Goal: Communication & Community: Participate in discussion

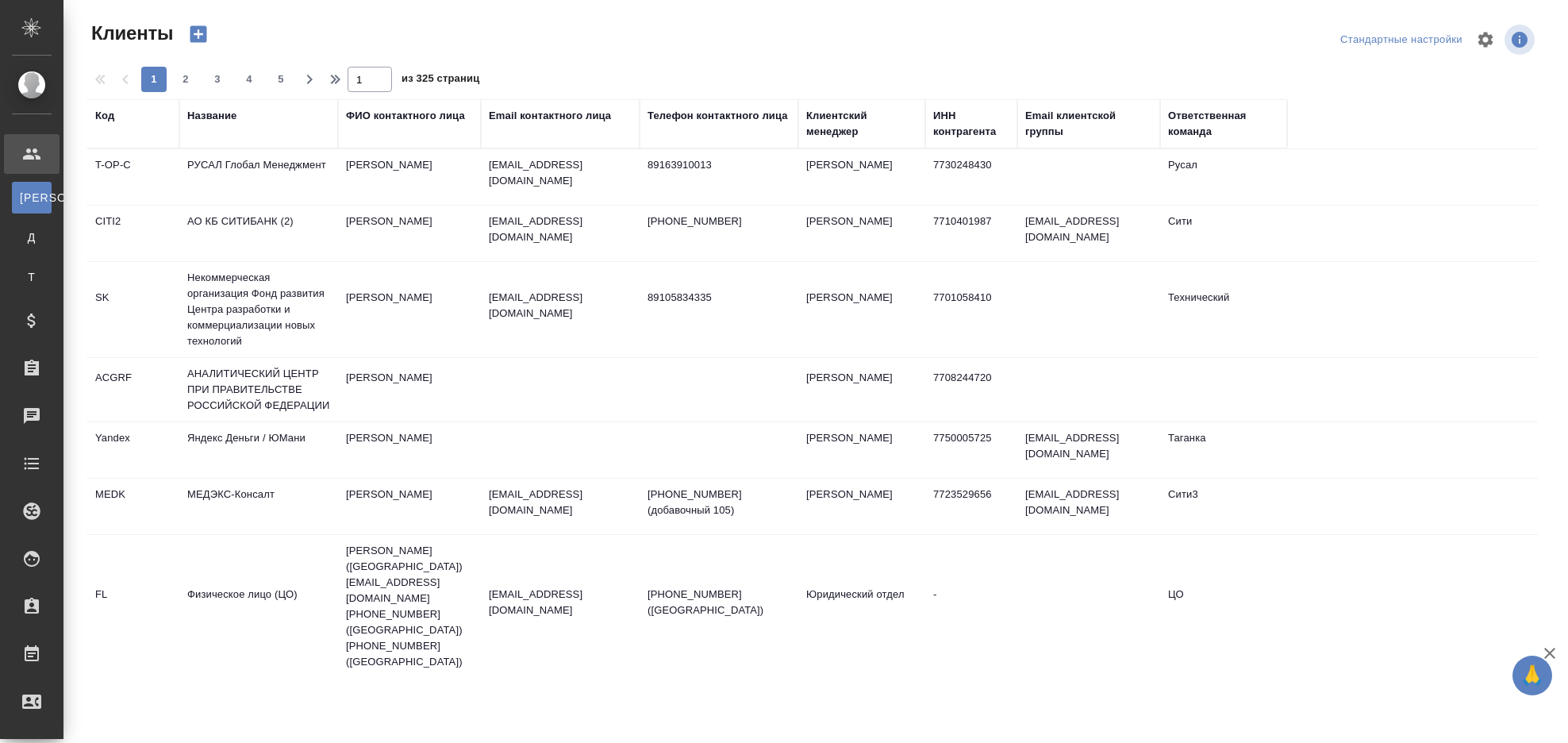
select select "RU"
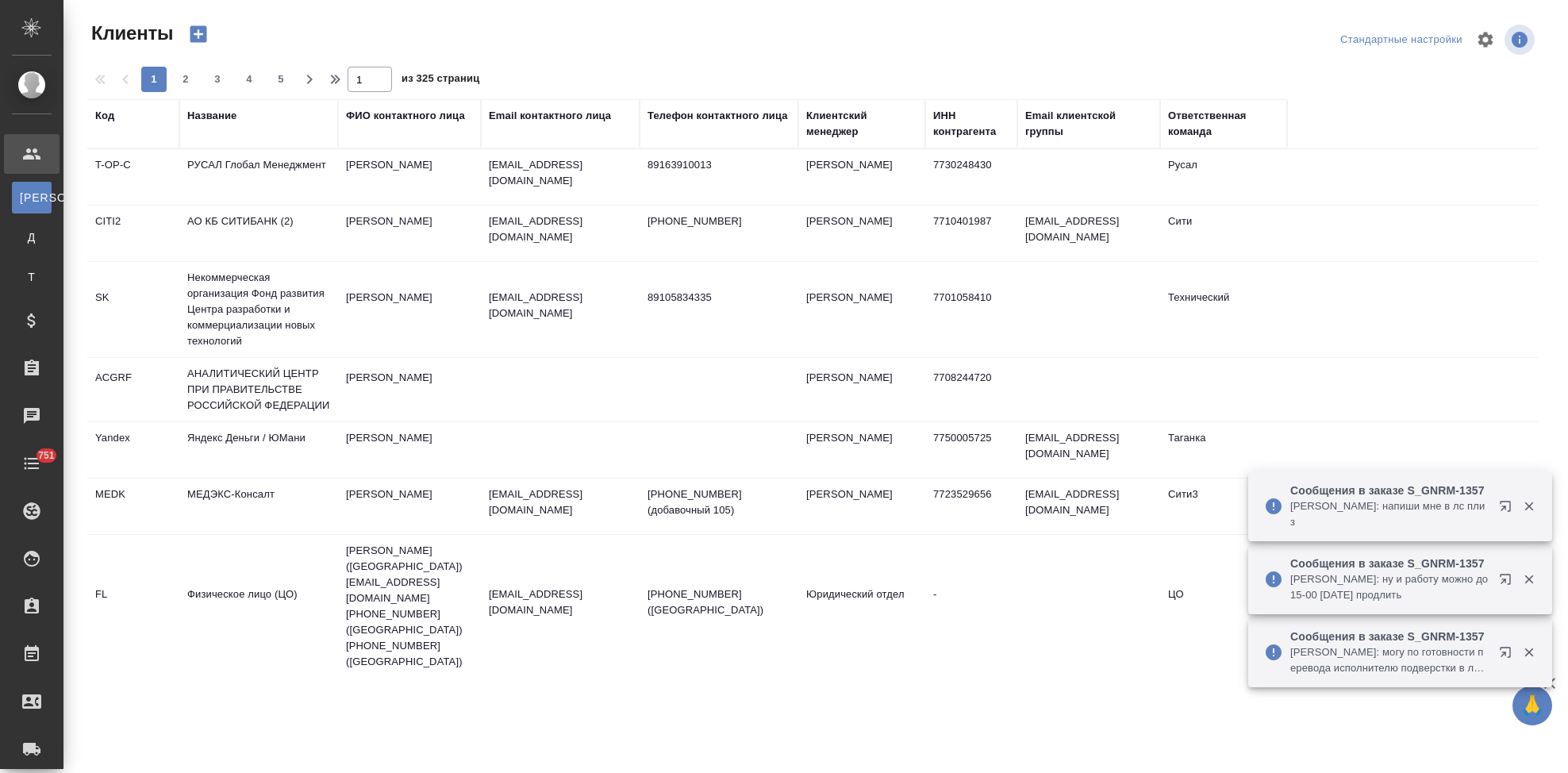
select select "RU"
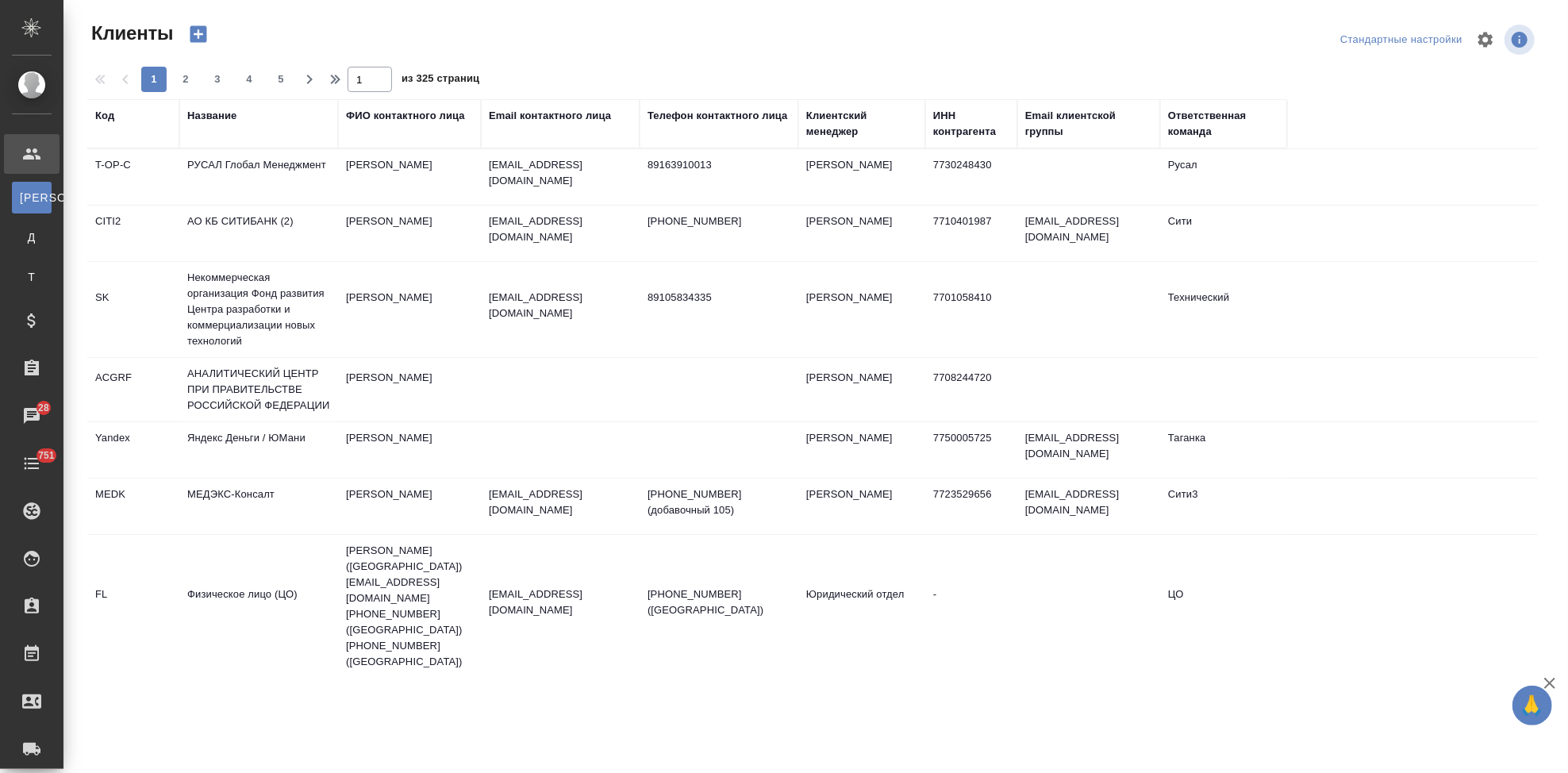
click at [108, 118] on div "Код" at bounding box center [105, 116] width 20 height 16
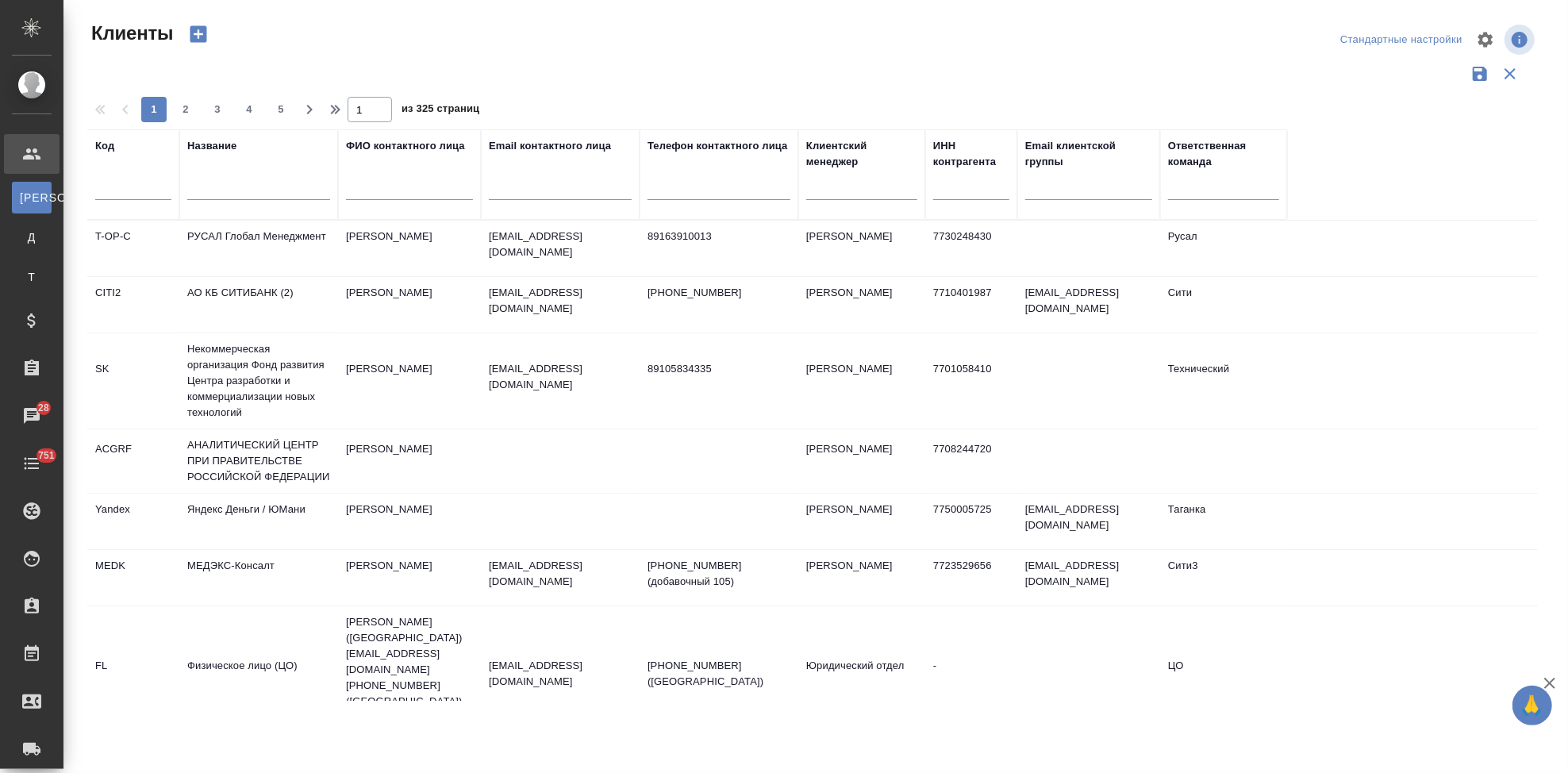
click at [108, 182] on input "text" at bounding box center [134, 190] width 76 height 20
type input "В"
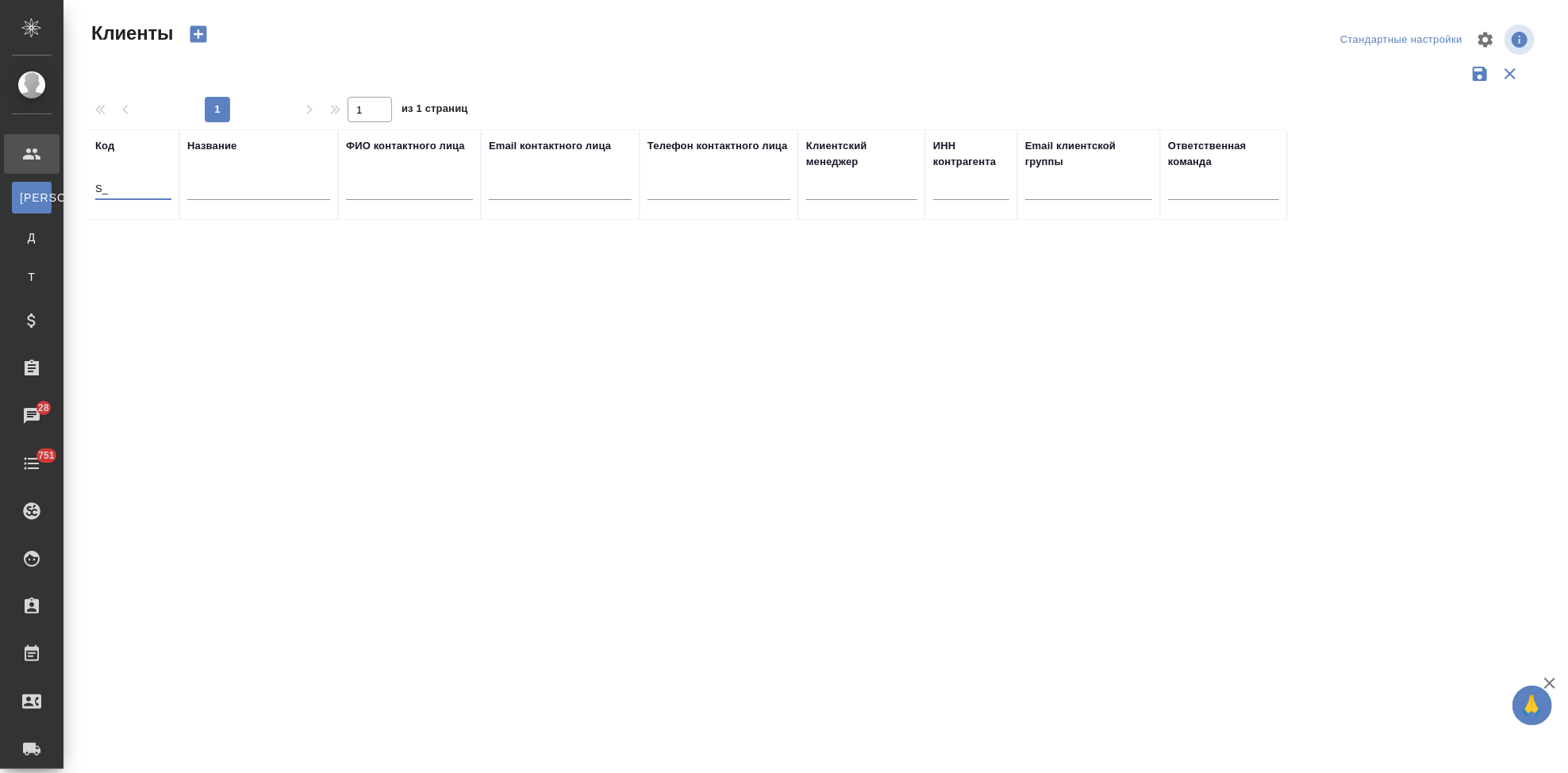
type input "S"
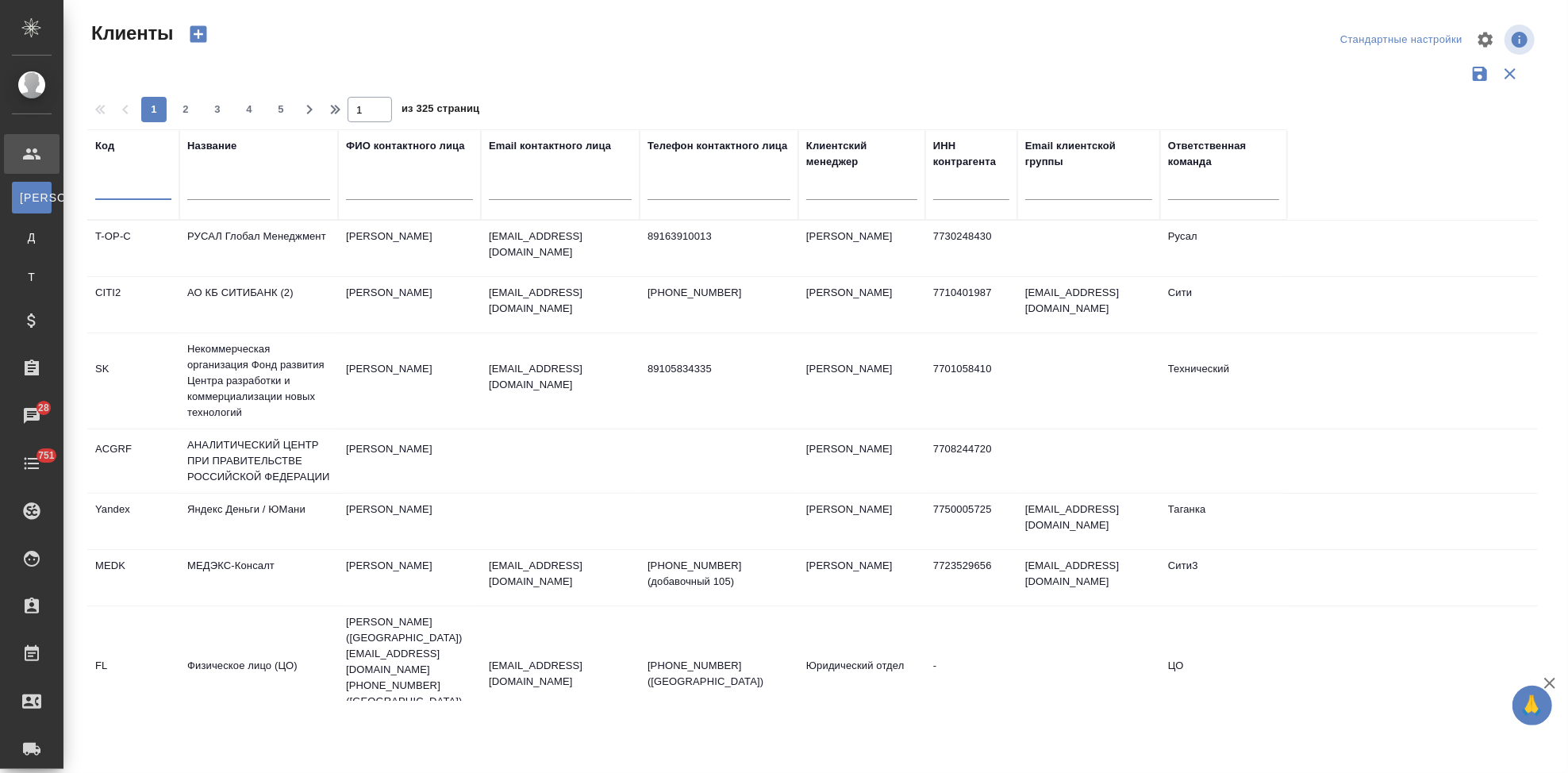
click at [138, 192] on input "text" at bounding box center [134, 190] width 76 height 20
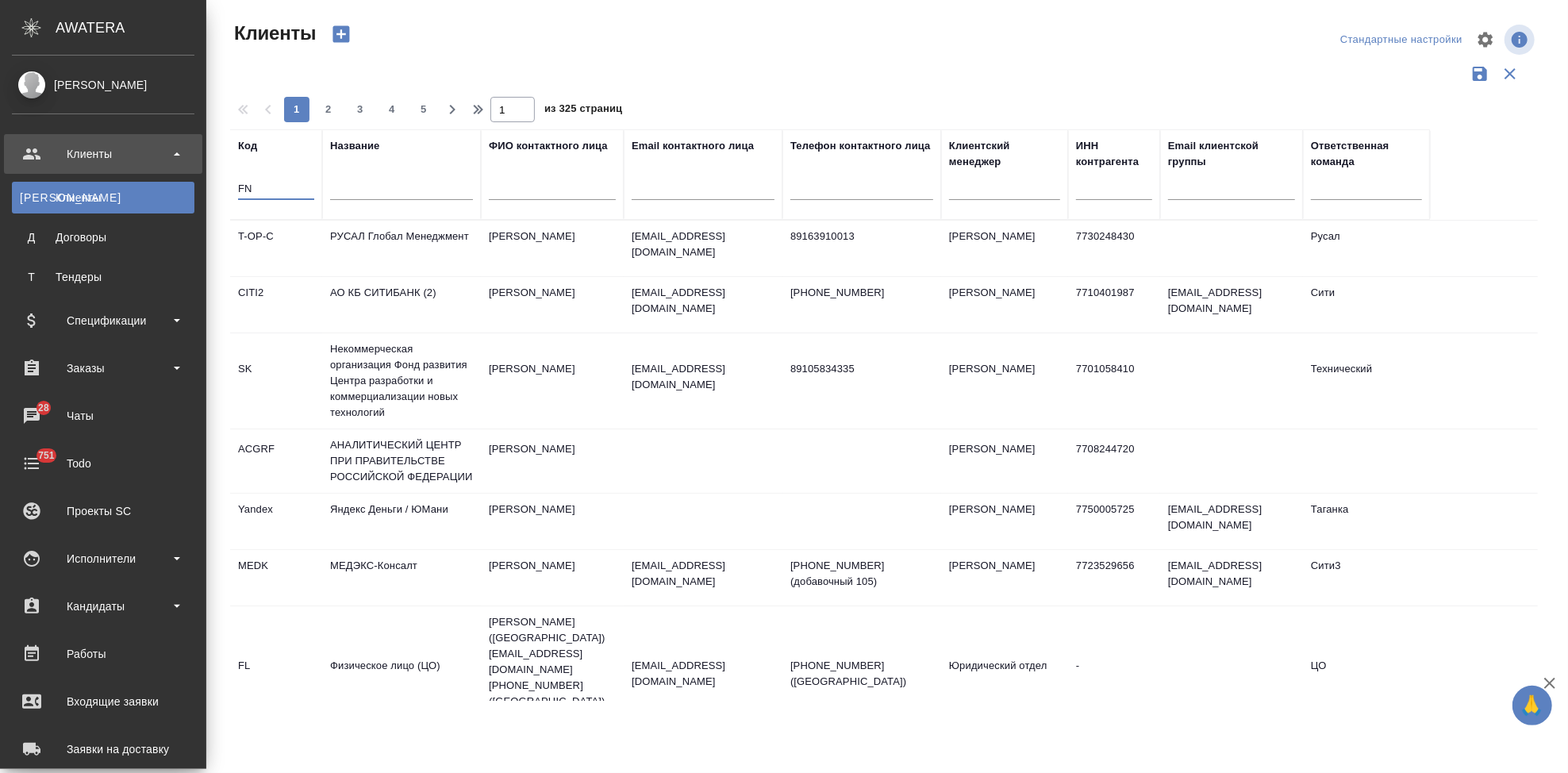
type input "F"
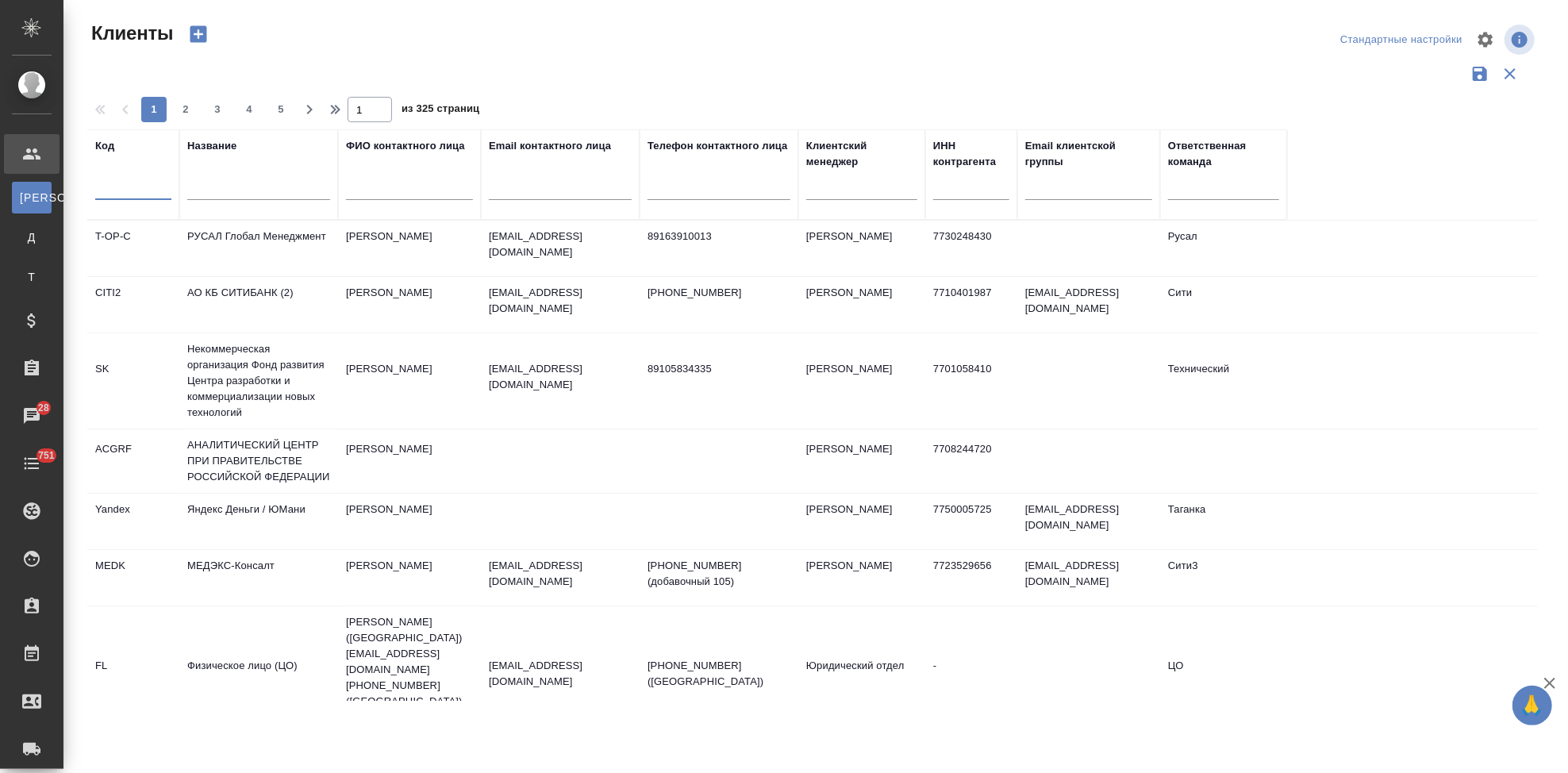
drag, startPoint x: 0, startPoint y: 626, endPoint x: 143, endPoint y: 193, distance: 456.0
click at [143, 193] on input "text" at bounding box center [134, 190] width 76 height 20
type input "F"
type input "GNRM"
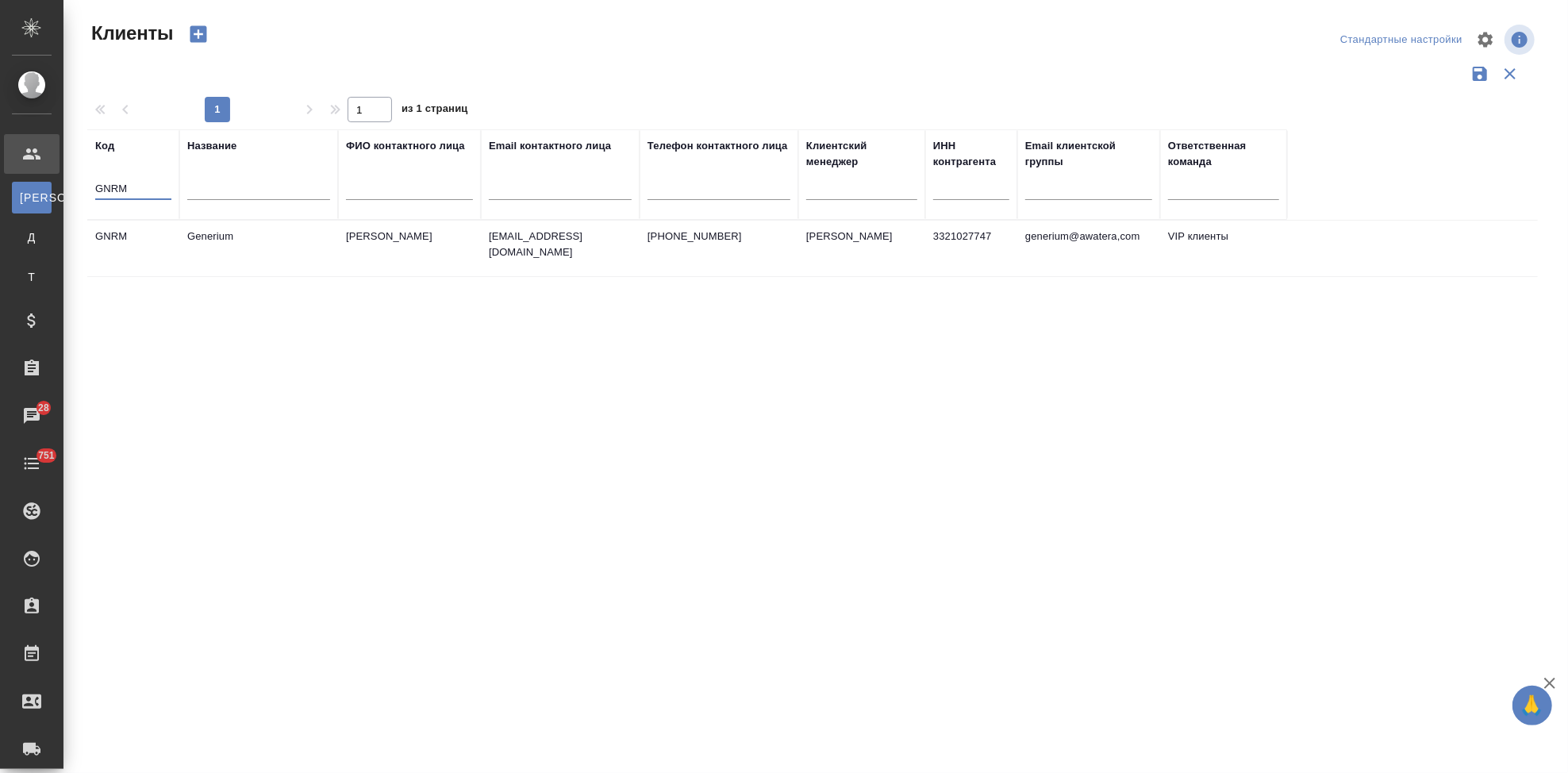
click at [150, 234] on td "GNRM" at bounding box center [133, 248] width 92 height 56
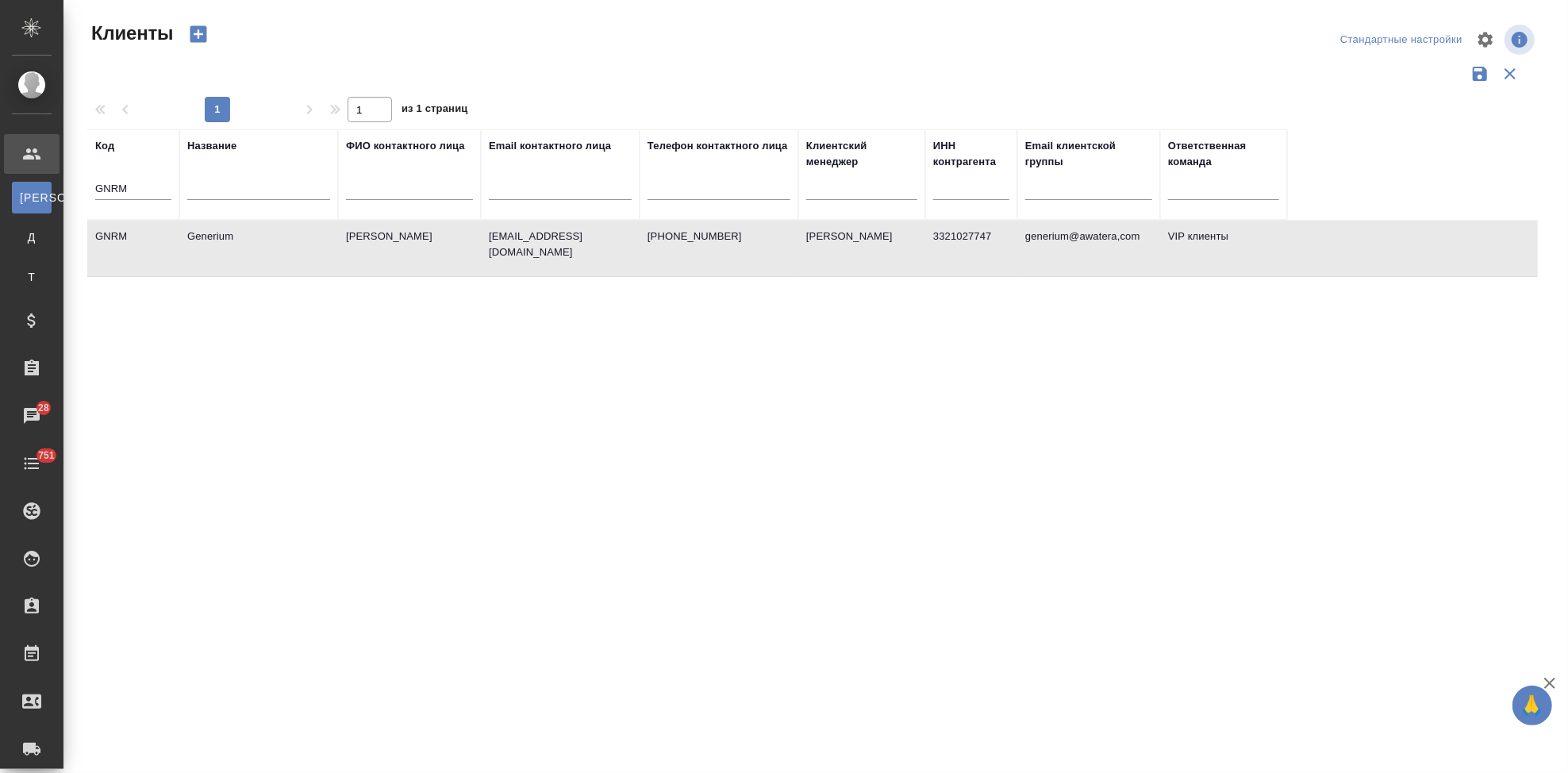
click at [150, 234] on td "GNRM" at bounding box center [133, 248] width 92 height 56
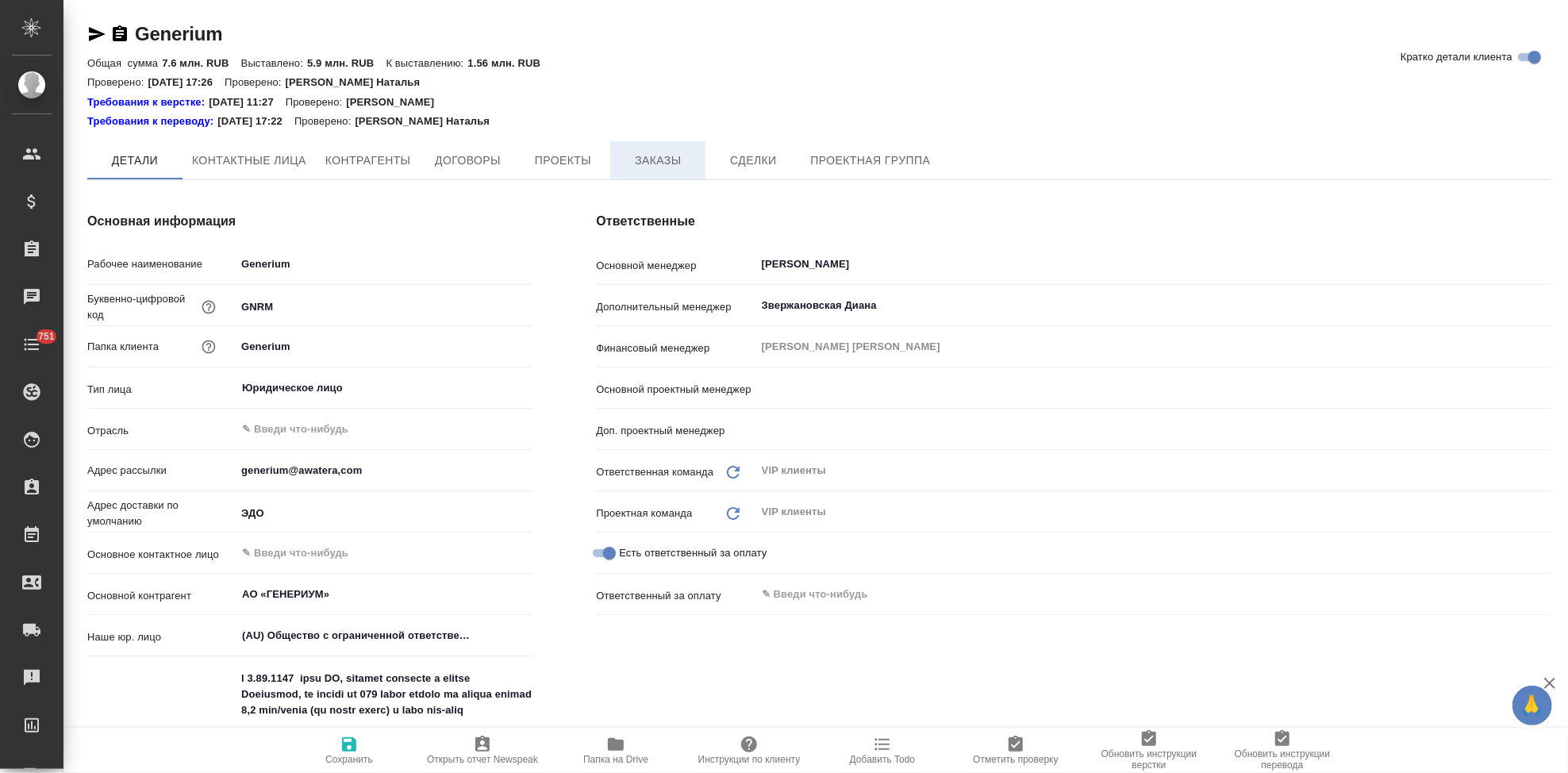
click at [658, 161] on span "Заказы" at bounding box center [658, 160] width 76 height 20
type textarea "x"
type input "Грабко Мария"
type input "Горшкова Валентина"
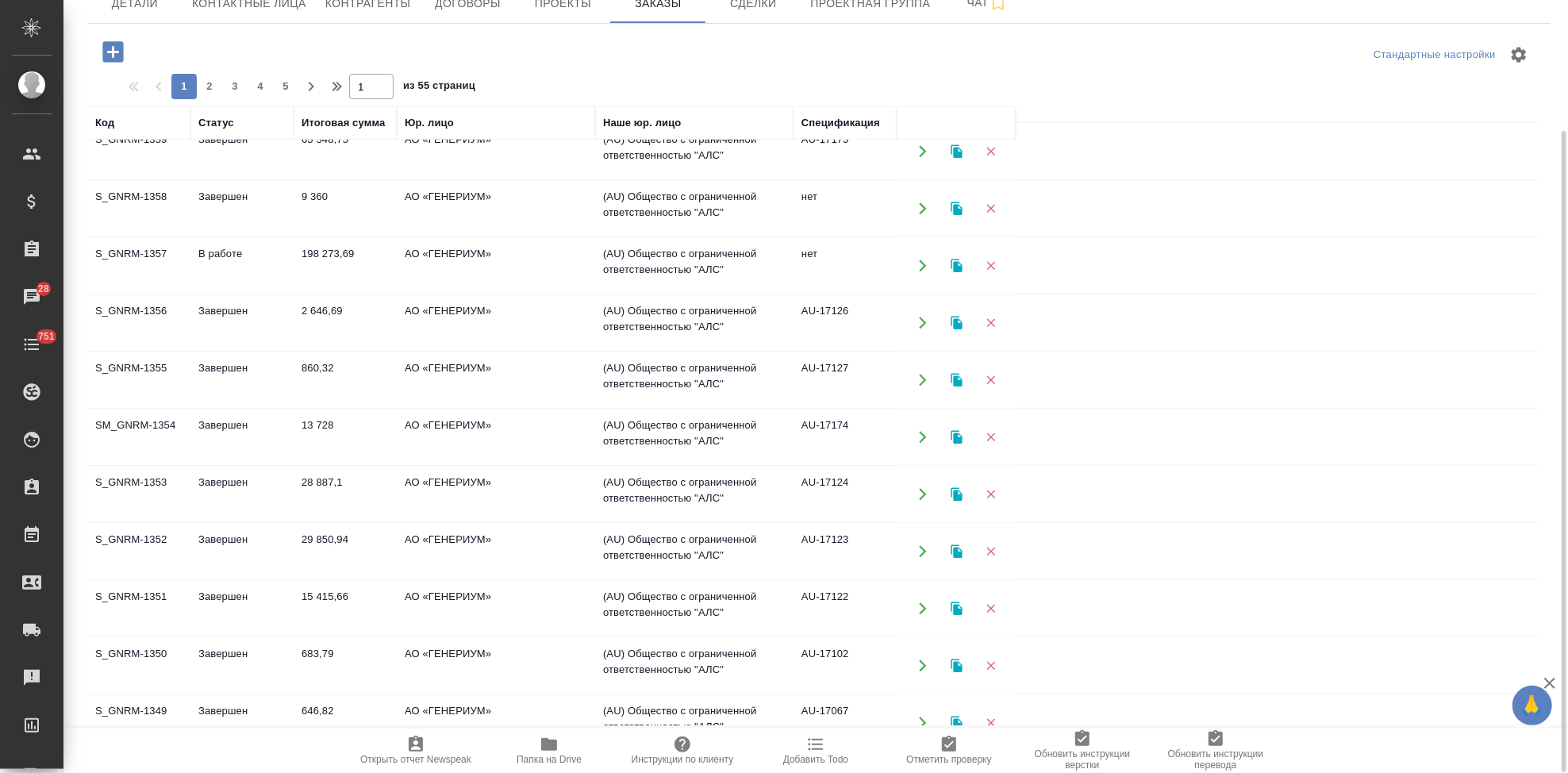
scroll to position [843, 0]
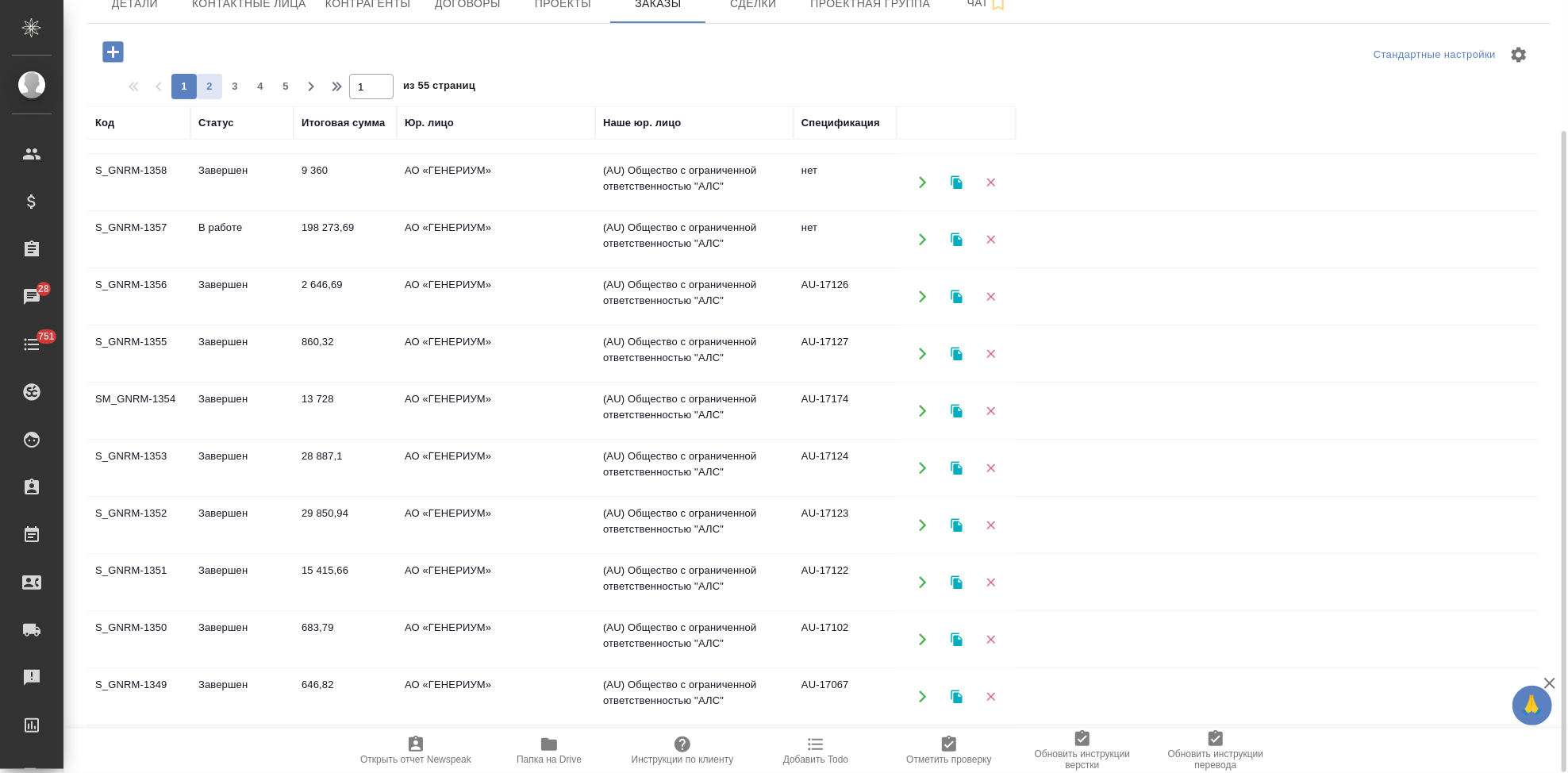
click at [209, 87] on span "2" at bounding box center [210, 86] width 25 height 16
click at [228, 79] on span "3" at bounding box center [235, 86] width 25 height 16
click at [259, 87] on span "4" at bounding box center [261, 86] width 25 height 16
type input "4"
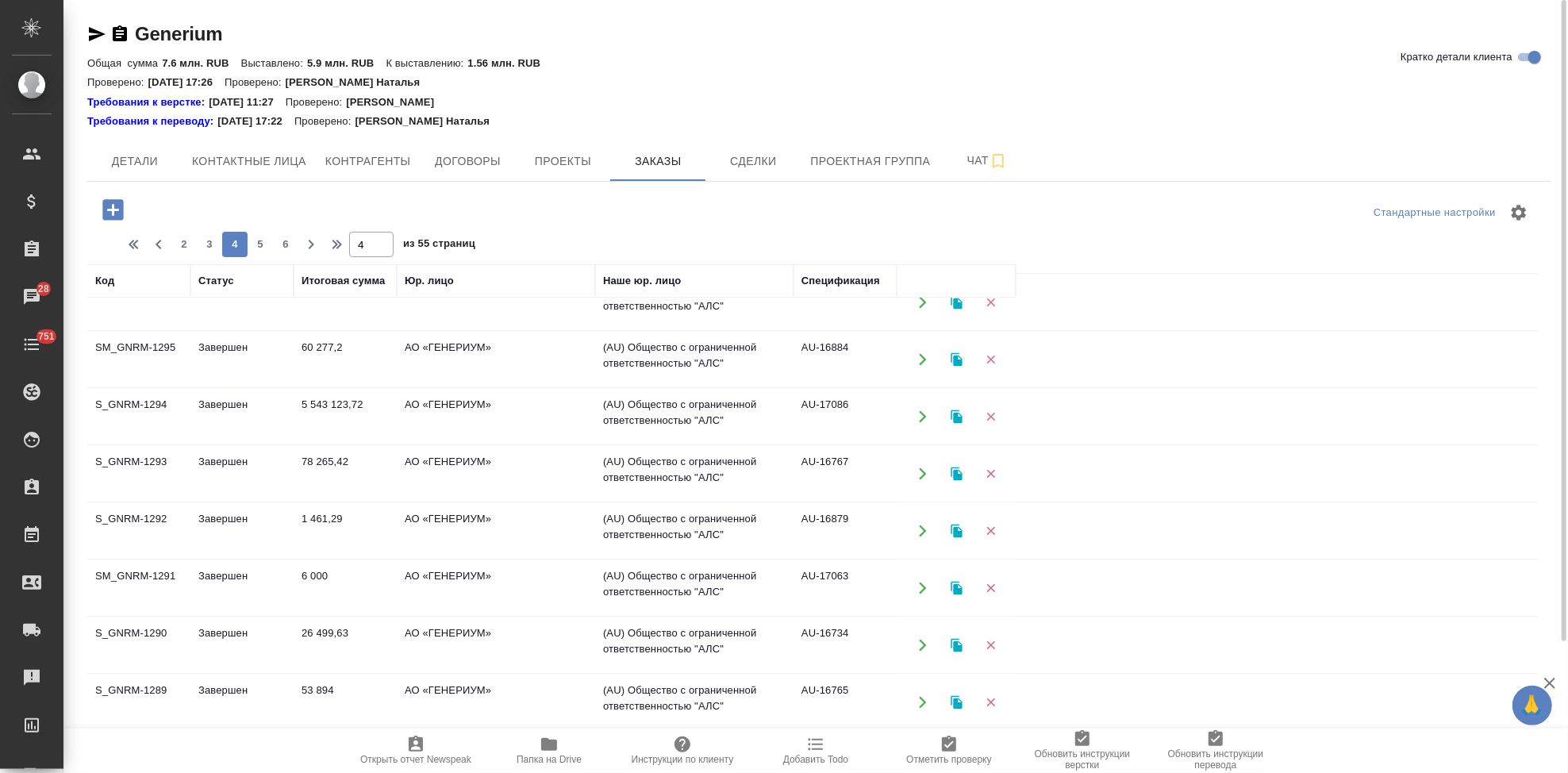
scroll to position [138, 0]
click at [197, 398] on td "Завершен" at bounding box center [242, 417] width 103 height 56
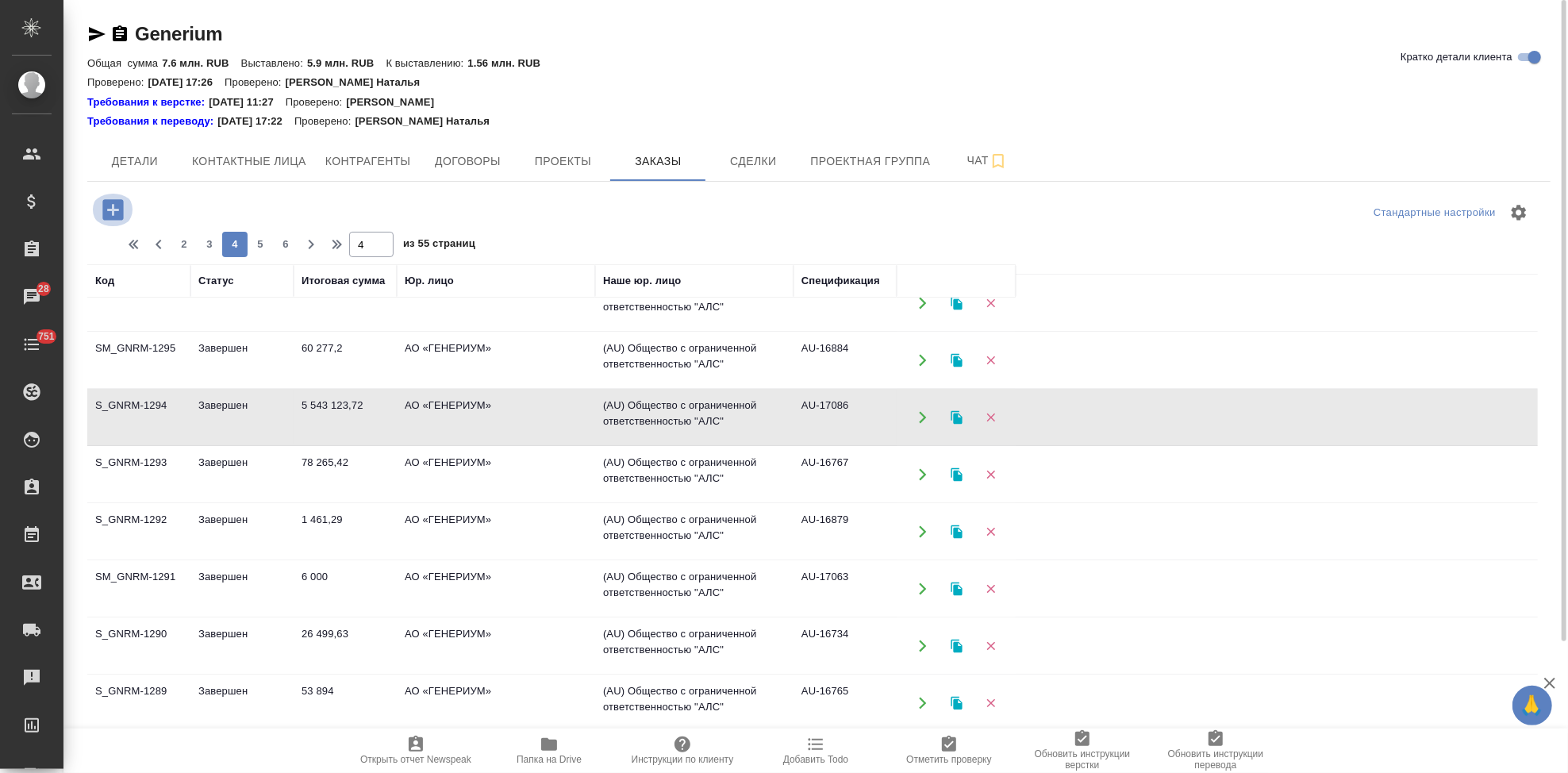
click at [121, 211] on icon "button" at bounding box center [112, 209] width 21 height 20
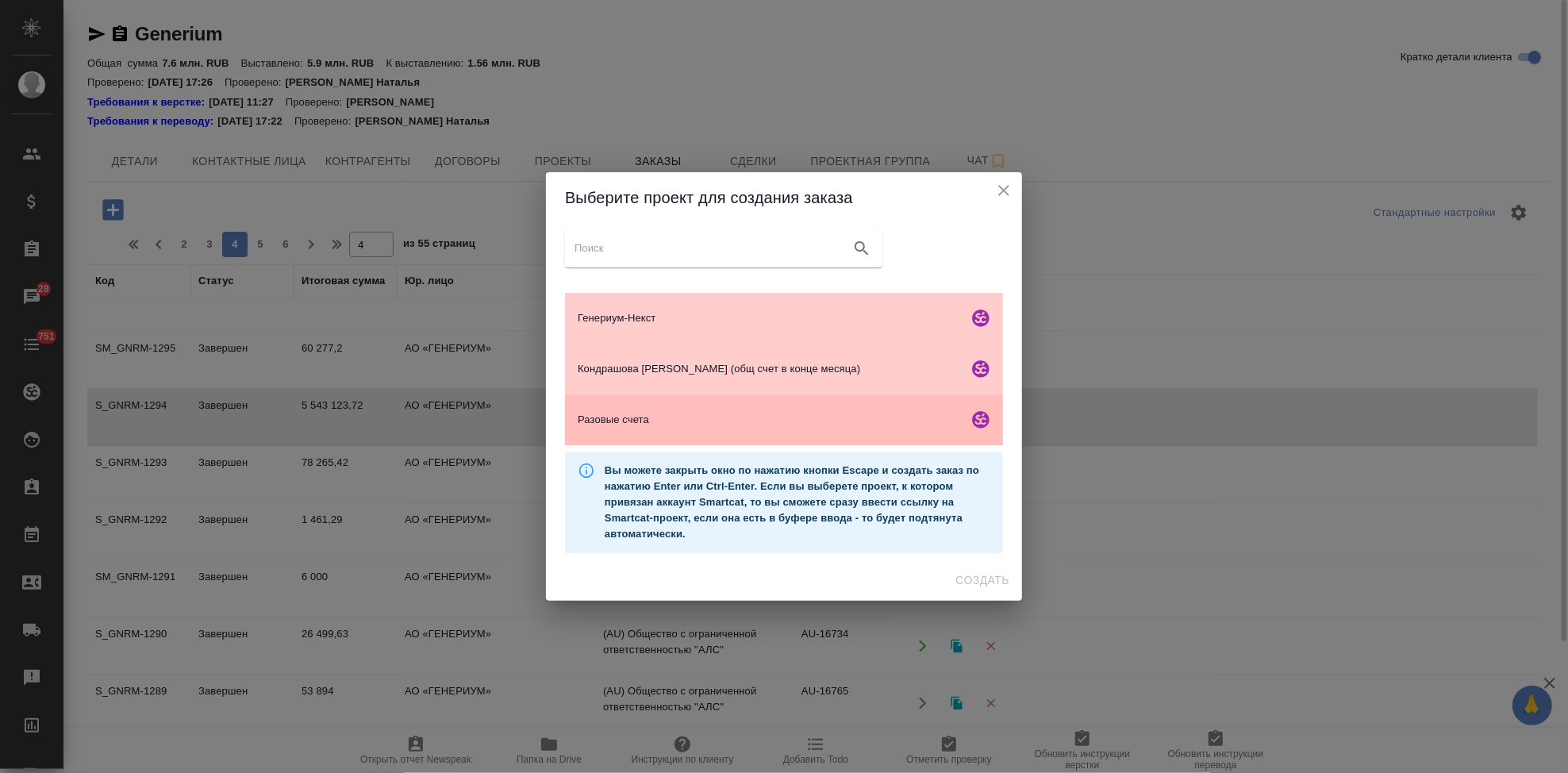
click at [660, 429] on div "Разовые счета" at bounding box center [784, 420] width 438 height 51
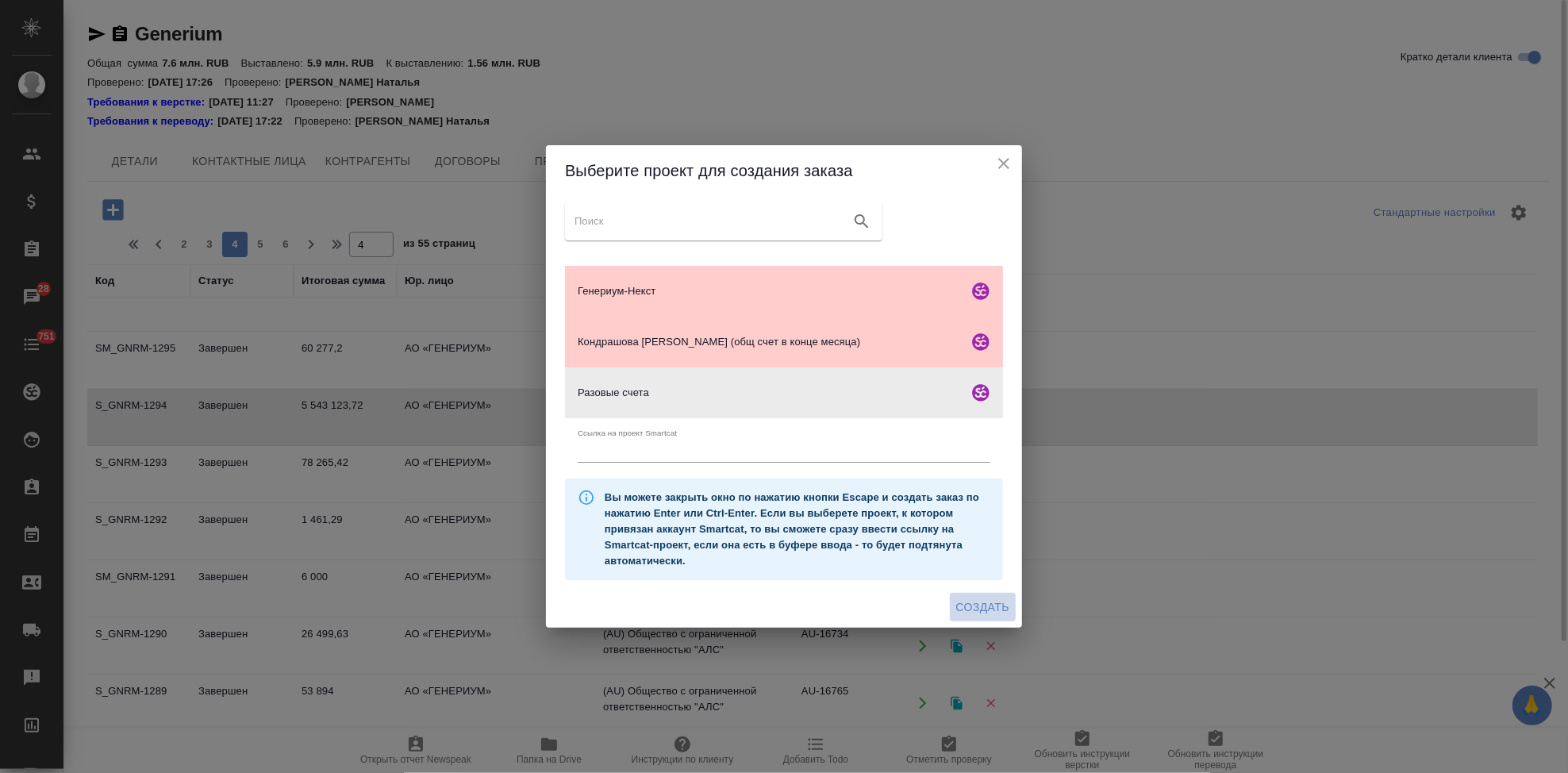
click at [973, 600] on span "Создать" at bounding box center [983, 607] width 53 height 20
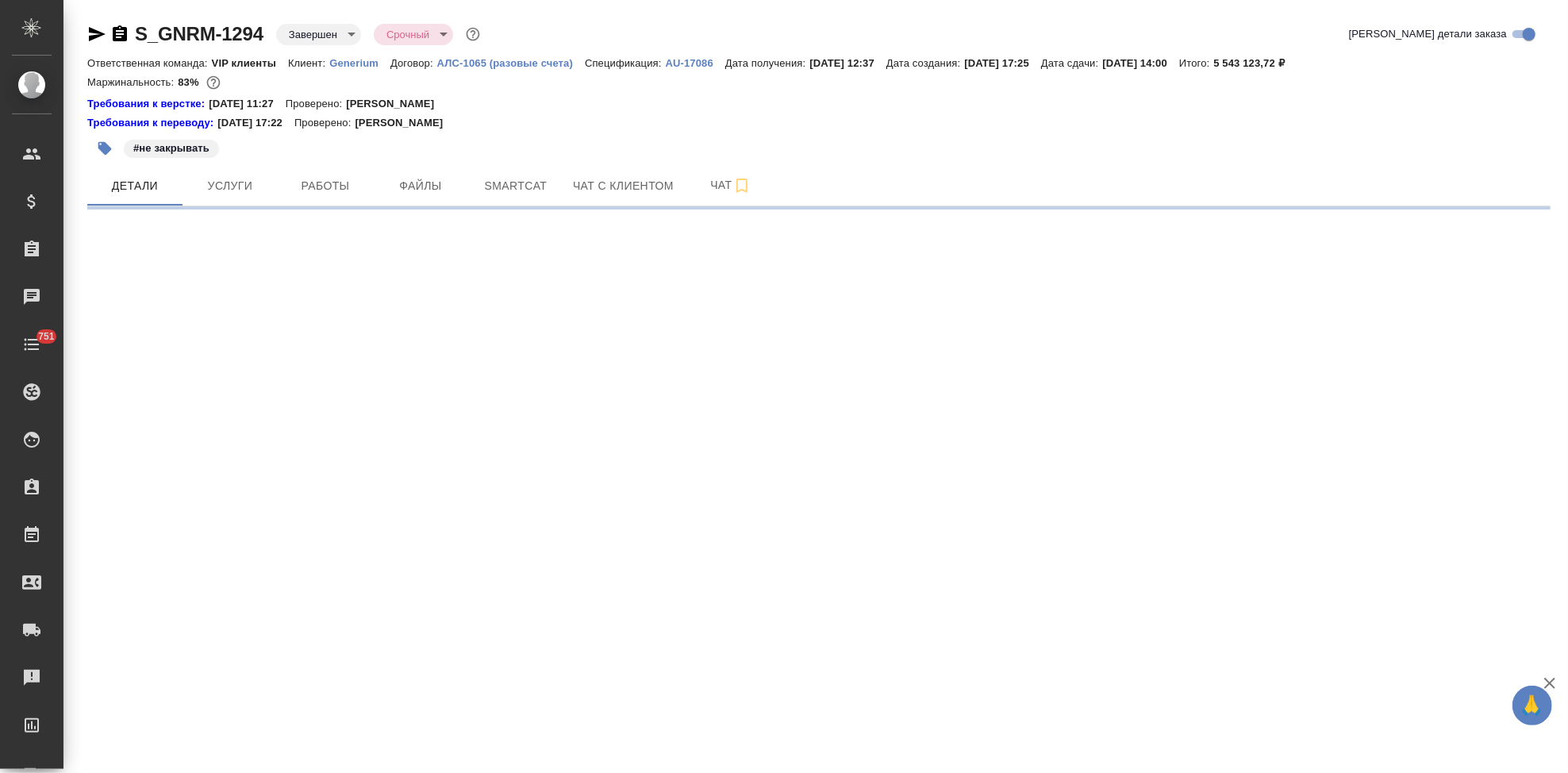
select select "RU"
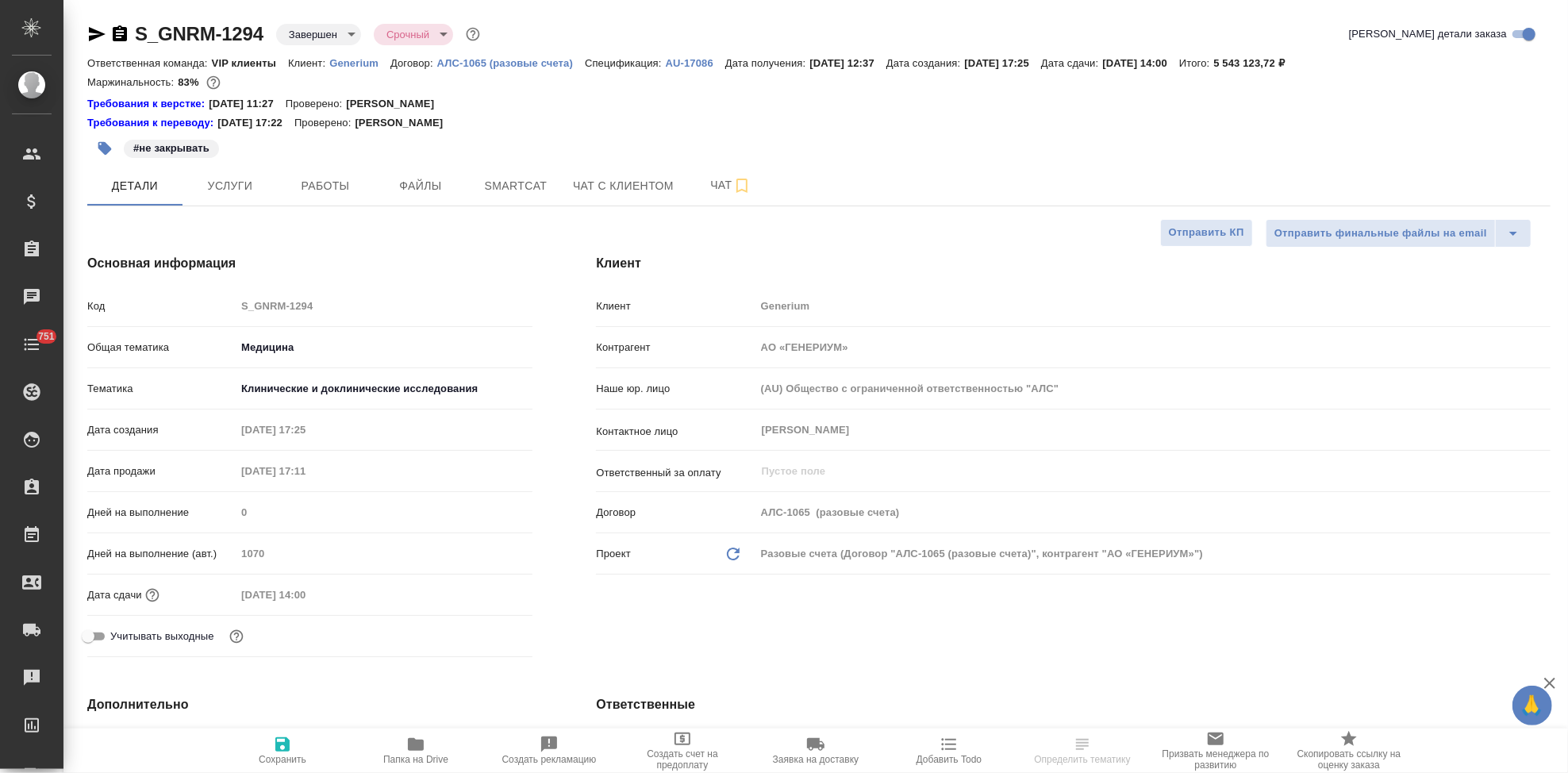
type textarea "x"
type input "[PERSON_NAME]"
click at [222, 187] on span "Услуги" at bounding box center [230, 185] width 76 height 20
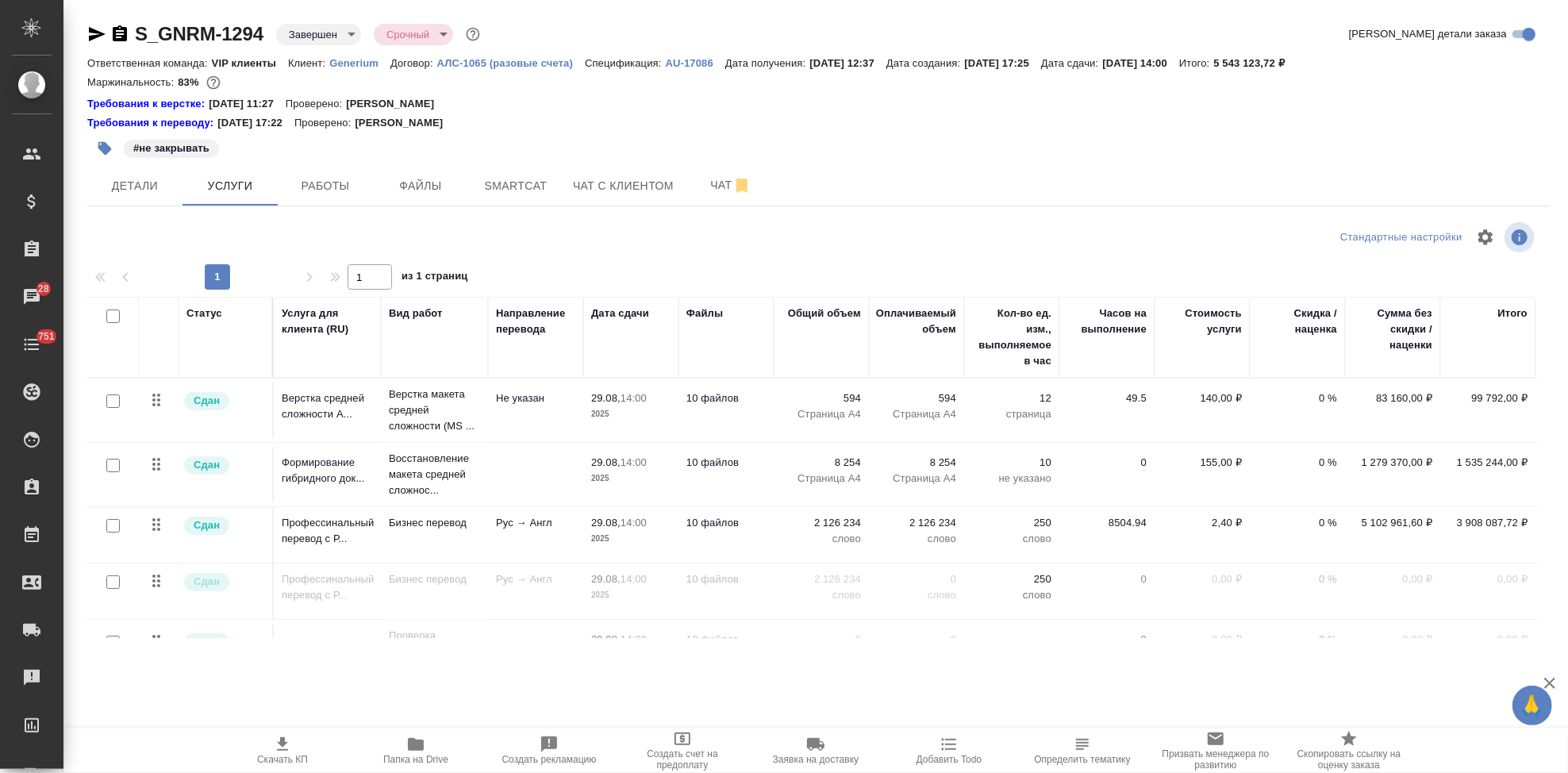
click at [351, 64] on p "Generium" at bounding box center [359, 63] width 62 height 12
drag, startPoint x: 269, startPoint y: 30, endPoint x: 138, endPoint y: 31, distance: 131.0
click at [138, 31] on div "S_GNRM-1294 Завершен closed Срочный urgent" at bounding box center [285, 34] width 396 height 25
copy link "S_GNRM-1294"
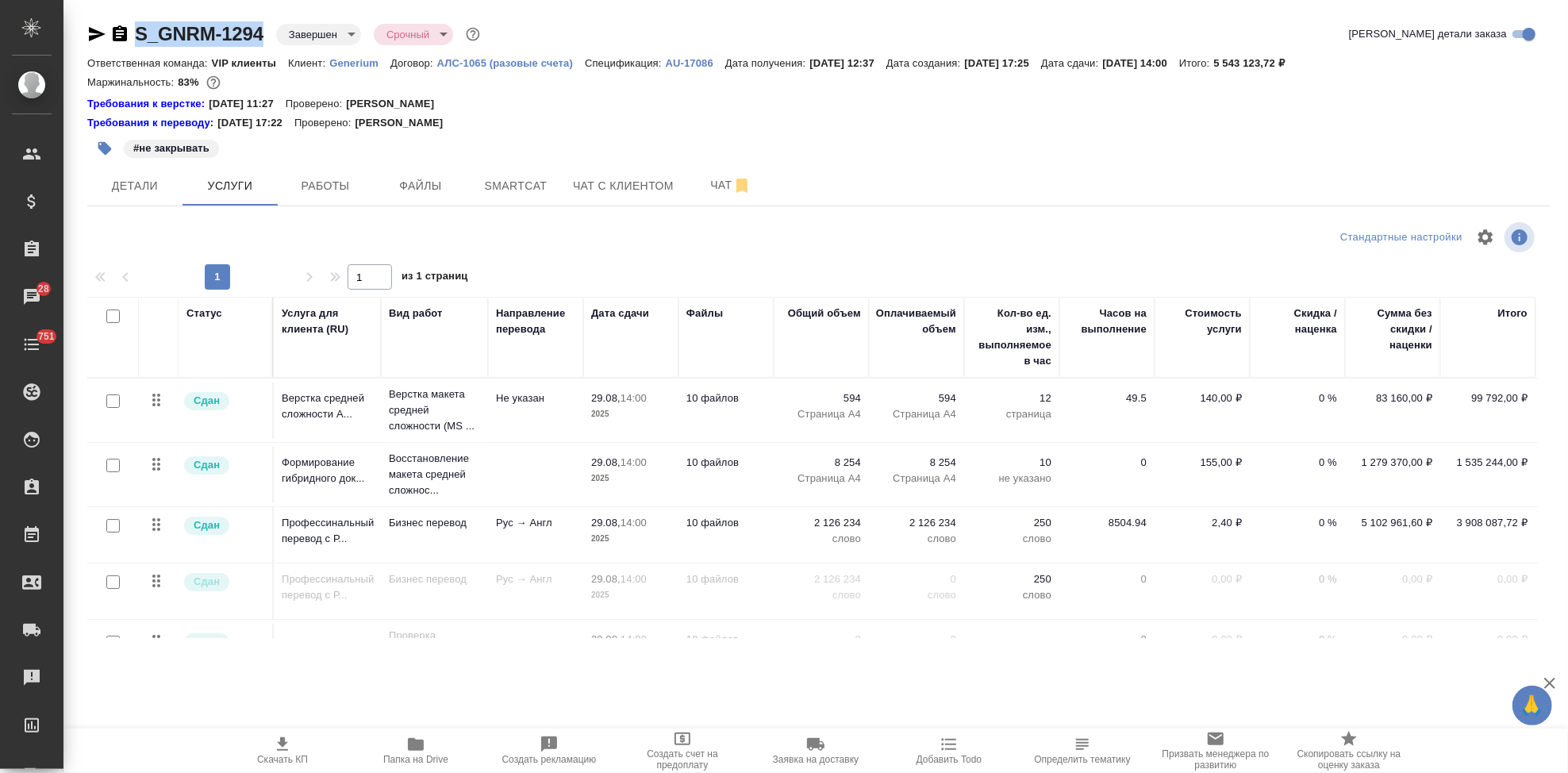
click at [1466, 520] on p "3 908 087,72 ₽" at bounding box center [1488, 523] width 79 height 16
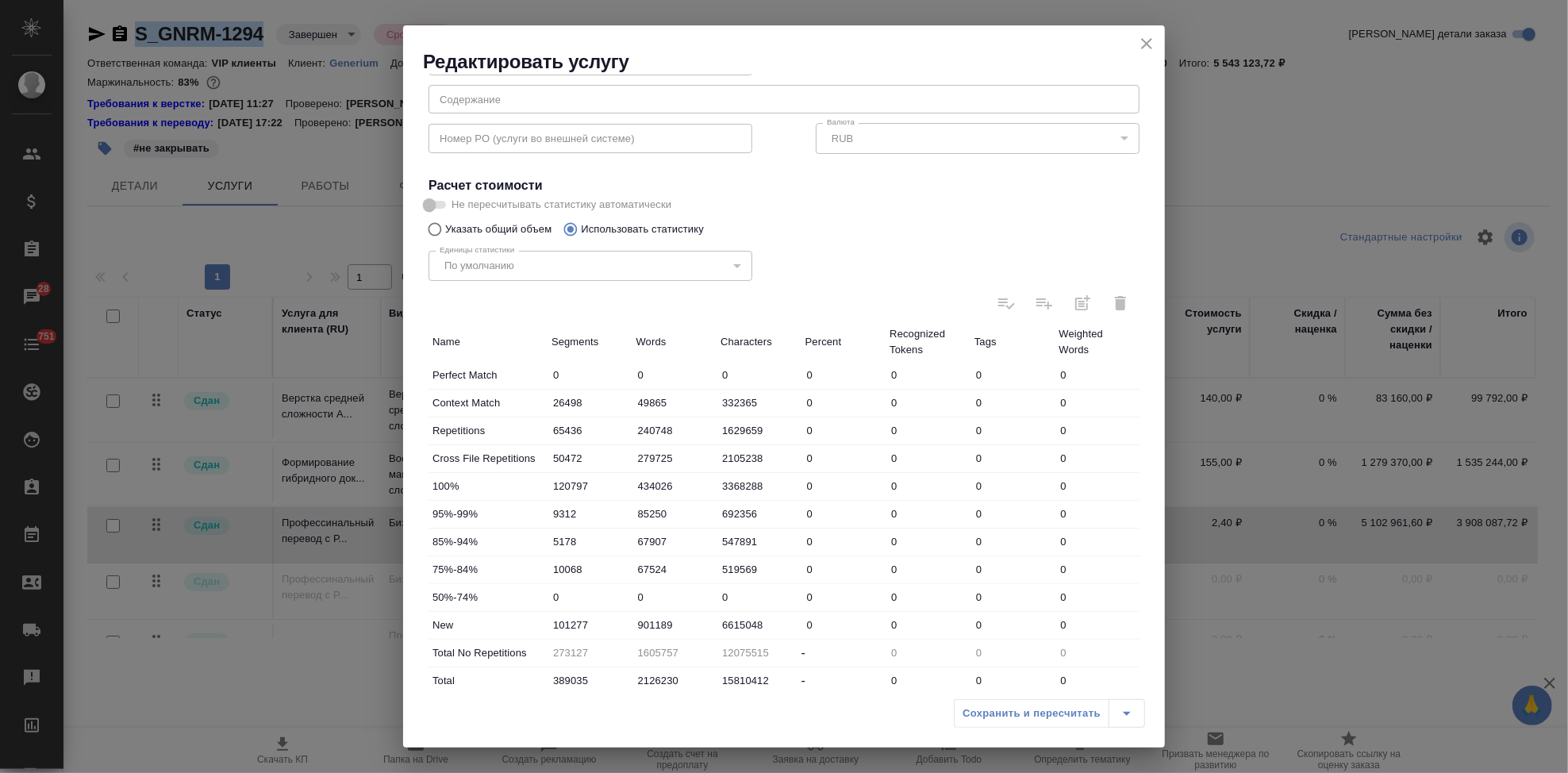
scroll to position [307, 0]
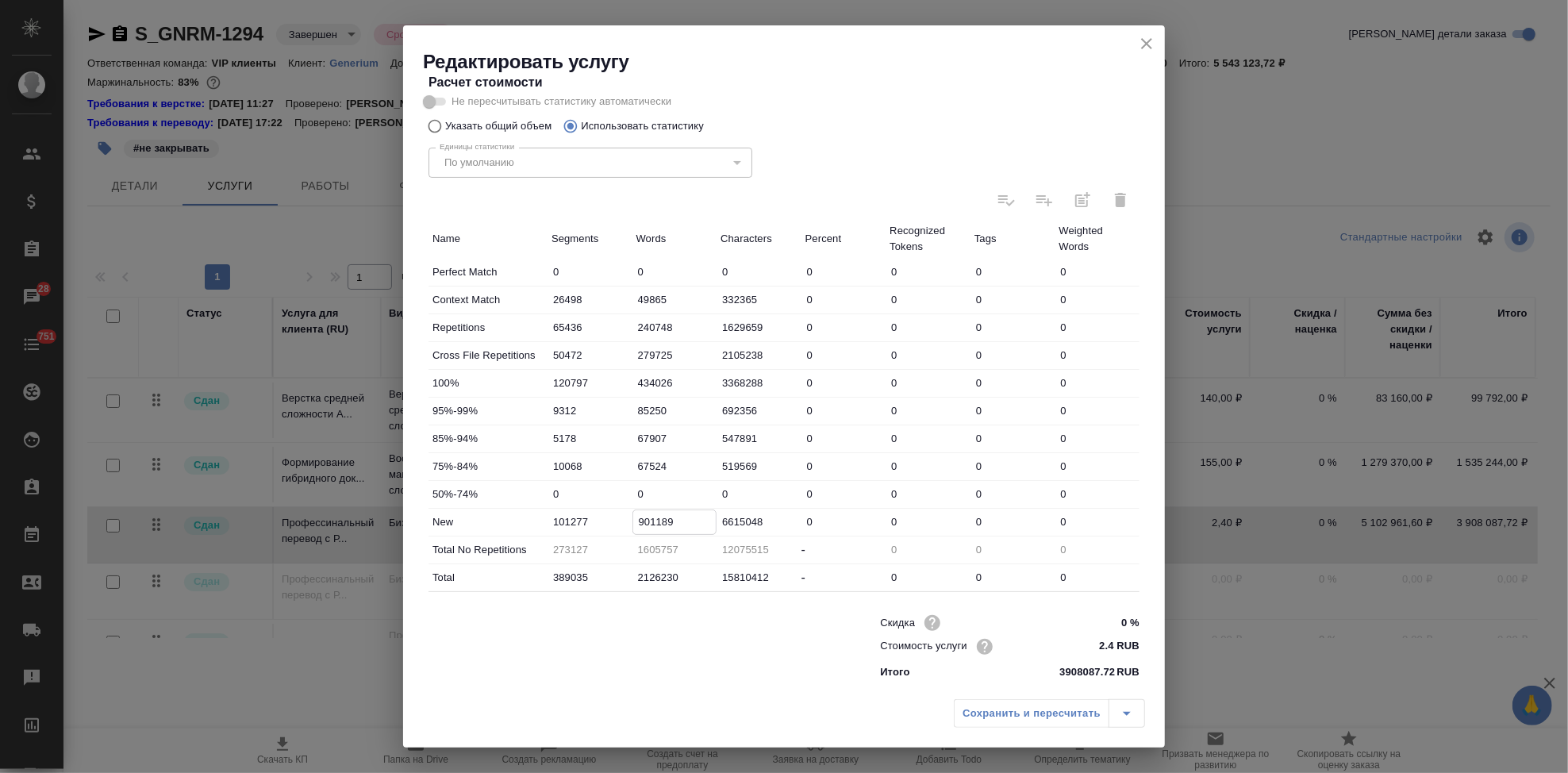
drag, startPoint x: 684, startPoint y: 519, endPoint x: 633, endPoint y: 520, distance: 51.0
click at [634, 520] on input "901189" at bounding box center [675, 522] width 83 height 23
drag, startPoint x: 1143, startPoint y: 43, endPoint x: 783, endPoint y: 506, distance: 586.5
click at [1143, 43] on icon "close" at bounding box center [1147, 44] width 20 height 20
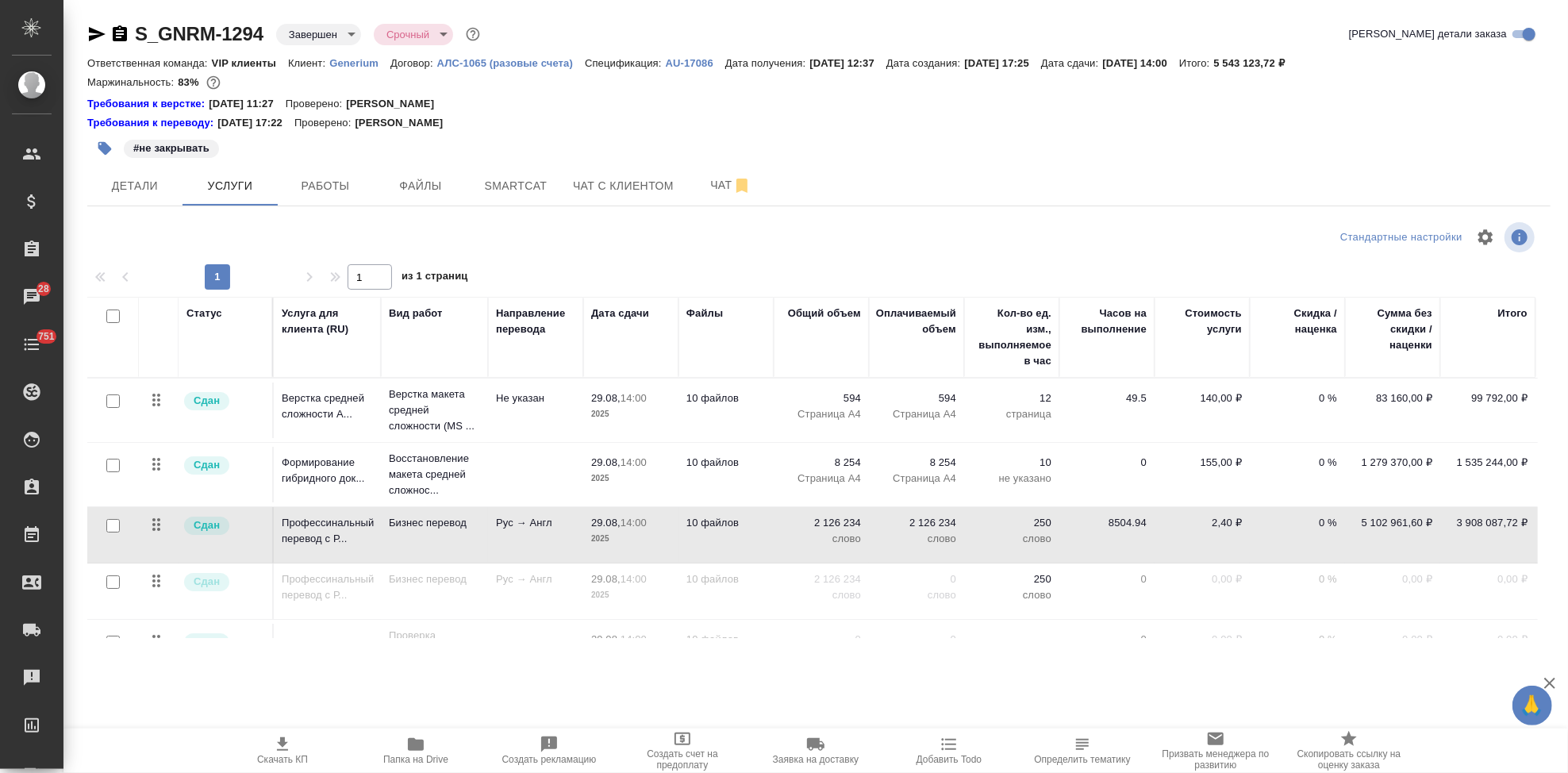
click at [416, 747] on icon "button" at bounding box center [416, 744] width 16 height 13
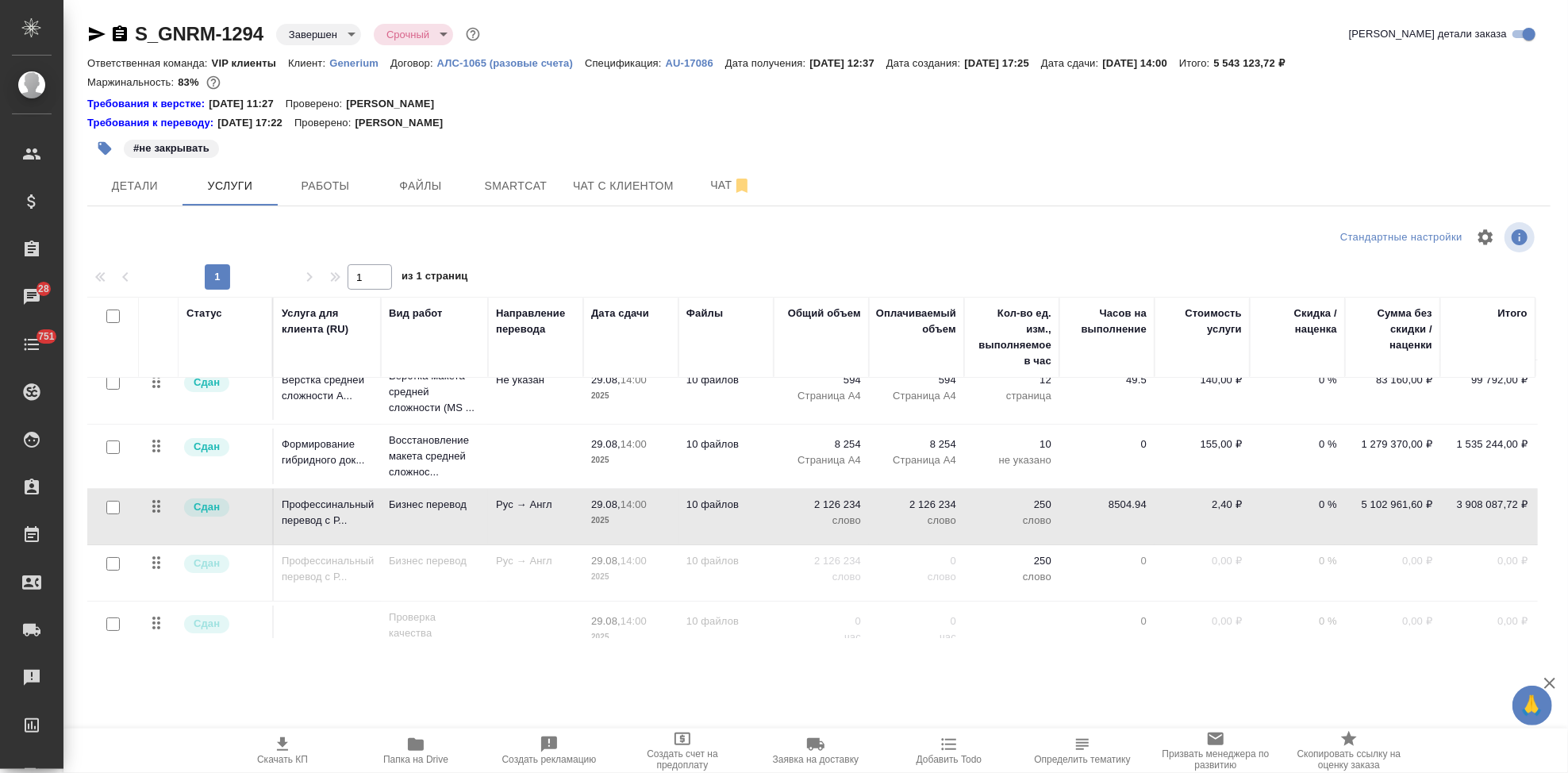
scroll to position [0, 11]
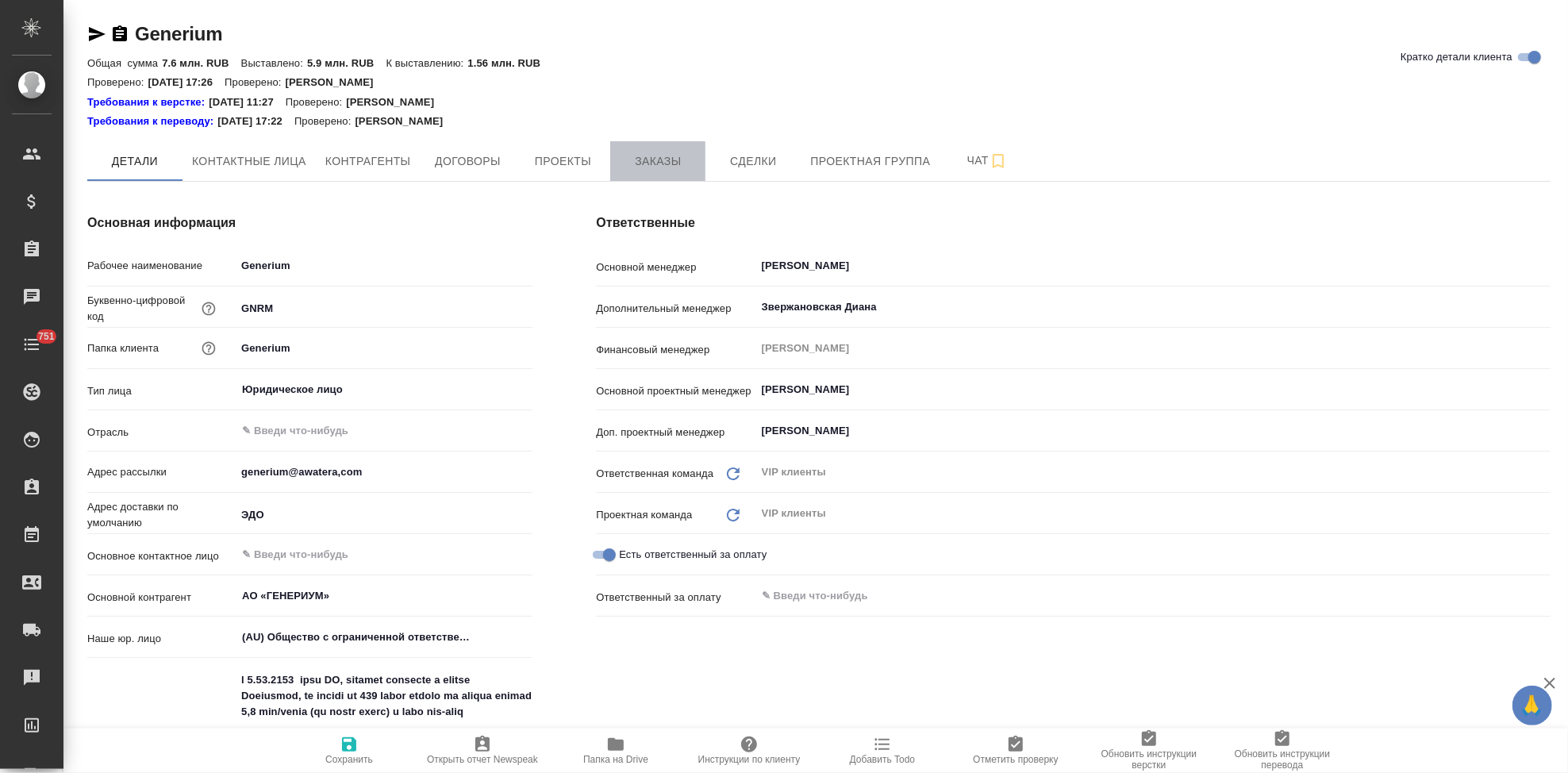
click at [648, 155] on span "Заказы" at bounding box center [658, 161] width 76 height 20
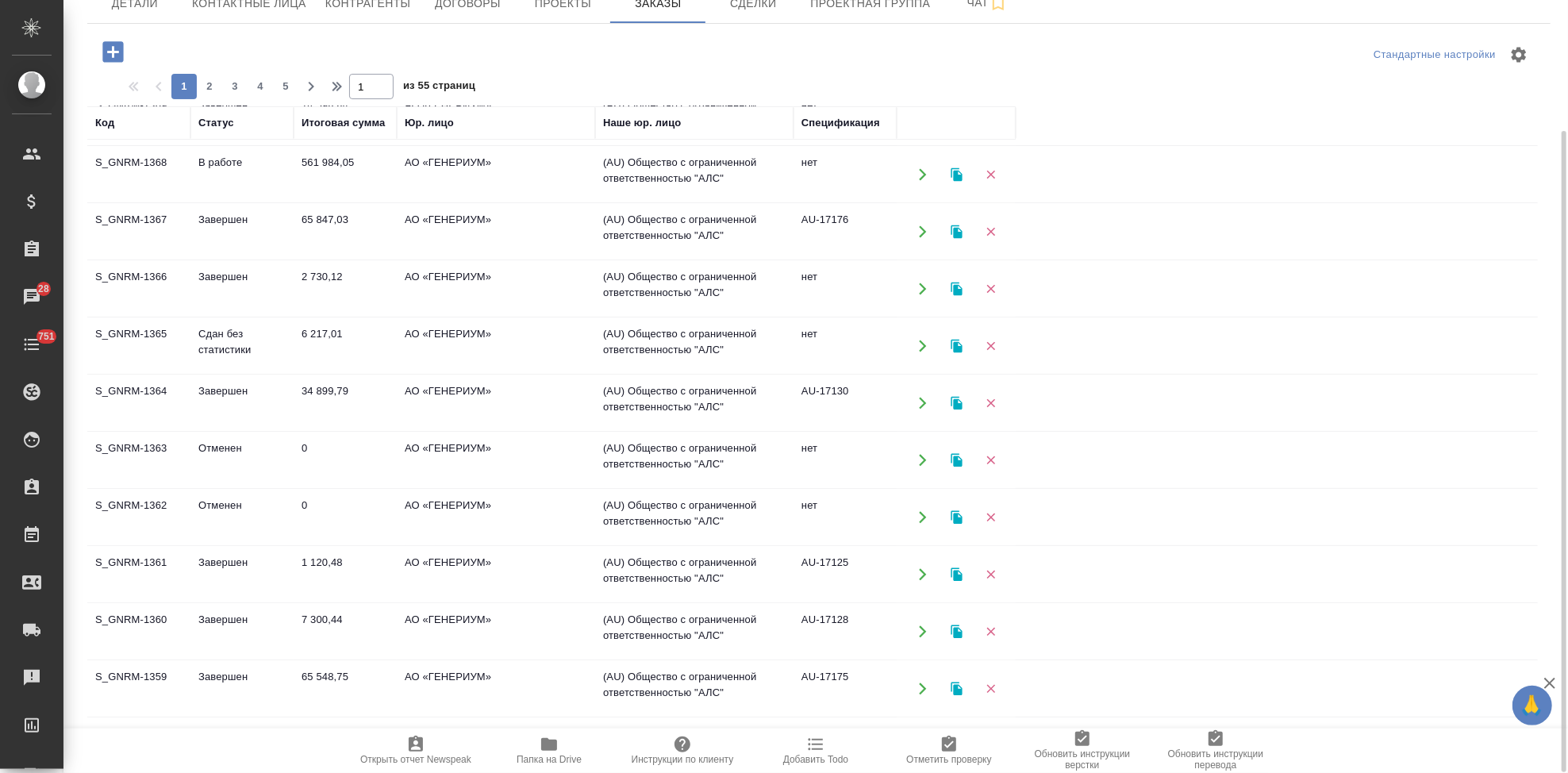
scroll to position [305, 0]
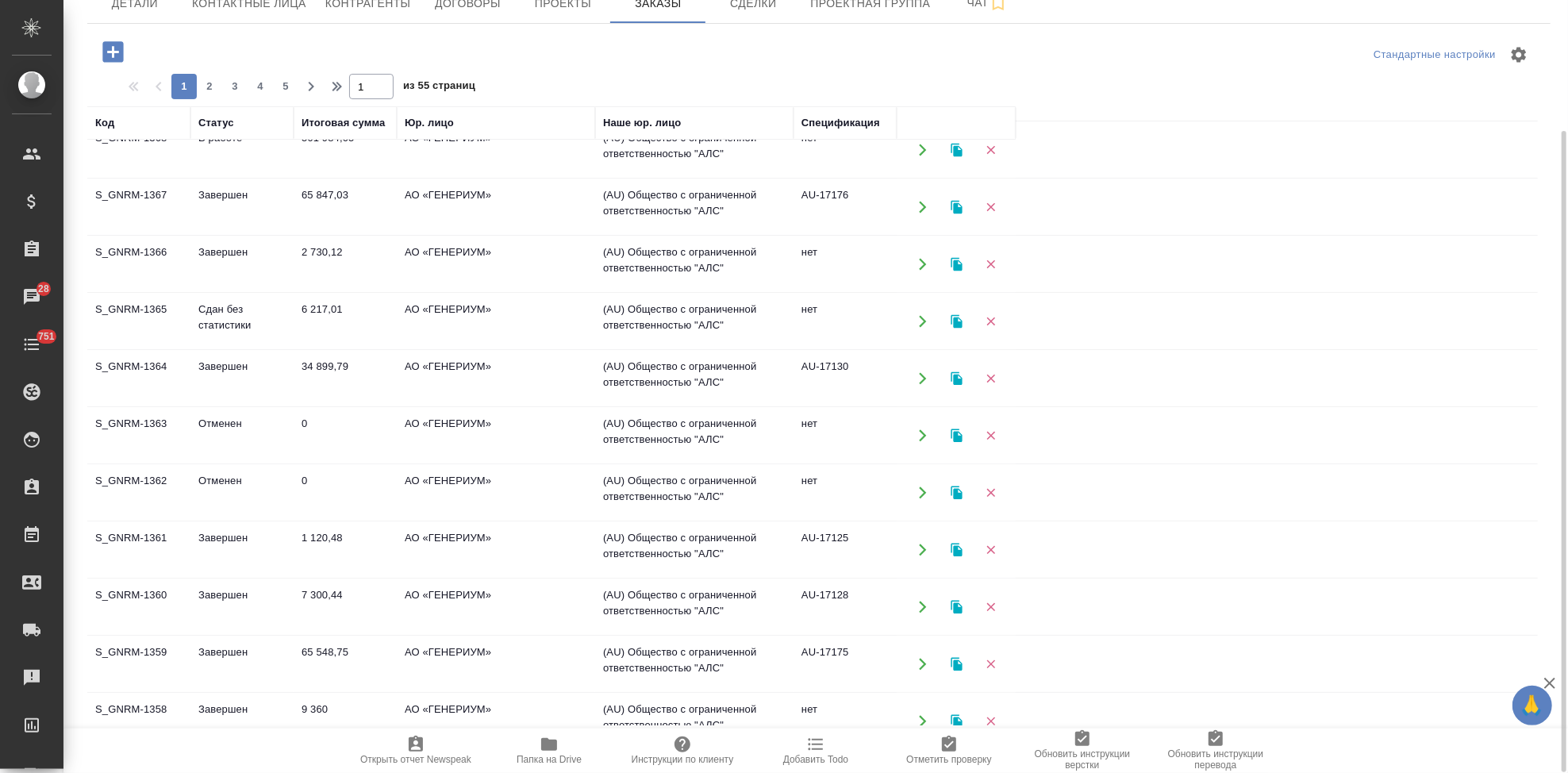
click at [309, 430] on td "0" at bounding box center [346, 435] width 103 height 56
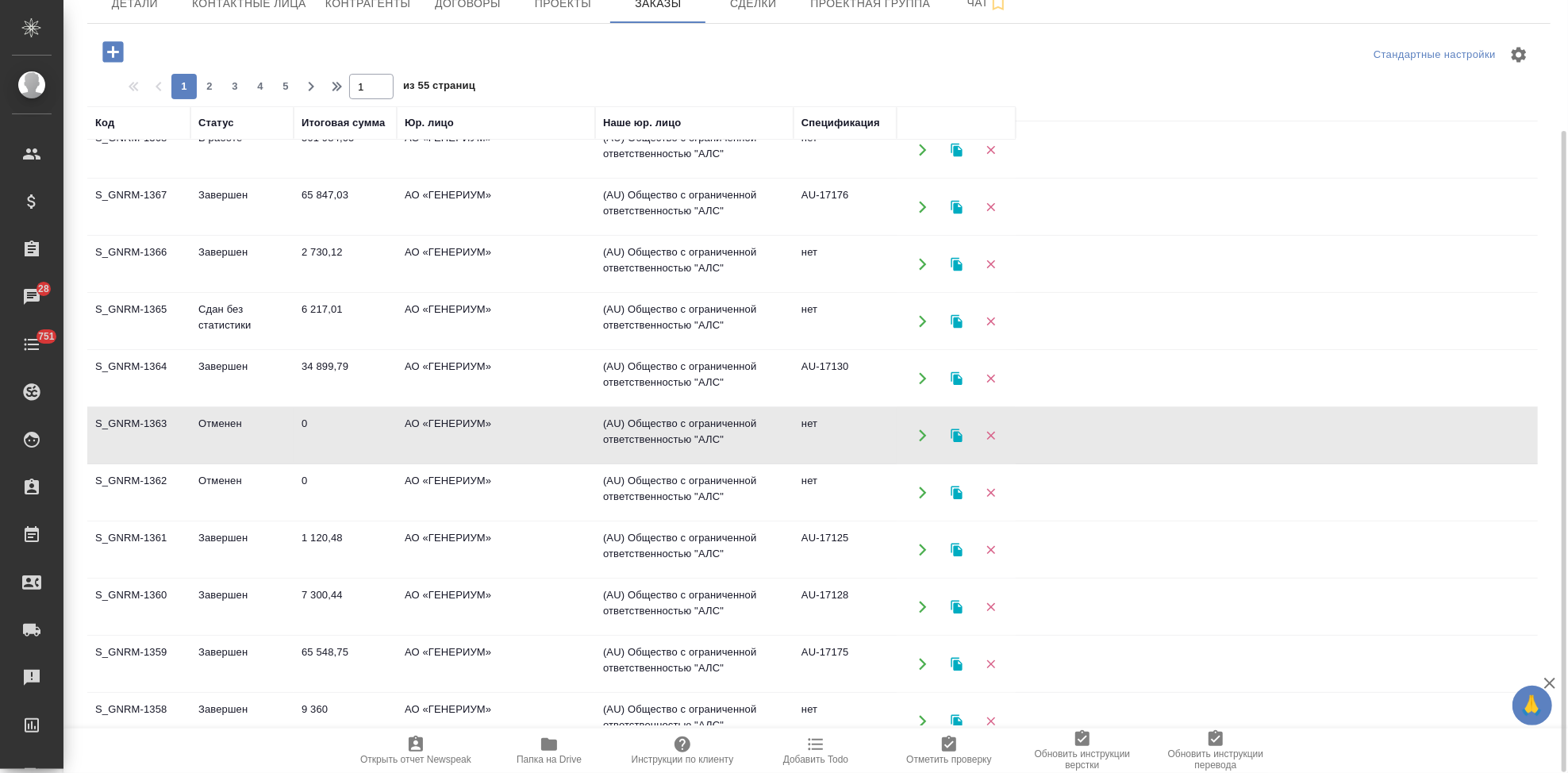
click at [309, 430] on td "0" at bounding box center [346, 435] width 103 height 56
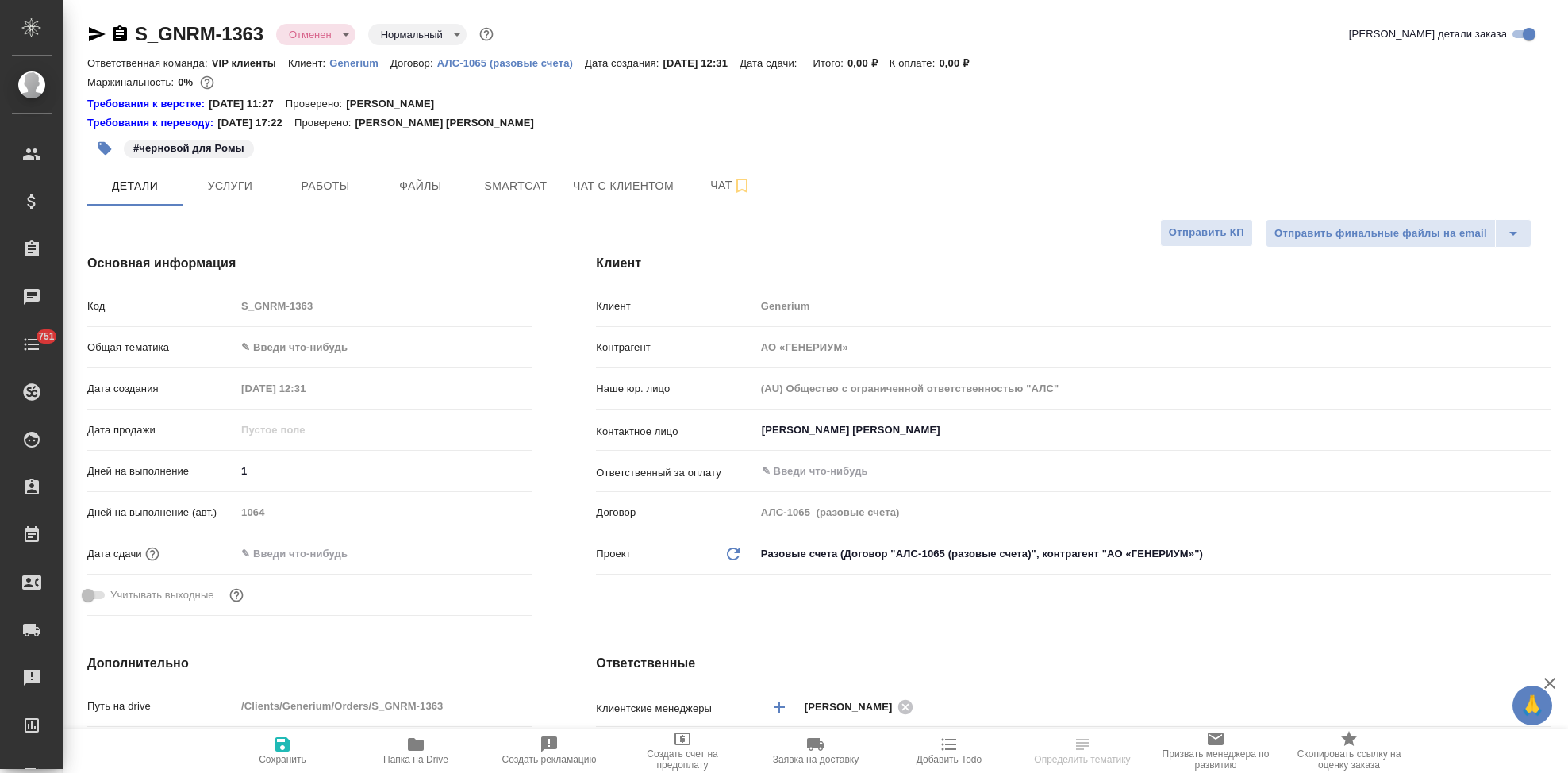
select select "RU"
click at [245, 188] on span "Услуги" at bounding box center [230, 185] width 76 height 20
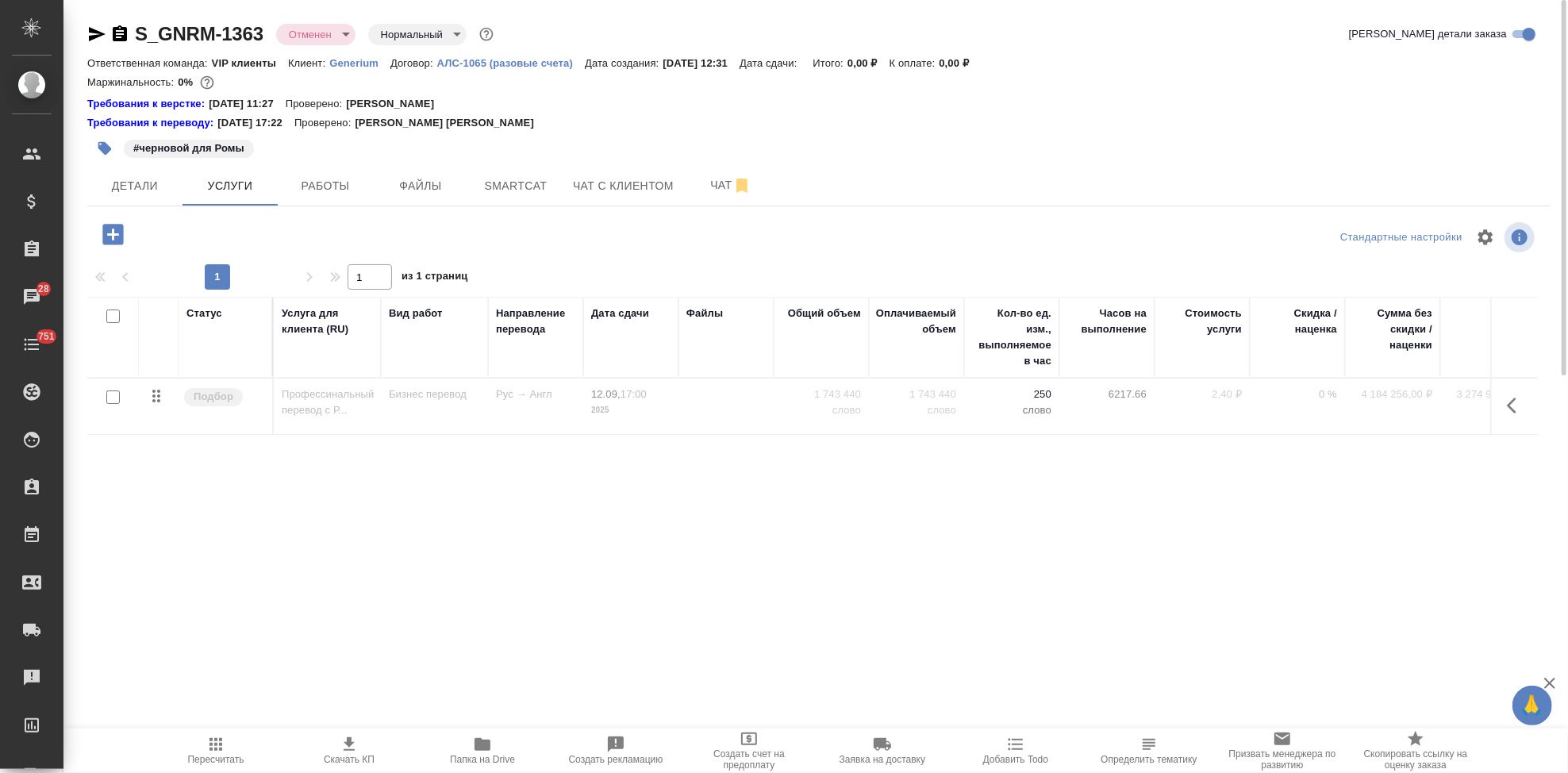
scroll to position [0, 45]
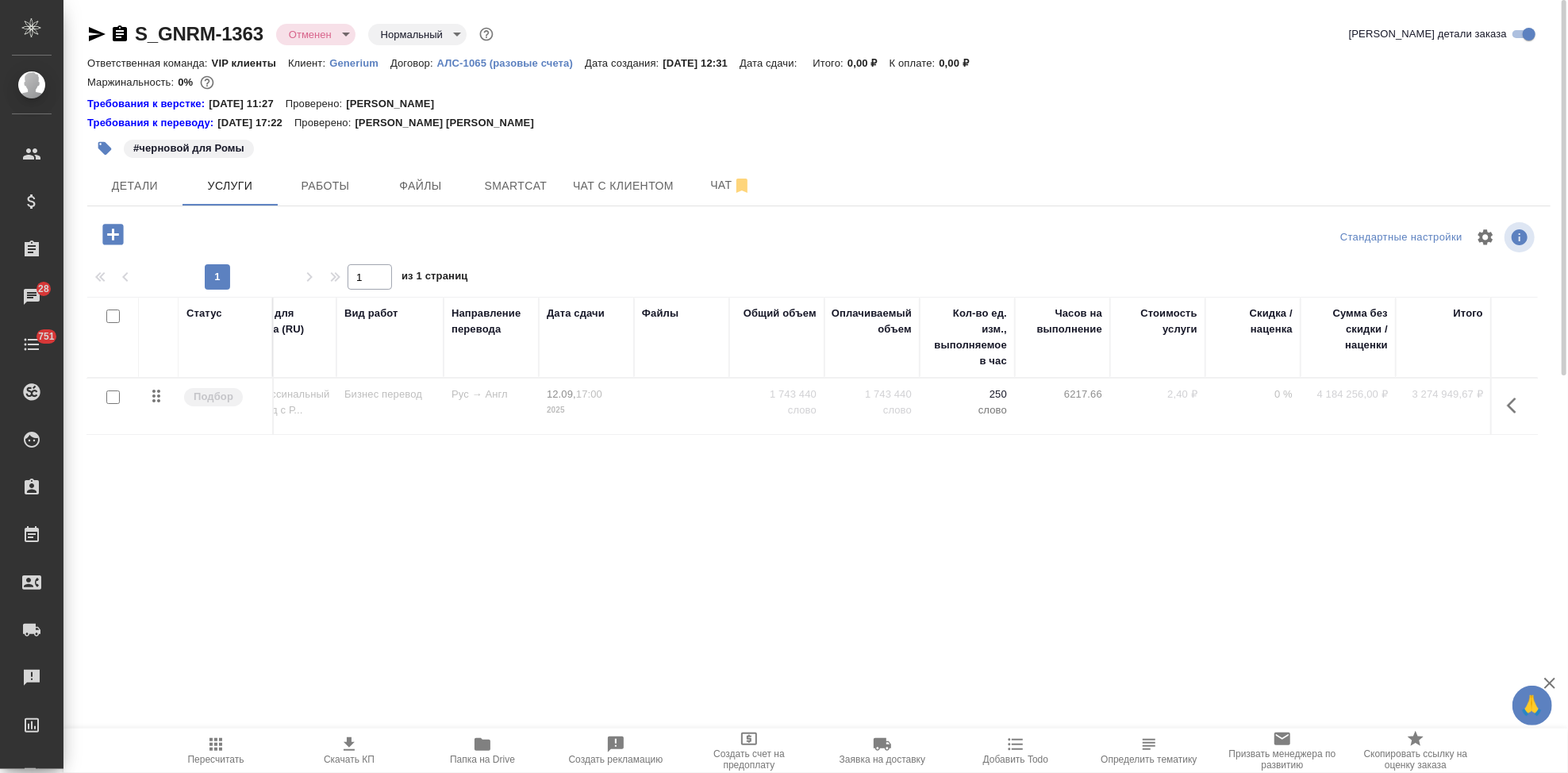
click at [346, 34] on body "🙏 .cls-1 fill:#fff; AWATERA Kabargina Anna Клиенты Спецификации Заказы 28 Чаты …" at bounding box center [784, 386] width 1568 height 773
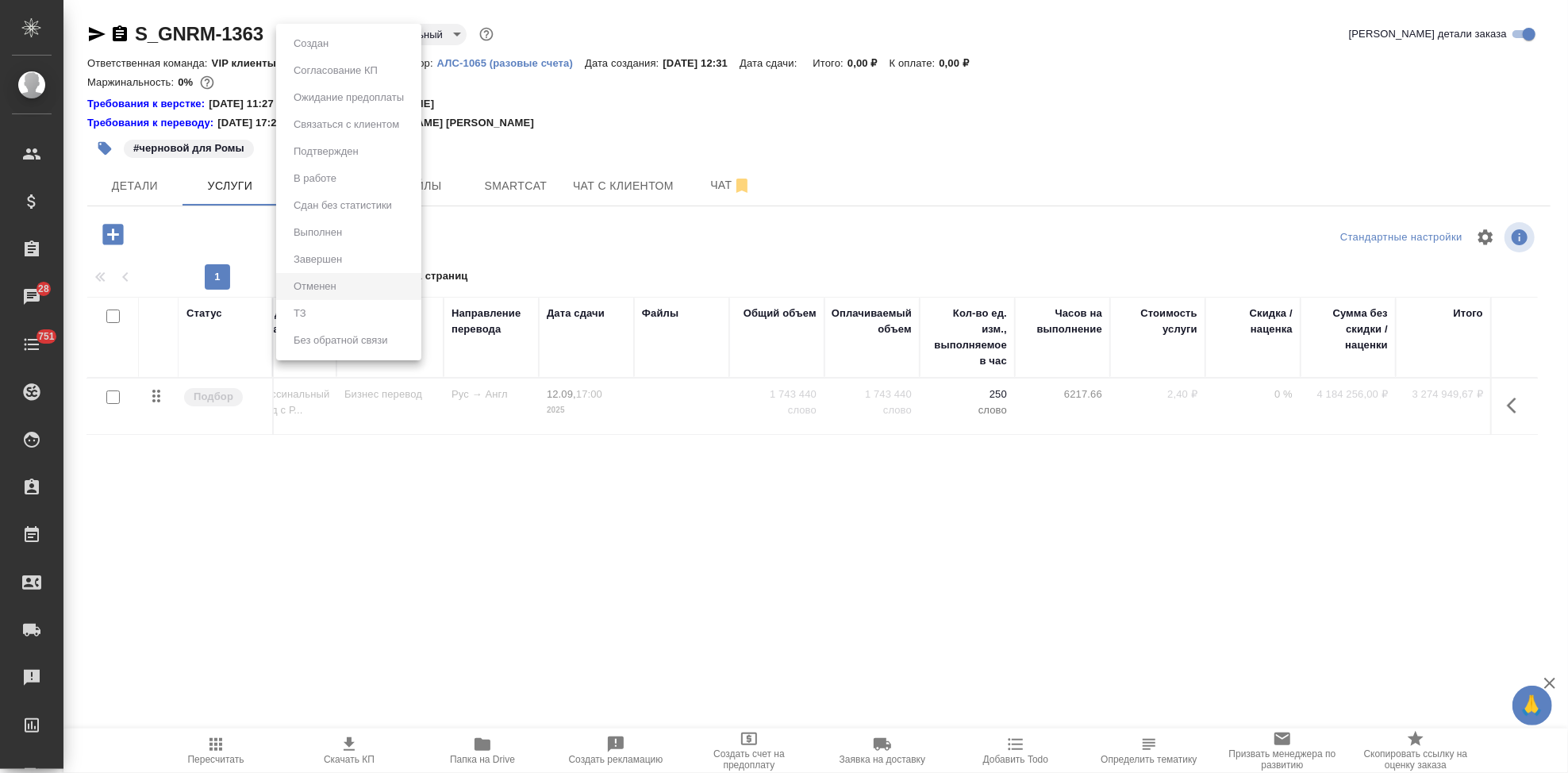
click at [591, 121] on div at bounding box center [784, 386] width 1568 height 773
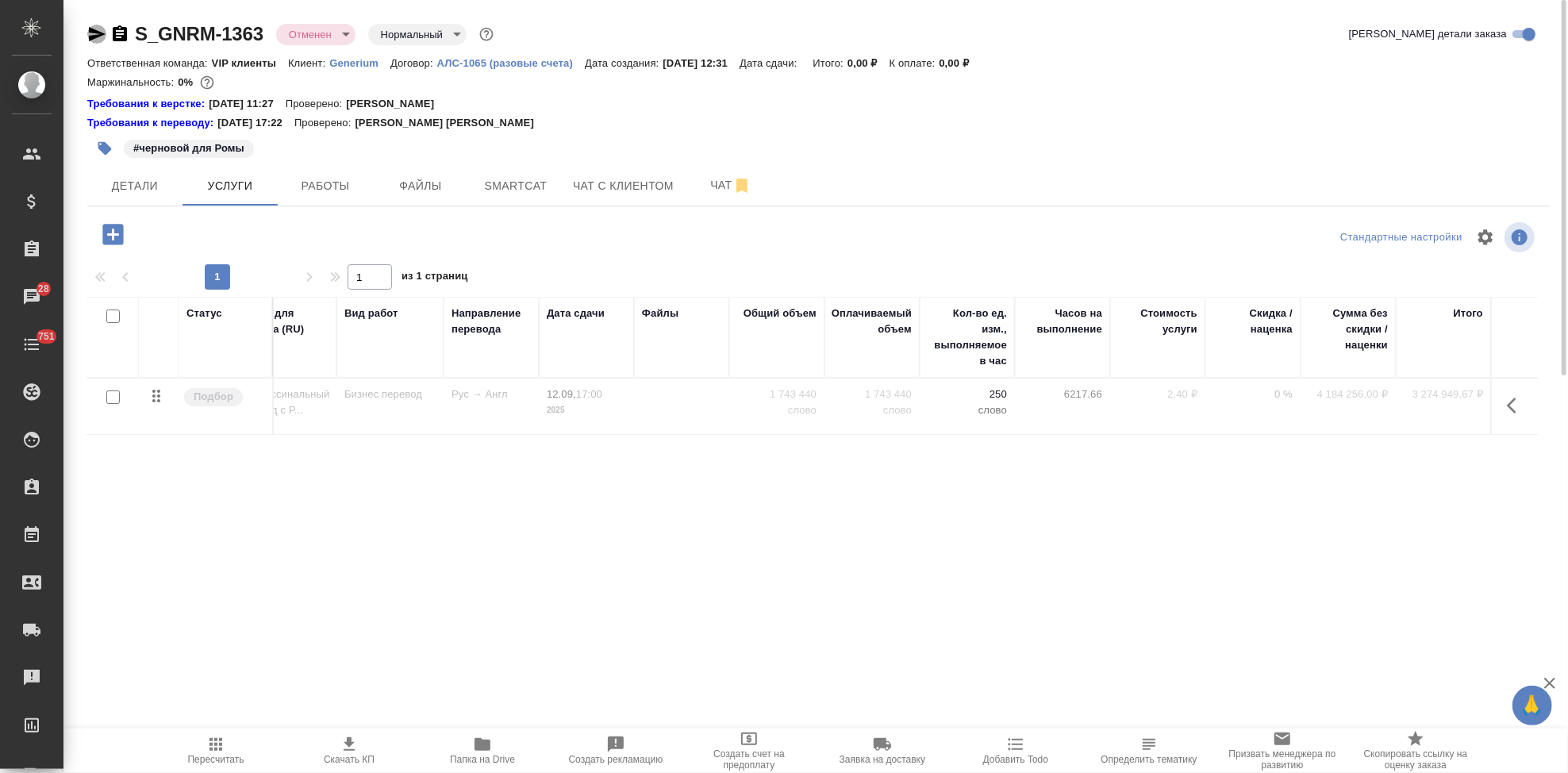
click at [93, 35] on icon "button" at bounding box center [97, 34] width 17 height 15
click at [1501, 408] on button "button" at bounding box center [1516, 405] width 38 height 38
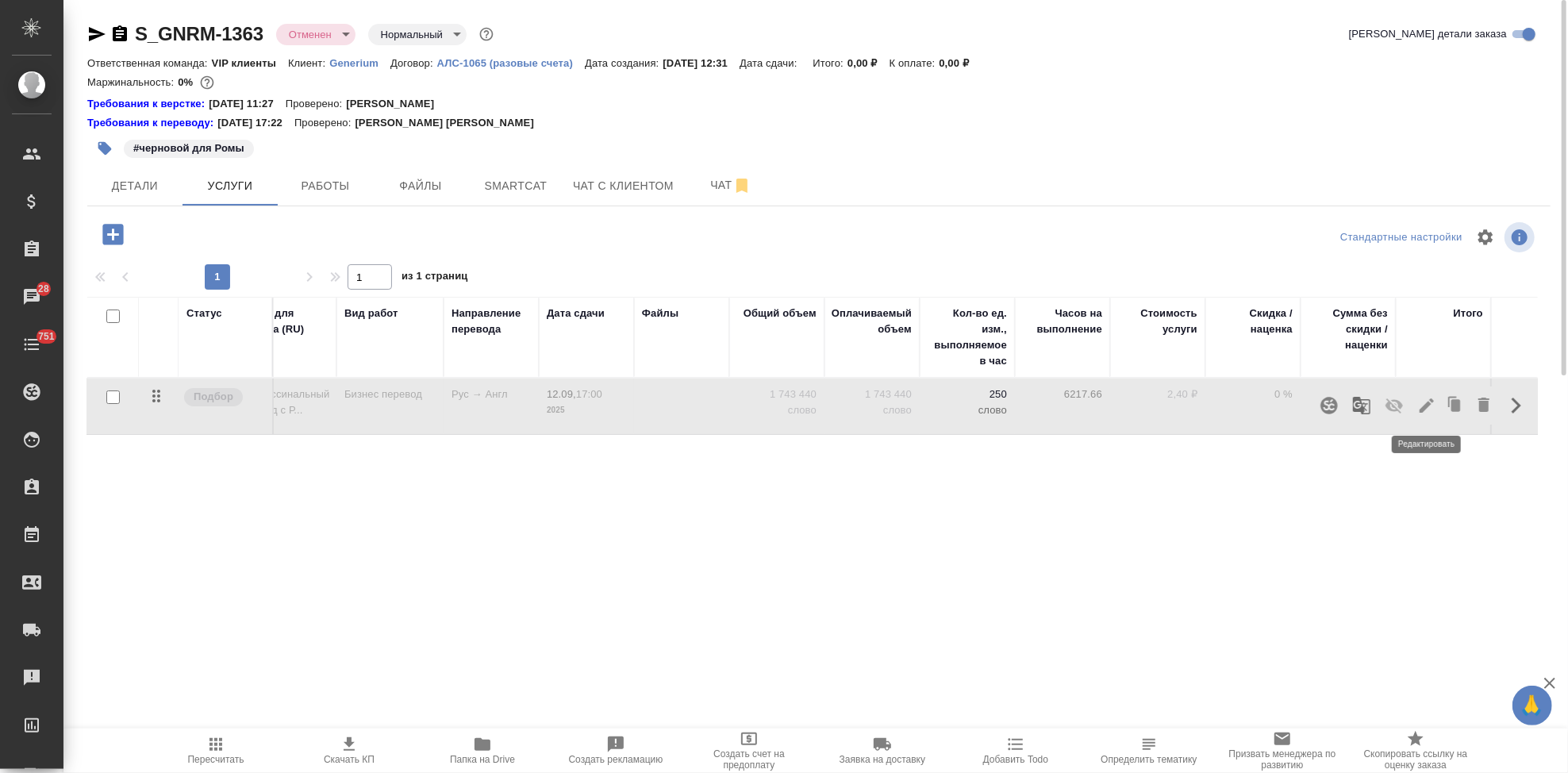
click at [1424, 407] on icon "button" at bounding box center [1426, 405] width 15 height 15
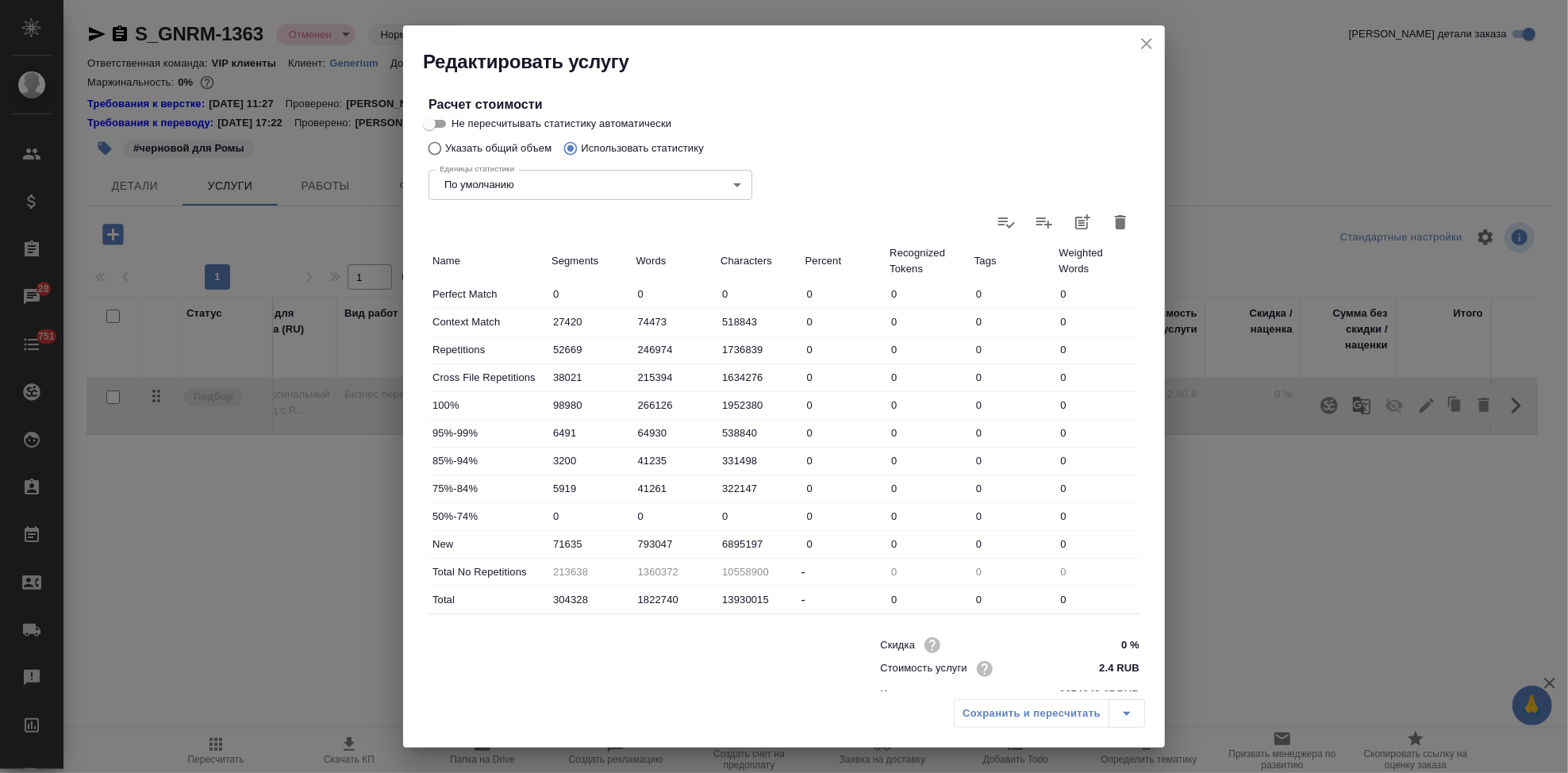
scroll to position [342, 0]
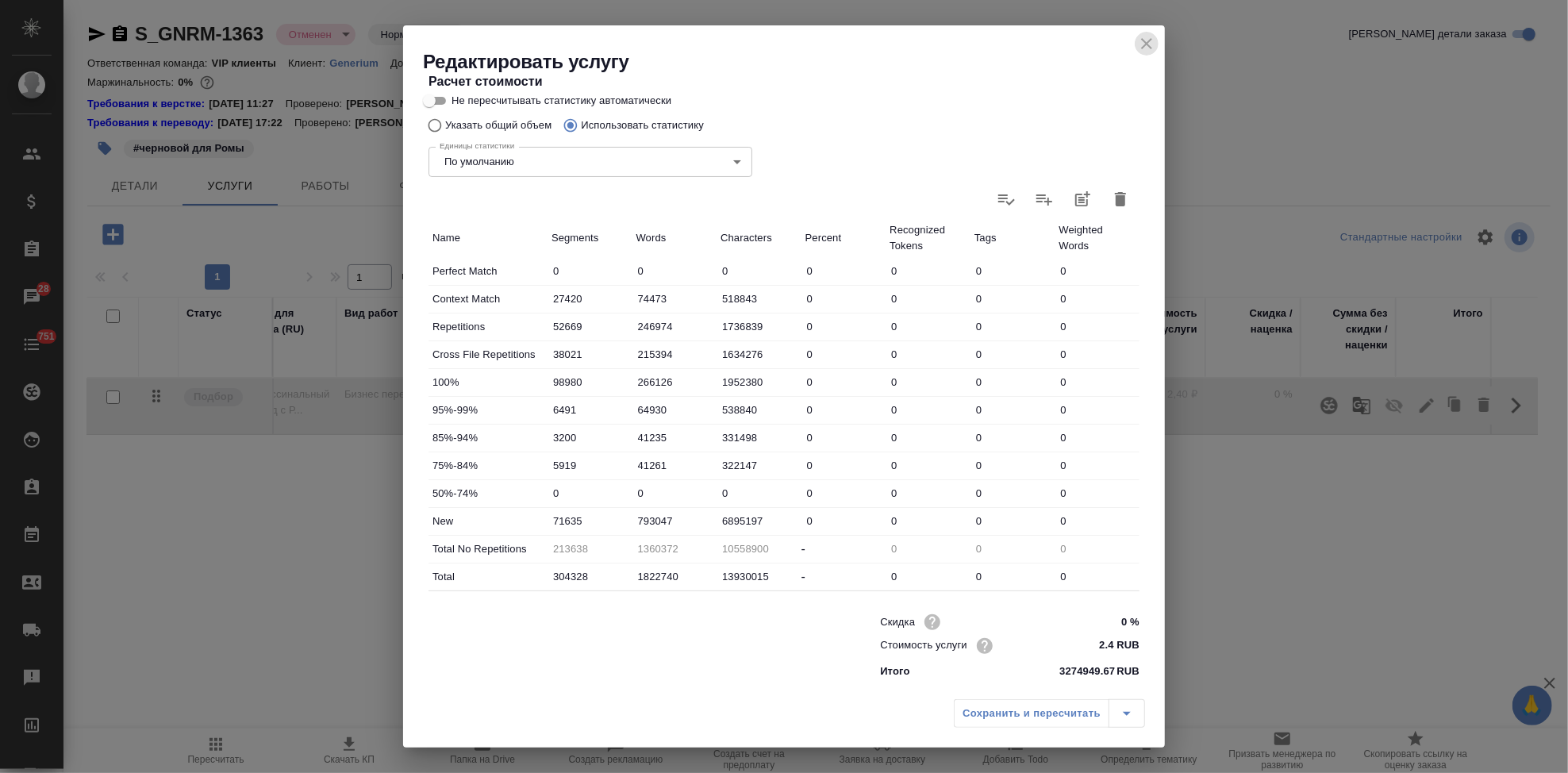
click at [1152, 50] on icon "close" at bounding box center [1147, 44] width 20 height 20
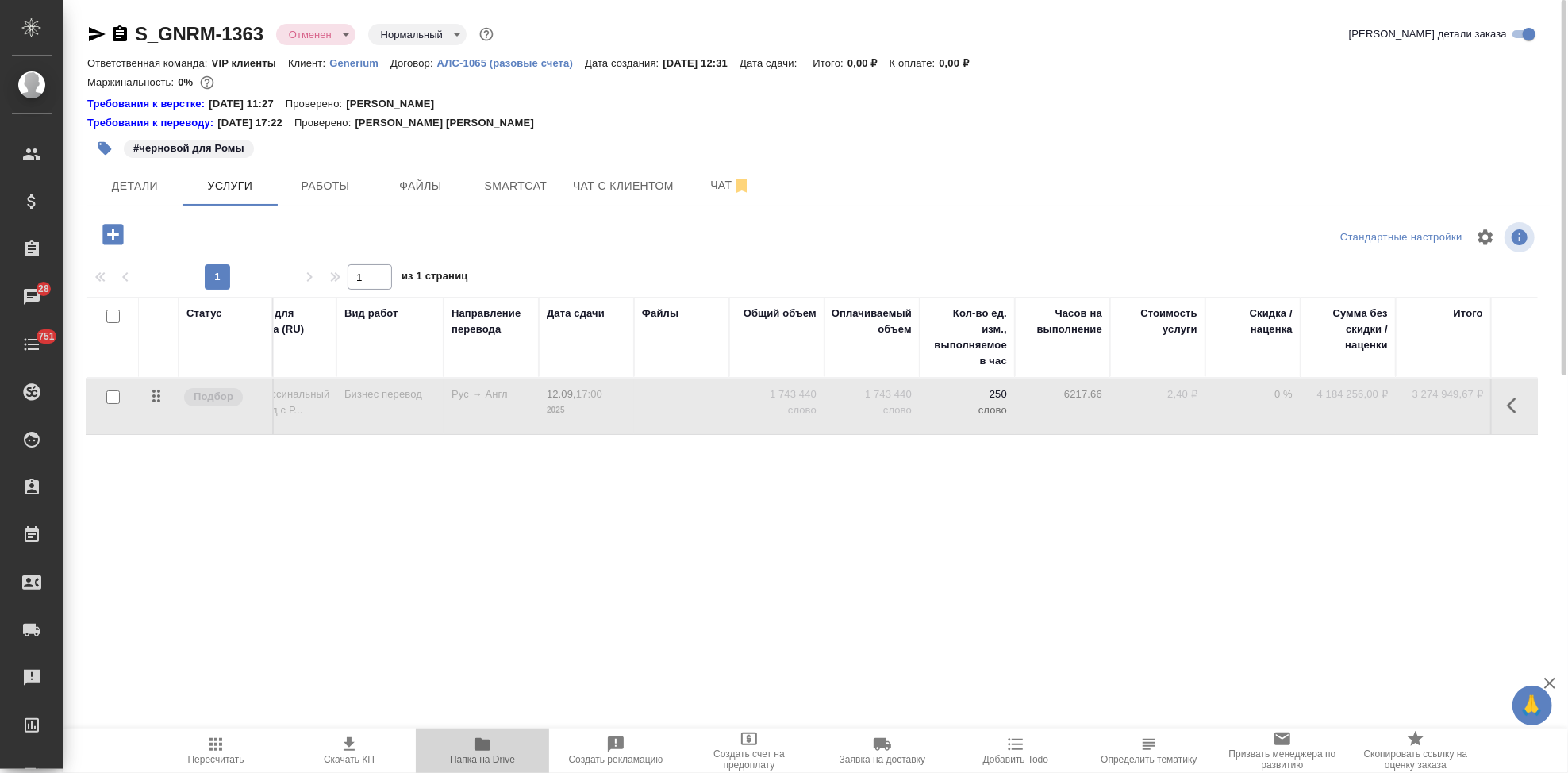
click at [490, 749] on icon "button" at bounding box center [482, 744] width 16 height 13
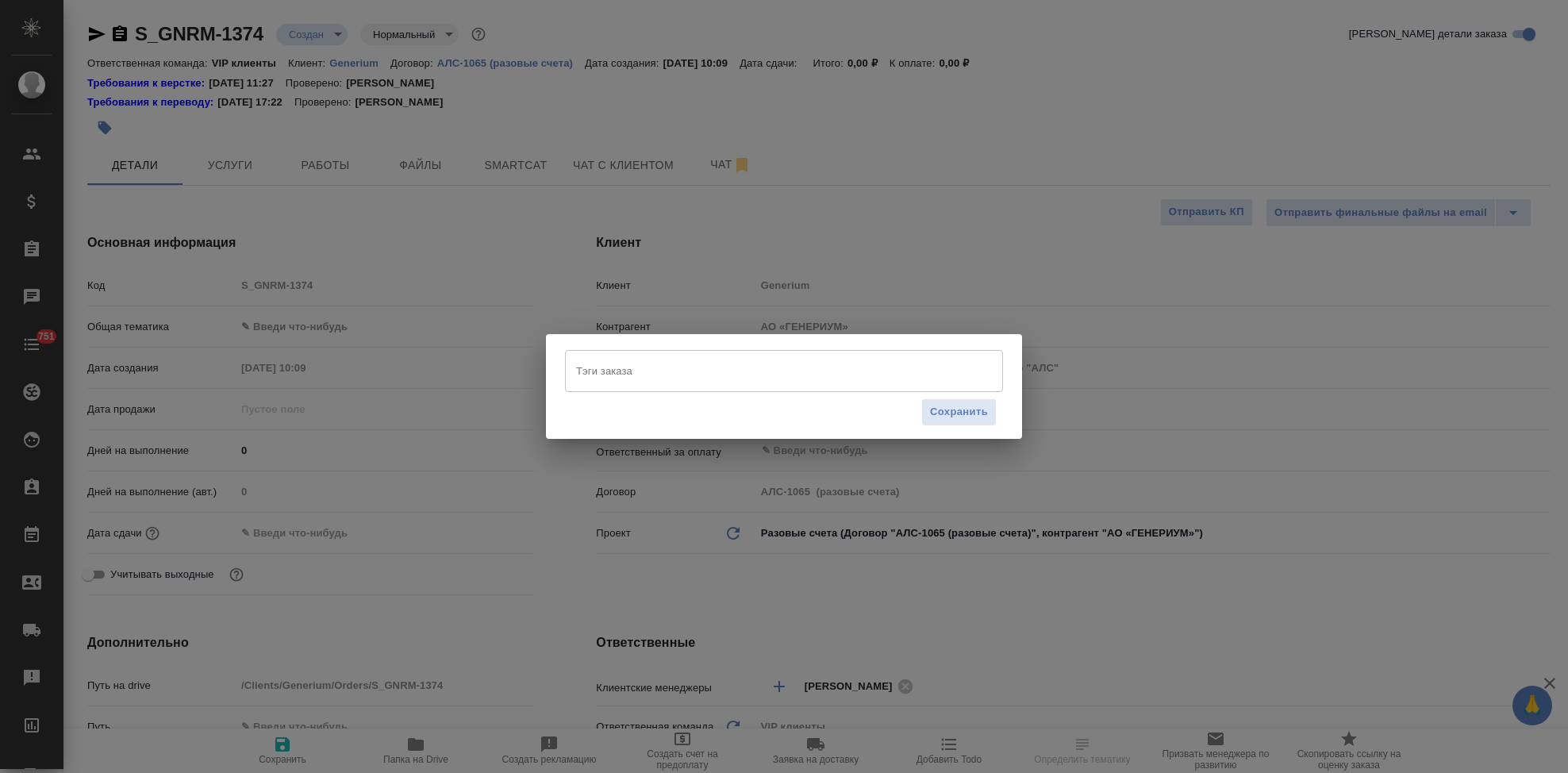
select select "RU"
click at [606, 375] on input "Тэги заказа" at bounding box center [768, 371] width 393 height 27
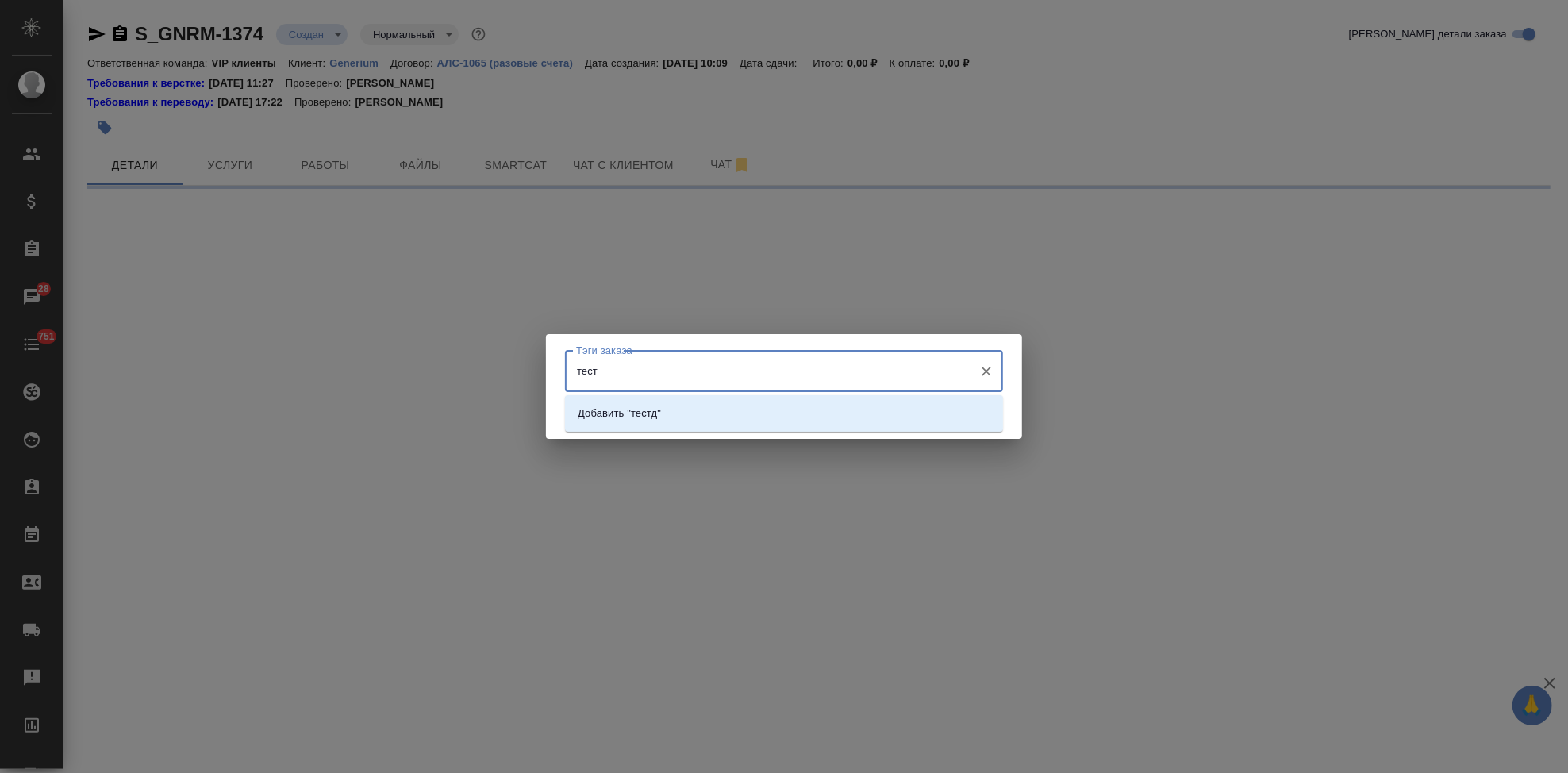
type input "тест"
select select "RU"
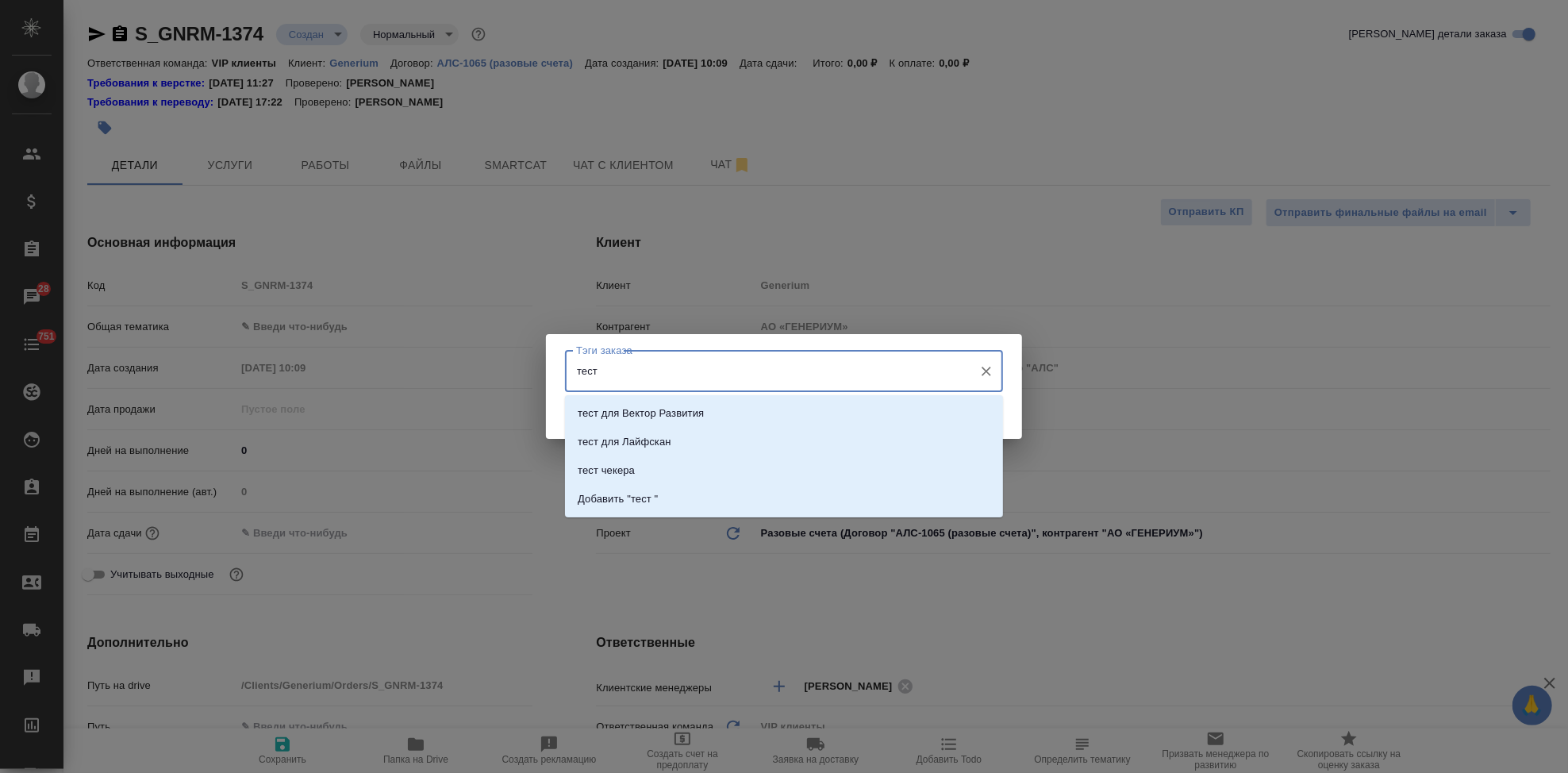
type textarea "x"
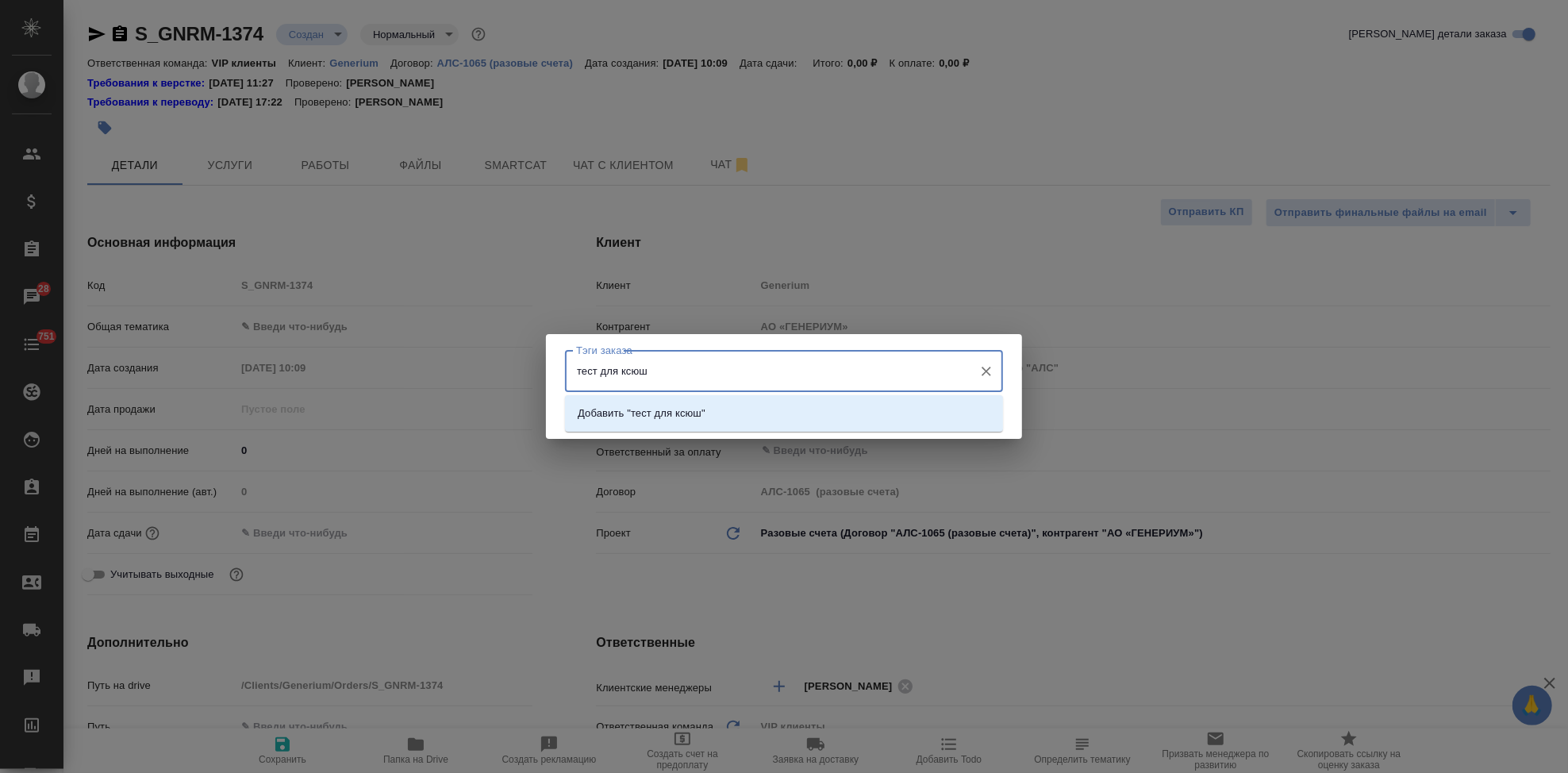
type input "тест для ксюши"
click at [724, 405] on li "Добавить "тест для ксюши"" at bounding box center [784, 413] width 438 height 28
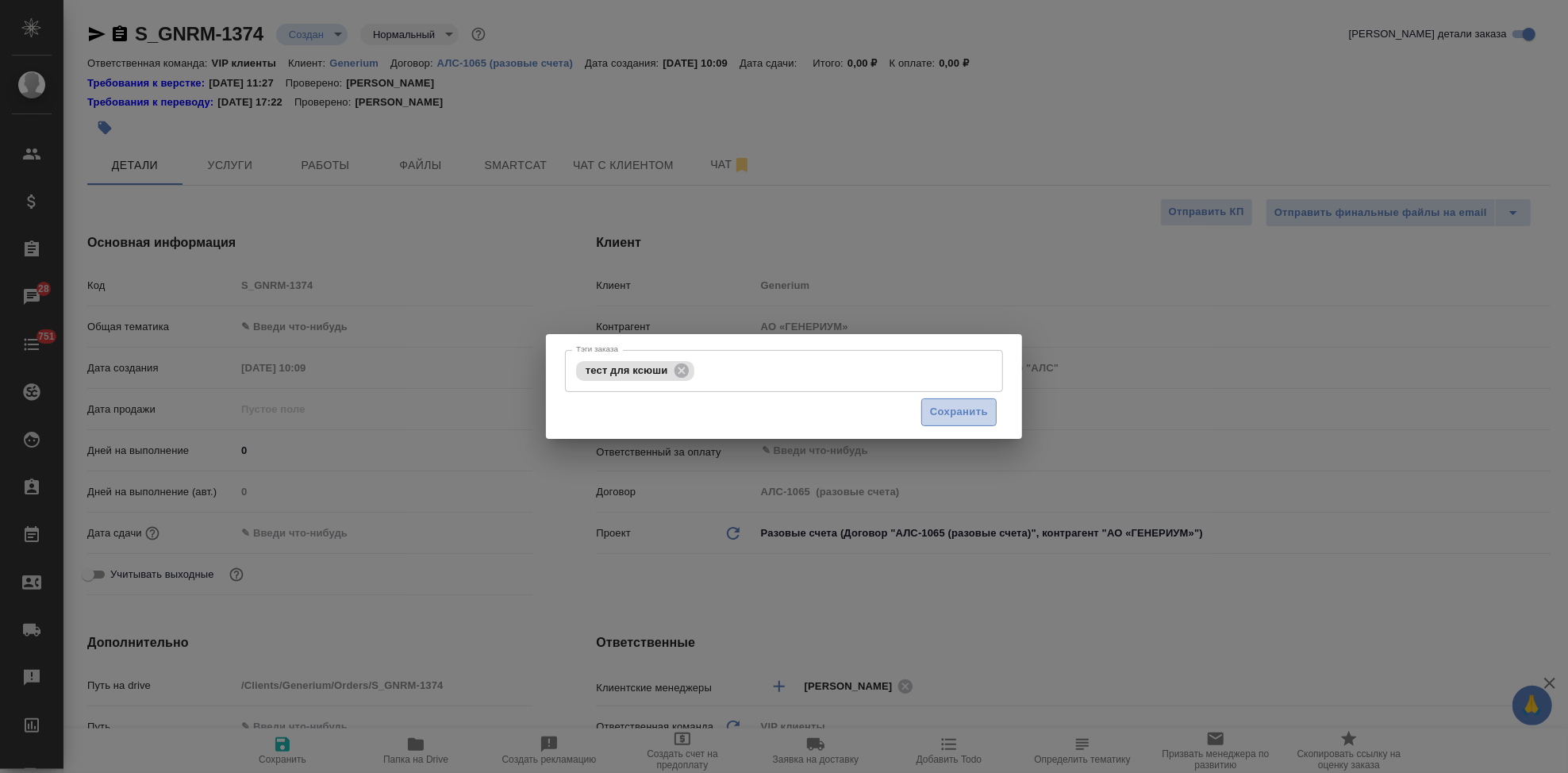
click at [942, 410] on span "Сохранить" at bounding box center [959, 412] width 58 height 19
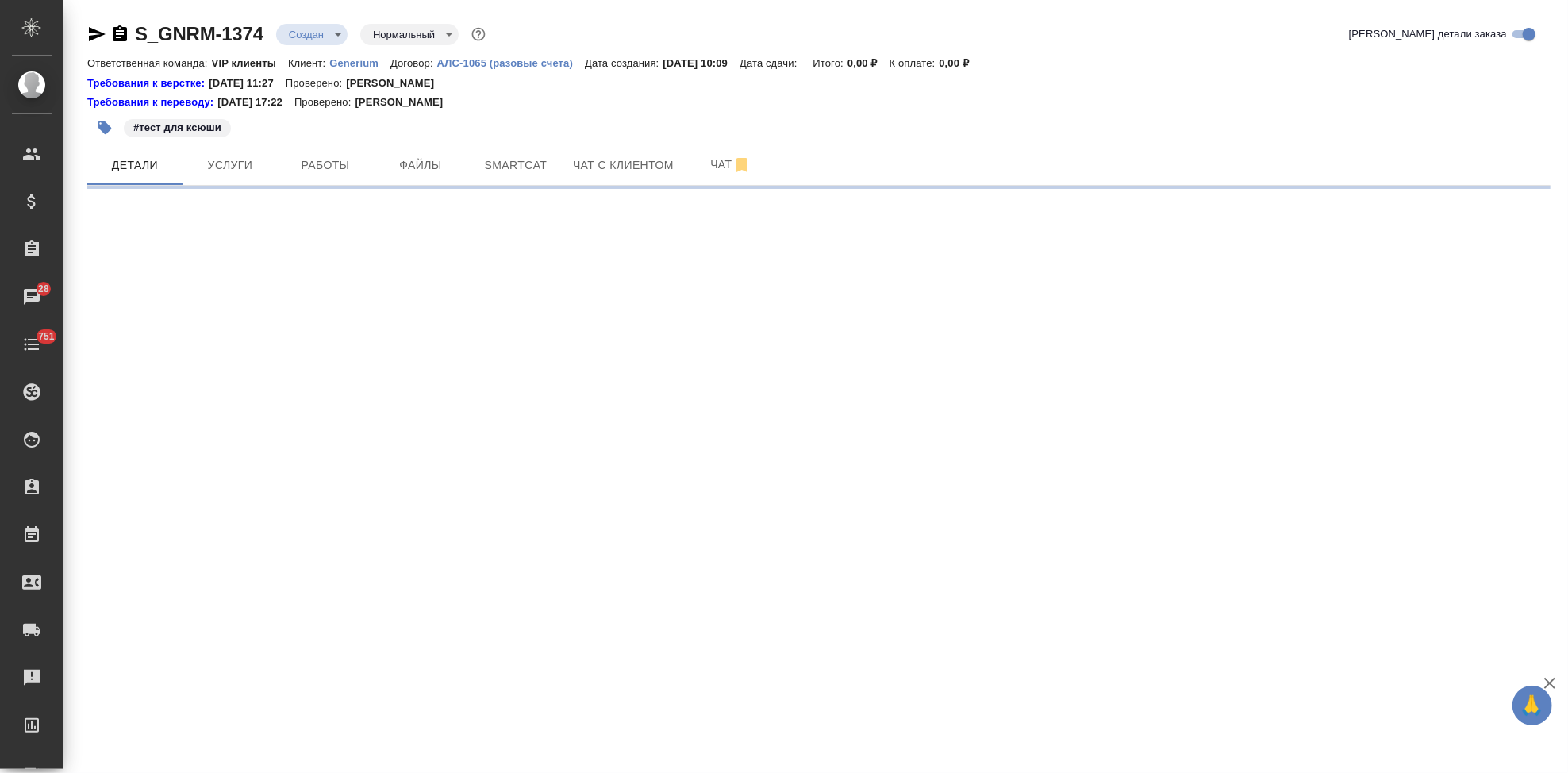
select select "RU"
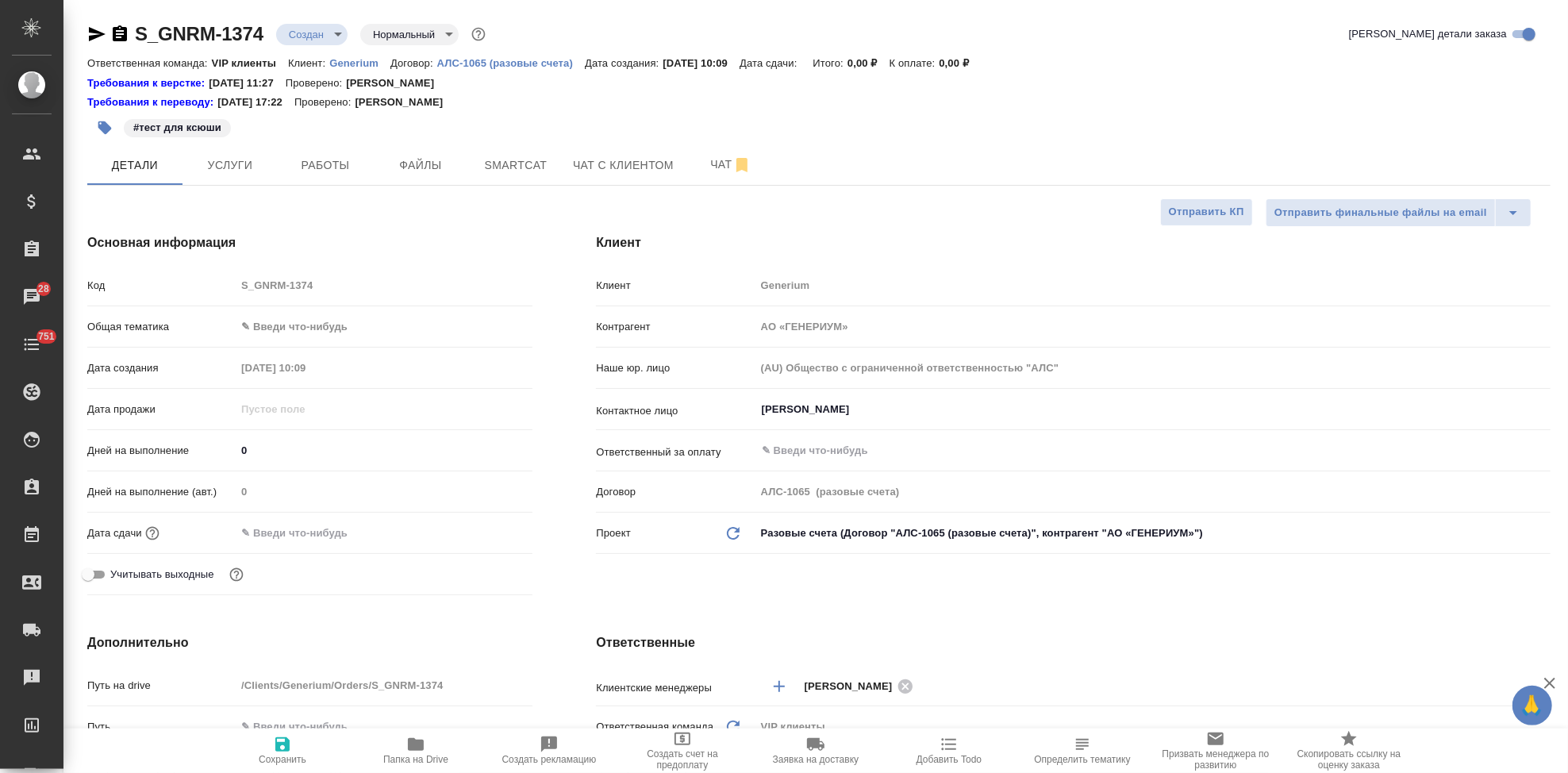
type textarea "x"
click at [261, 176] on button "Услуги" at bounding box center [230, 165] width 96 height 40
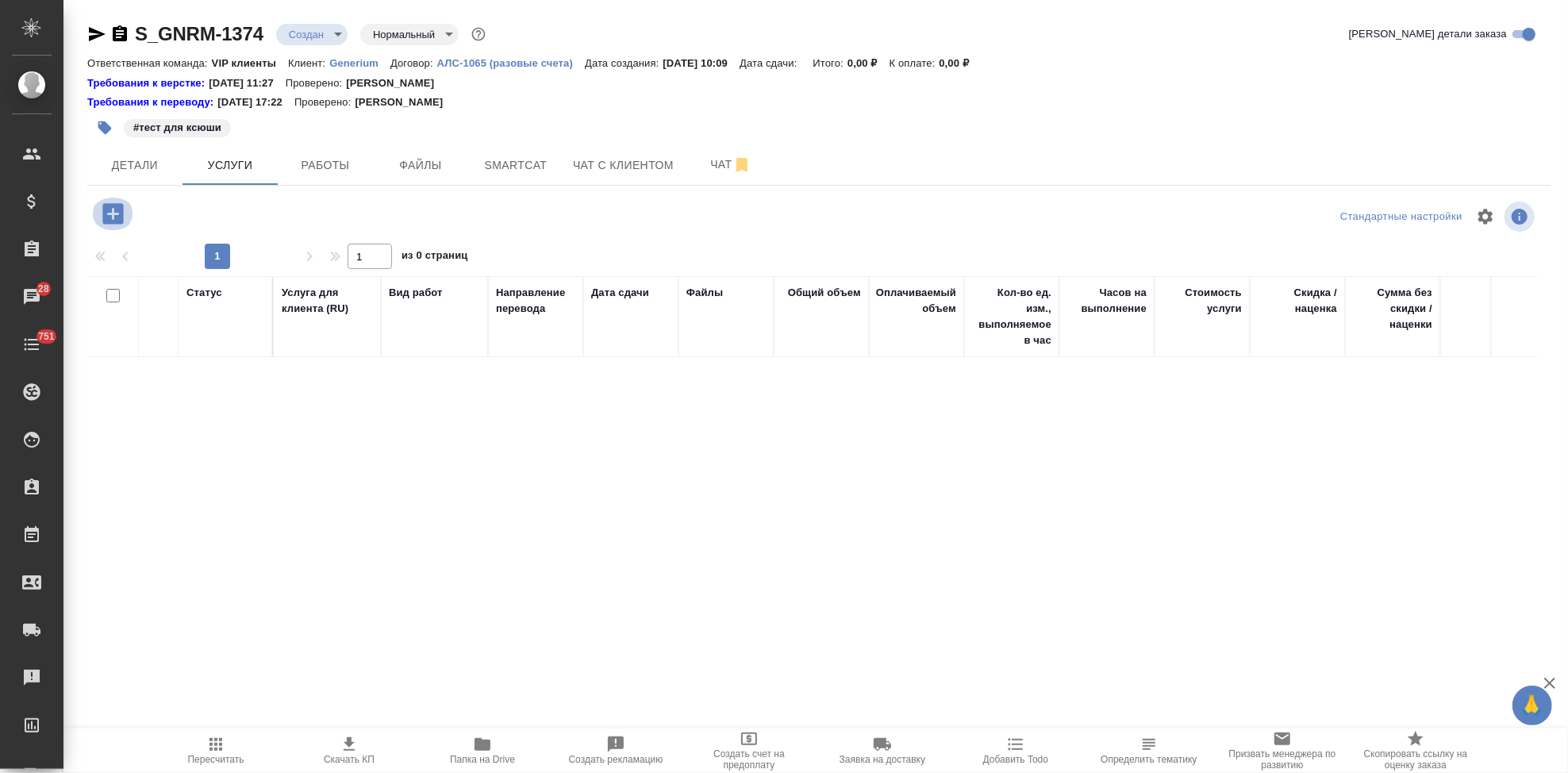
click at [121, 215] on icon "button" at bounding box center [112, 213] width 21 height 20
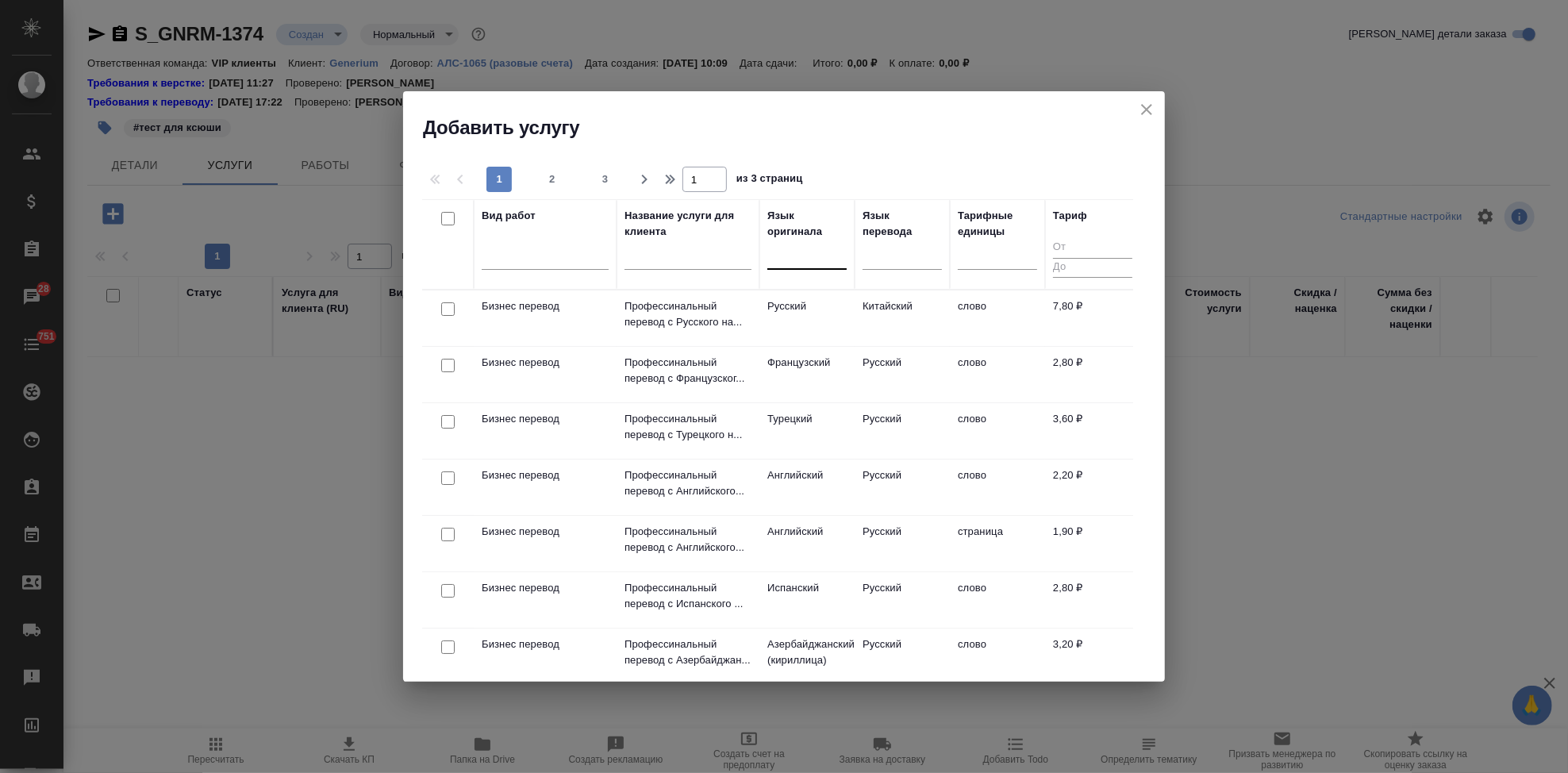
click at [801, 265] on div at bounding box center [806, 254] width 79 height 23
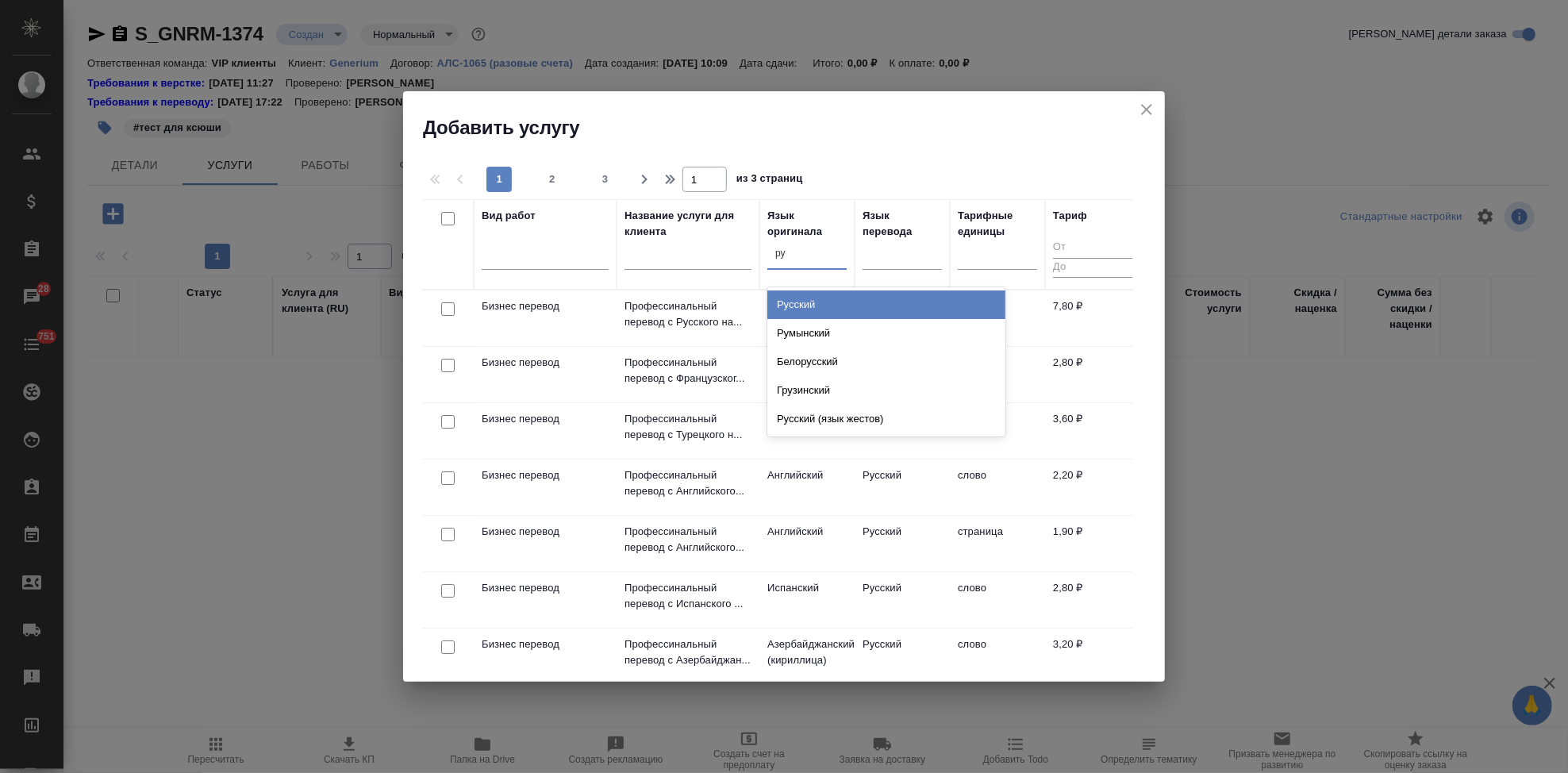
type input "рус"
click at [802, 305] on div "Русский" at bounding box center [887, 305] width 238 height 28
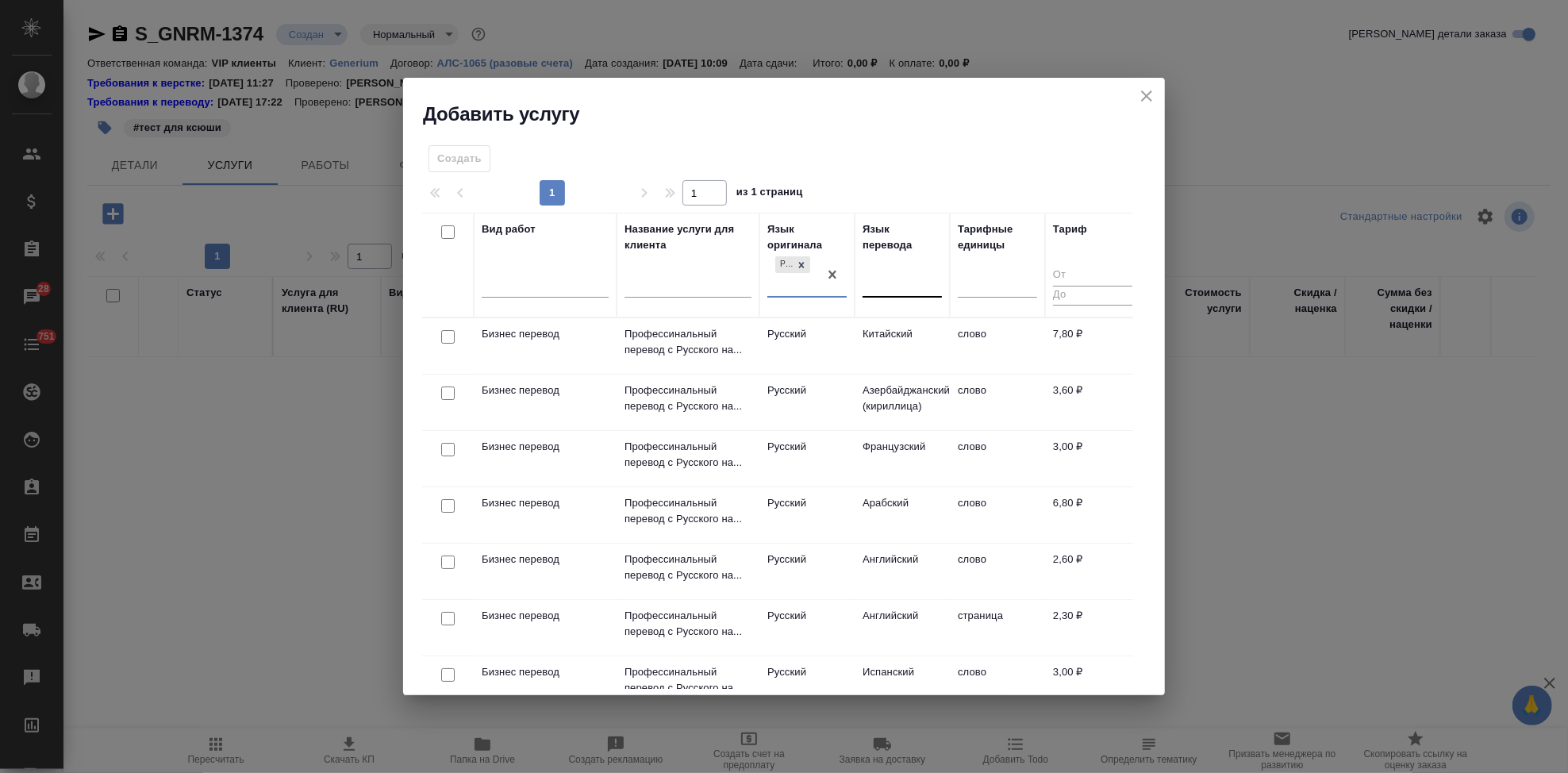
click at [863, 287] on div at bounding box center [902, 282] width 79 height 23
type input "а"
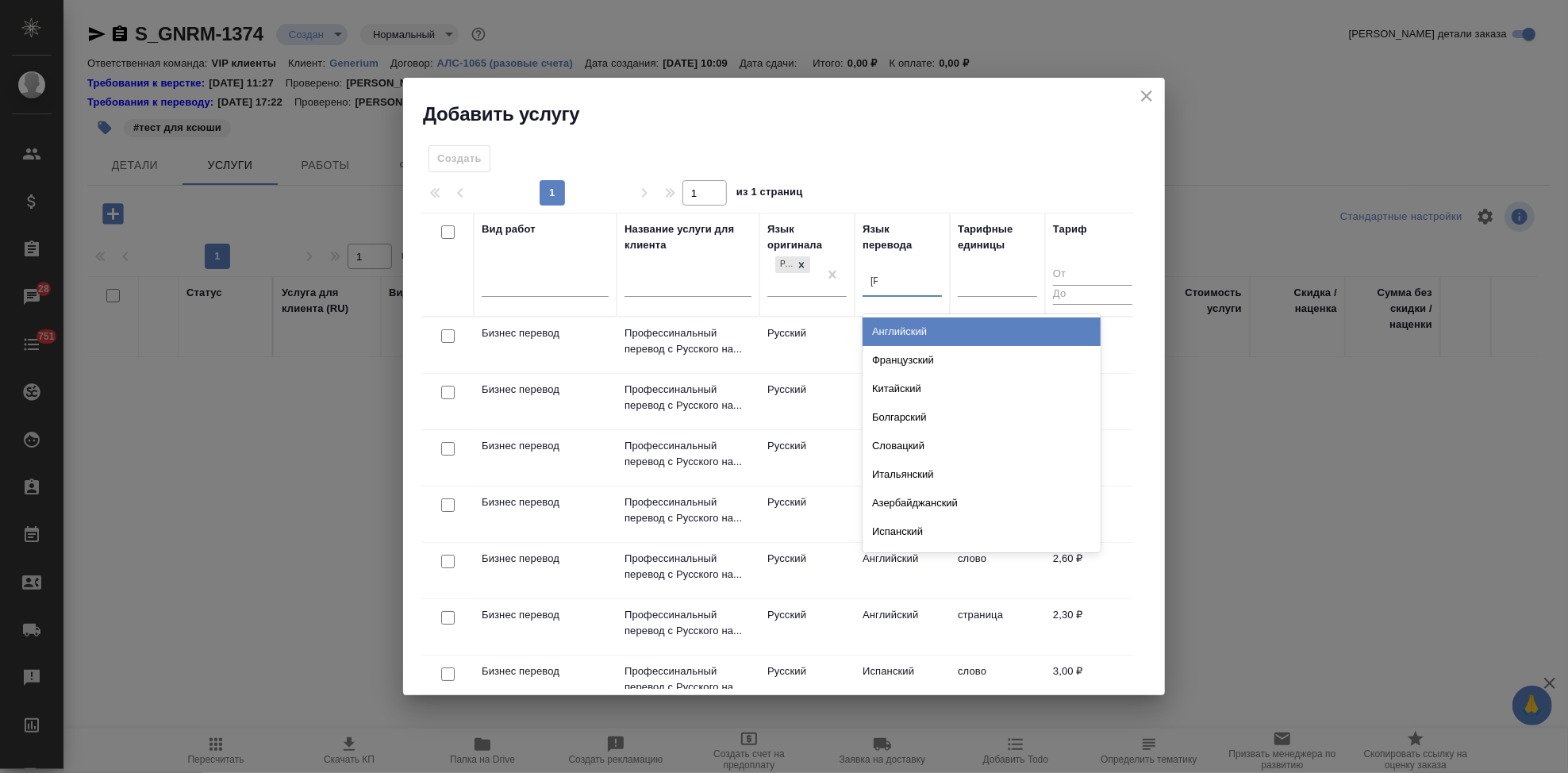
click at [900, 325] on div "Английский" at bounding box center [982, 331] width 238 height 28
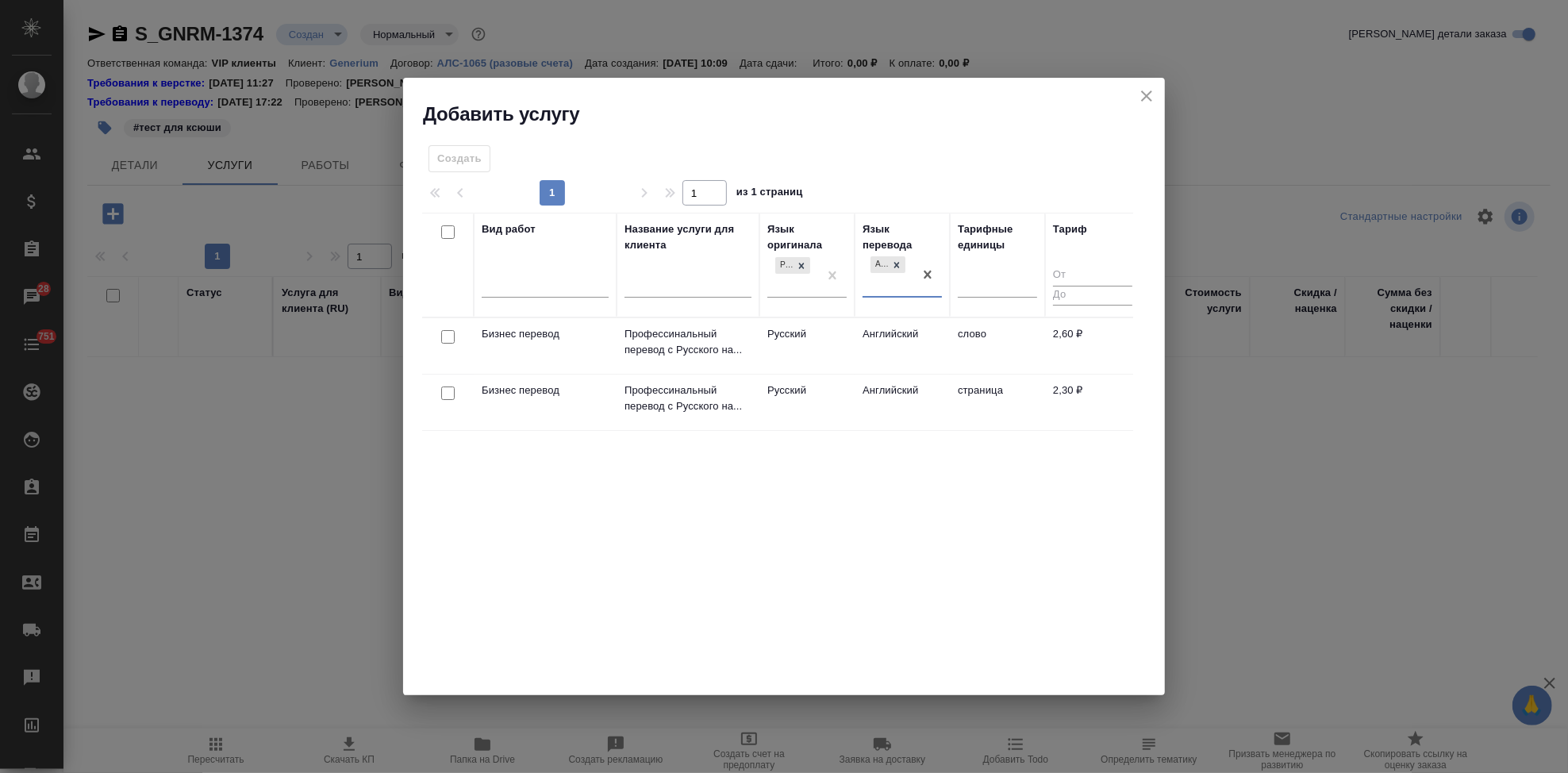
click at [855, 346] on td "Английский" at bounding box center [903, 346] width 96 height 56
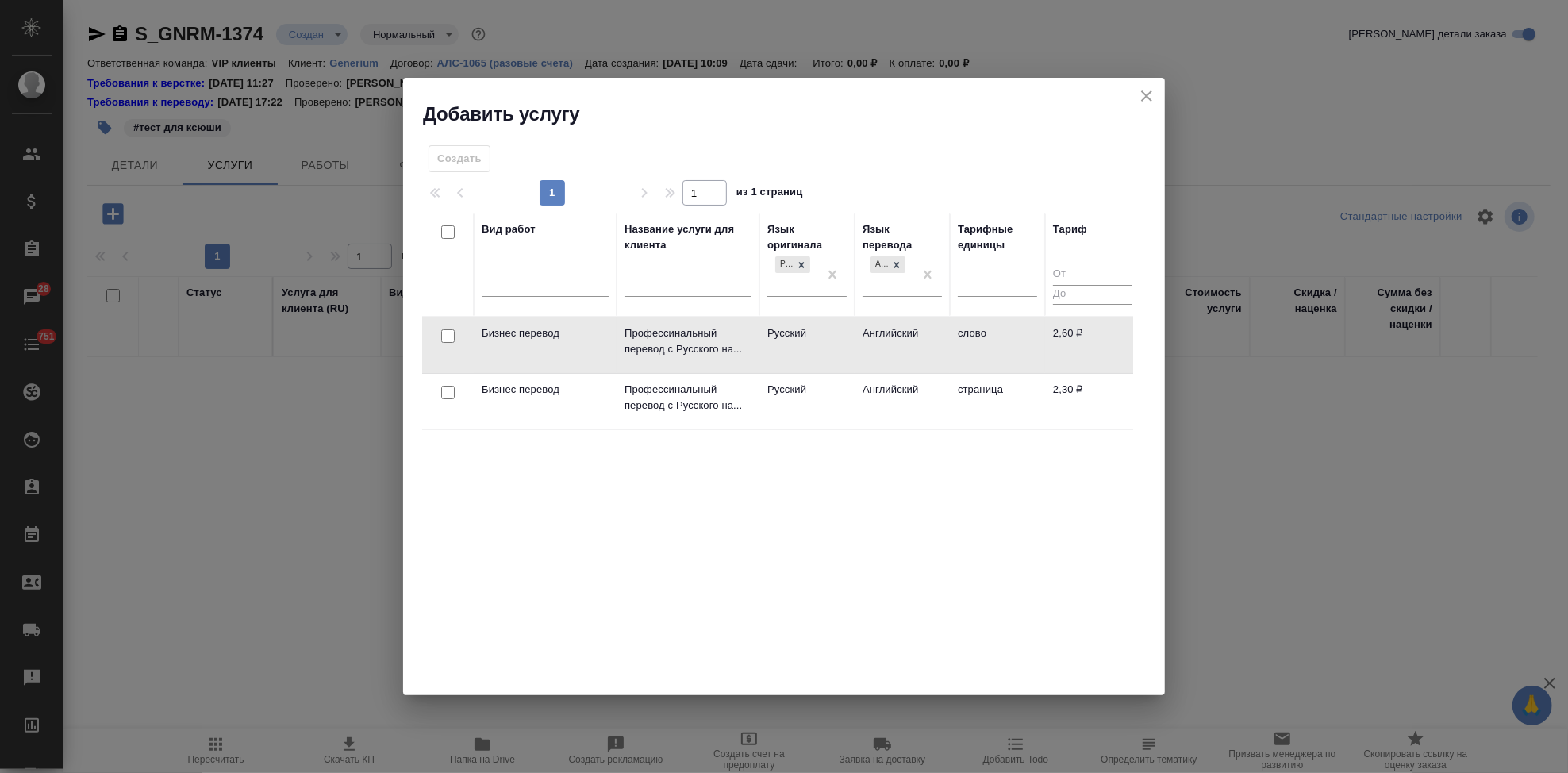
click at [855, 346] on td "Английский" at bounding box center [903, 345] width 96 height 56
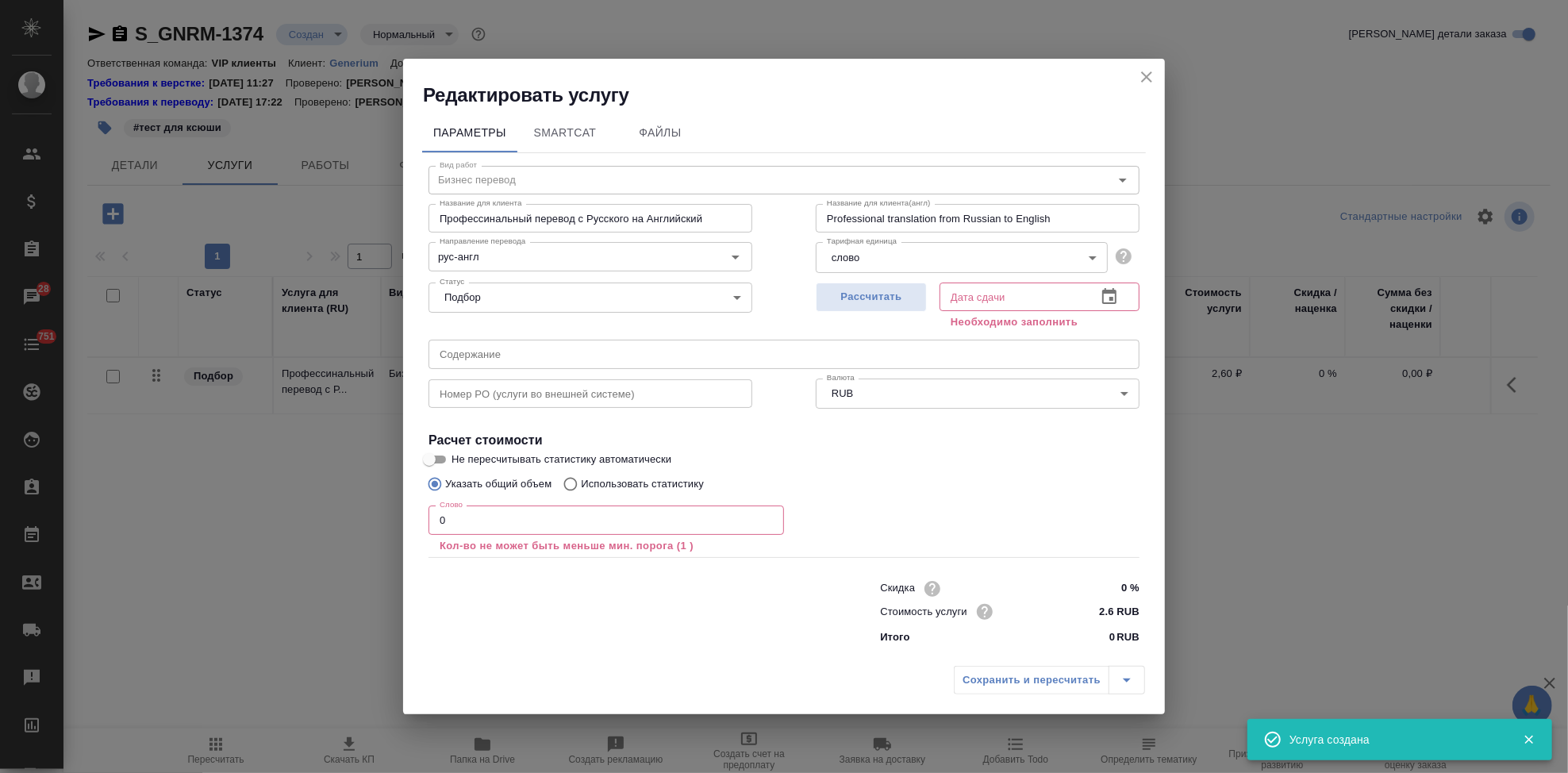
click at [490, 520] on input "0" at bounding box center [606, 519] width 355 height 28
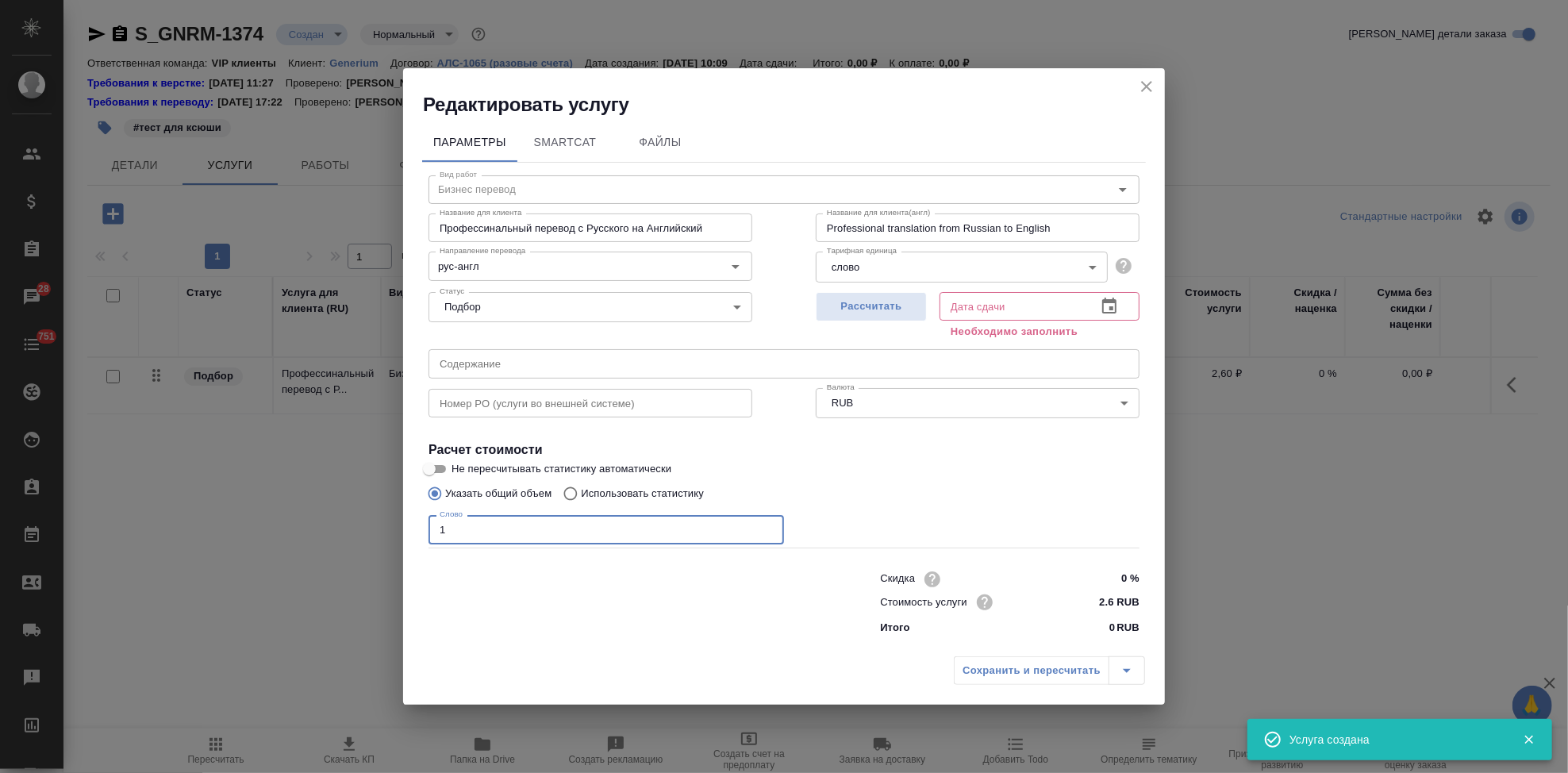
type input "1"
click at [1112, 308] on icon "button" at bounding box center [1109, 305] width 15 height 16
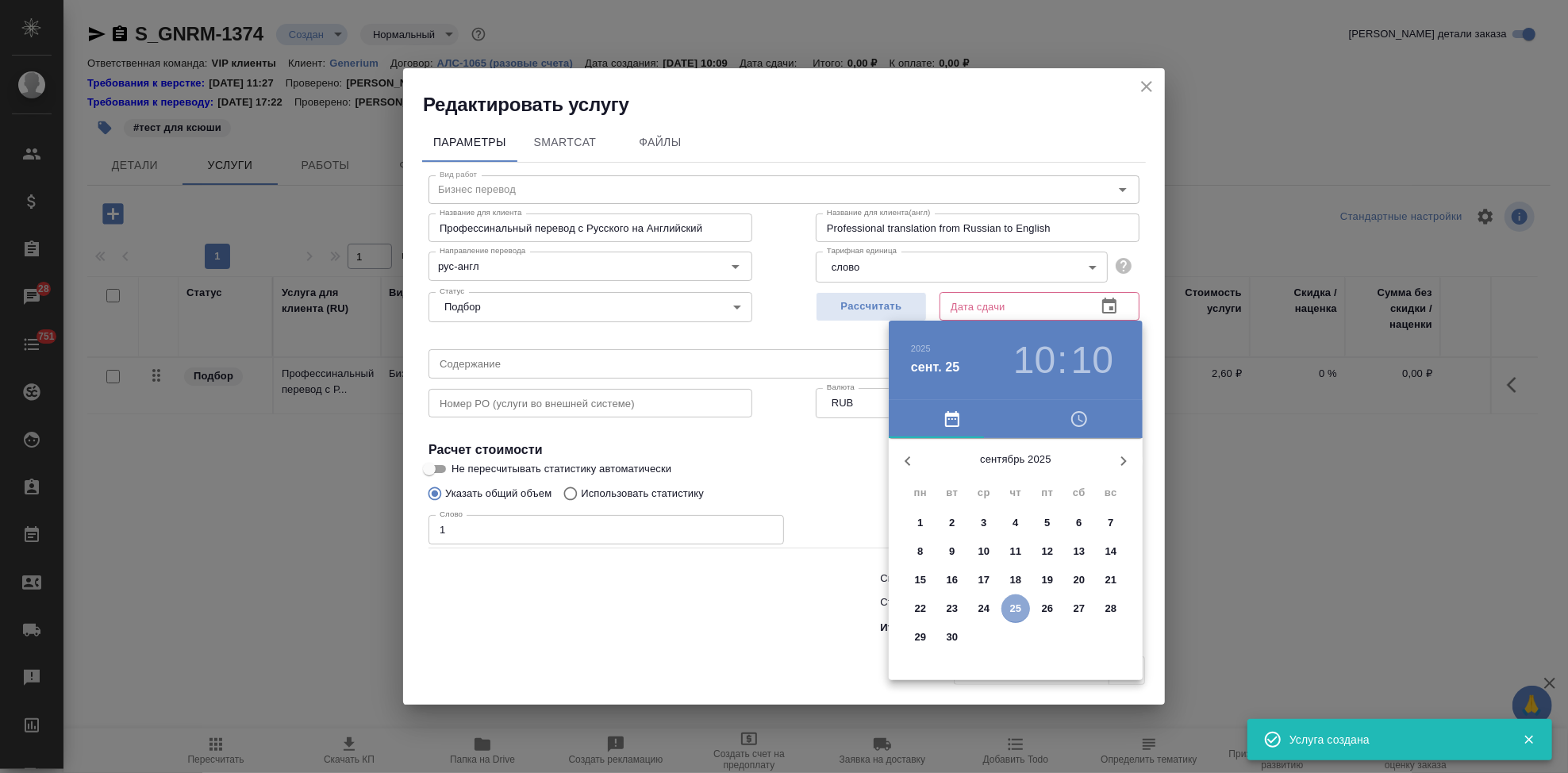
click at [1011, 609] on p "25" at bounding box center [1016, 608] width 12 height 16
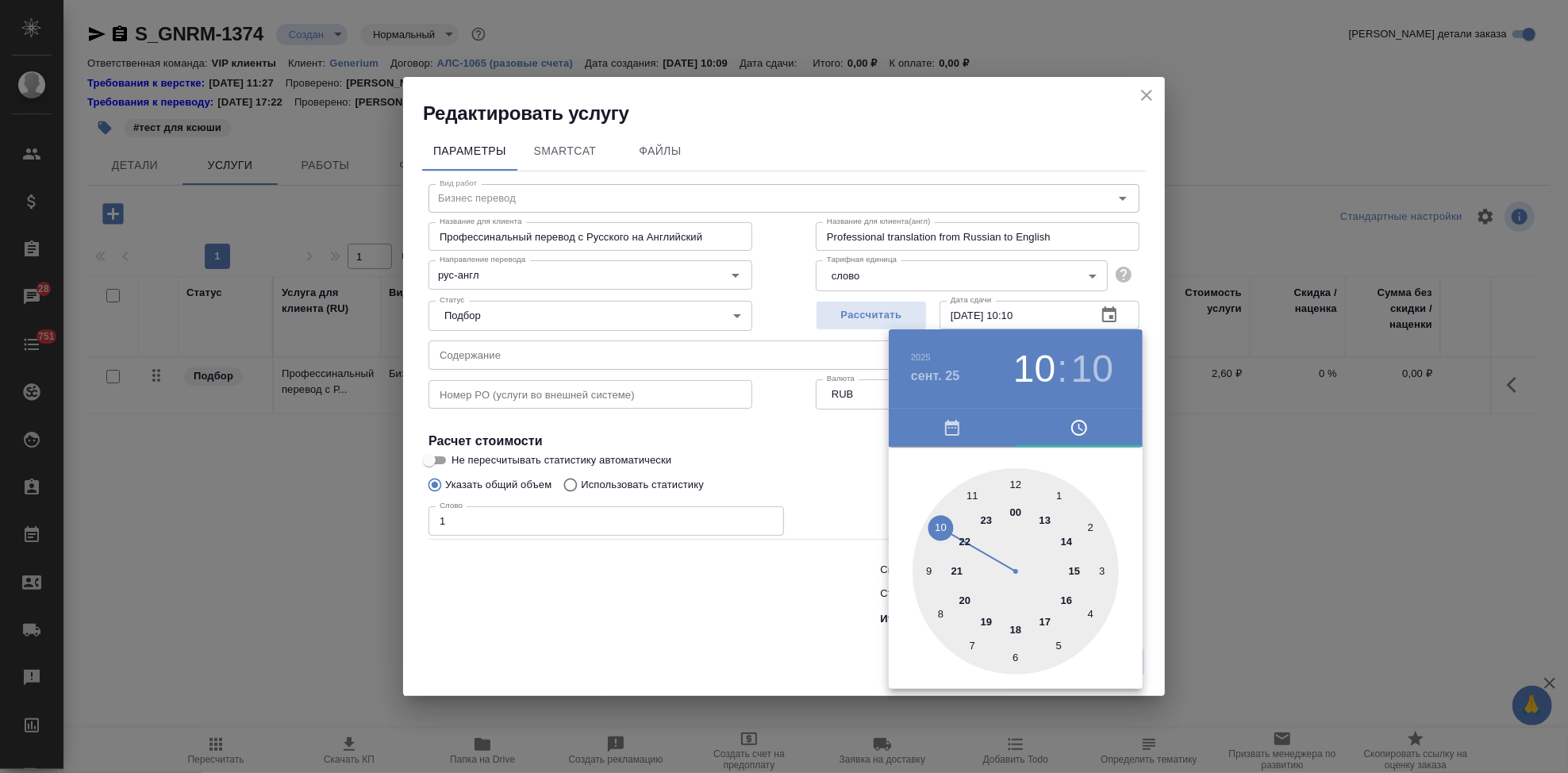
click at [1042, 620] on div at bounding box center [1015, 571] width 206 height 206
click at [1017, 493] on div at bounding box center [1015, 571] width 206 height 206
type input "[DATE] 17:00"
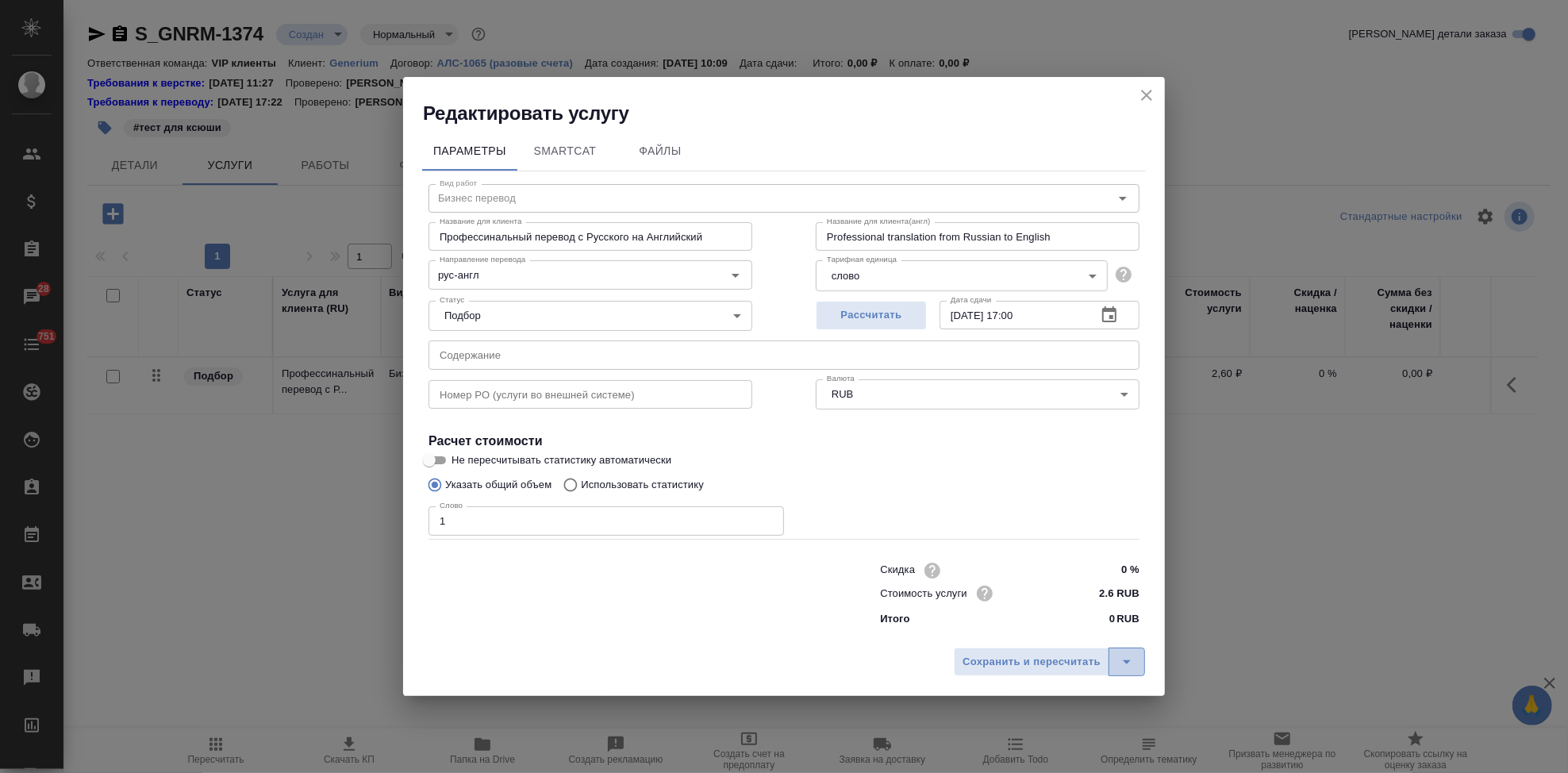
click at [1119, 652] on button "split button" at bounding box center [1127, 661] width 36 height 28
click at [1044, 624] on li "Сохранить" at bounding box center [1052, 629] width 191 height 25
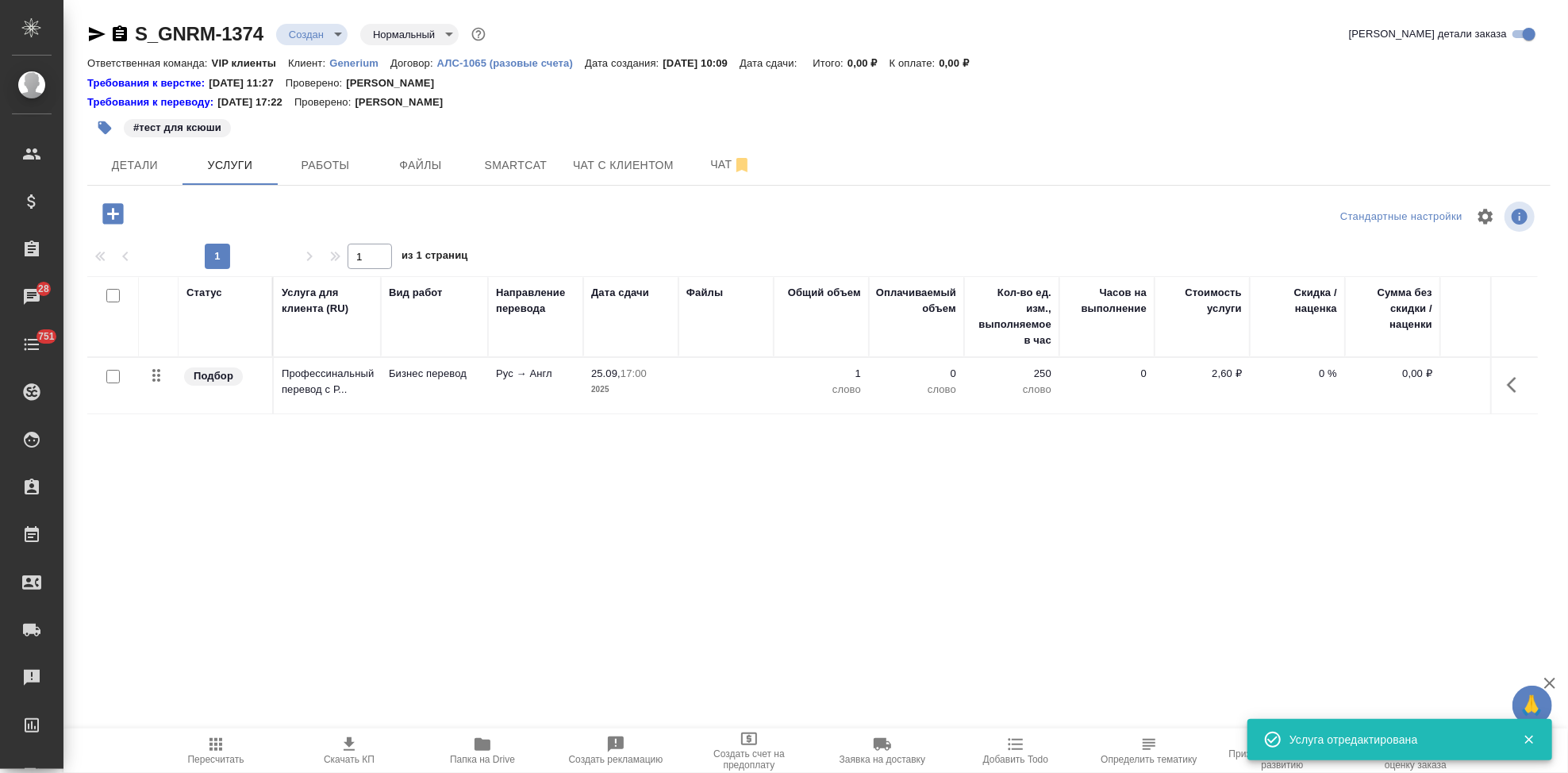
click at [1515, 384] on icon "button" at bounding box center [1517, 386] width 20 height 20
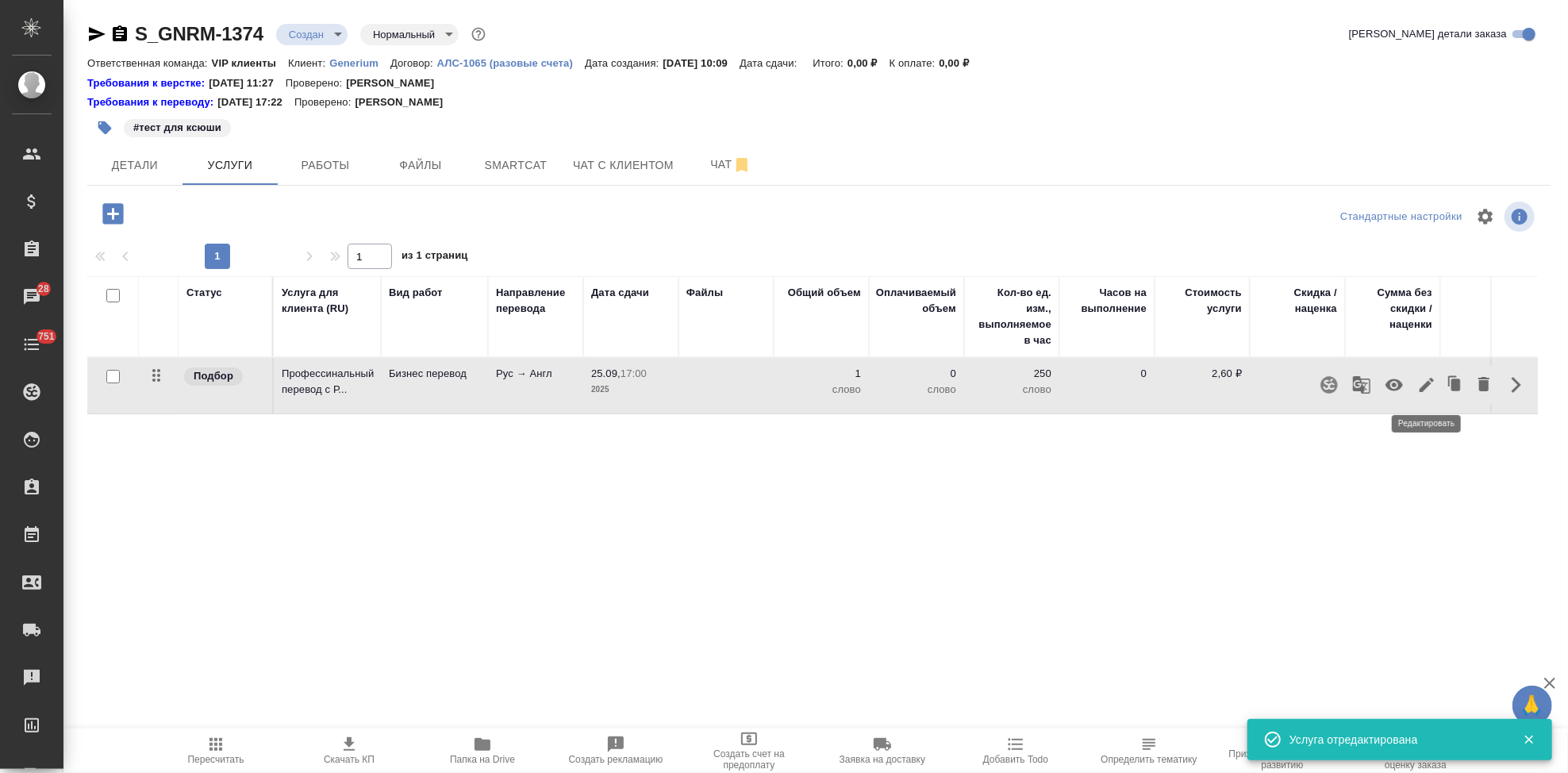
click at [1430, 385] on icon "button" at bounding box center [1427, 386] width 20 height 20
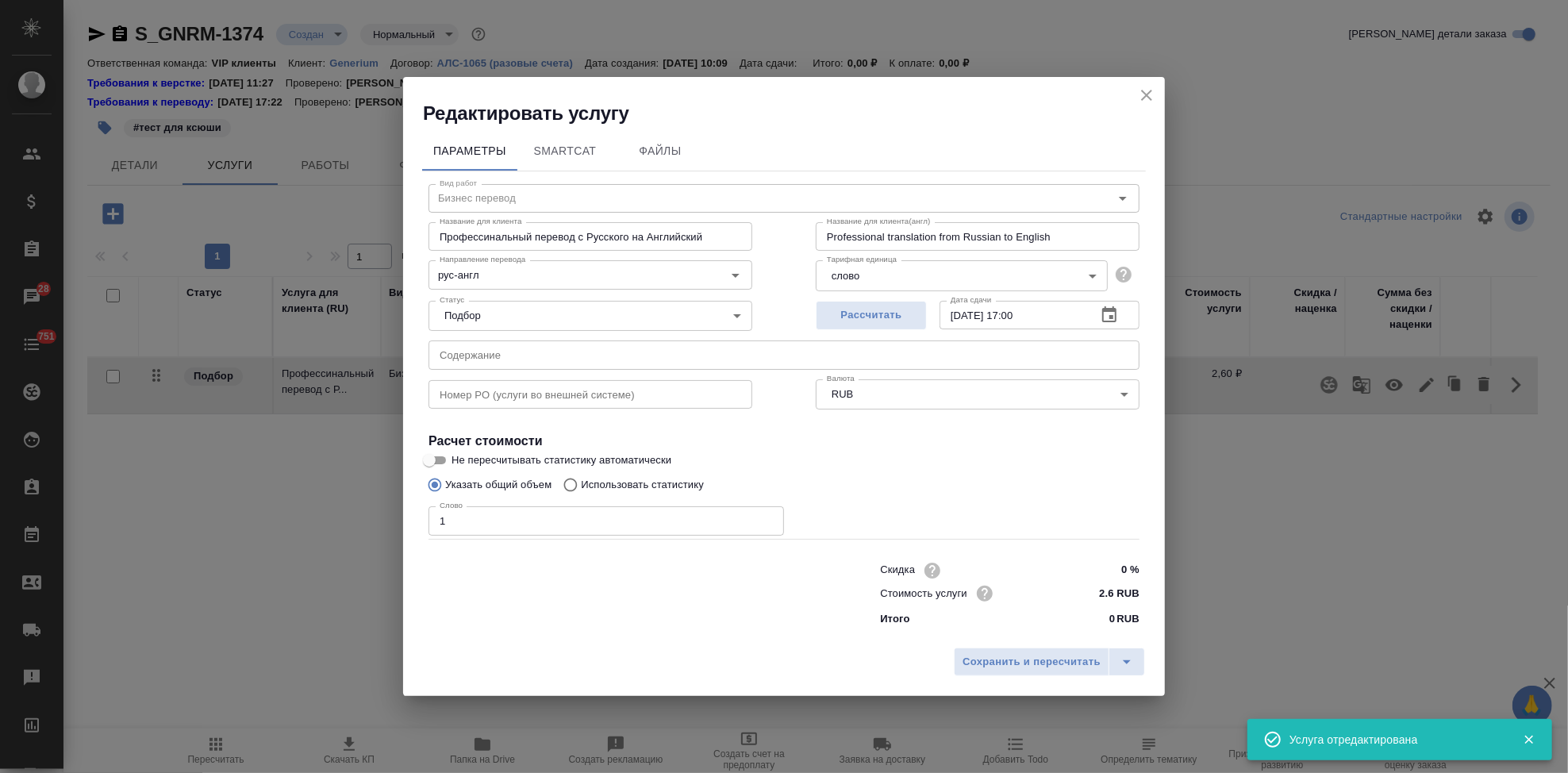
click at [574, 486] on input "Использовать статистику" at bounding box center [568, 484] width 25 height 30
radio input "true"
radio input "false"
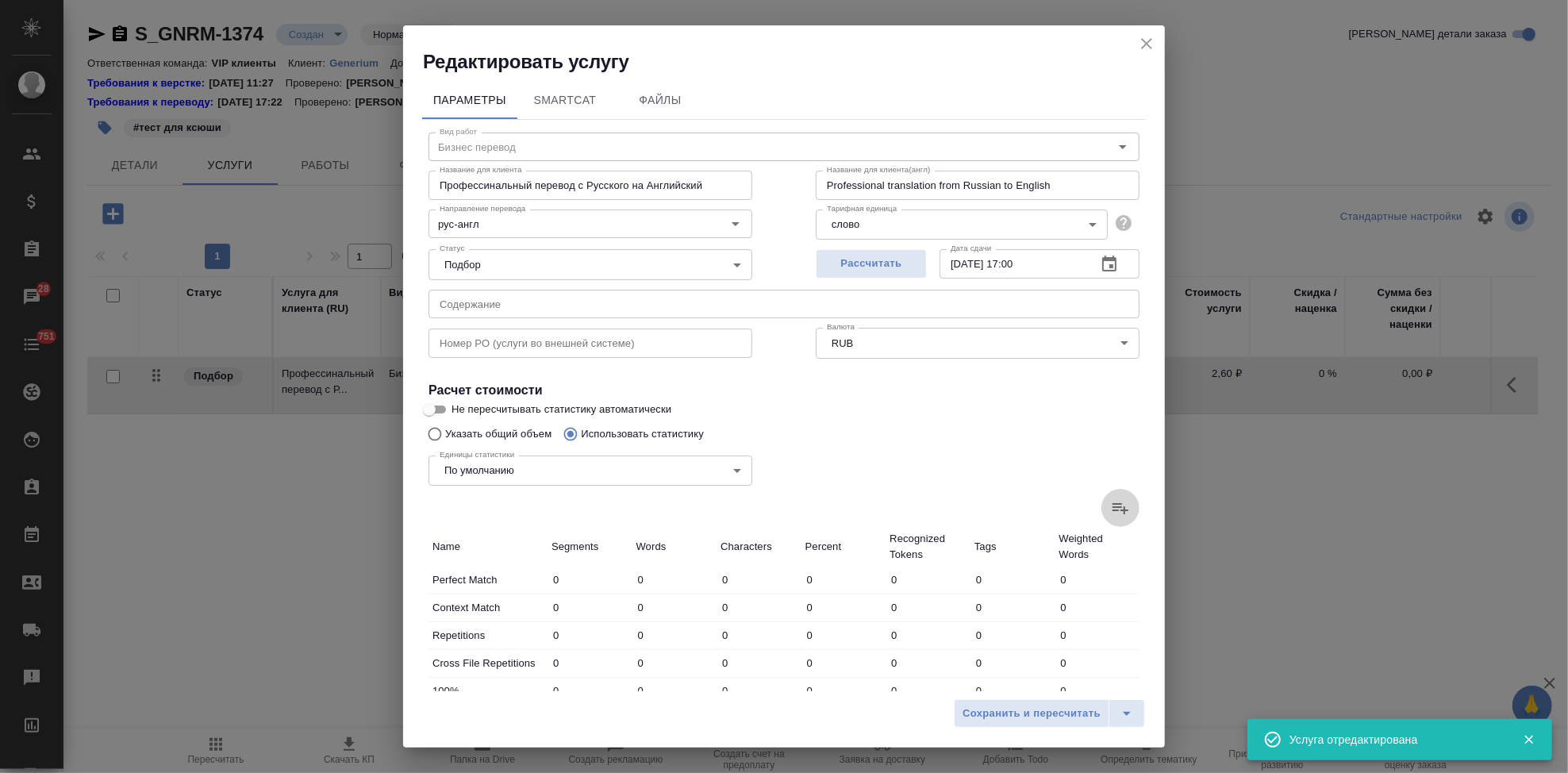
click at [1111, 504] on icon at bounding box center [1121, 509] width 20 height 20
click at [0, 0] on input "file" at bounding box center [0, 0] width 0 height 0
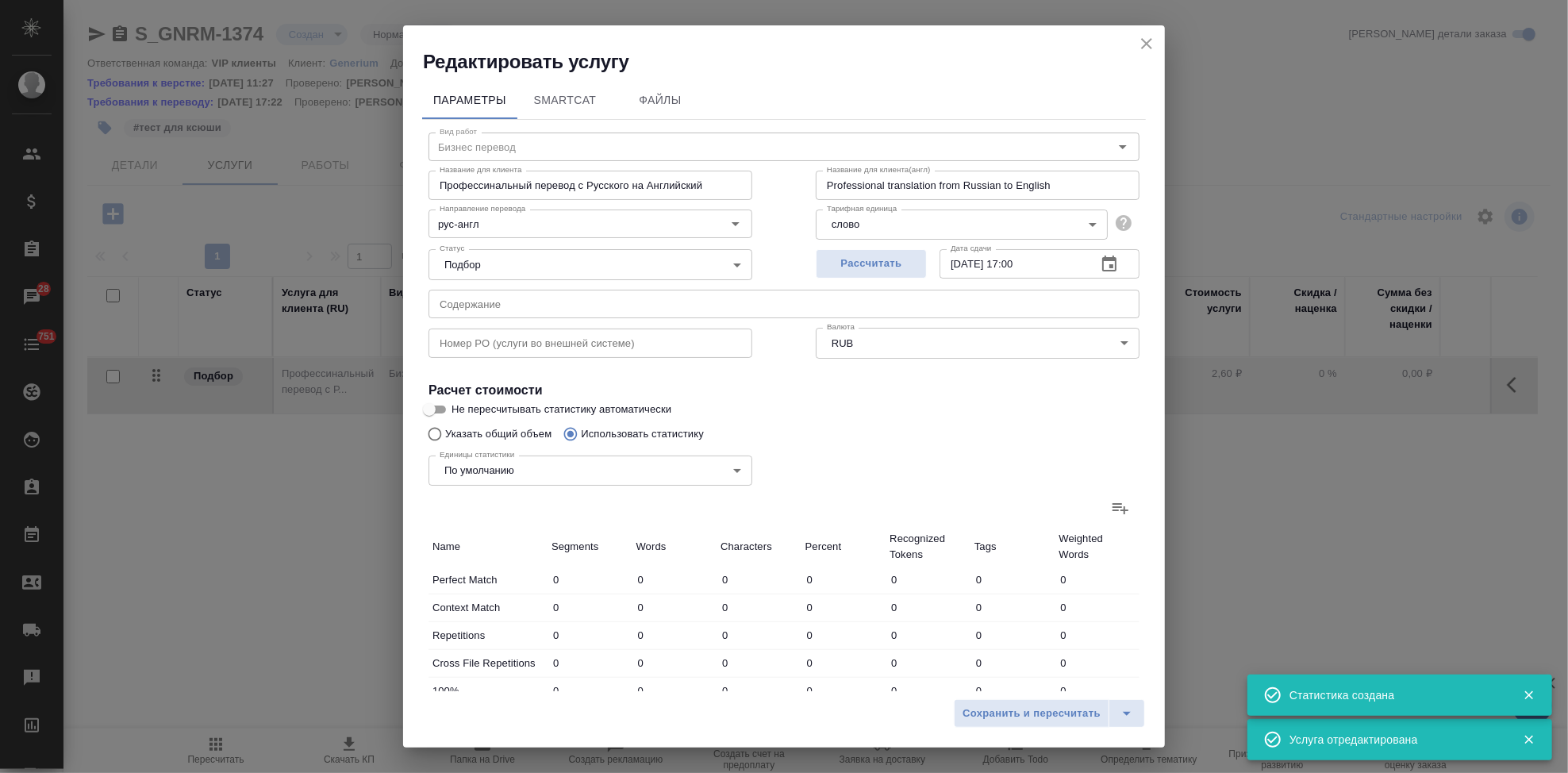
type input "24853"
type input "67448"
type input "469178"
type input "45794"
type input "209306"
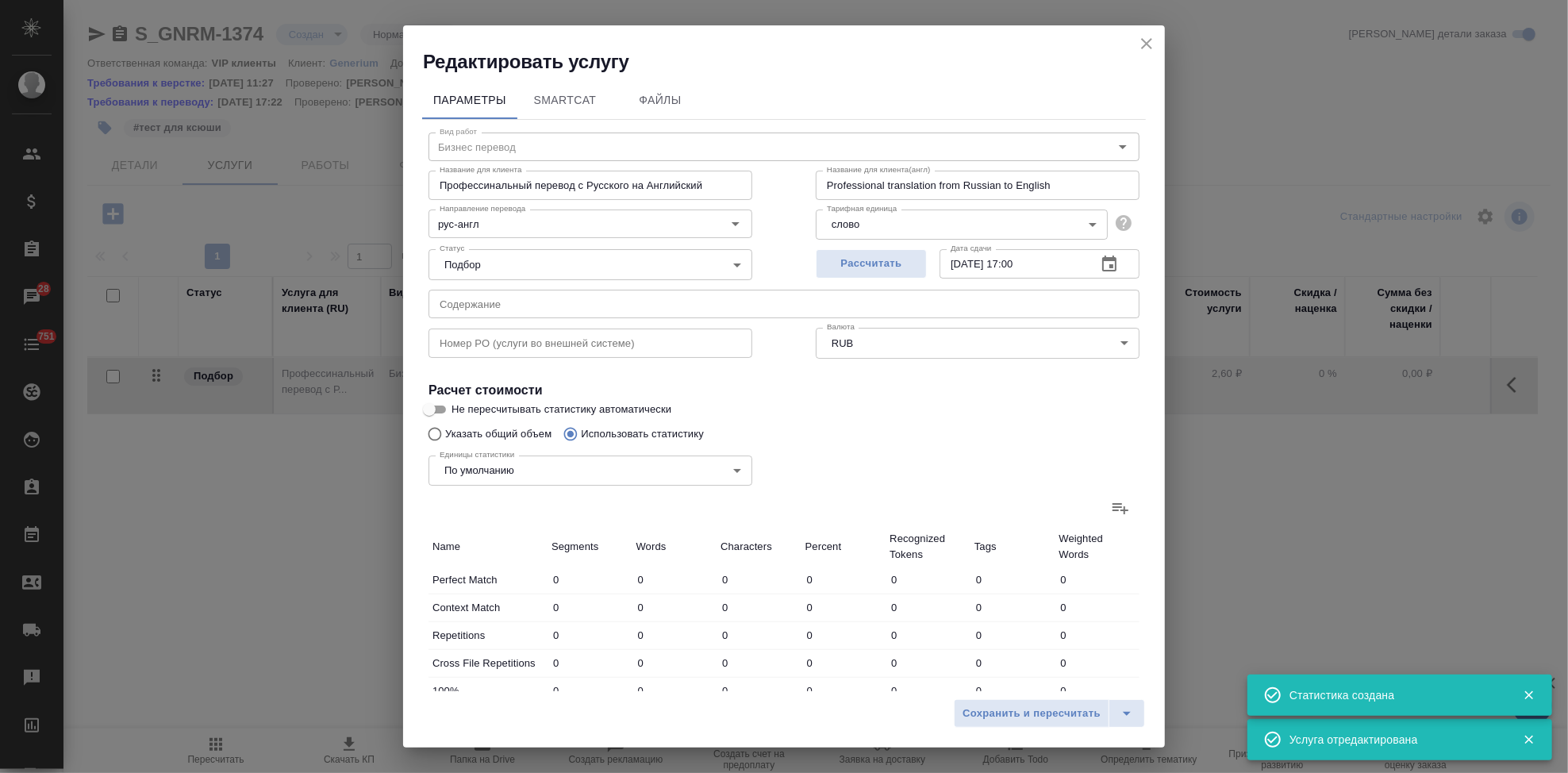
type input "1457855"
type input "34564"
type input "195812"
type input "1485705"
type input "81852"
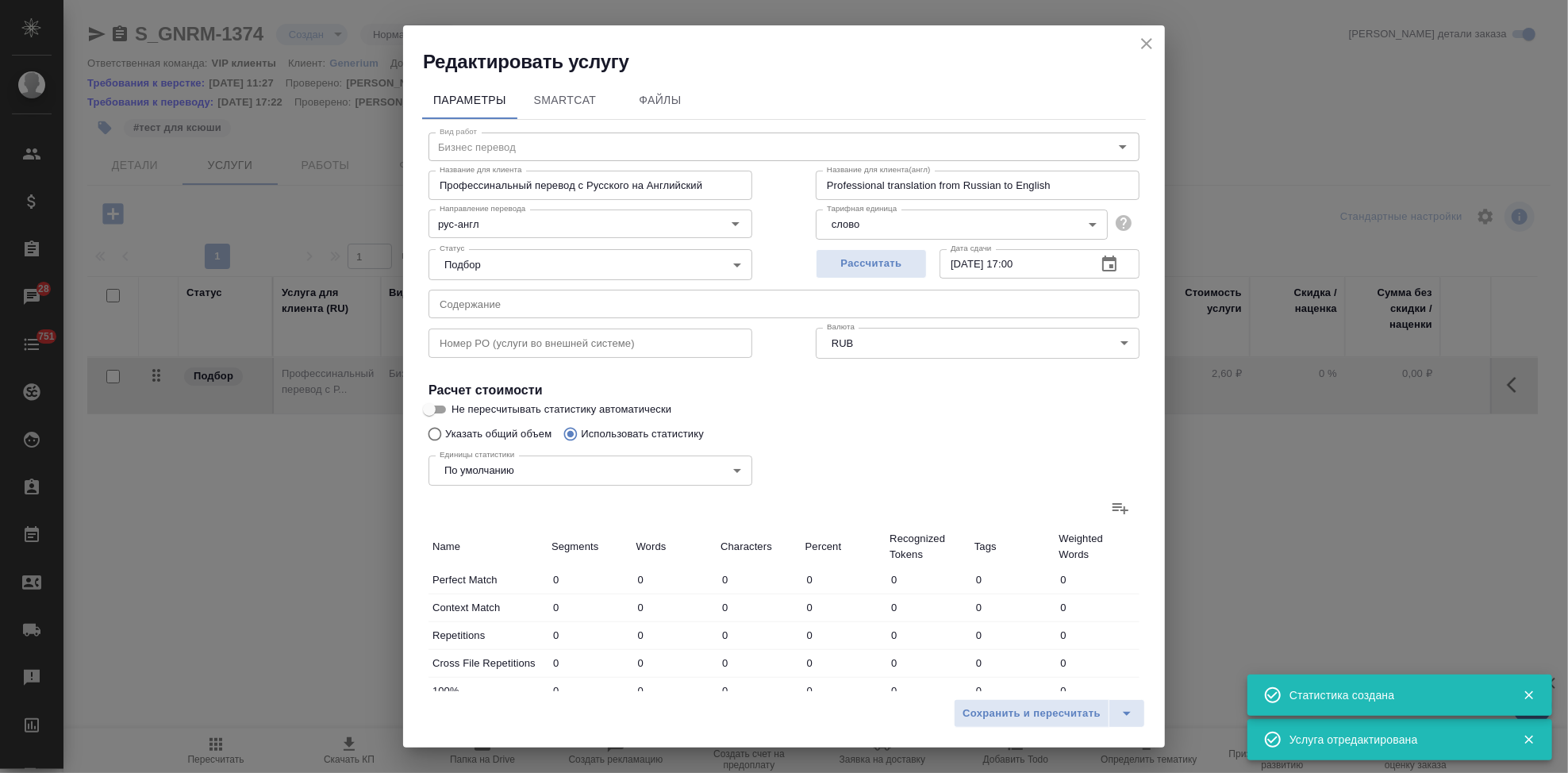
type input "172705"
type input "1162526"
type input "4417"
type input "27283"
type input "211018"
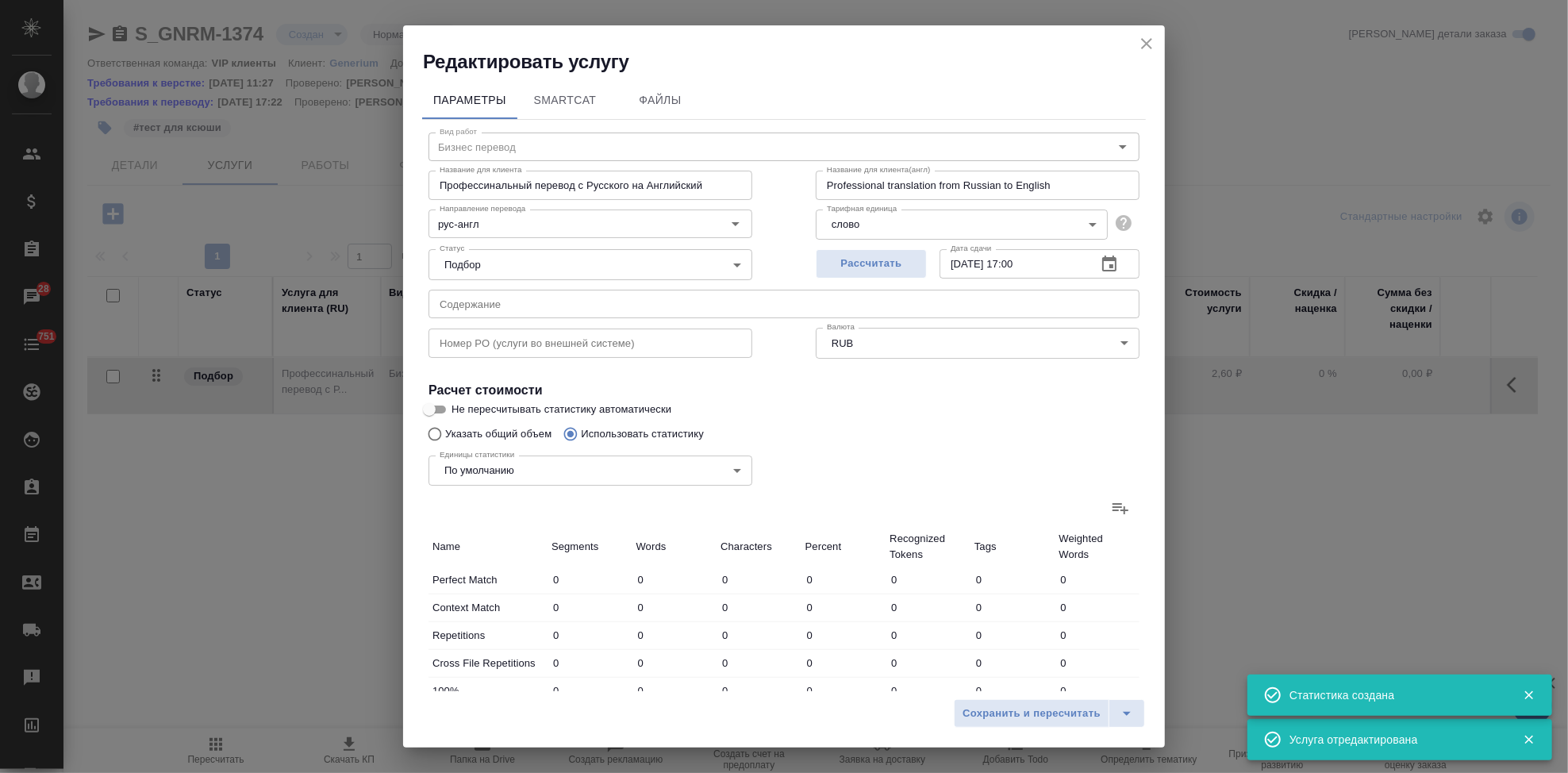
type input "2276"
type input "26427"
type input "205460"
type input "4992"
type input "32408"
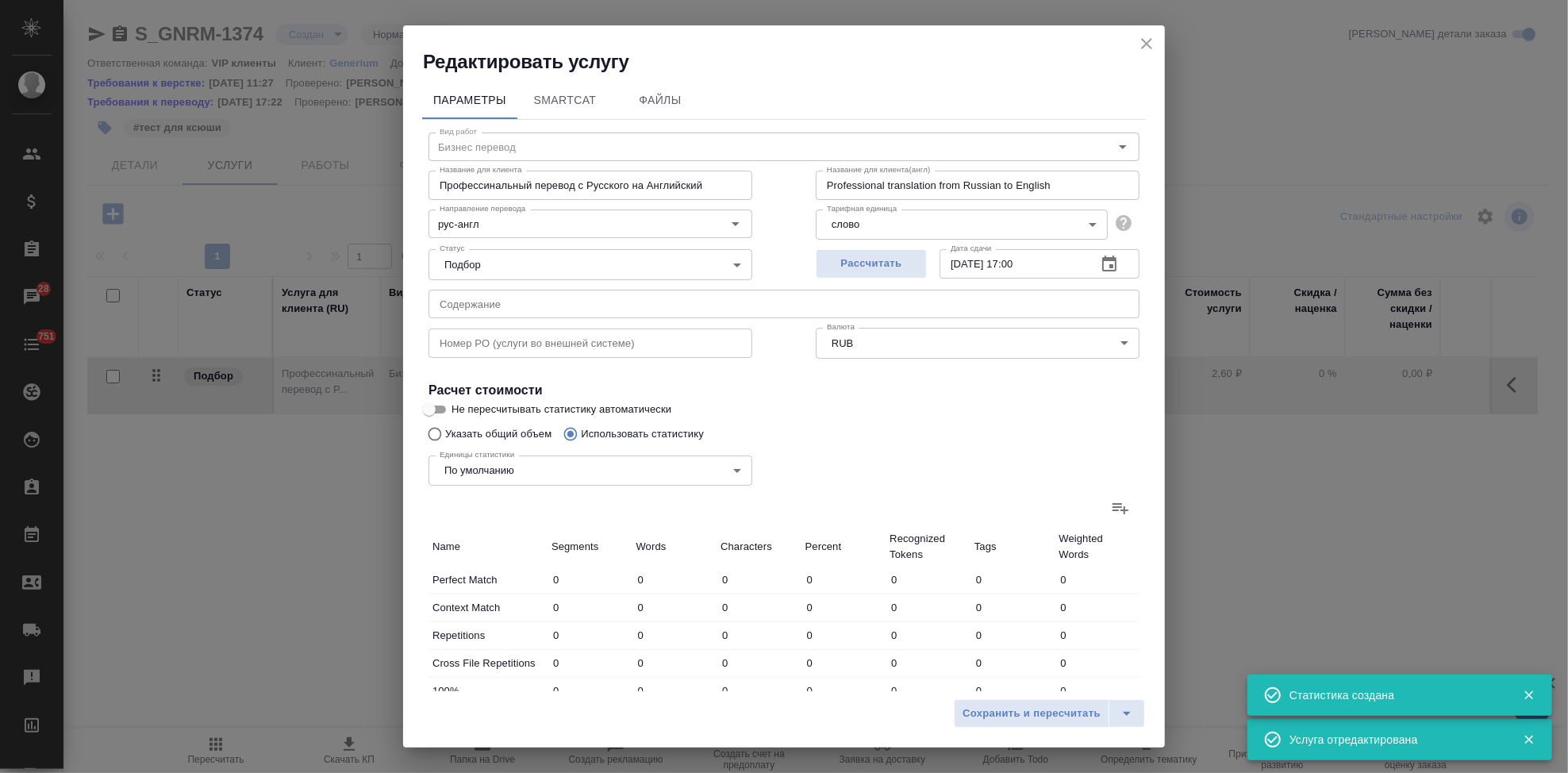
type input "246978"
type input "63155"
type input "749884"
type input "5893571"
type input "181545"
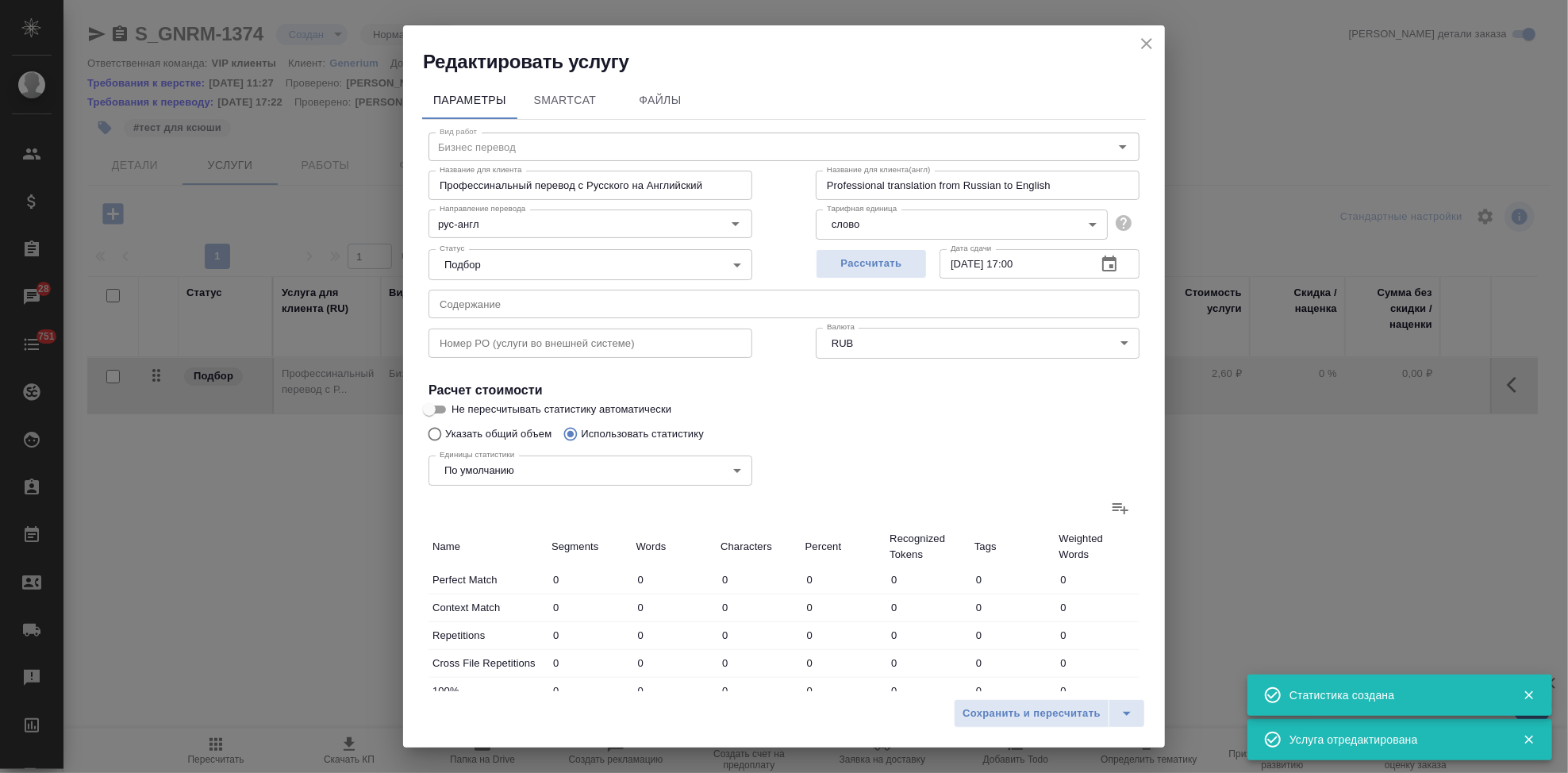
type input "1076155"
type input "8188731"
type input "261903"
type input "1481273"
type input "11132291"
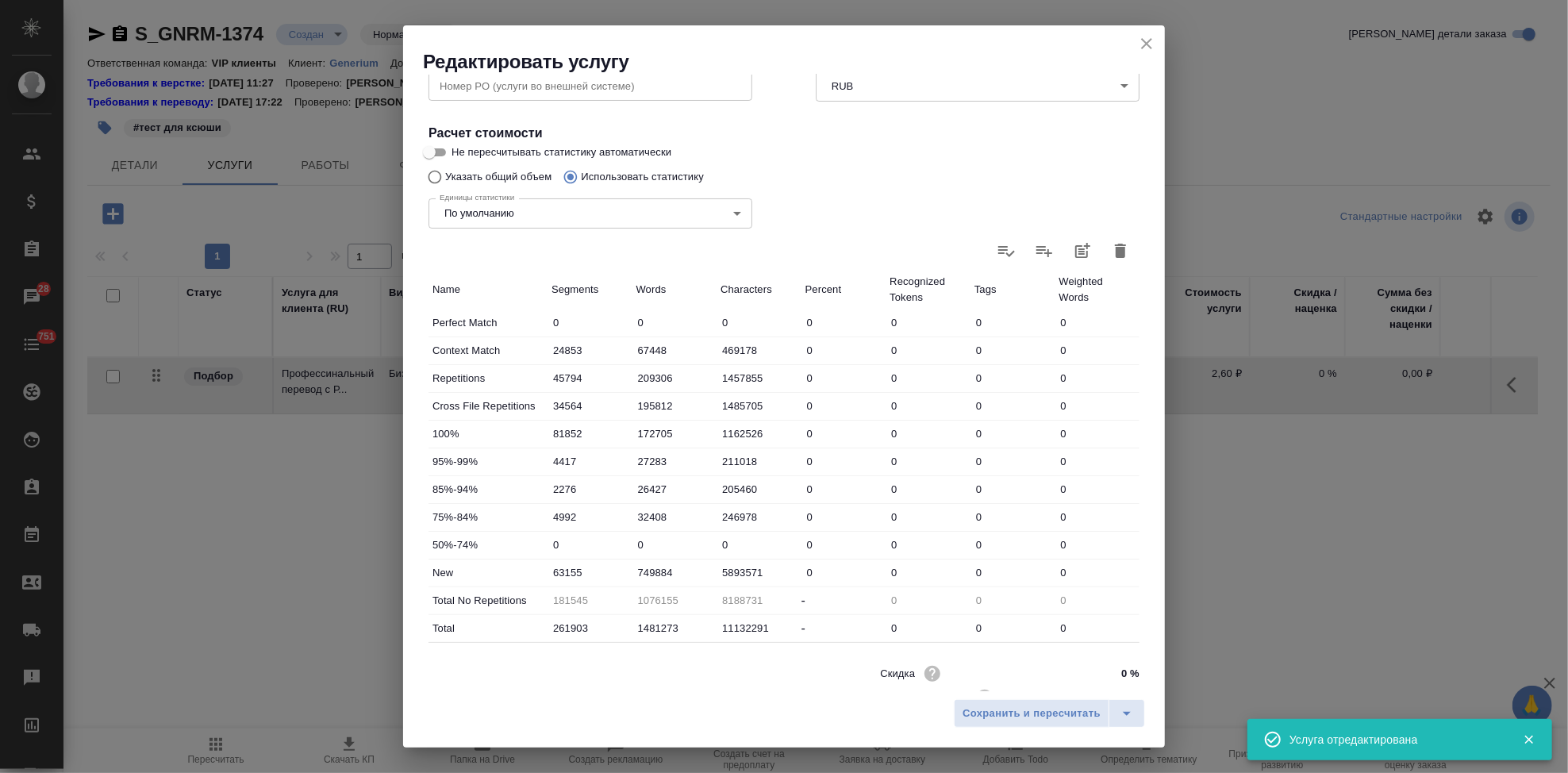
scroll to position [264, 0]
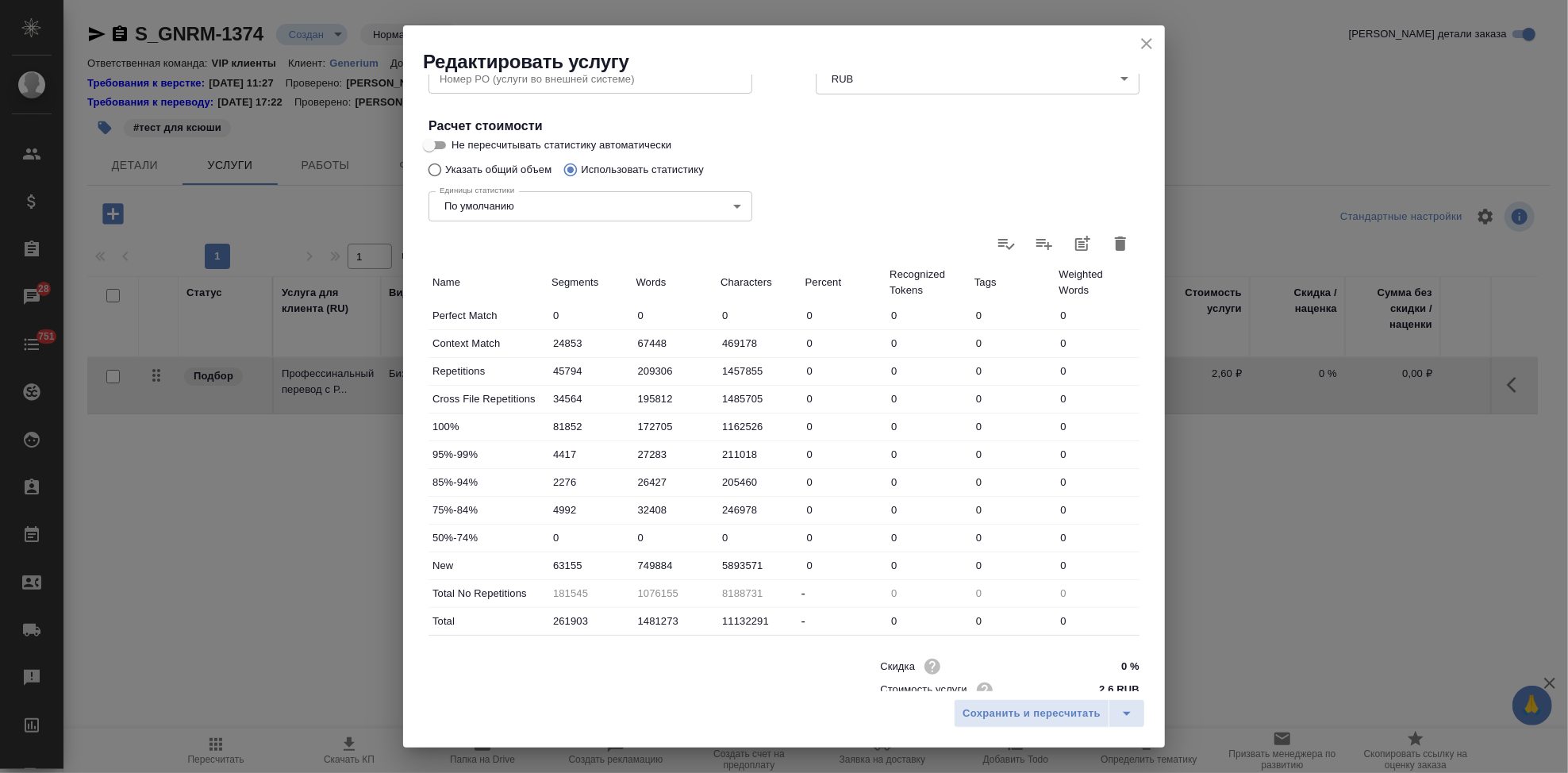
click at [1035, 246] on icon at bounding box center [1045, 244] width 20 height 20
click at [0, 0] on input "file" at bounding box center [0, 0] width 0 height 0
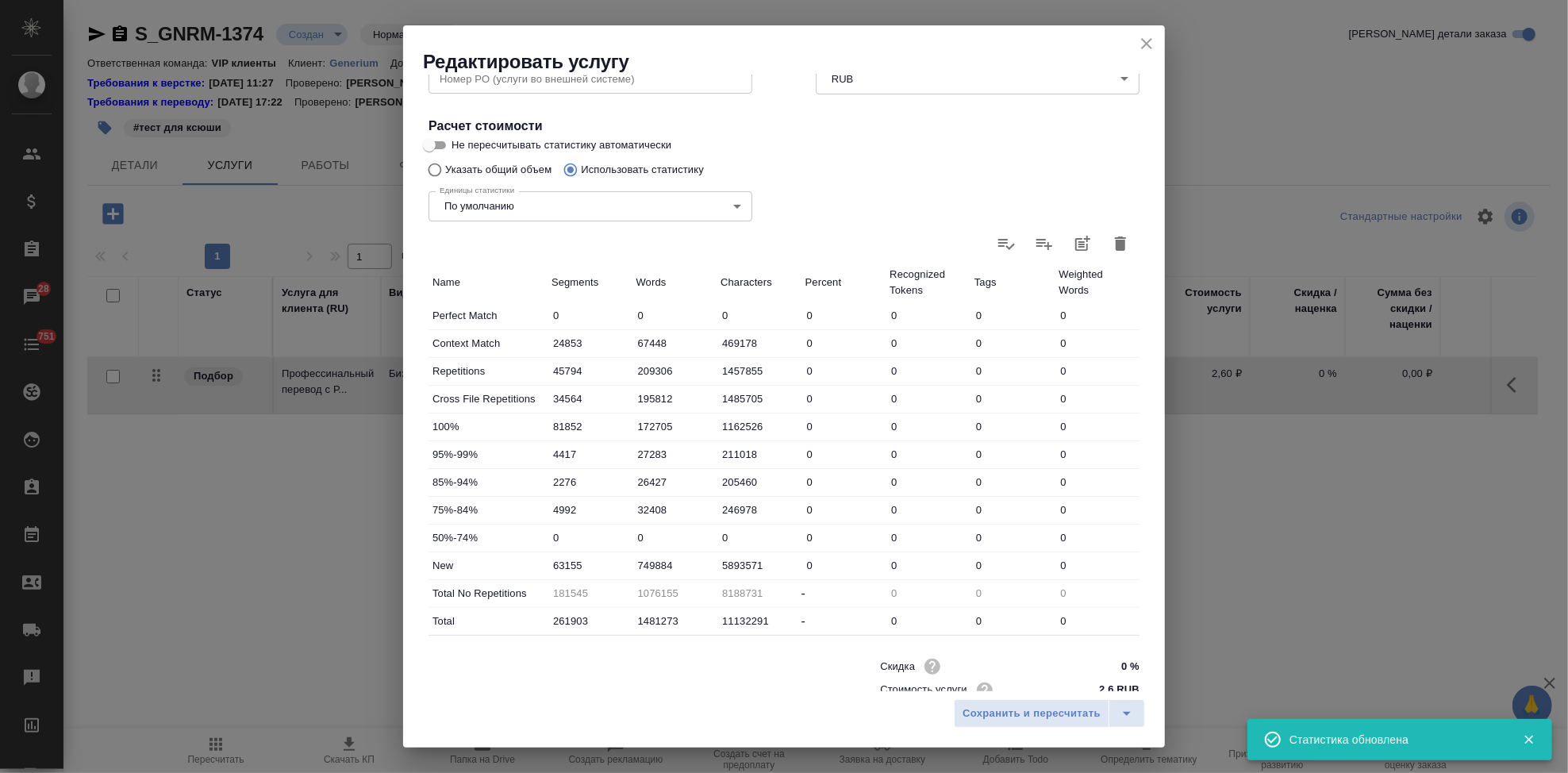
type input "24926"
type input "67702"
type input "471675"
type input "47880"
type input "224521"
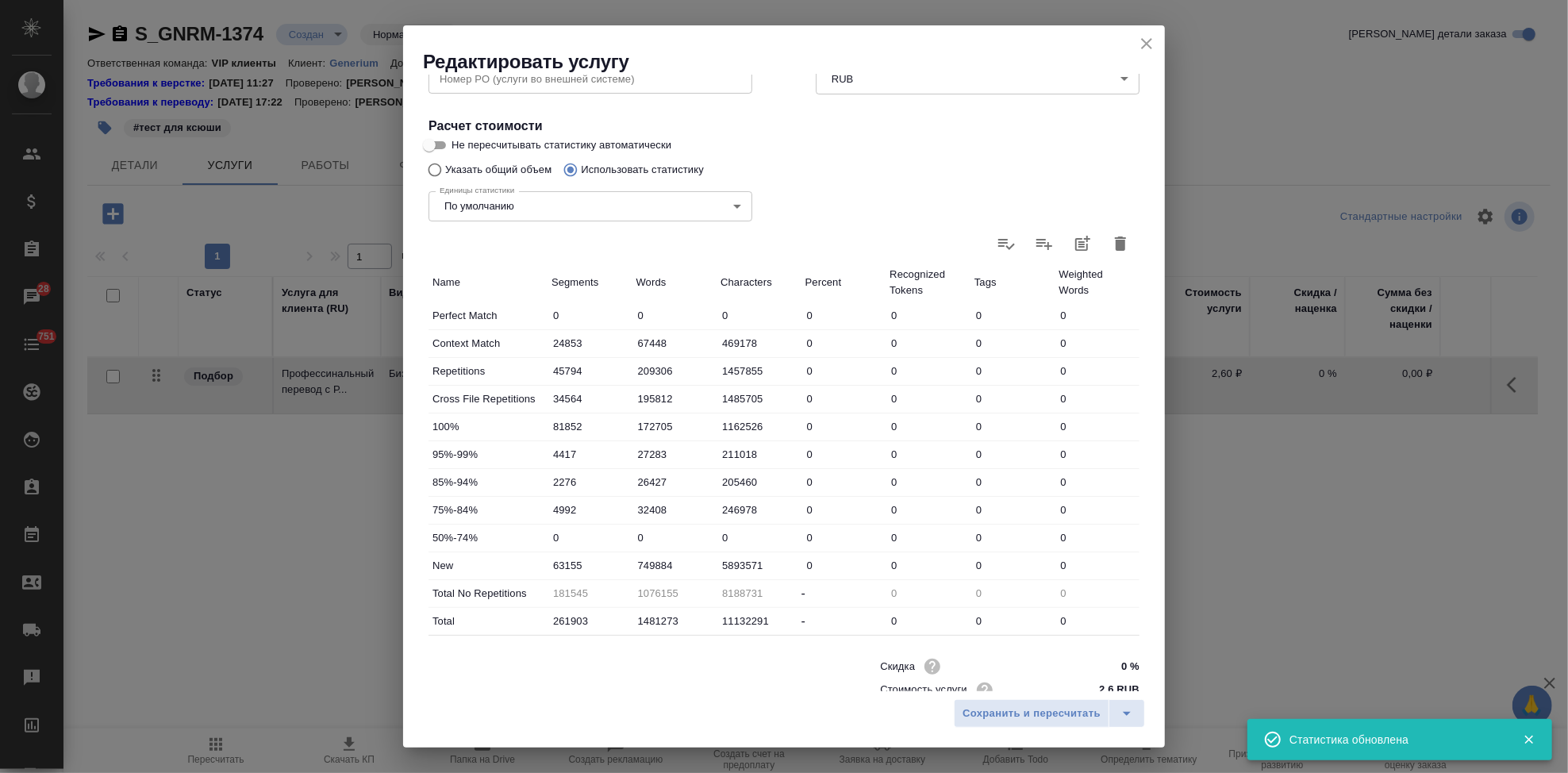
type input "1578944"
type input "89981"
type input "241932"
type input "1774890"
type input "5900"
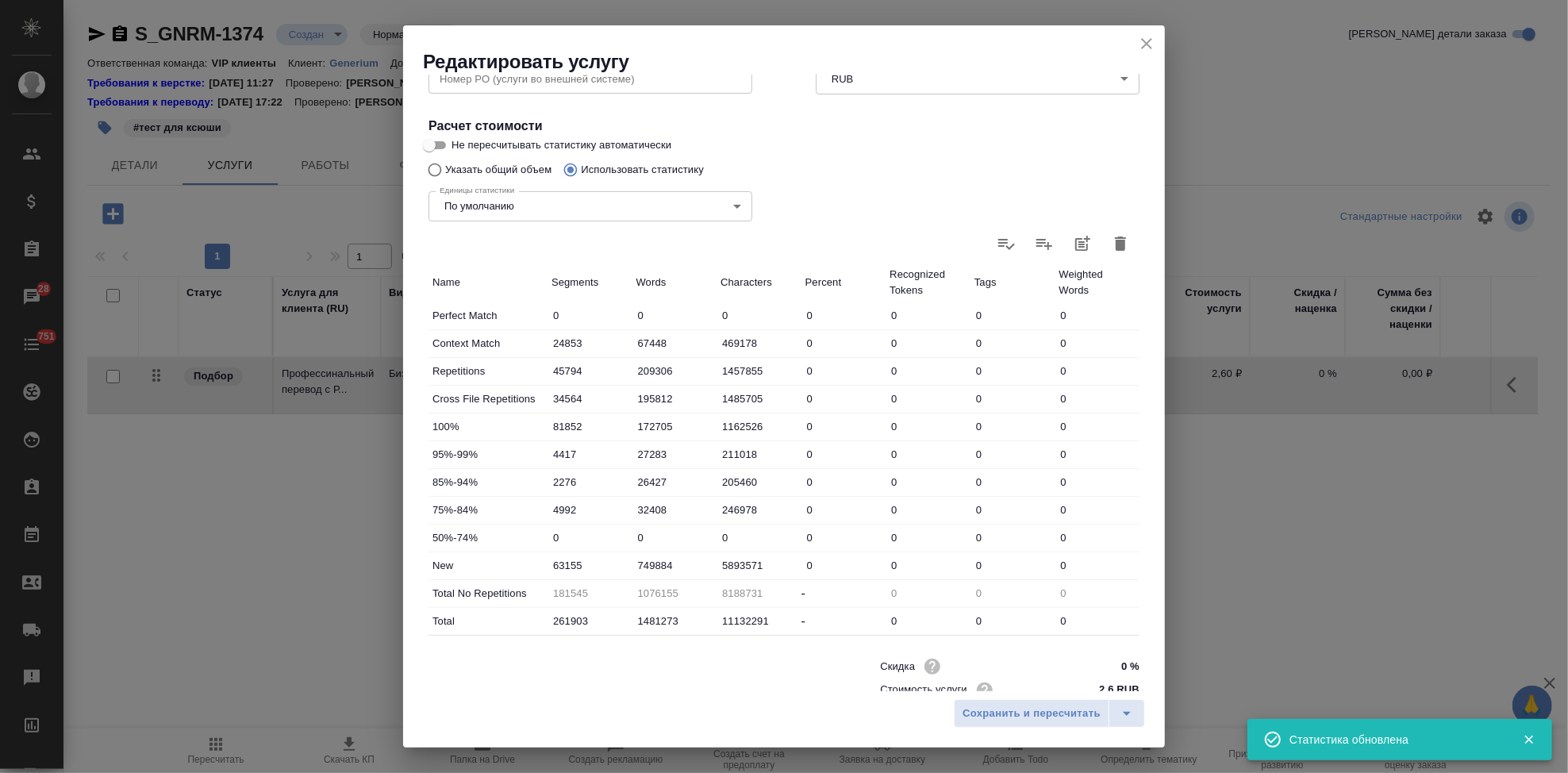
type input "59026"
type input "489854"
type input "2908"
type input "37486"
type input "301361"
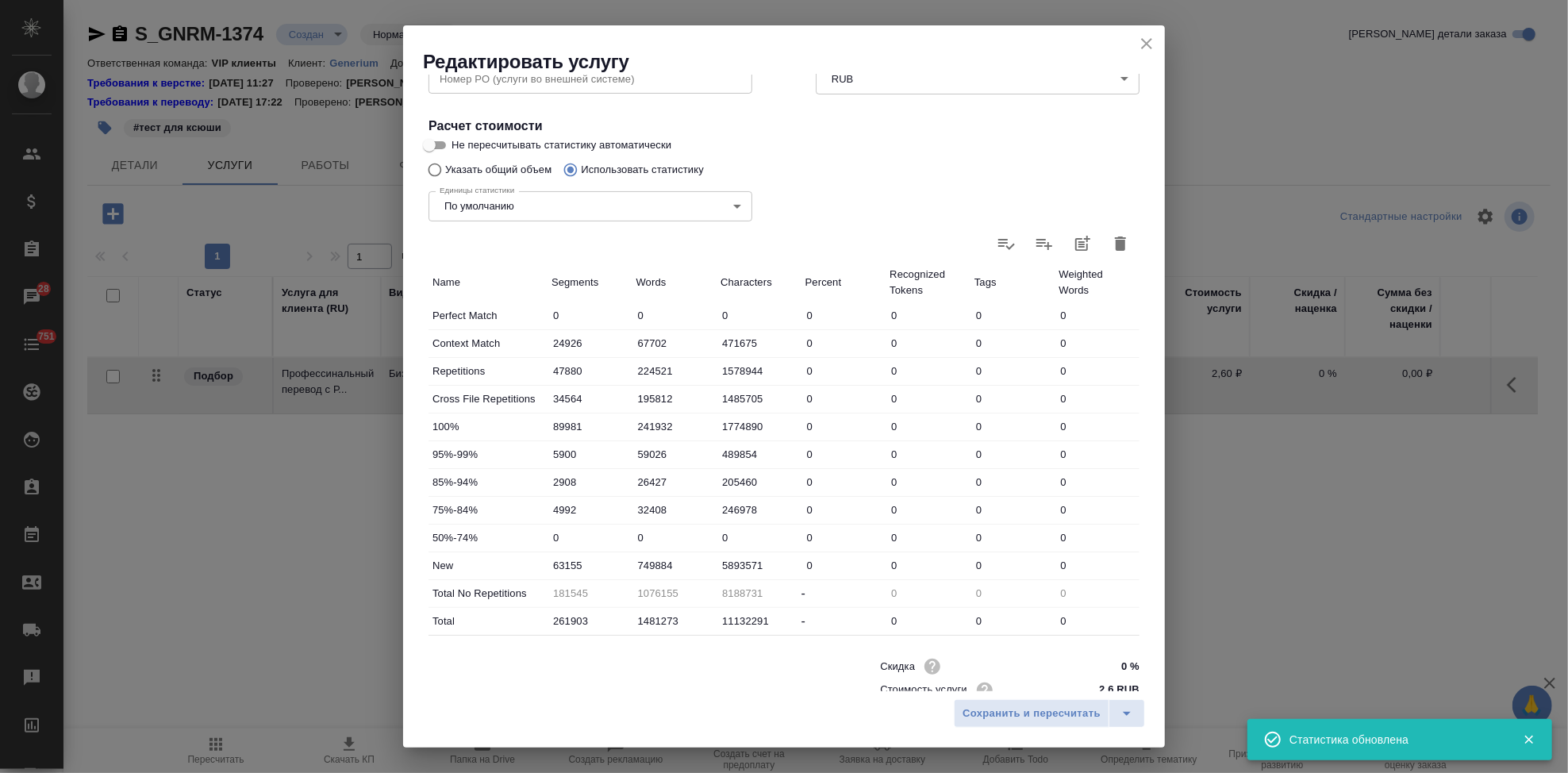
type input "5380"
type input "37509"
type input "292860"
type input "65122"
type input "793047"
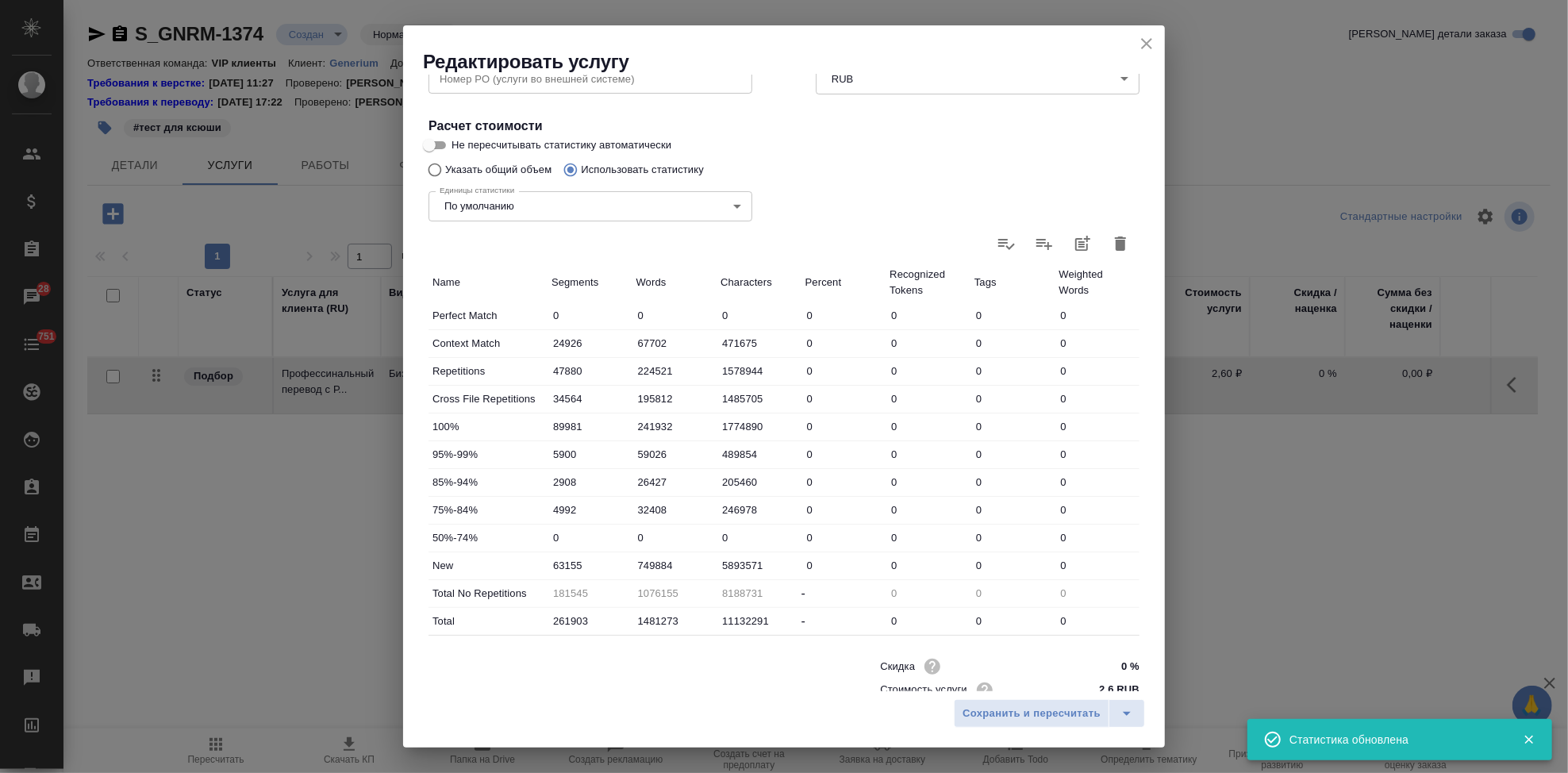
type input "6268360"
type input "194217"
type input "1236702"
type input "9599000"
type input "276661"
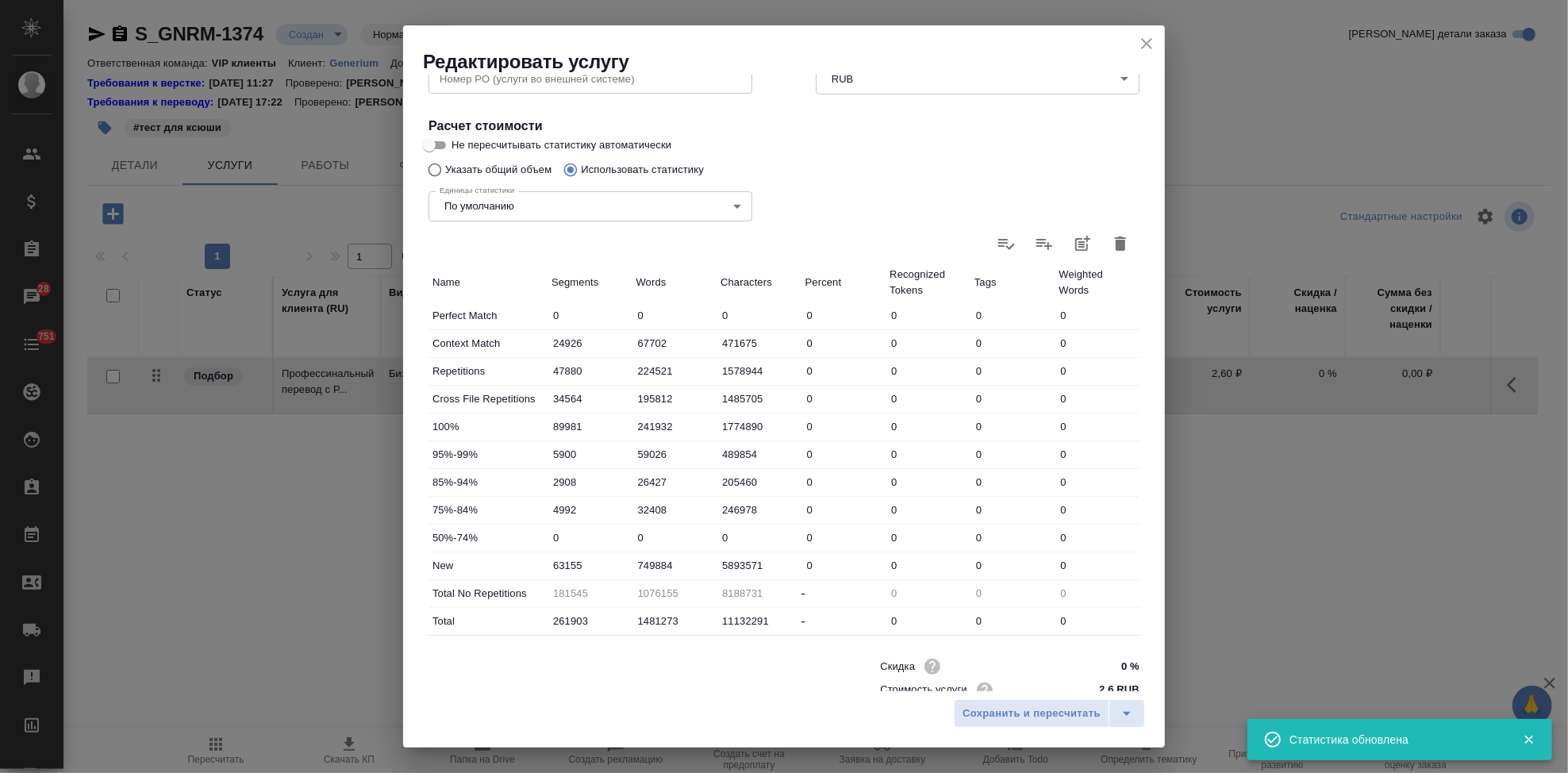
type input "1657035"
type input "12663649"
click at [1128, 713] on icon "split button" at bounding box center [1127, 713] width 8 height 4
click at [1036, 676] on li "Сохранить" at bounding box center [1052, 680] width 191 height 25
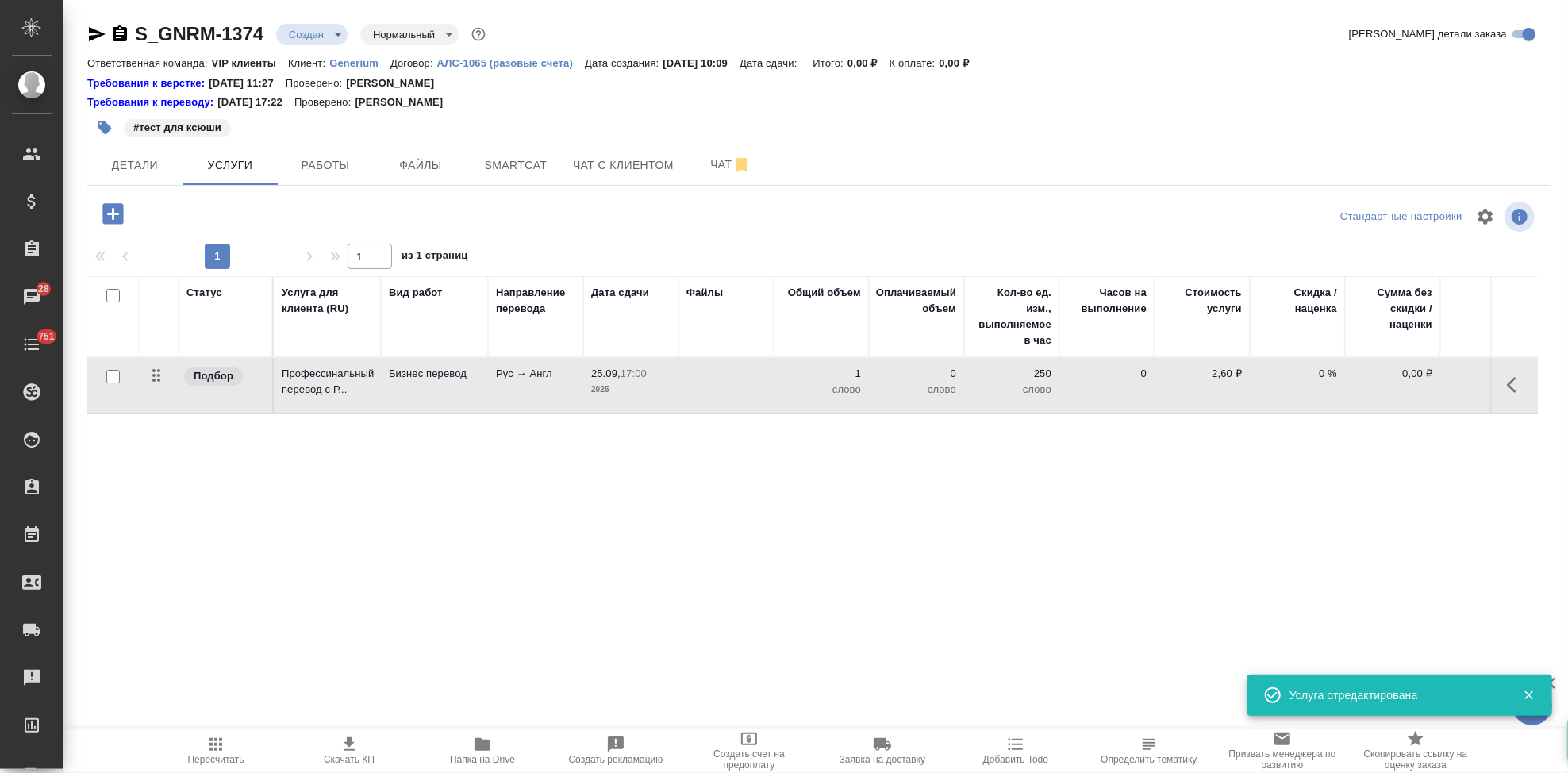
click at [1224, 376] on p "2,60 ₽" at bounding box center [1202, 374] width 79 height 16
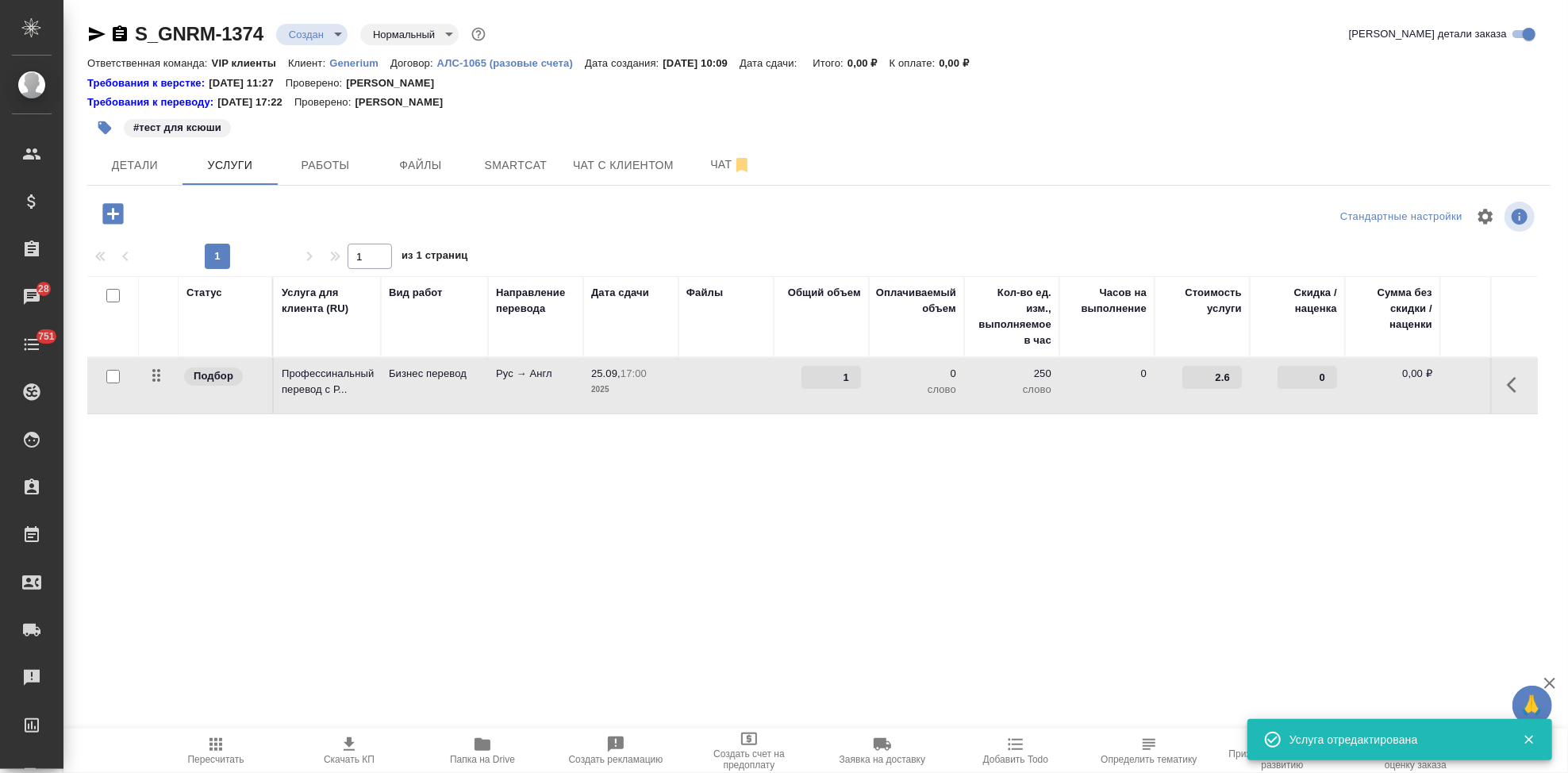
click at [1228, 375] on input "2.6" at bounding box center [1212, 378] width 60 height 23
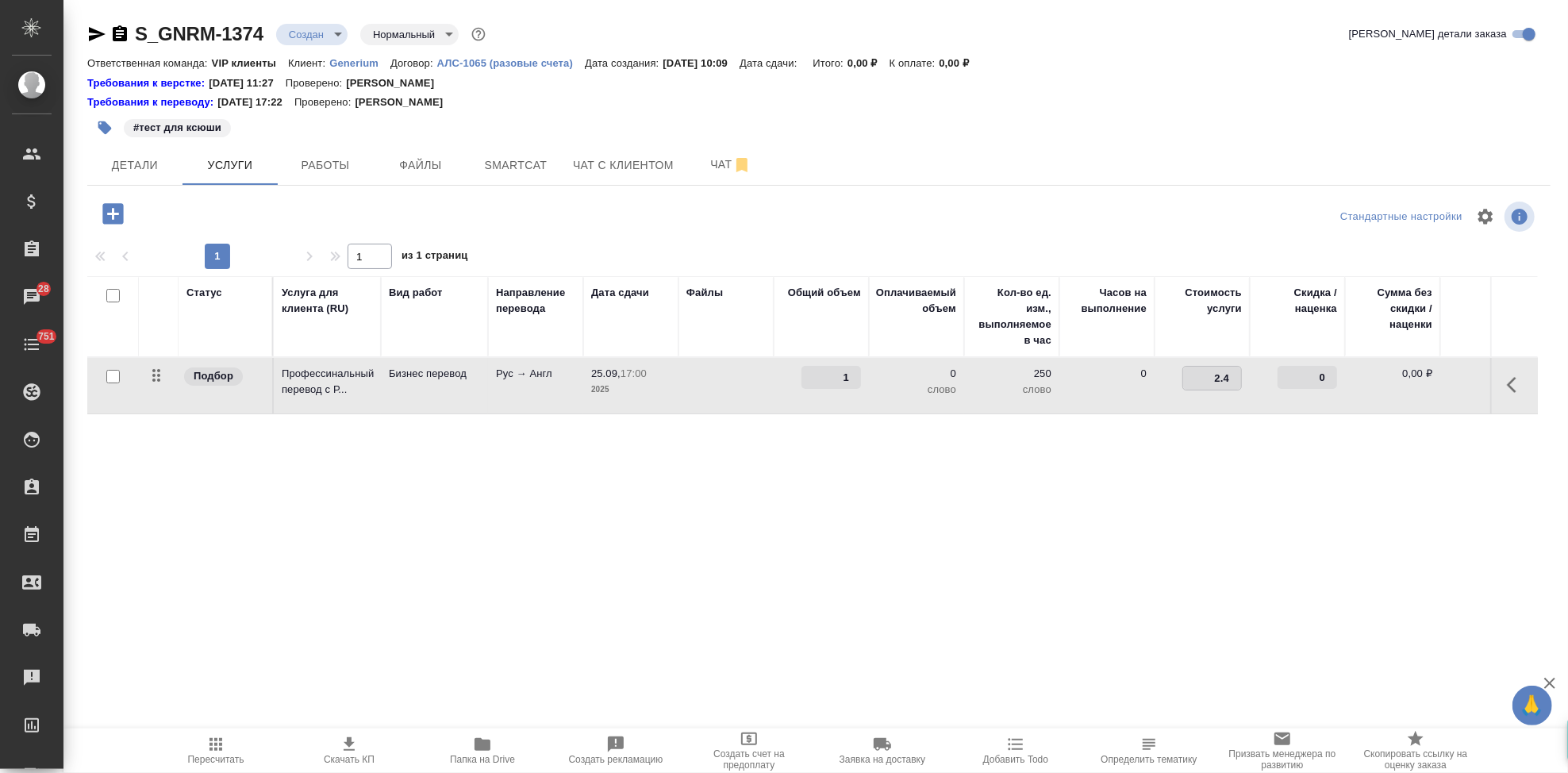
type input "2.4"
click at [1161, 478] on div "Статус Услуга для клиента (RU) Вид работ Направление перевода Дата сдачи Файлы …" at bounding box center [812, 447] width 1451 height 342
click at [333, 206] on button "split button" at bounding box center [320, 211] width 36 height 28
click at [273, 236] on li "Сохранить" at bounding box center [242, 245] width 191 height 25
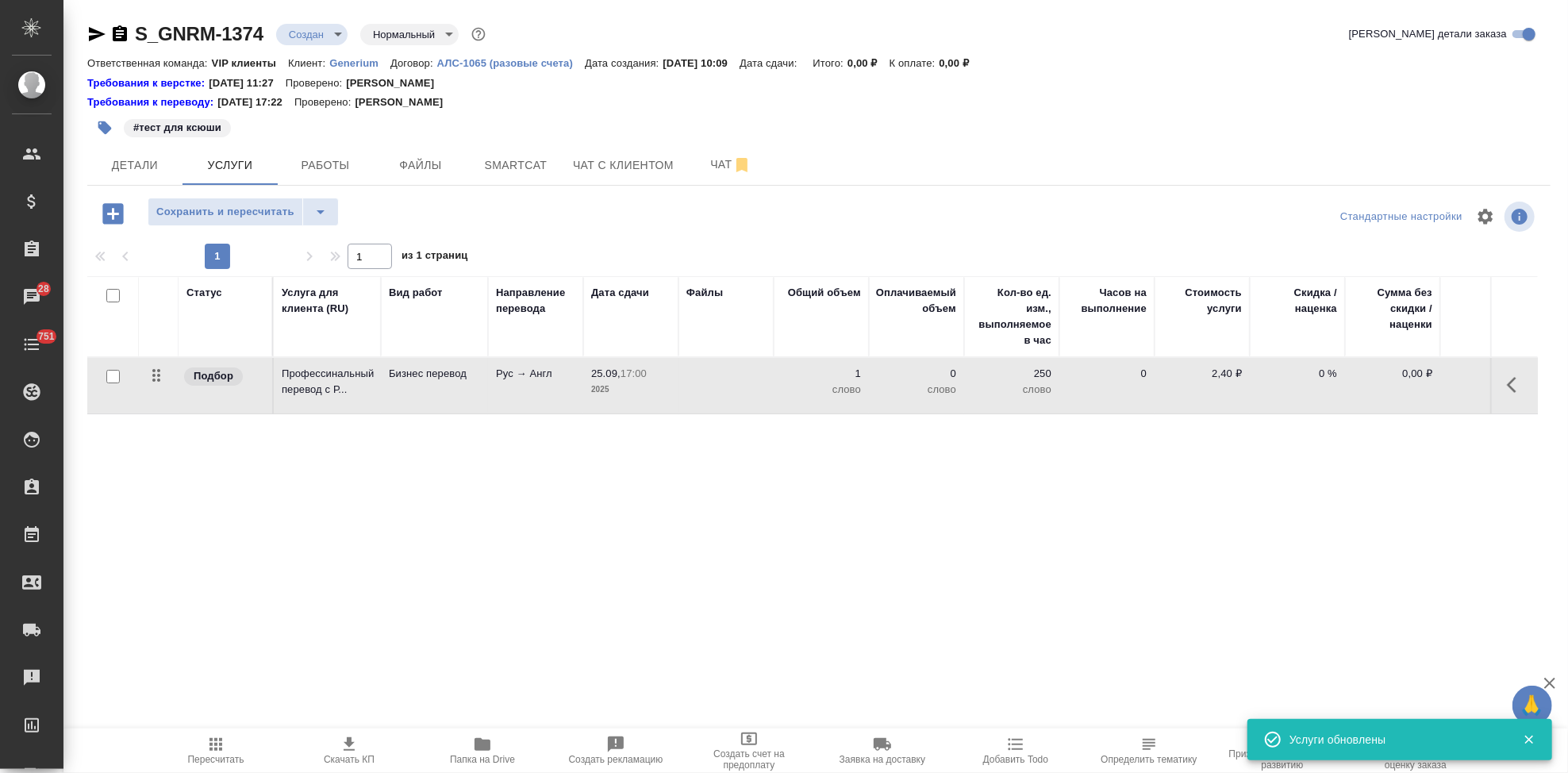
click at [203, 758] on span "Пересчитать" at bounding box center [217, 758] width 57 height 11
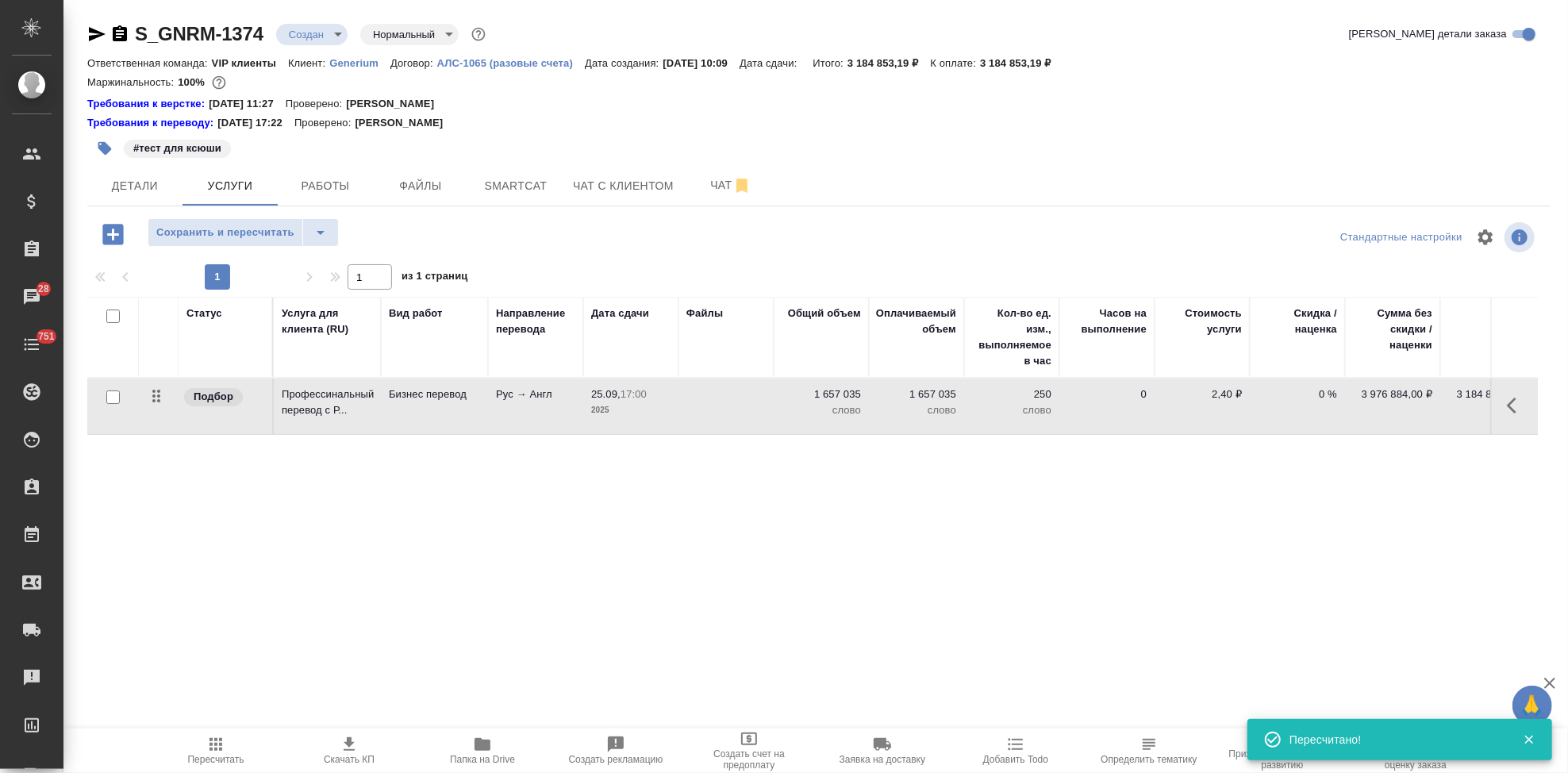
scroll to position [0, 45]
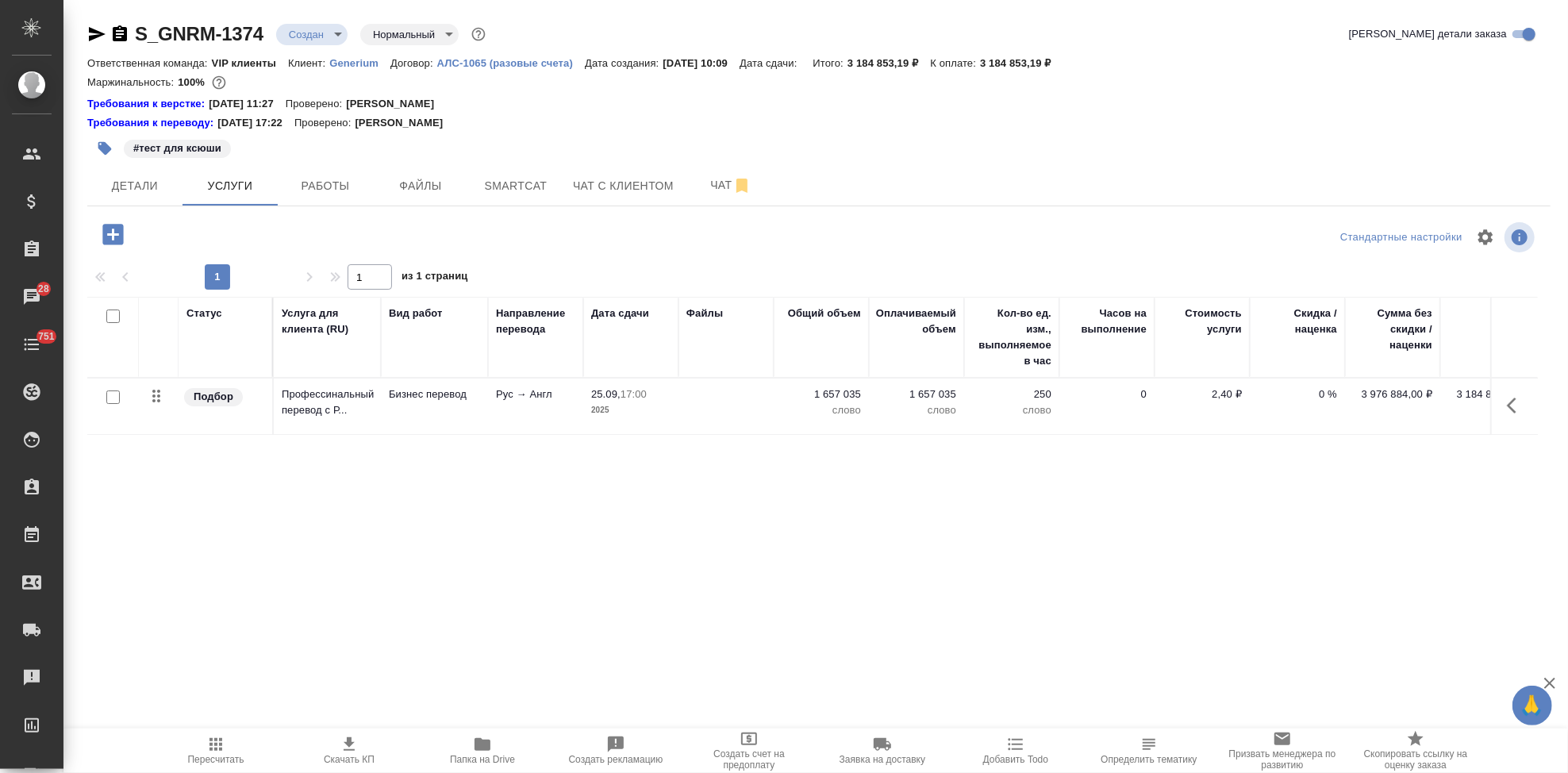
click at [226, 745] on span "Пересчитать" at bounding box center [216, 750] width 114 height 30
click at [351, 755] on span "Скачать КП" at bounding box center [350, 758] width 51 height 11
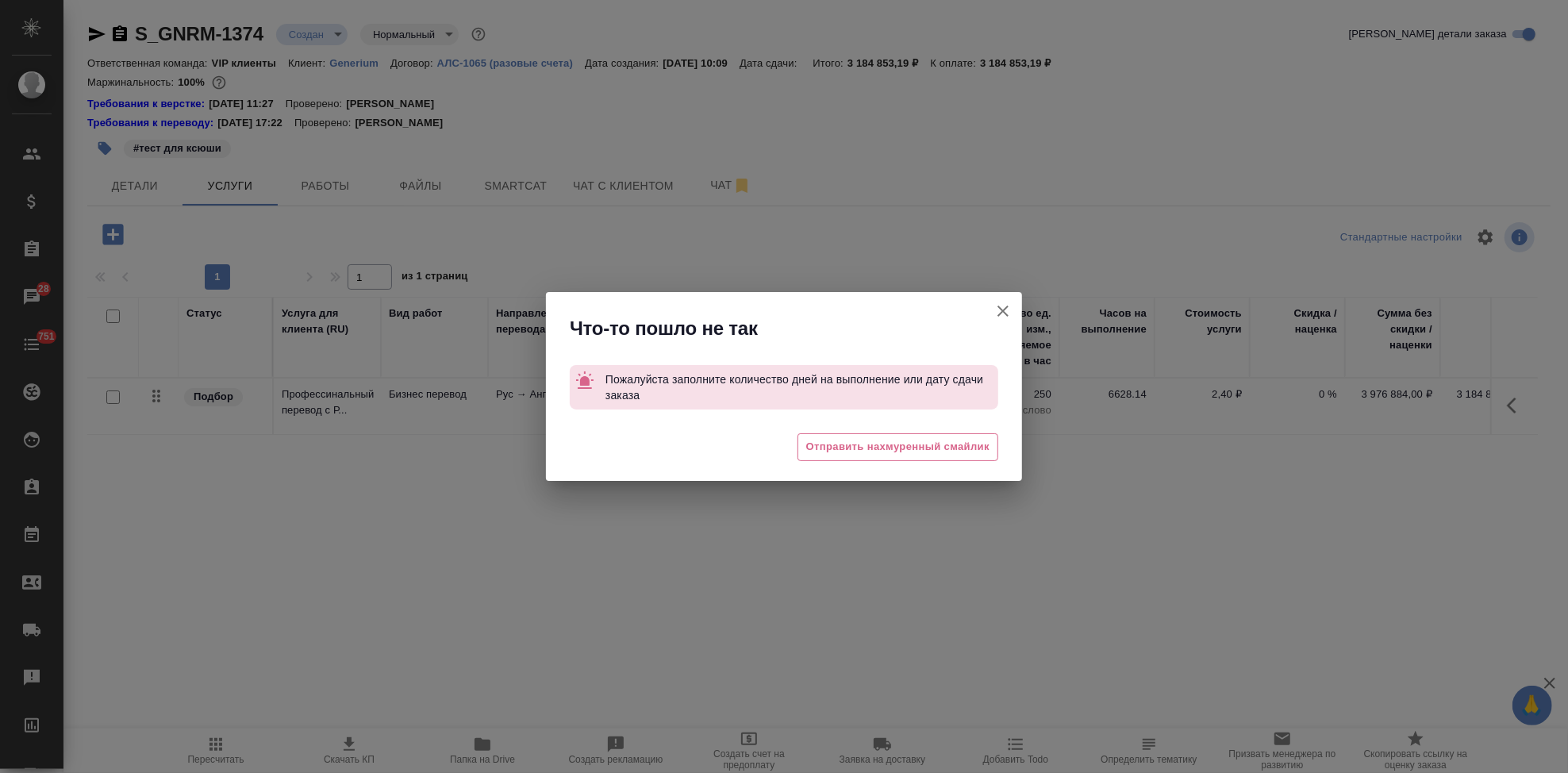
click at [1004, 312] on icon "button" at bounding box center [1003, 310] width 11 height 11
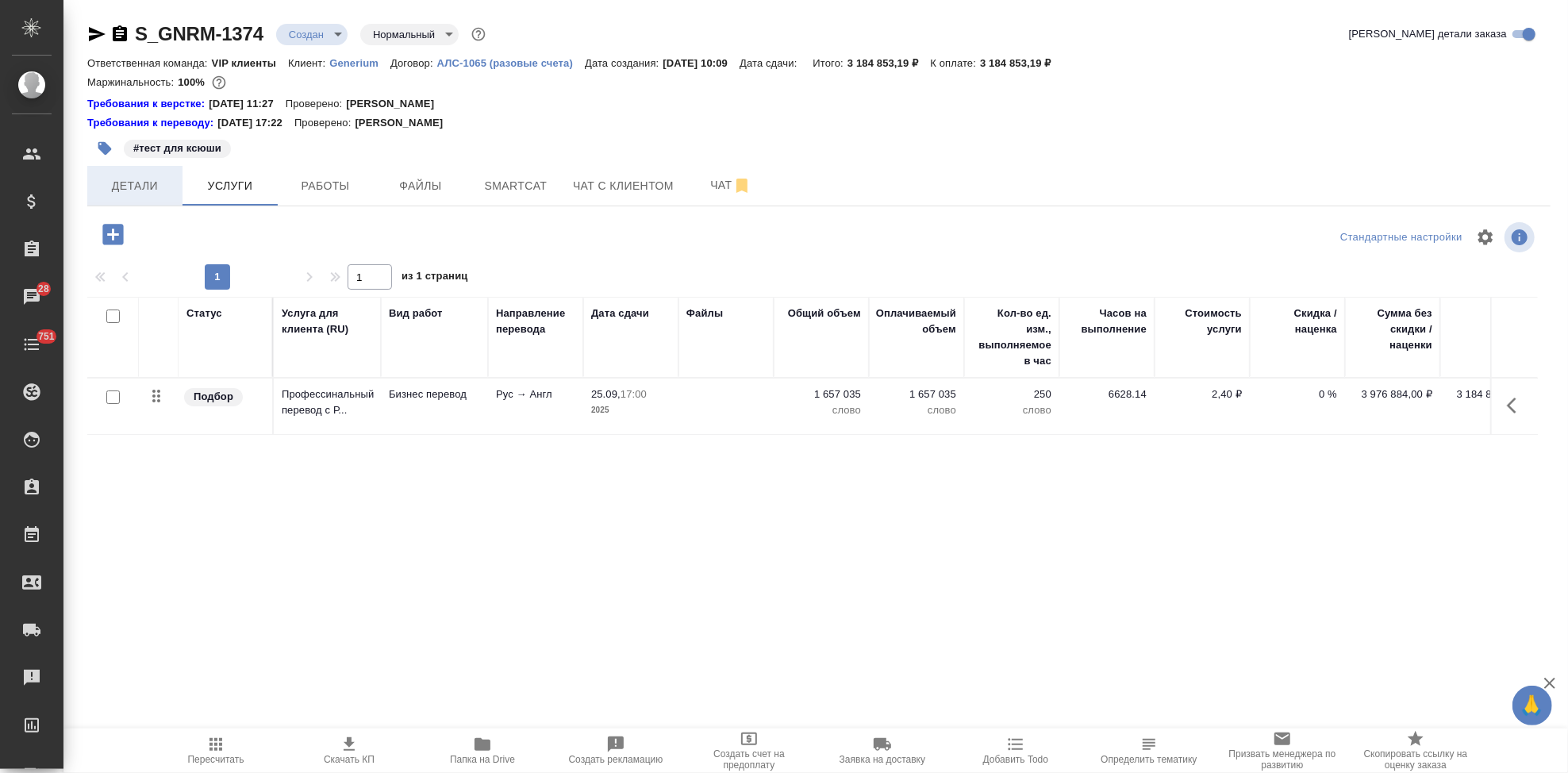
click at [145, 194] on span "Детали" at bounding box center [135, 185] width 76 height 20
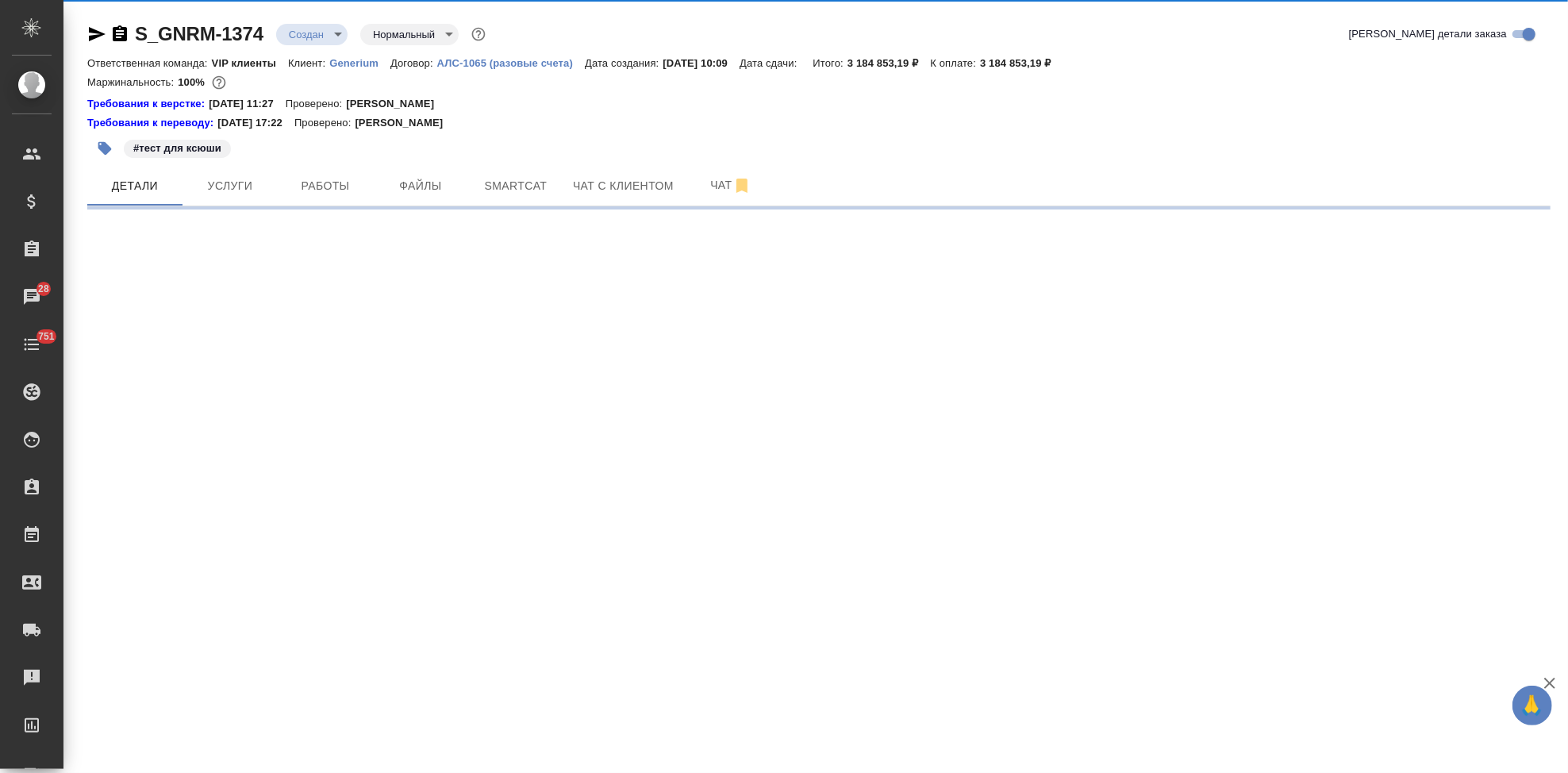
select select "RU"
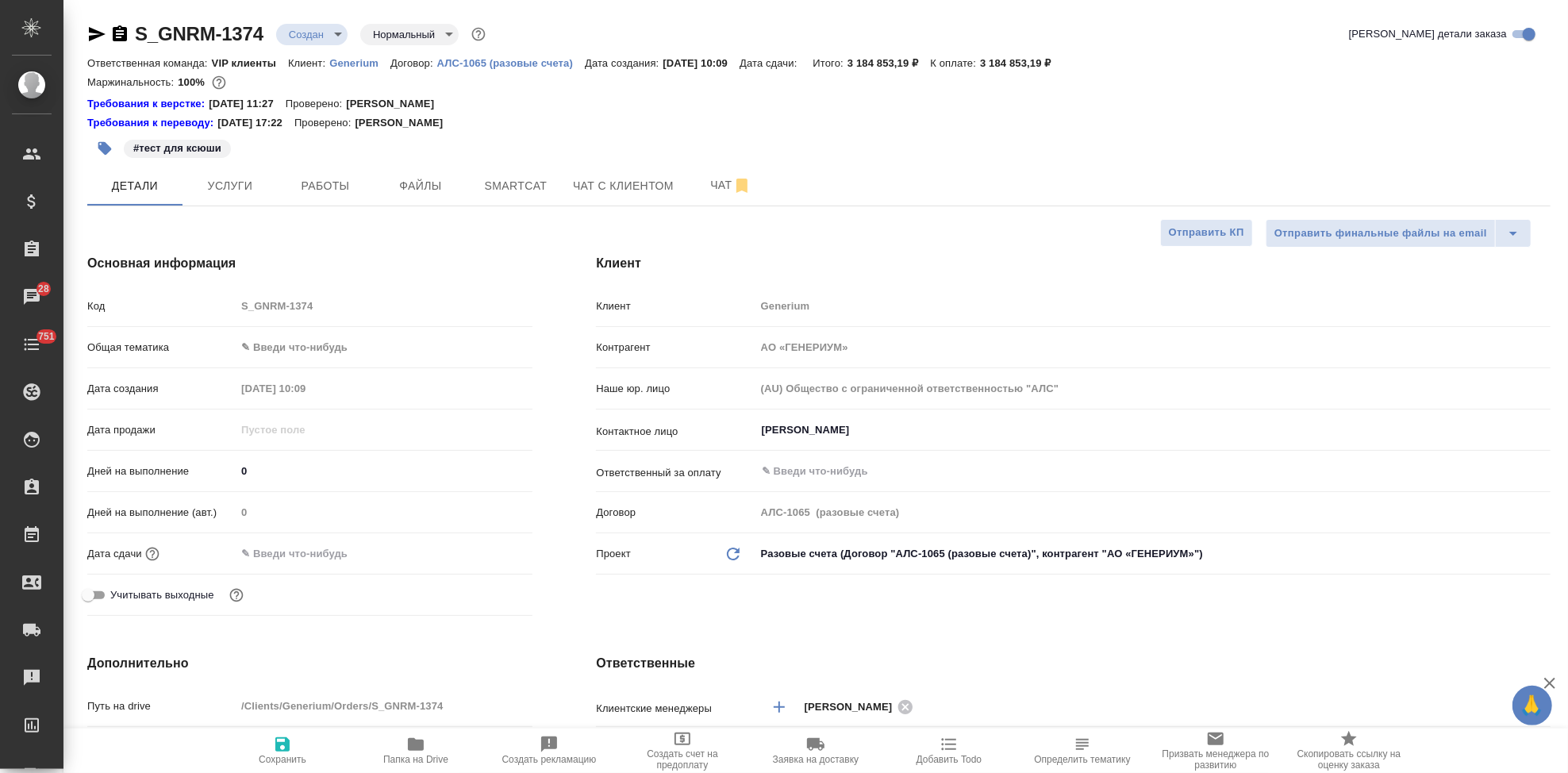
type textarea "x"
click at [276, 466] on input "0" at bounding box center [384, 471] width 295 height 23
type textarea "x"
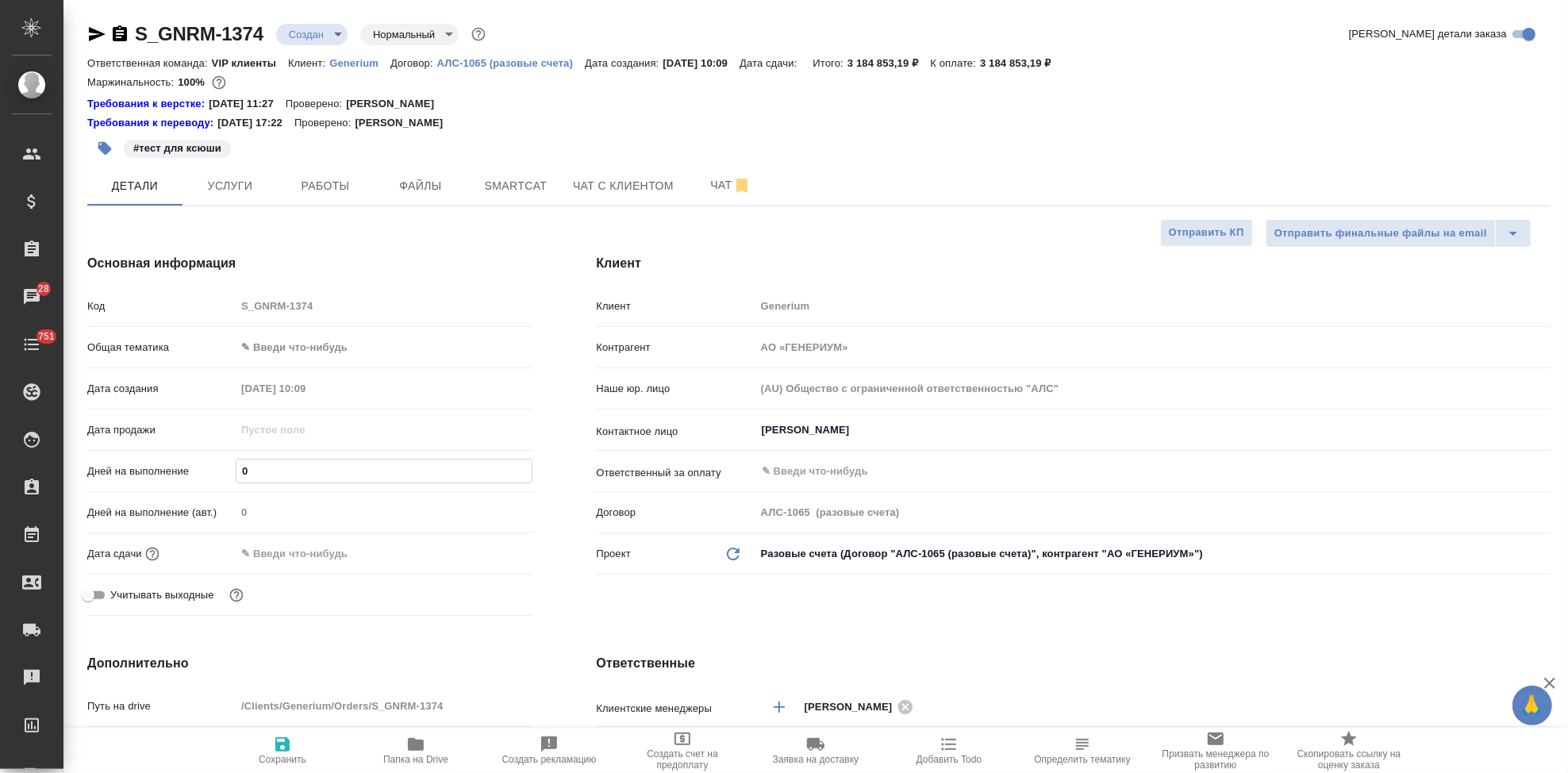
type textarea "x"
type input "1"
type textarea "x"
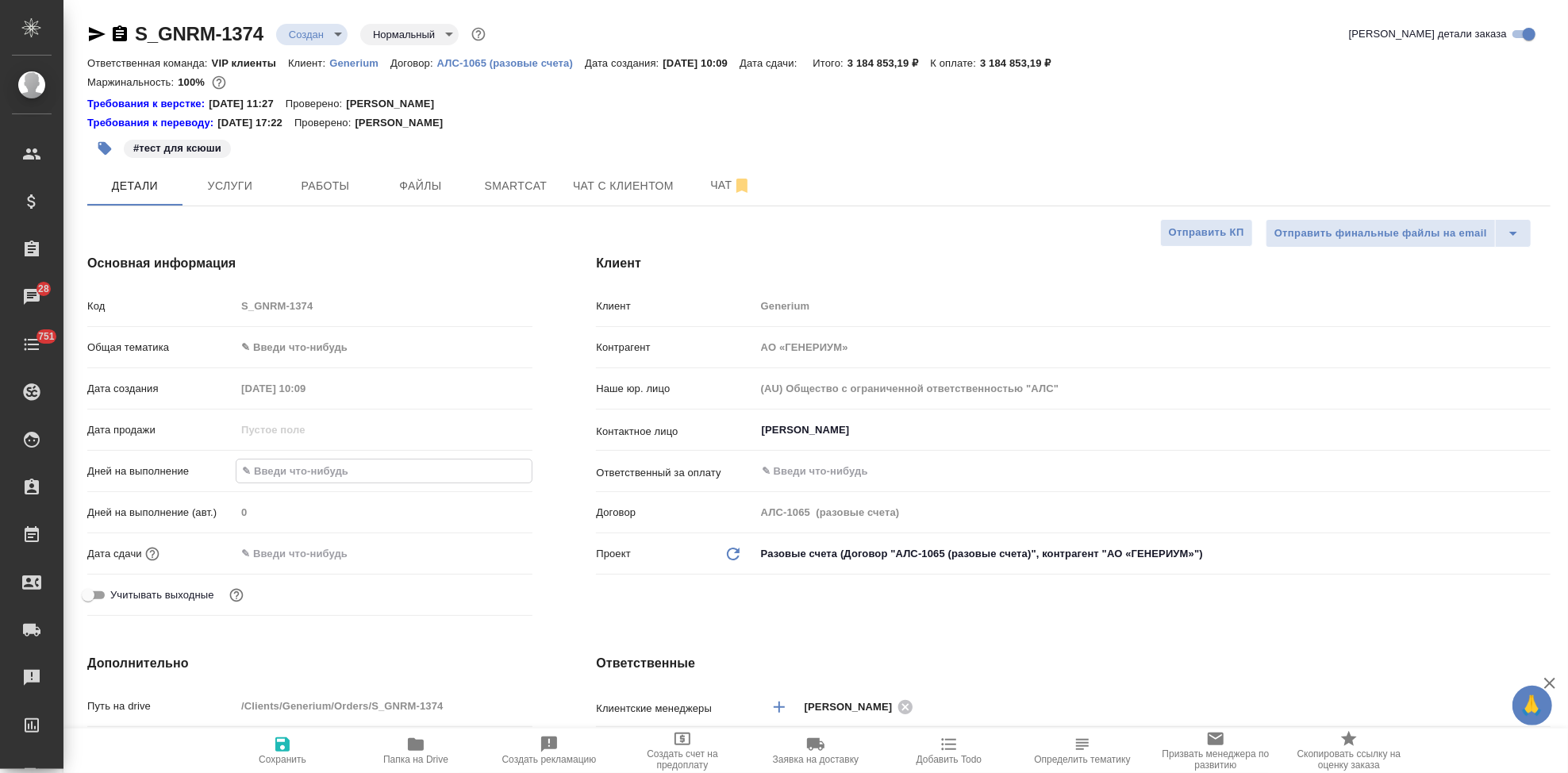
type textarea "x"
type input "1"
click at [554, 613] on div "Основная информация Код S_GNRM-1374 Общая тематика ✎ Введи что-нибудь Дата созд…" at bounding box center [309, 438] width 509 height 431
click at [290, 745] on icon "button" at bounding box center [283, 745] width 20 height 20
type textarea "x"
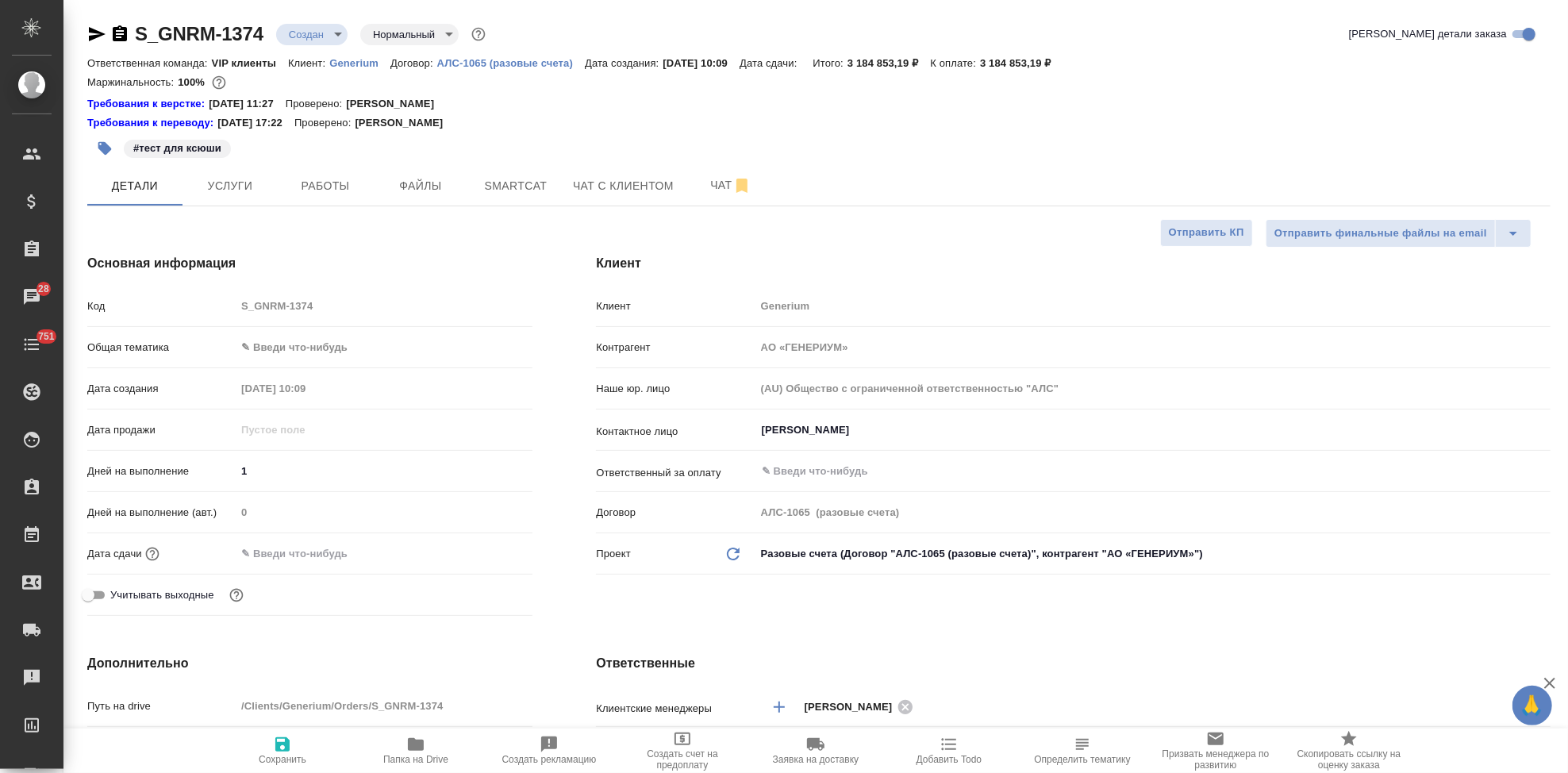
type textarea "x"
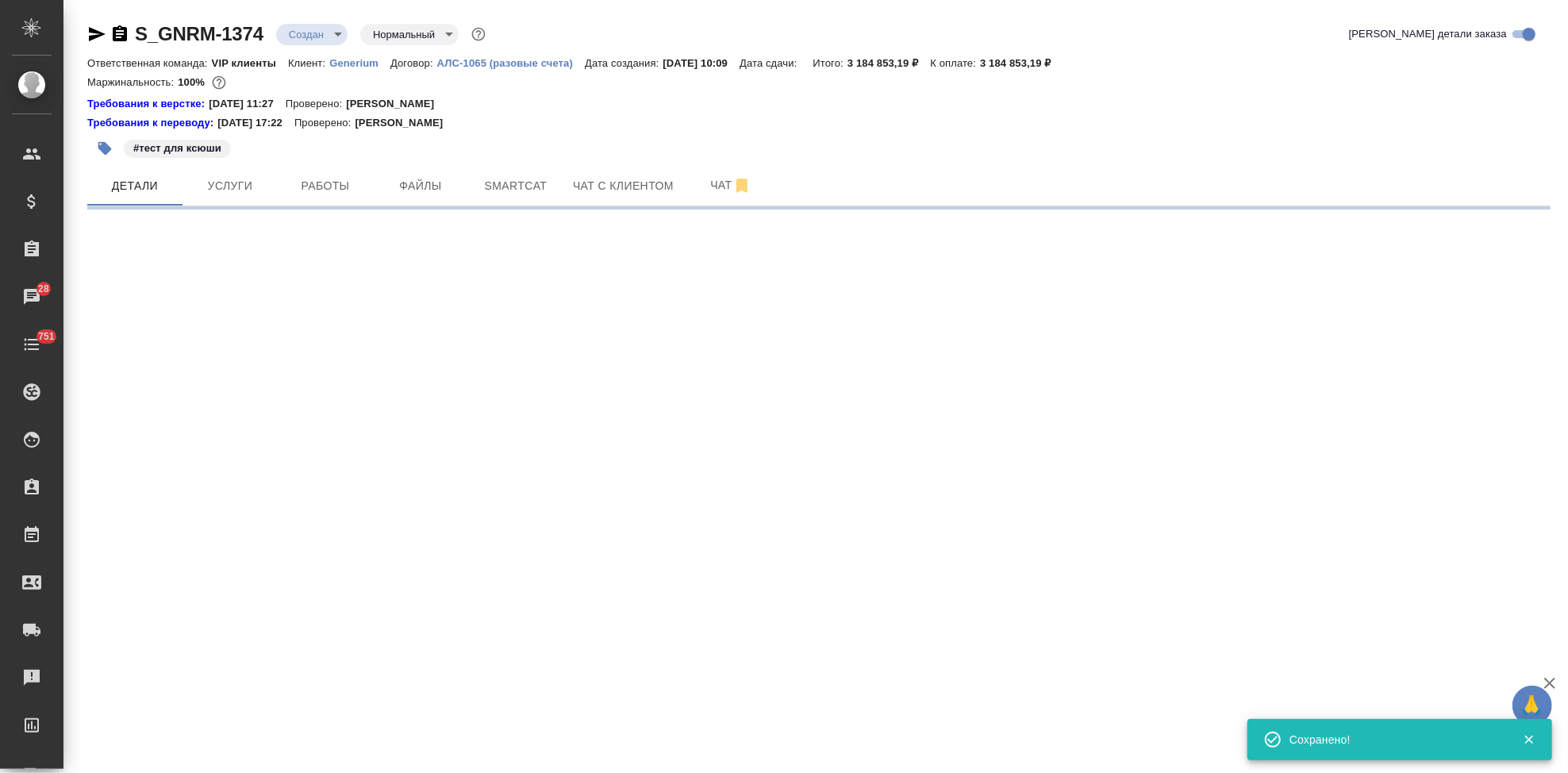
select select "RU"
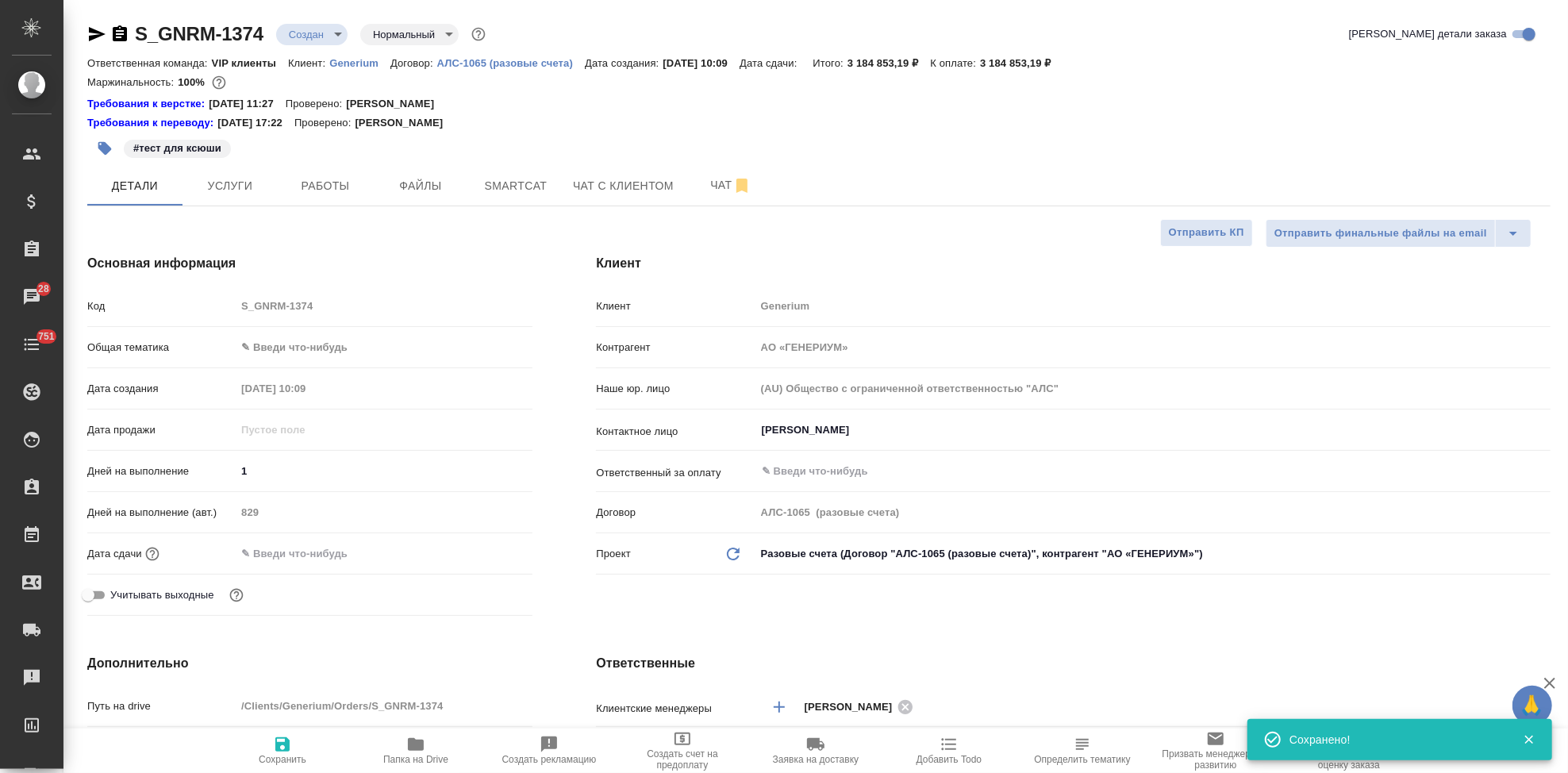
type textarea "x"
click at [245, 196] on button "Услуги" at bounding box center [230, 185] width 96 height 40
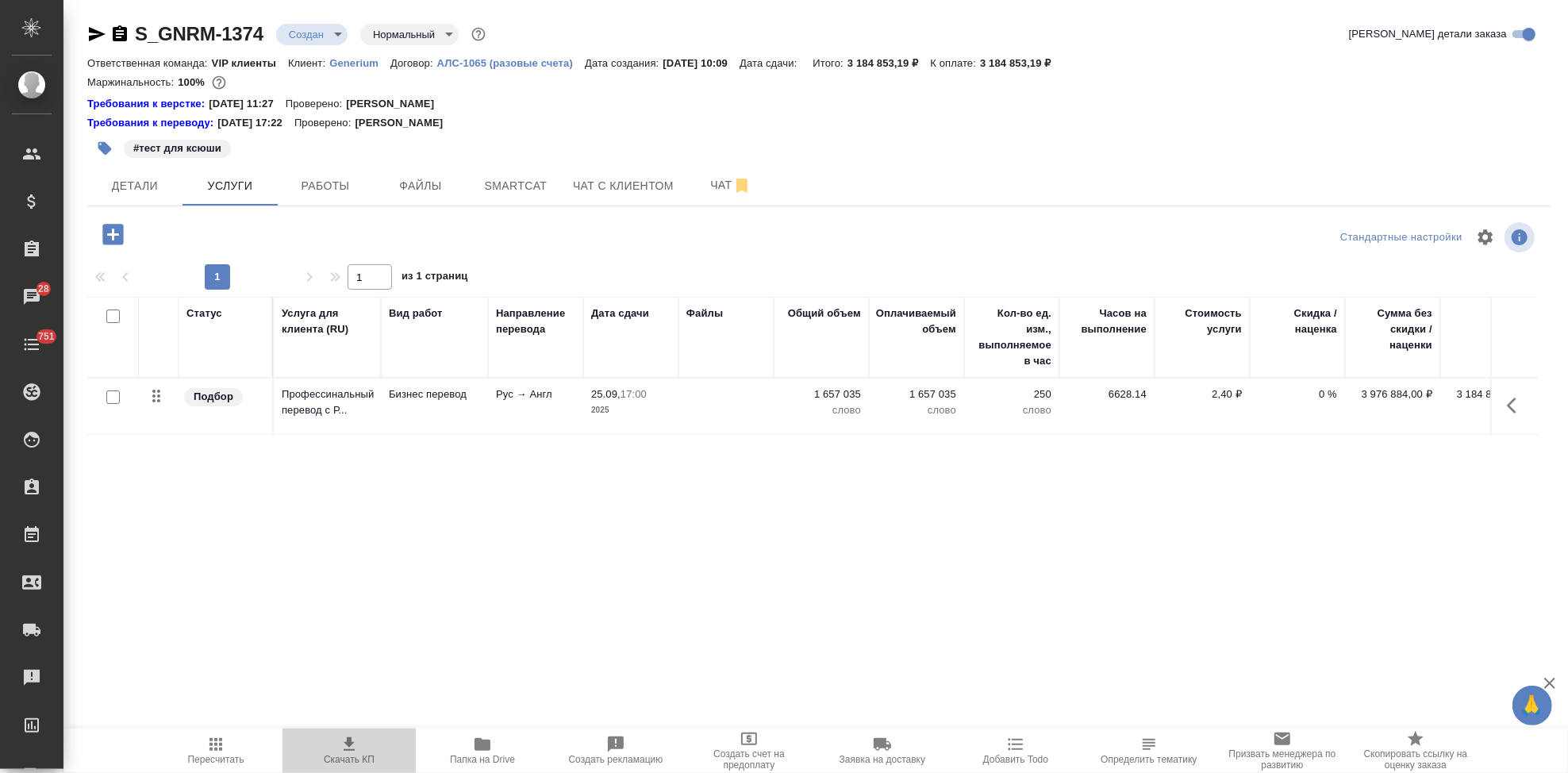
click at [355, 756] on span "Скачать КП" at bounding box center [350, 758] width 51 height 11
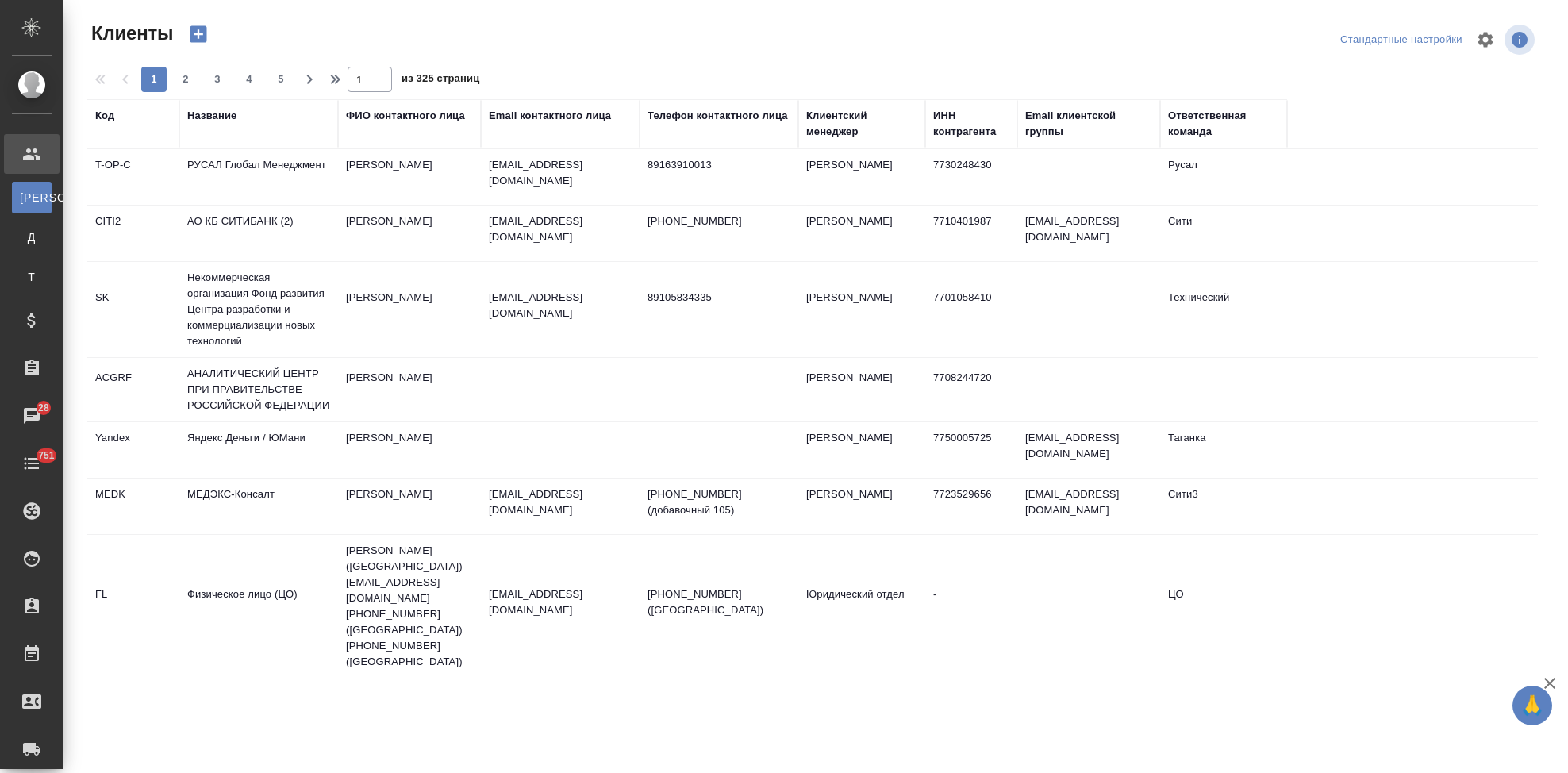
select select "RU"
click at [108, 117] on div "Код" at bounding box center [105, 116] width 20 height 16
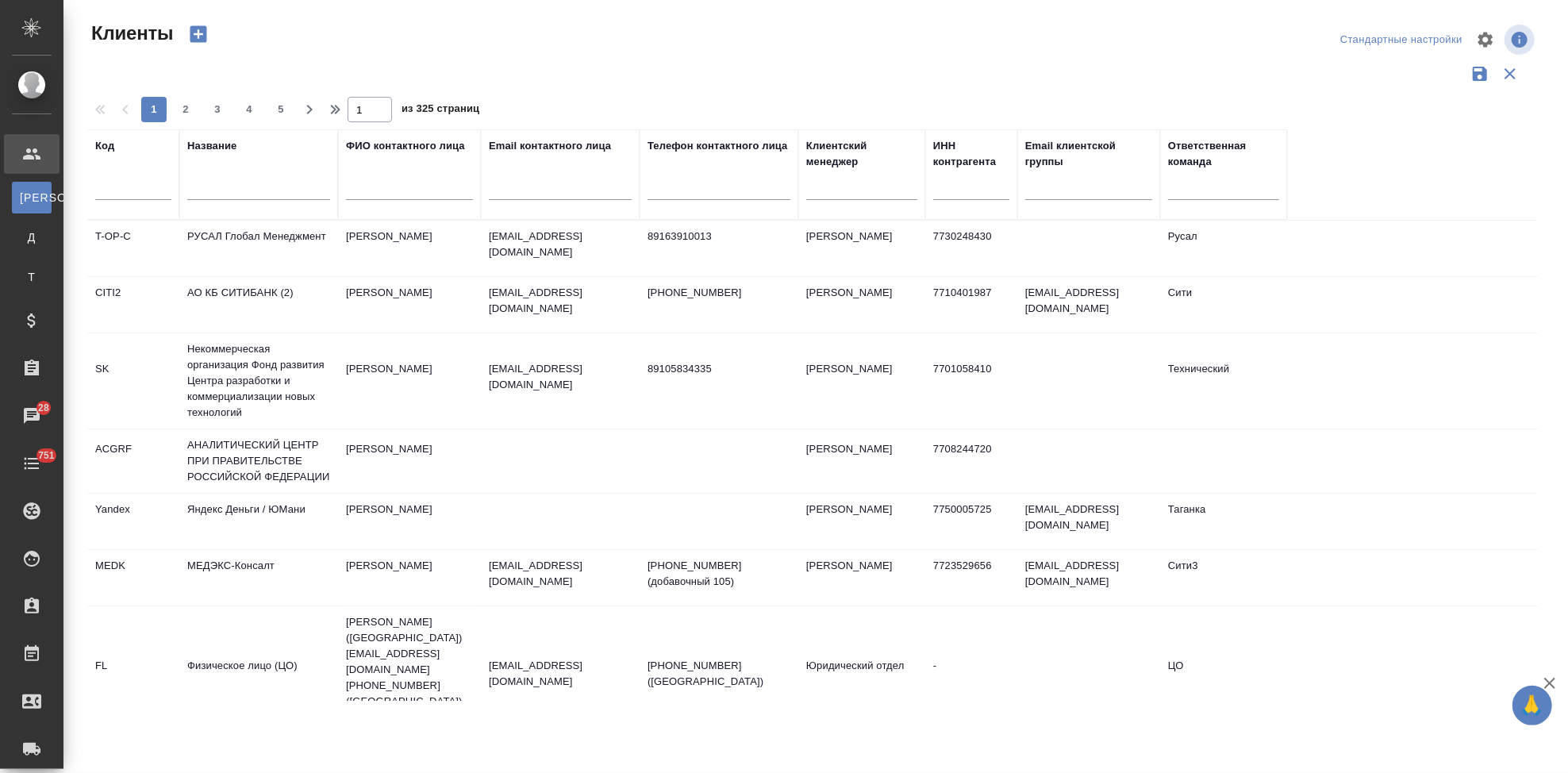
click at [123, 200] on div at bounding box center [134, 191] width 76 height 39
click at [109, 192] on input "text" at bounding box center [134, 190] width 76 height 20
type input "ы"
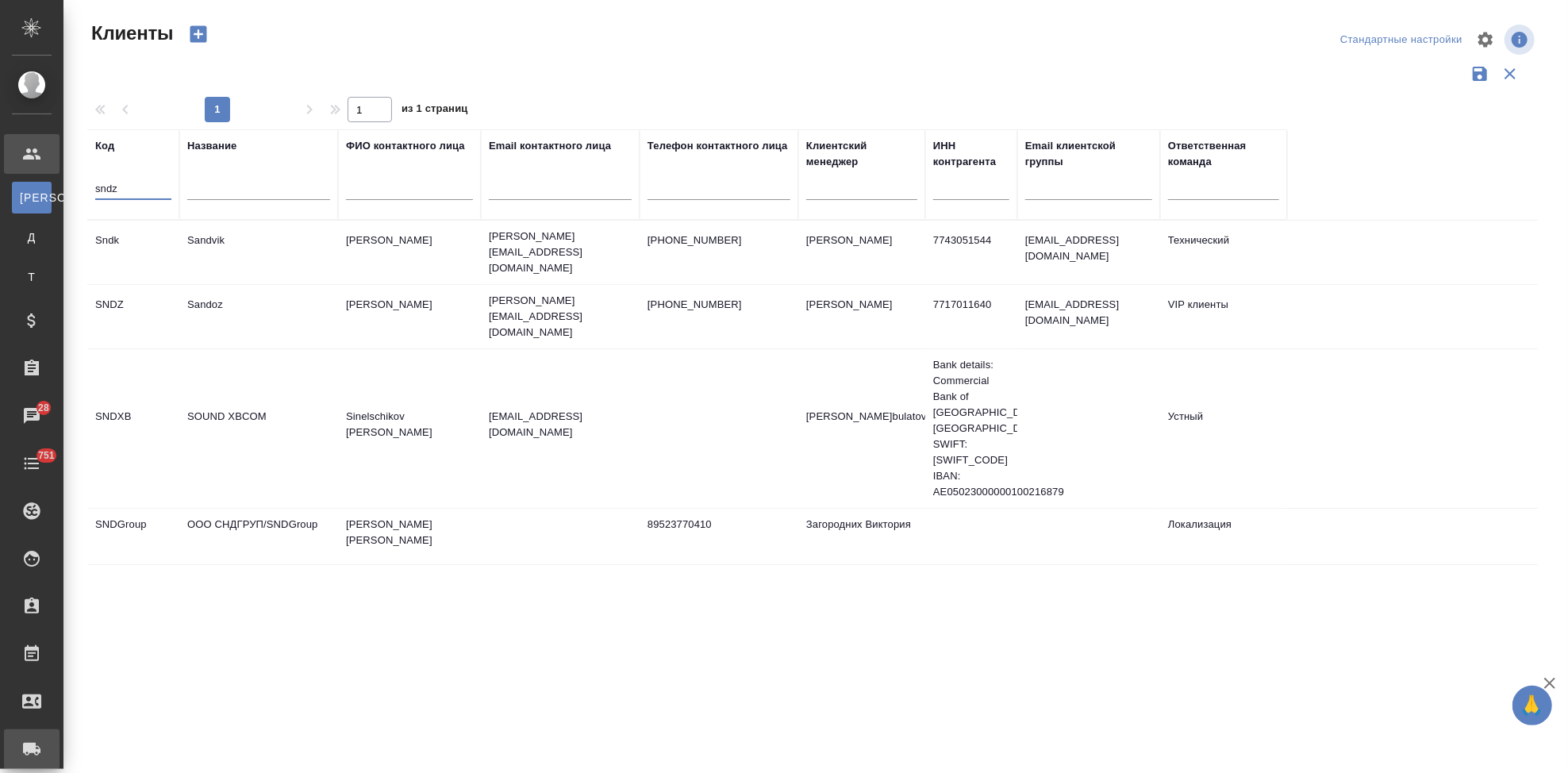
type input "sndz"
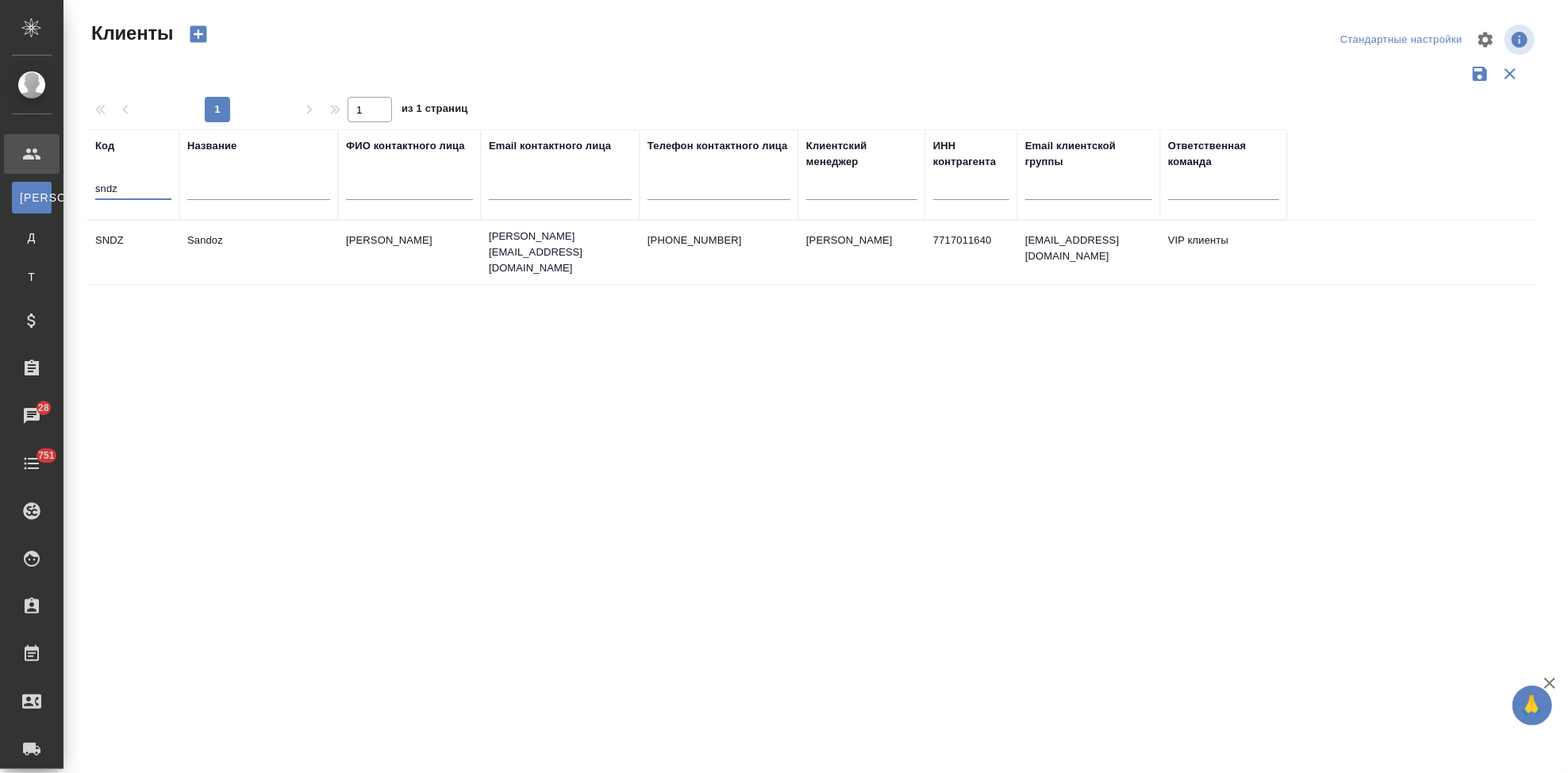
click at [363, 263] on td "[PERSON_NAME]" at bounding box center [409, 252] width 143 height 56
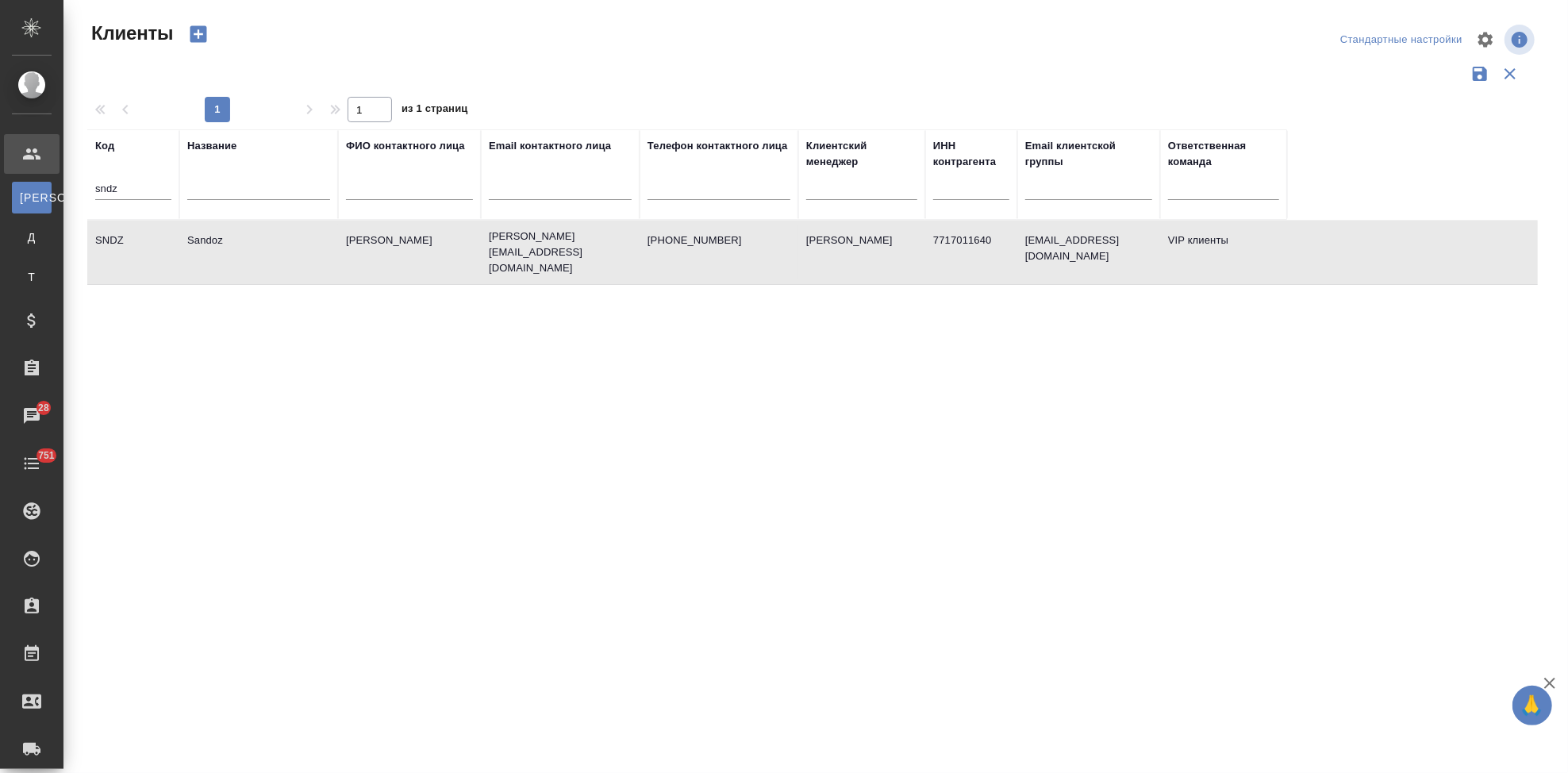
click at [363, 263] on td "[PERSON_NAME]" at bounding box center [409, 252] width 143 height 56
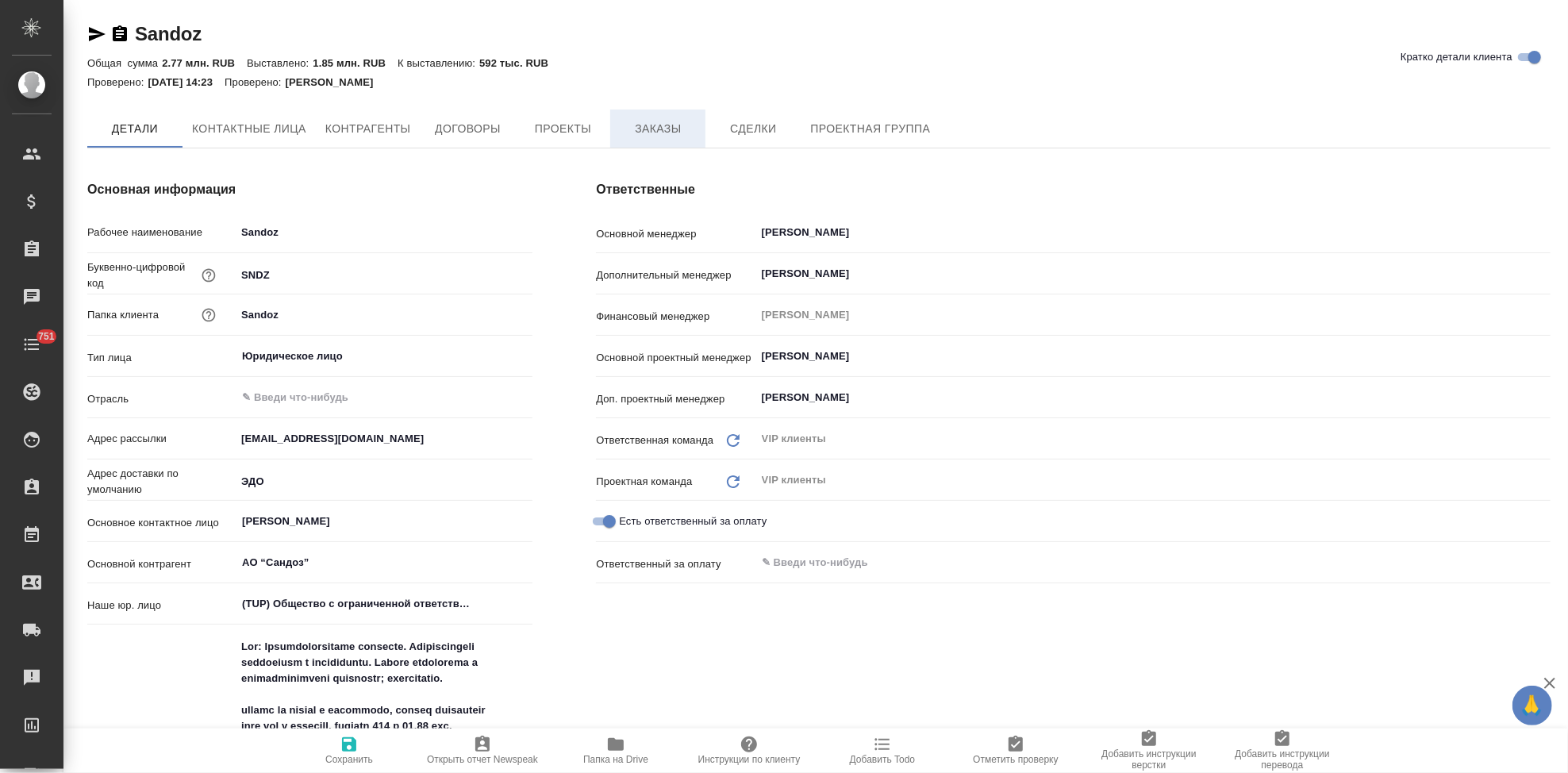
type textarea "x"
click at [653, 125] on span "Заказы" at bounding box center [658, 130] width 76 height 20
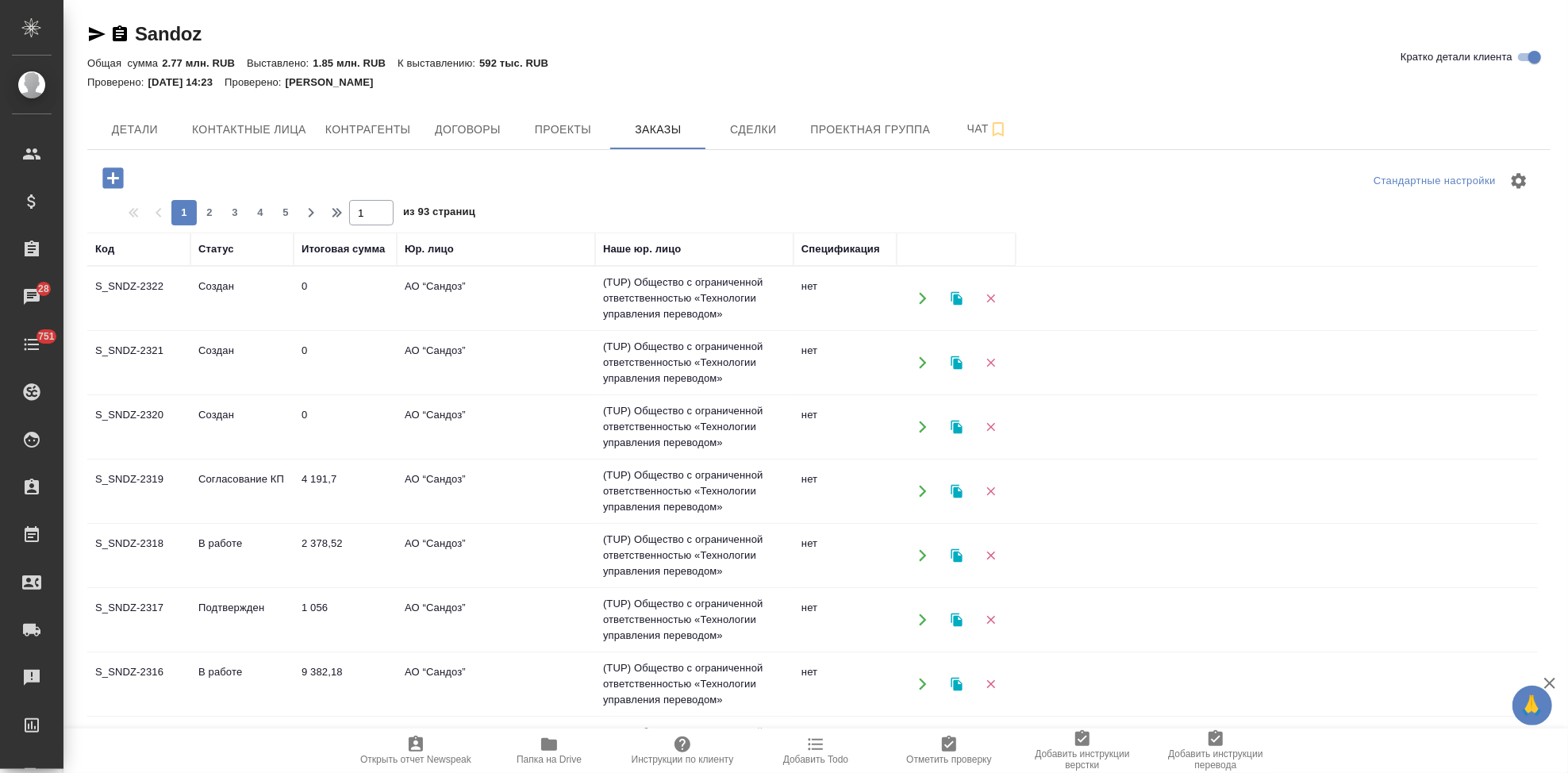
click at [338, 490] on td "4 191,7" at bounding box center [346, 491] width 103 height 56
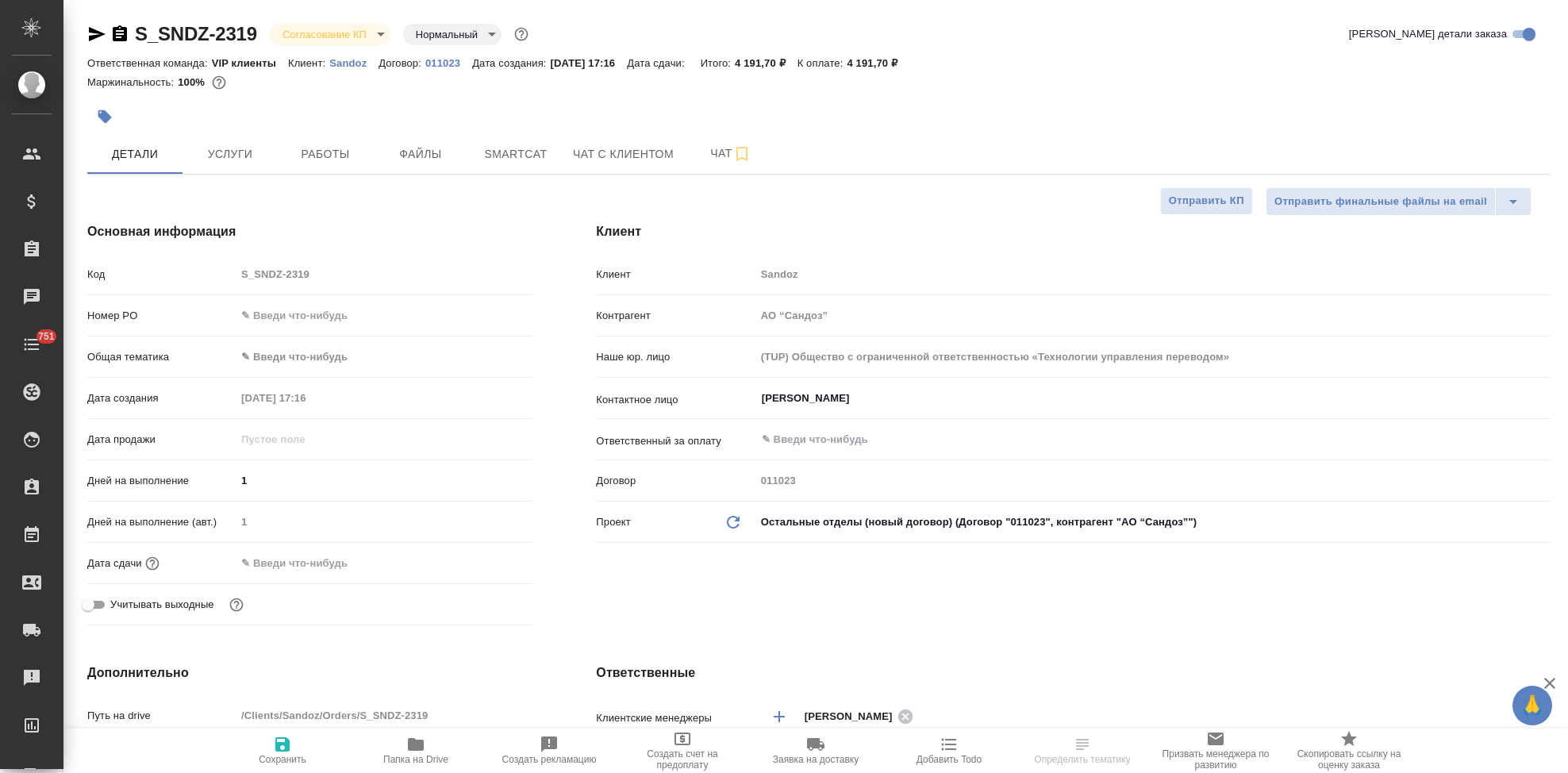
select select "RU"
click at [376, 33] on body "🙏 .cls-1 fill:#fff; AWATERA Kabargina [PERSON_NAME] Спецификации Заказы Чаты 75…" at bounding box center [784, 386] width 1568 height 773
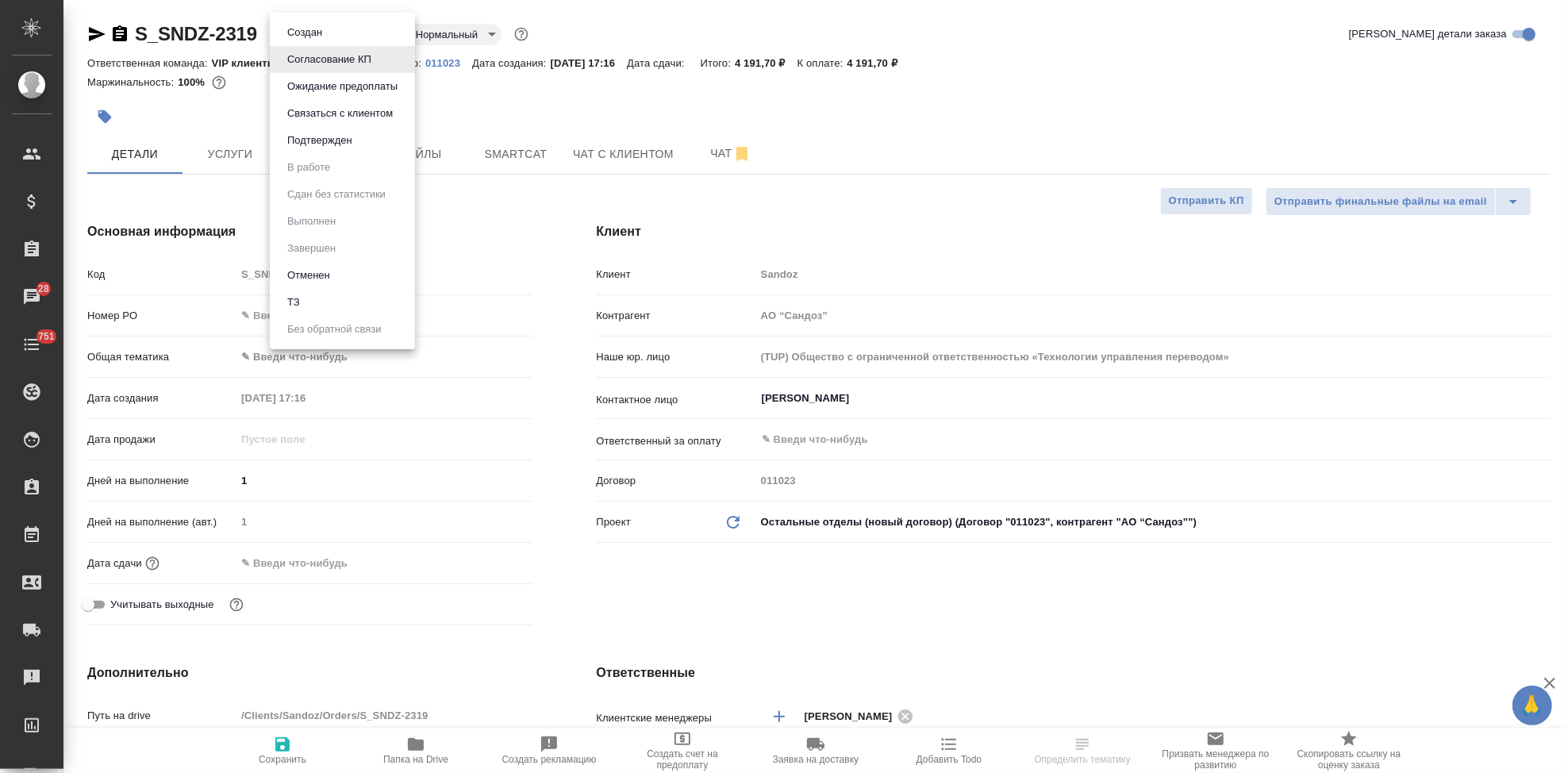
click at [328, 139] on button "Подтвержден" at bounding box center [319, 141] width 74 height 18
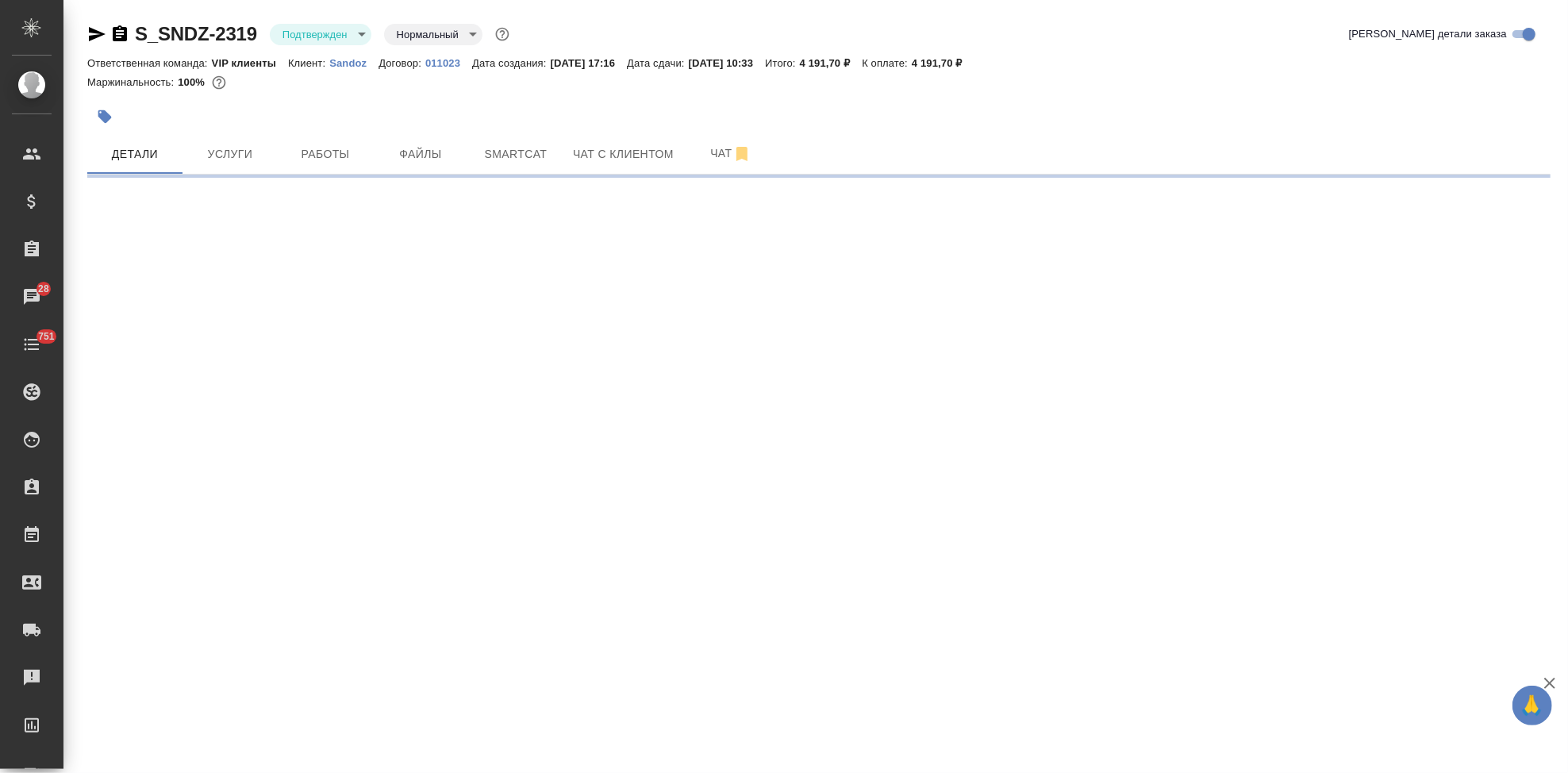
select select "RU"
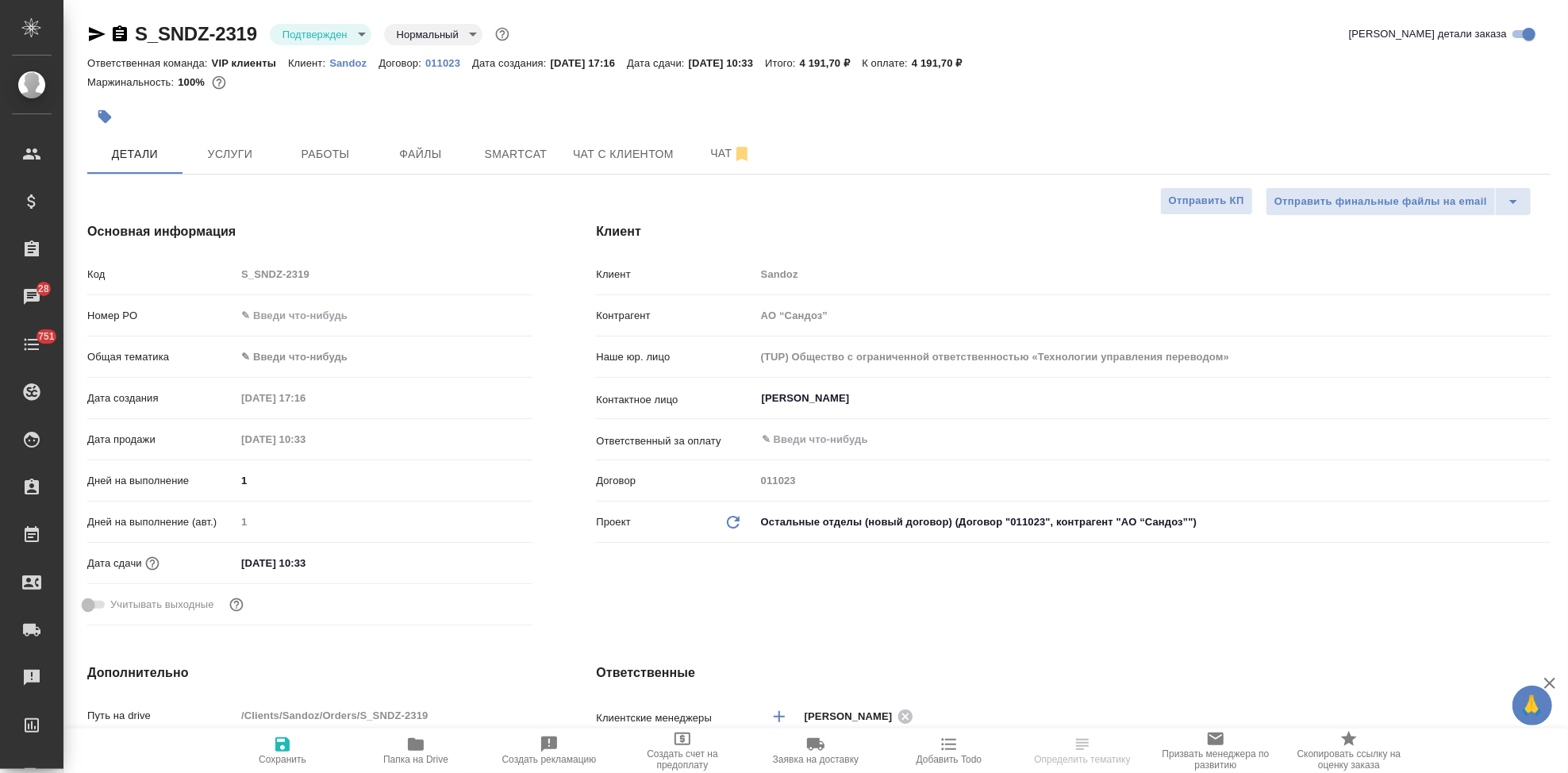
type textarea "x"
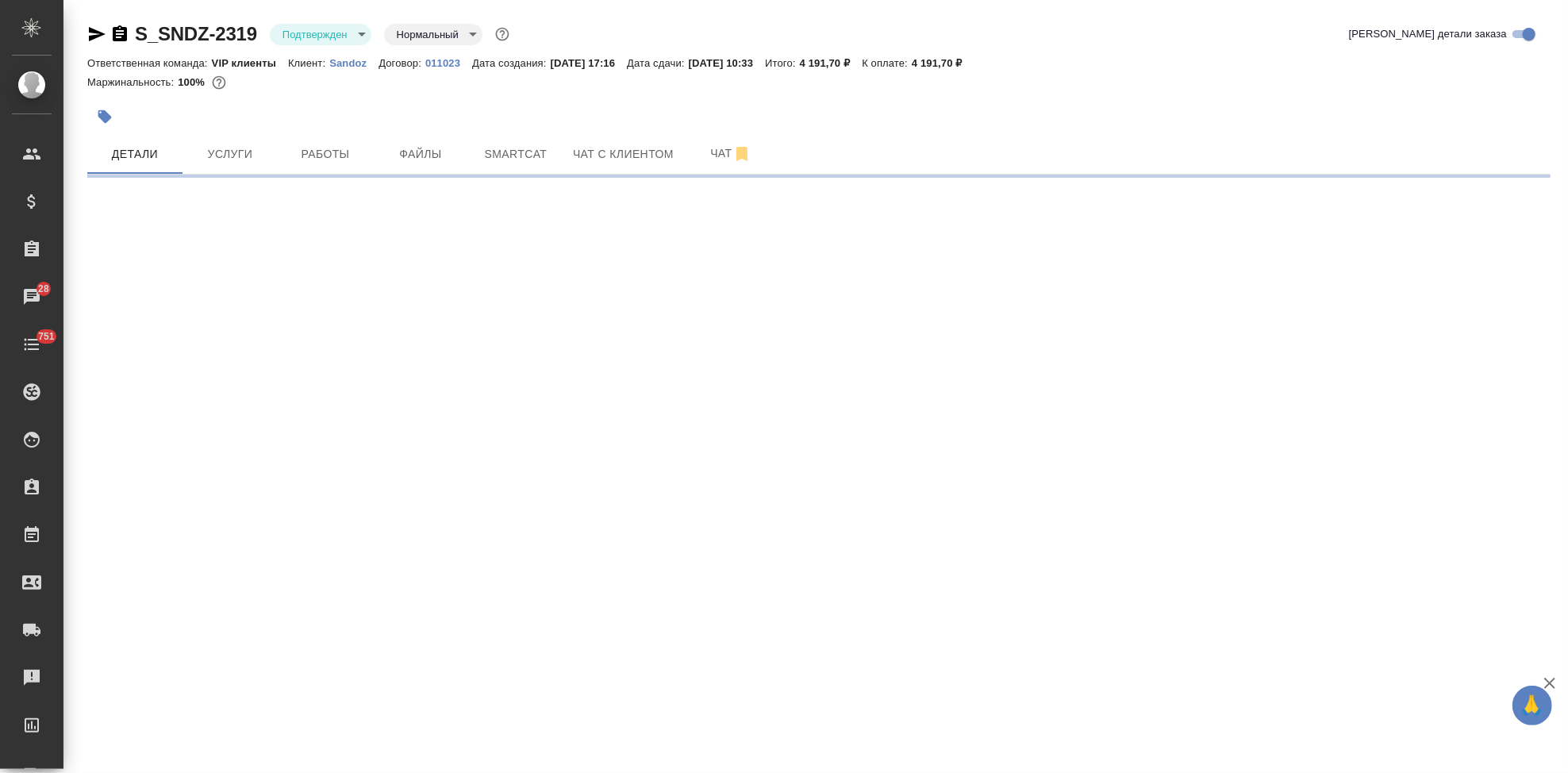
select select "RU"
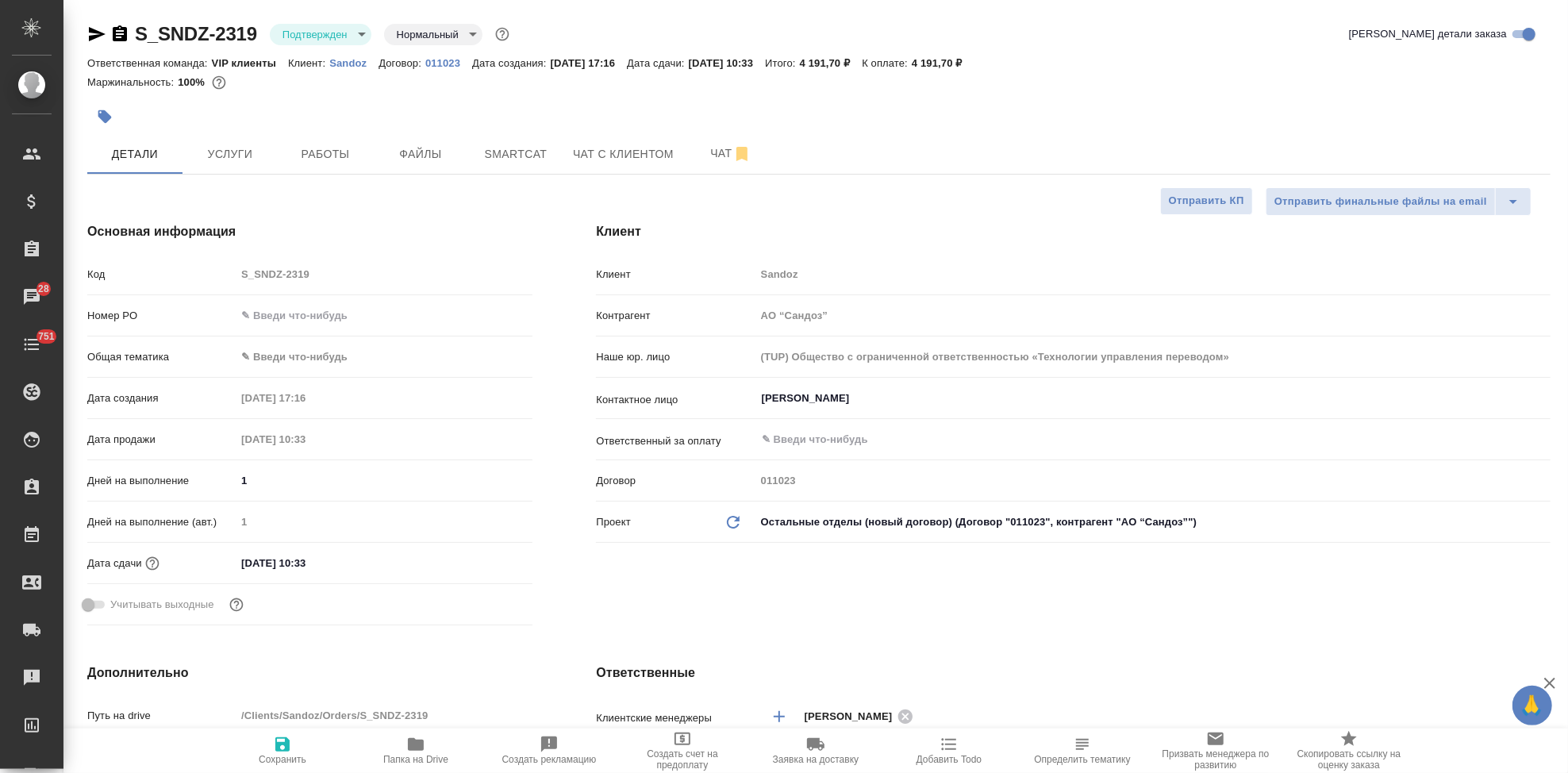
type textarea "x"
click at [346, 566] on input "[DATE] 10:33" at bounding box center [305, 563] width 139 height 23
click at [482, 559] on icon "button" at bounding box center [487, 562] width 20 height 20
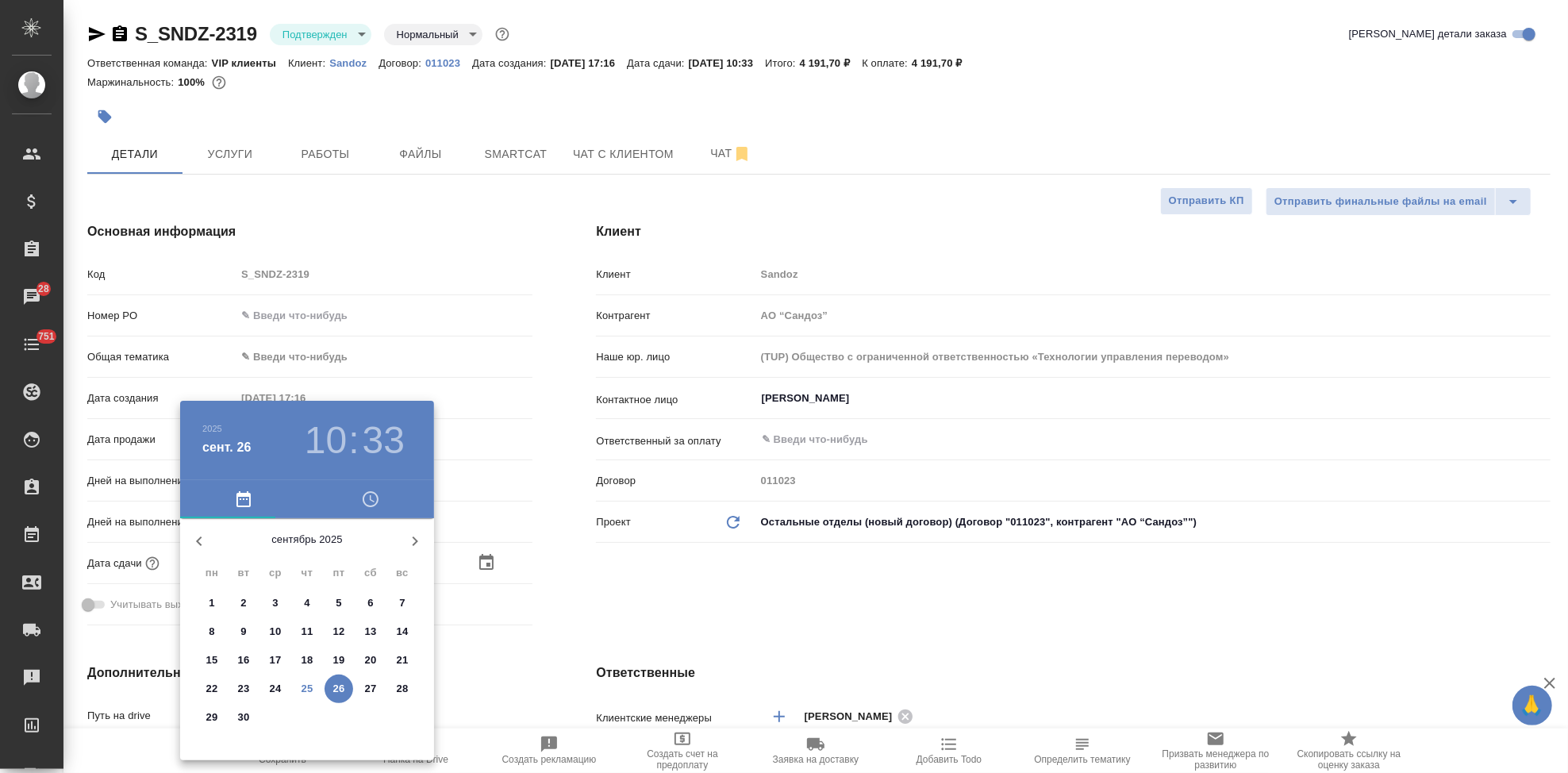
click at [304, 687] on p "25" at bounding box center [308, 689] width 12 height 16
type input "[DATE] 10:33"
type textarea "x"
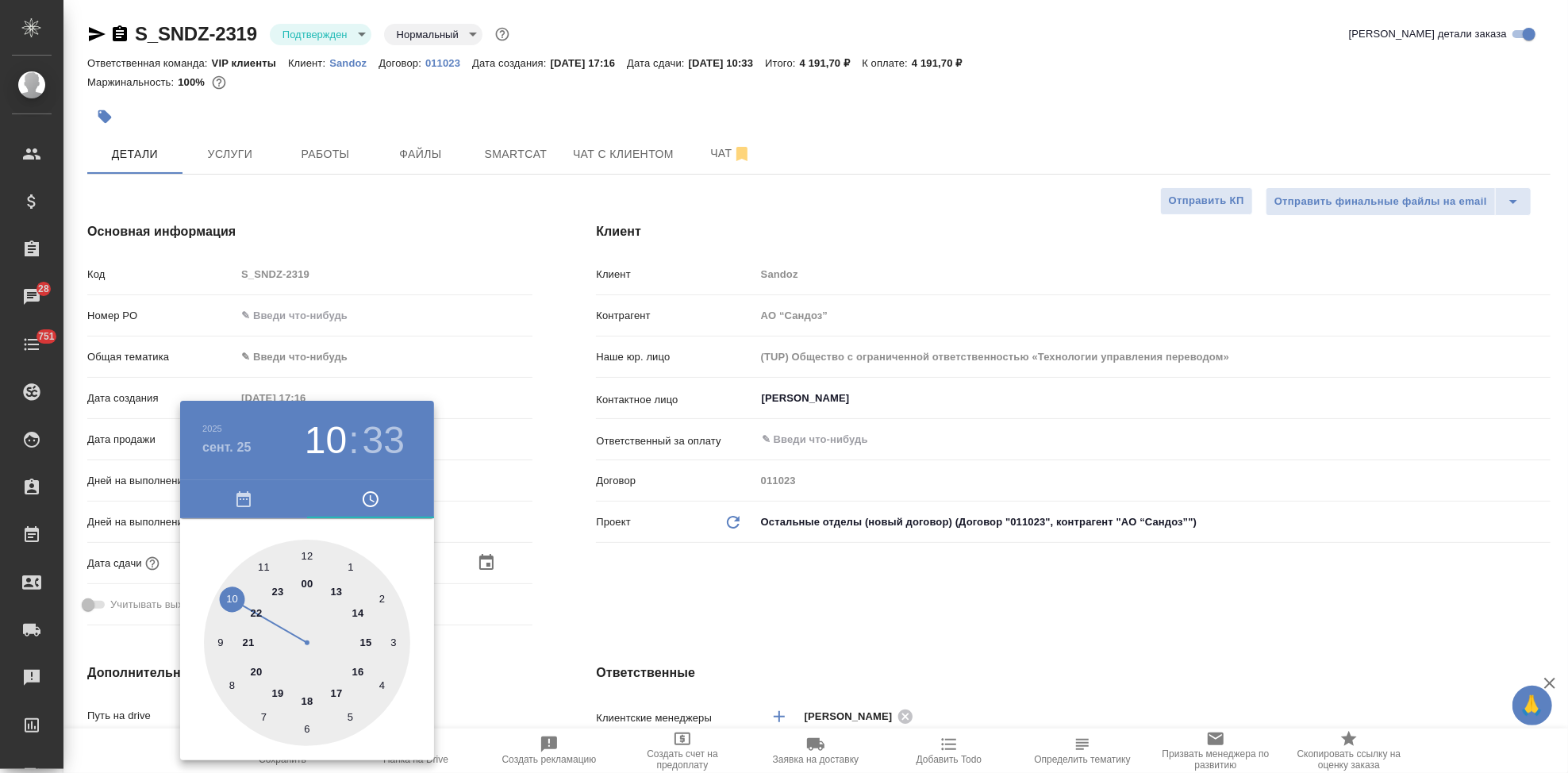
click at [342, 694] on div at bounding box center [307, 642] width 206 height 206
type input "[DATE] 17:33"
type textarea "x"
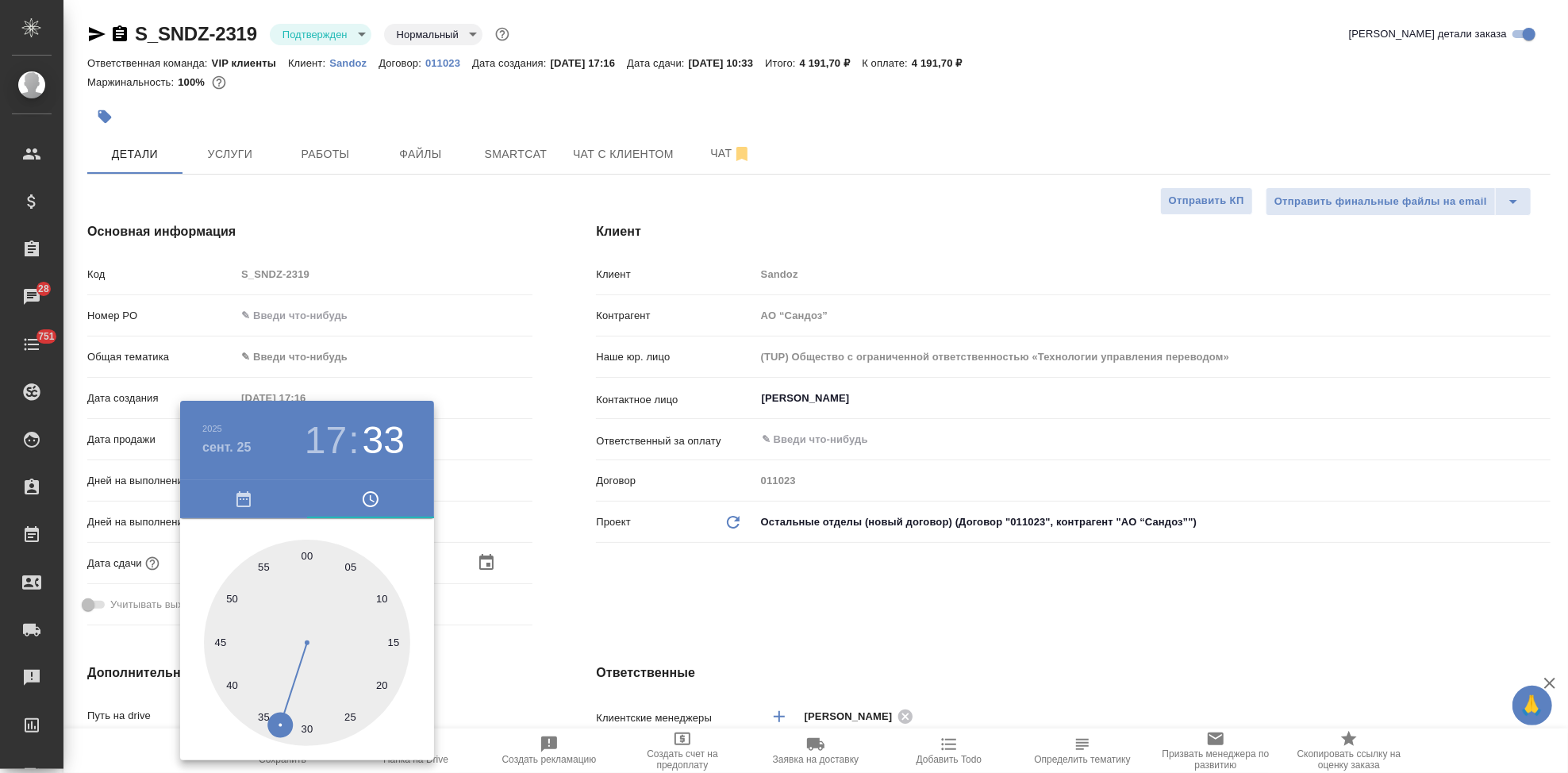
click at [313, 551] on div at bounding box center [307, 642] width 206 height 206
type input "[DATE] 17:01"
type textarea "x"
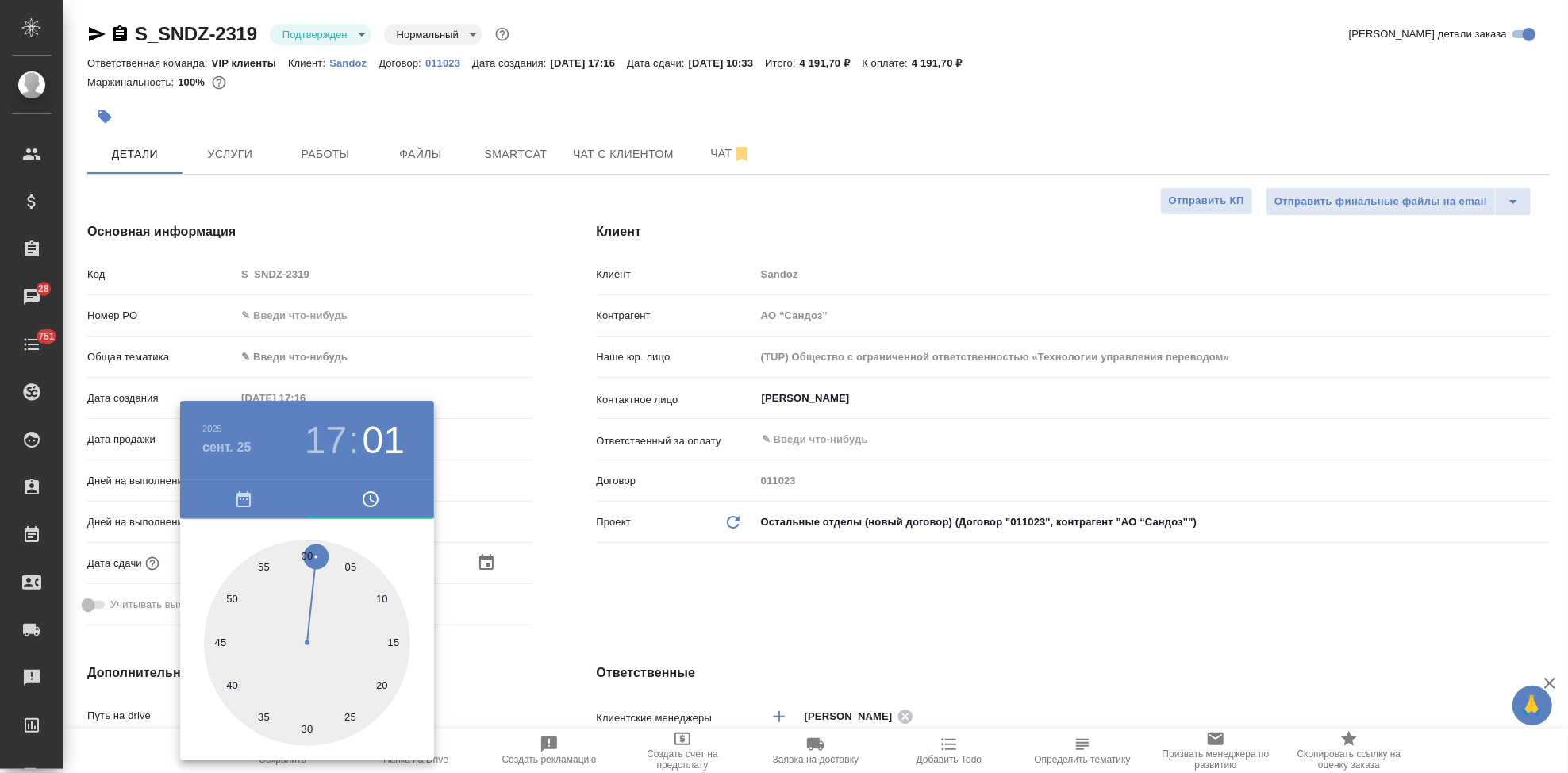
click at [309, 551] on div at bounding box center [307, 642] width 206 height 206
type input "[DATE] 17:00"
type textarea "x"
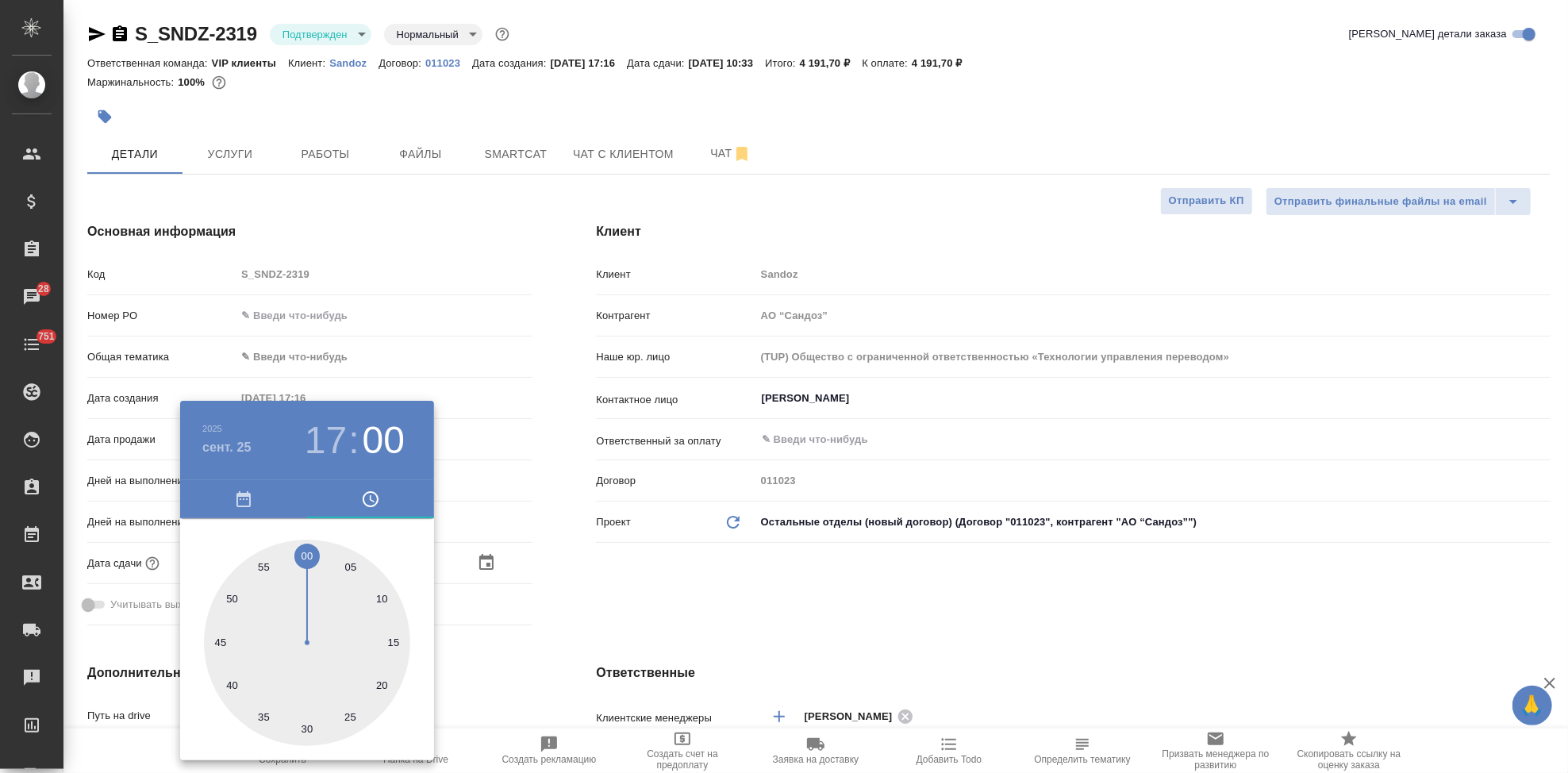
type textarea "x"
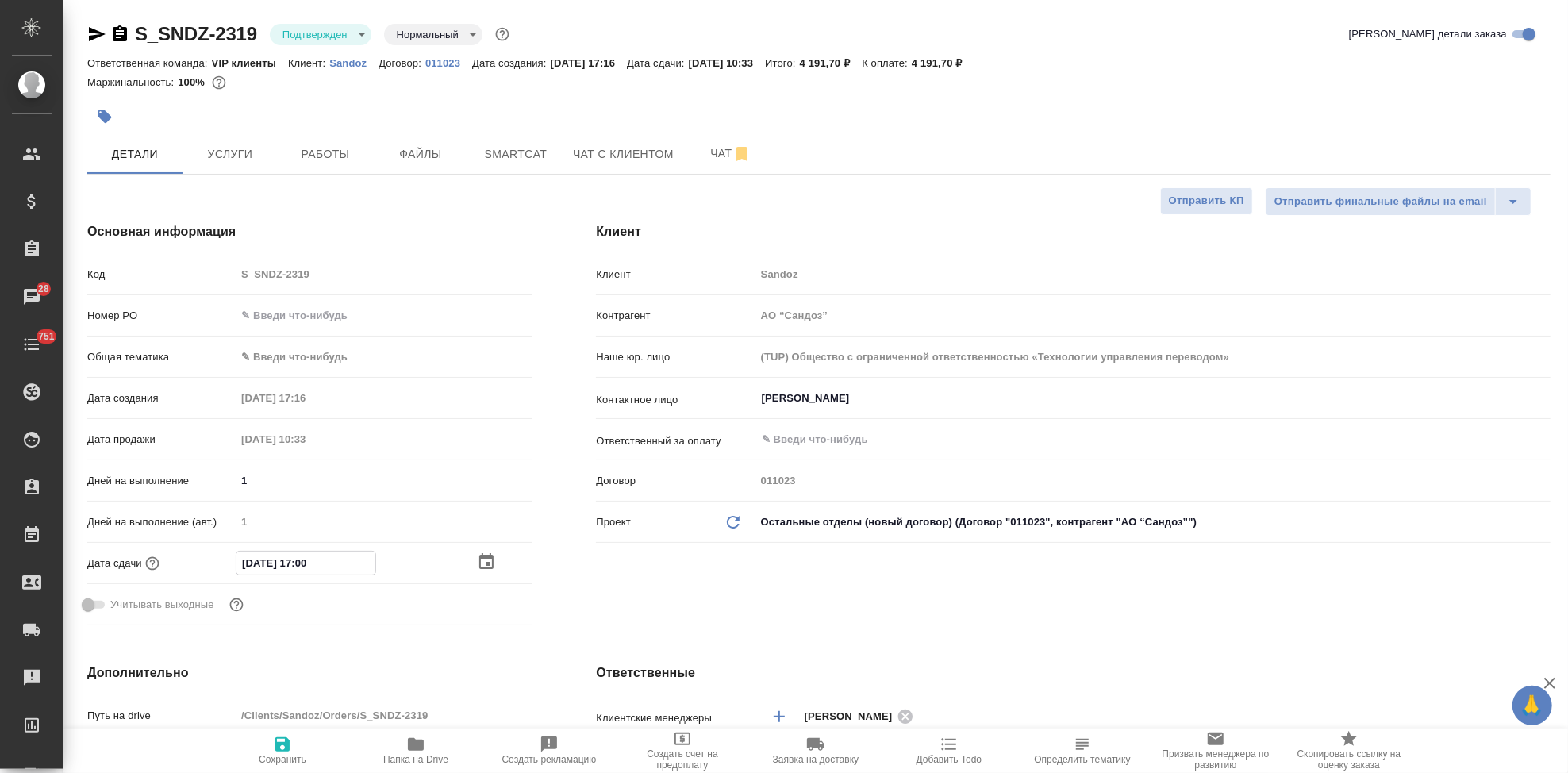
drag, startPoint x: 310, startPoint y: 562, endPoint x: 278, endPoint y: 753, distance: 193.7
click at [278, 753] on span "Сохранить" at bounding box center [282, 750] width 114 height 30
type textarea "x"
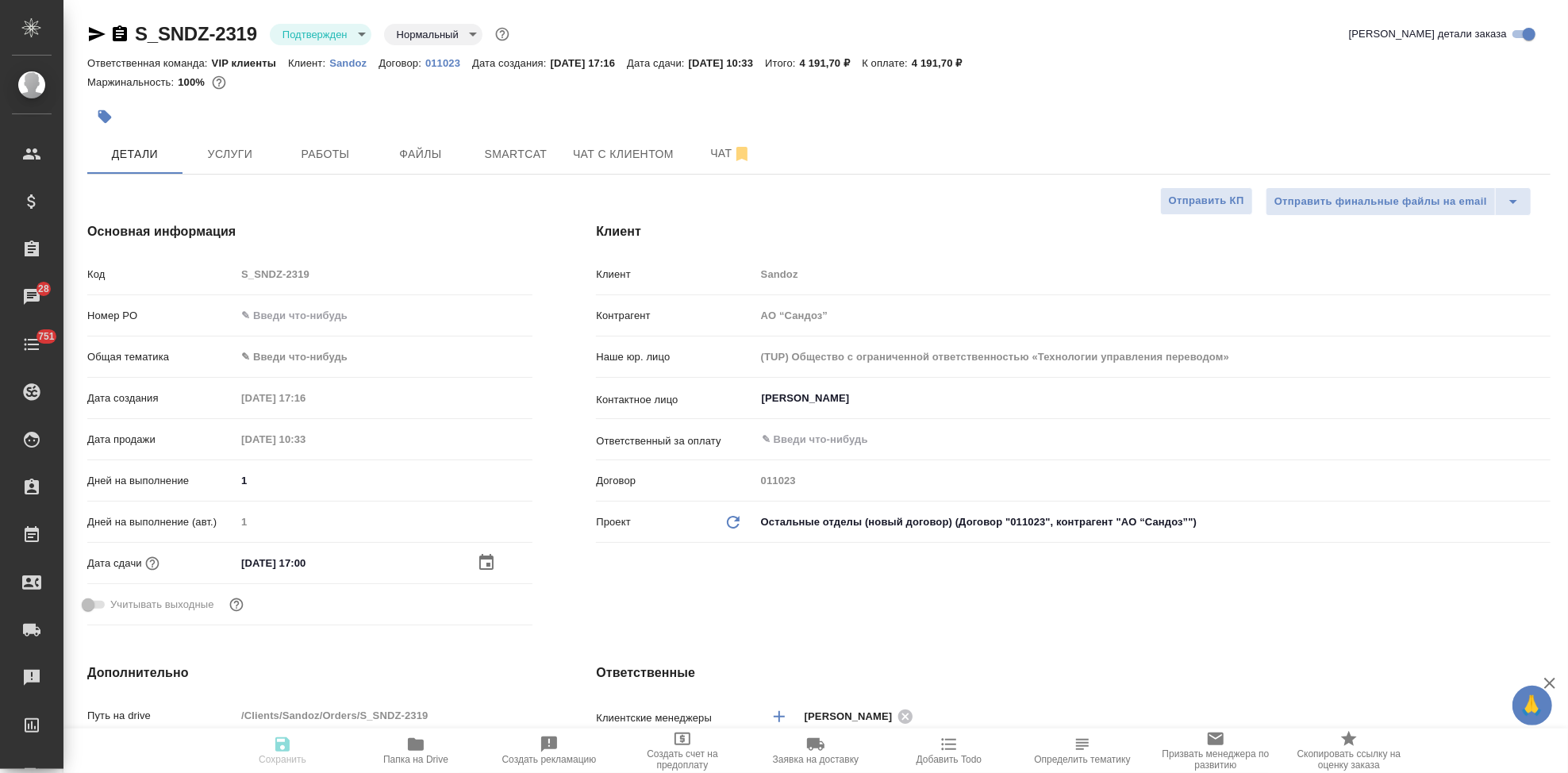
type textarea "x"
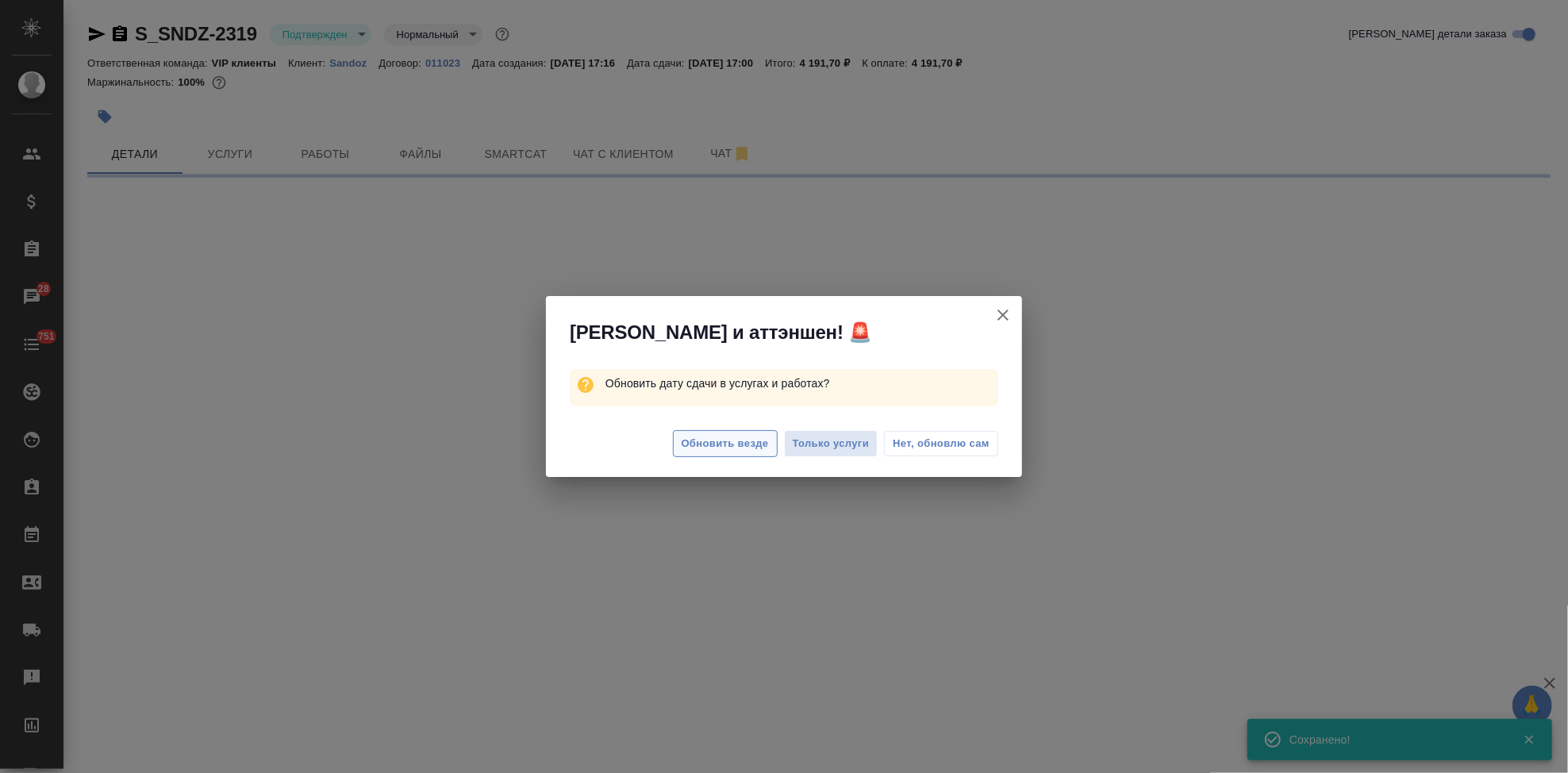
select select "RU"
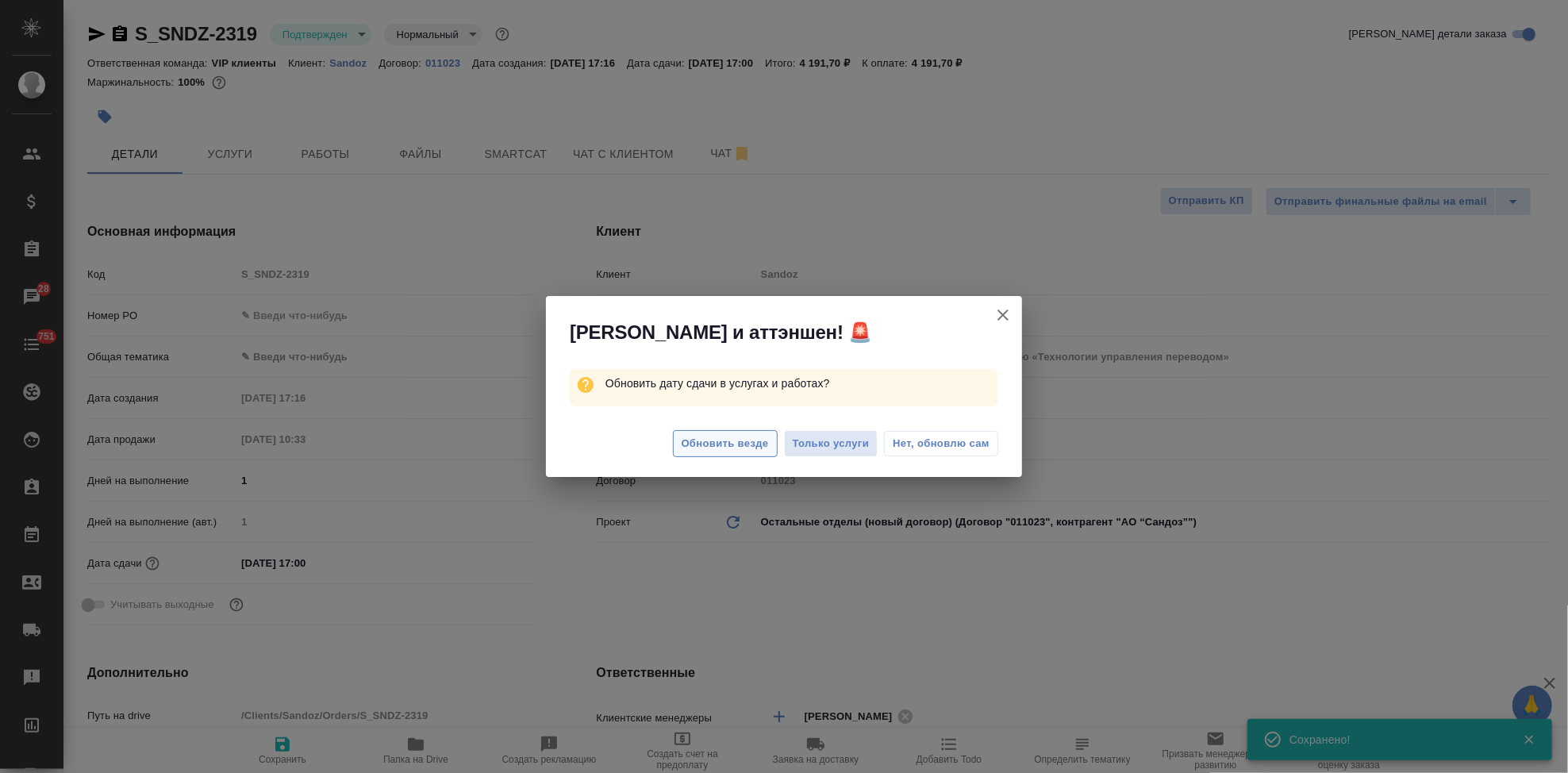
click at [739, 433] on button "Обновить везде" at bounding box center [724, 444] width 104 height 27
type textarea "x"
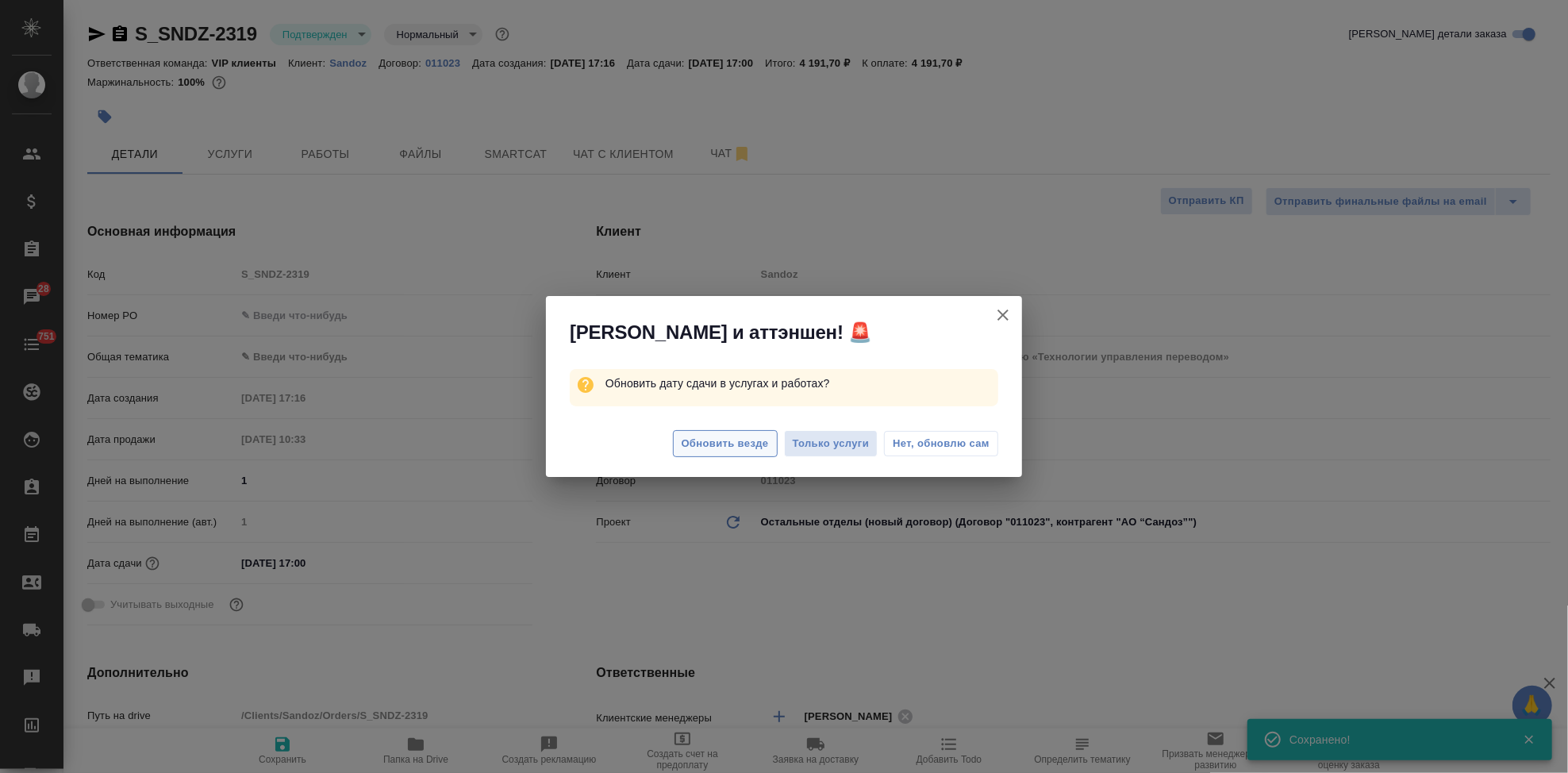
type textarea "x"
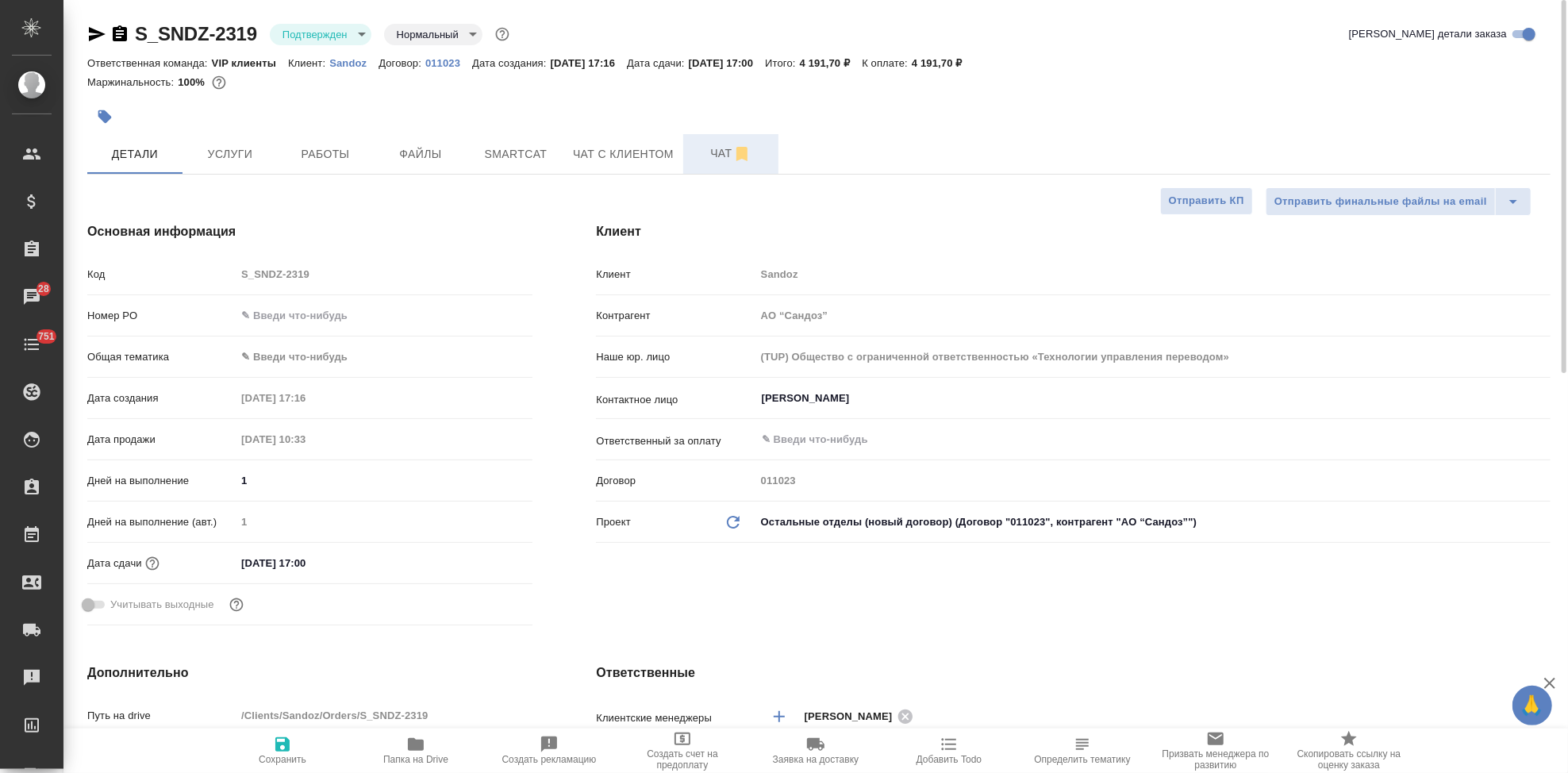
click at [711, 147] on span "Чат" at bounding box center [731, 153] width 76 height 20
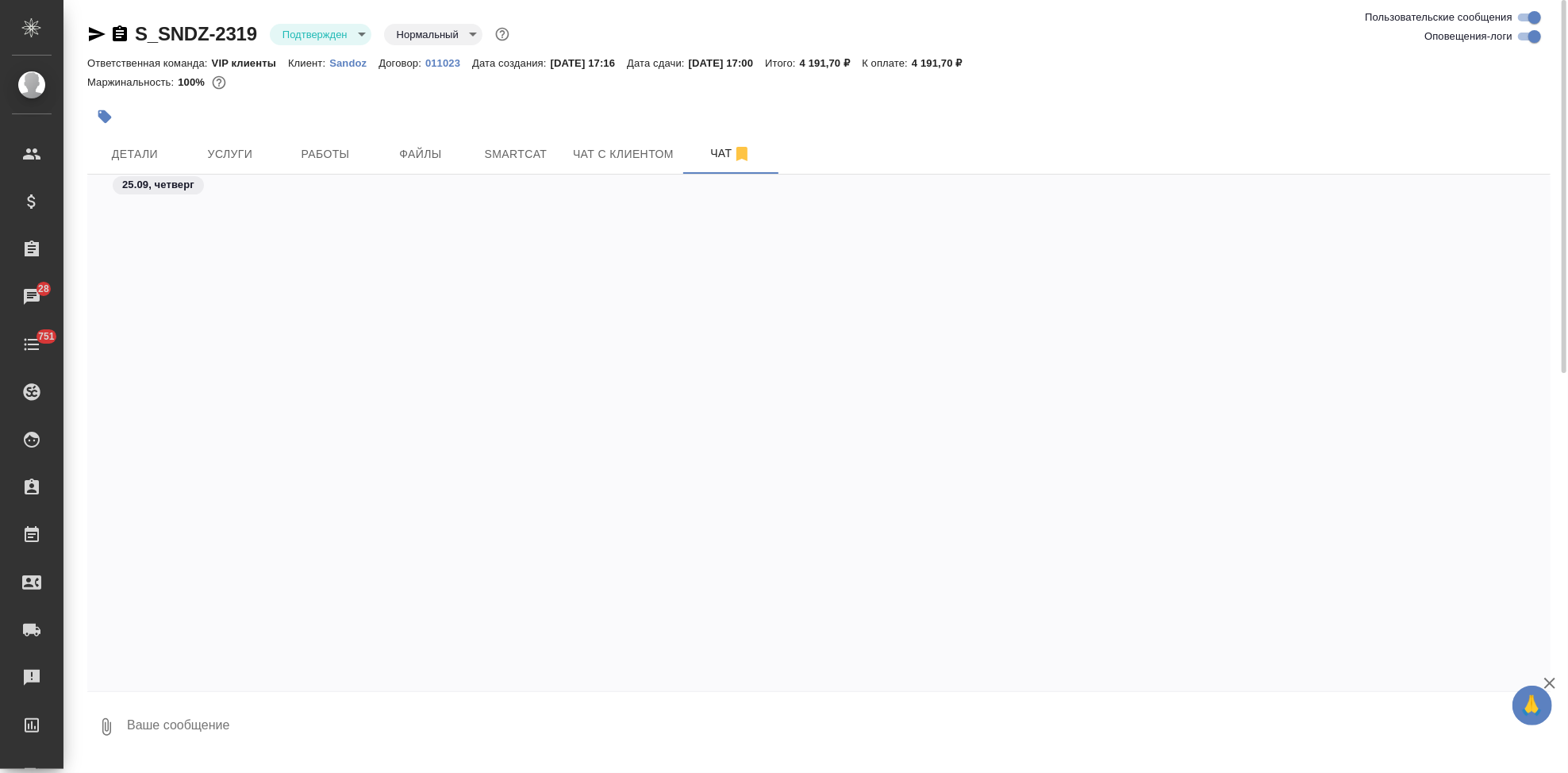
scroll to position [3569, 0]
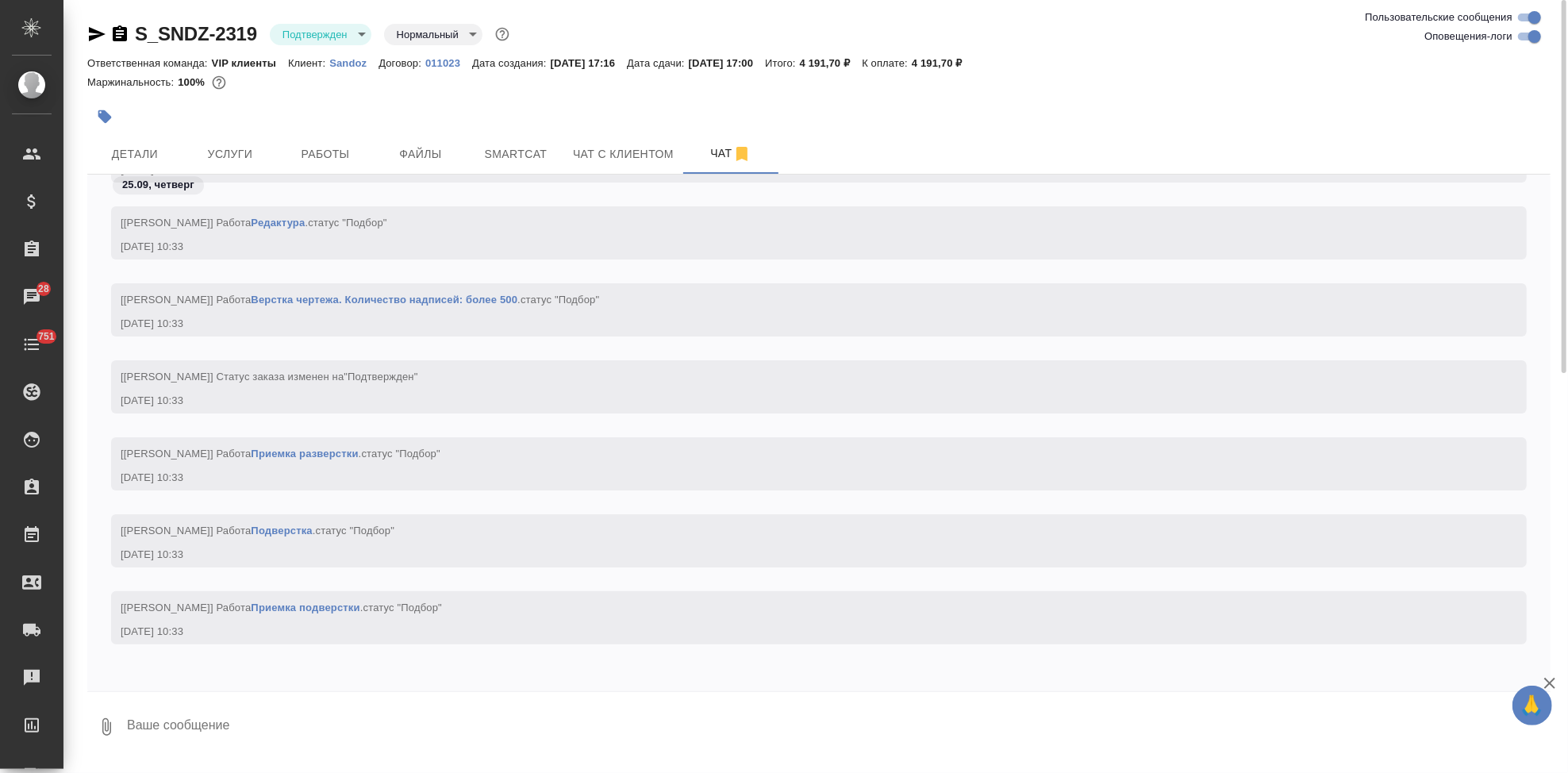
click at [351, 708] on textarea at bounding box center [838, 726] width 1425 height 54
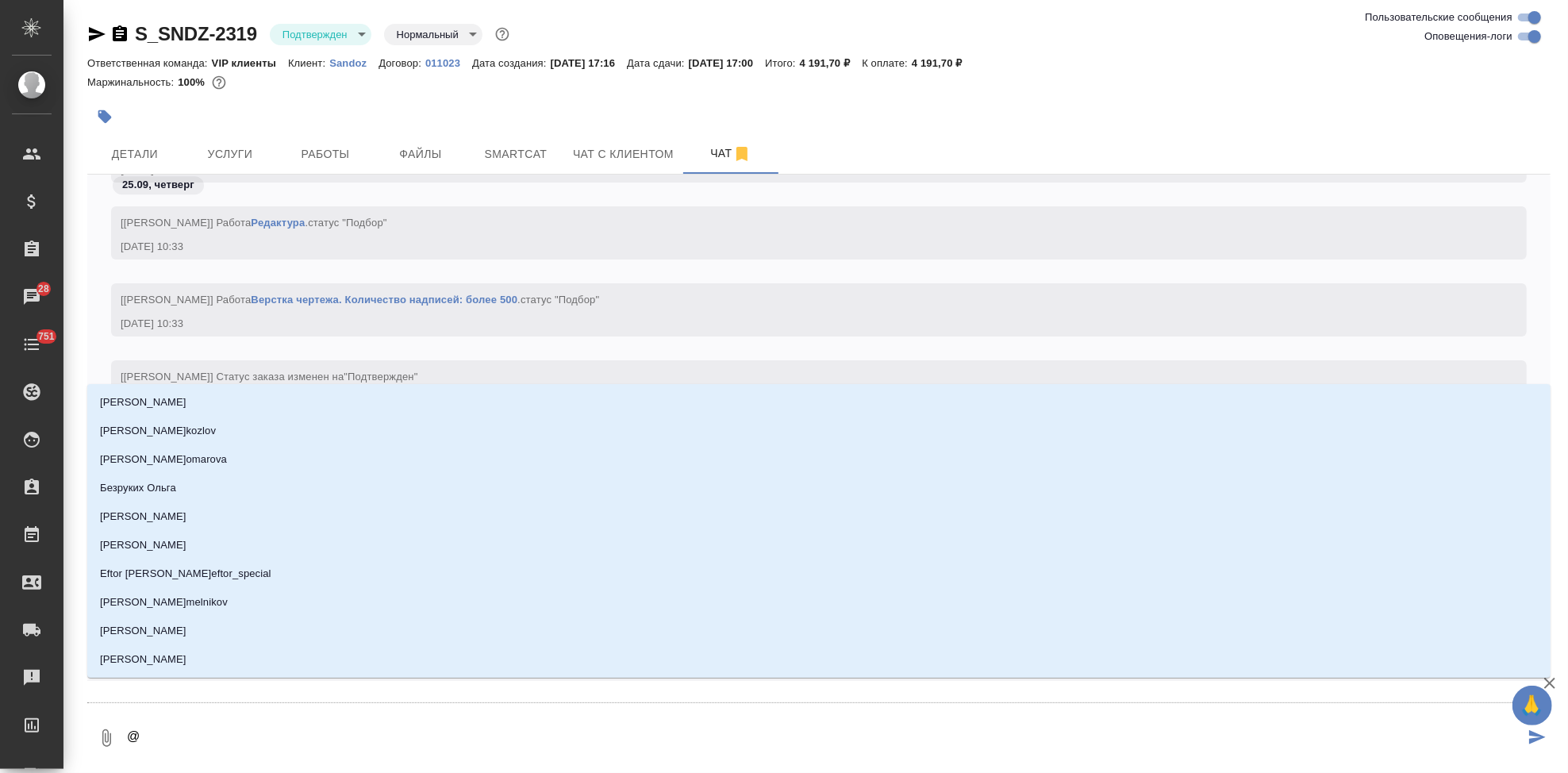
type textarea "@к"
type input "к"
type textarea "@"
type textarea "@в"
type input "в"
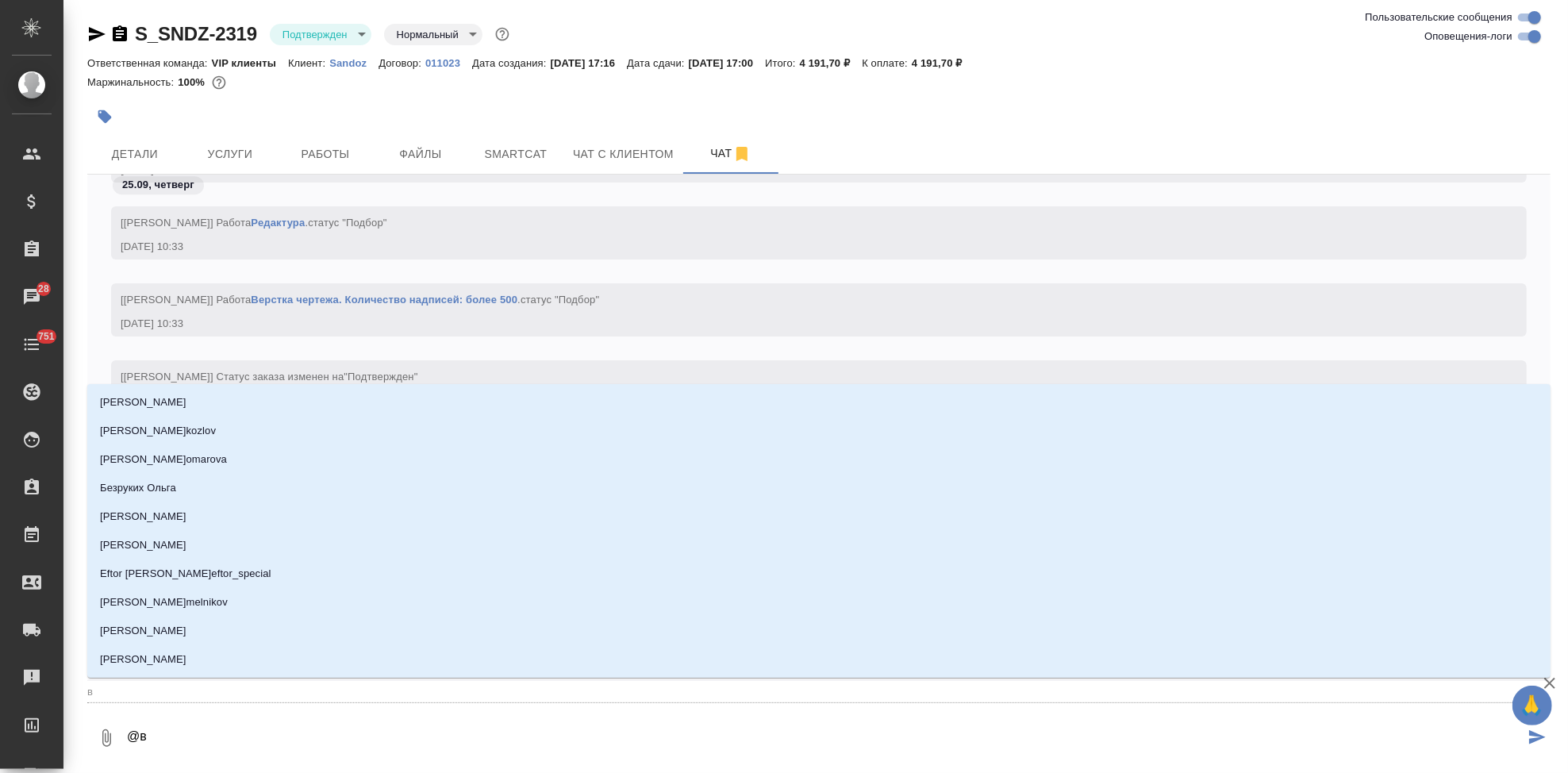
type textarea "@ва"
type input "ва"
type textarea "@вал"
type input "вал"
type textarea "@ва"
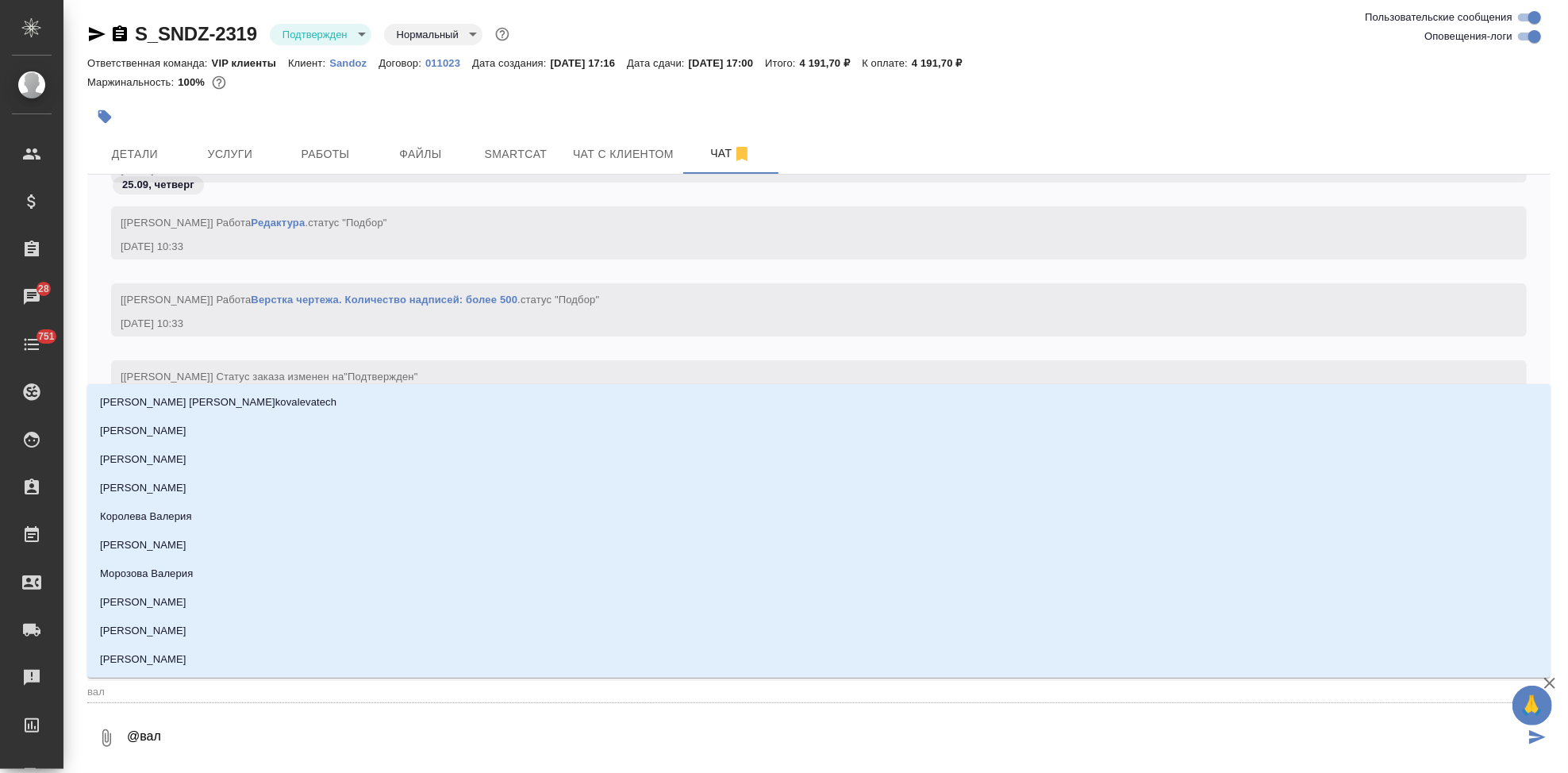
type input "ва"
type textarea "@в"
type input "в"
type textarea "@"
type textarea "@г"
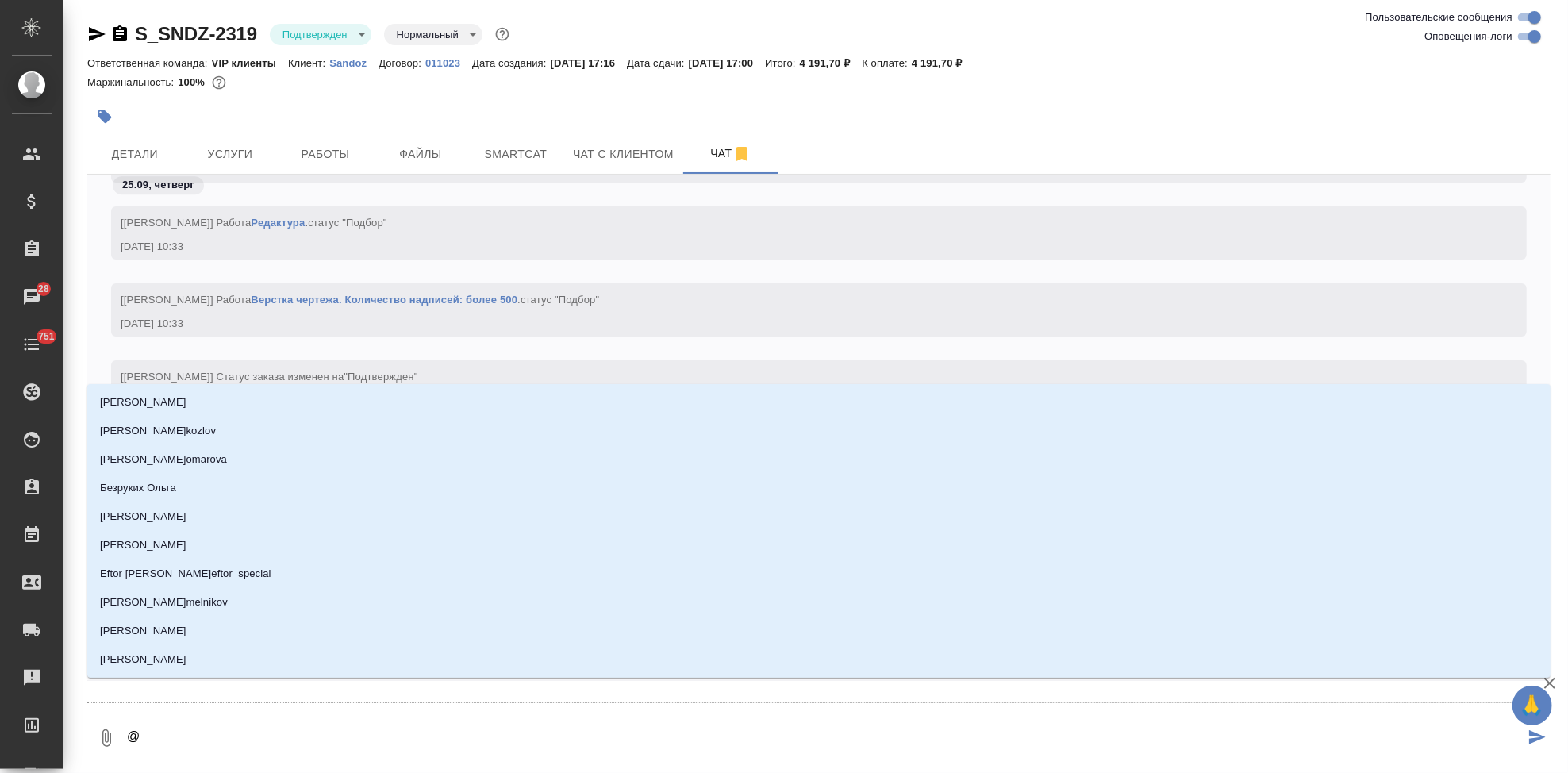
type input "г"
type textarea "@го"
type input "го"
type textarea "@гор"
type input "гор"
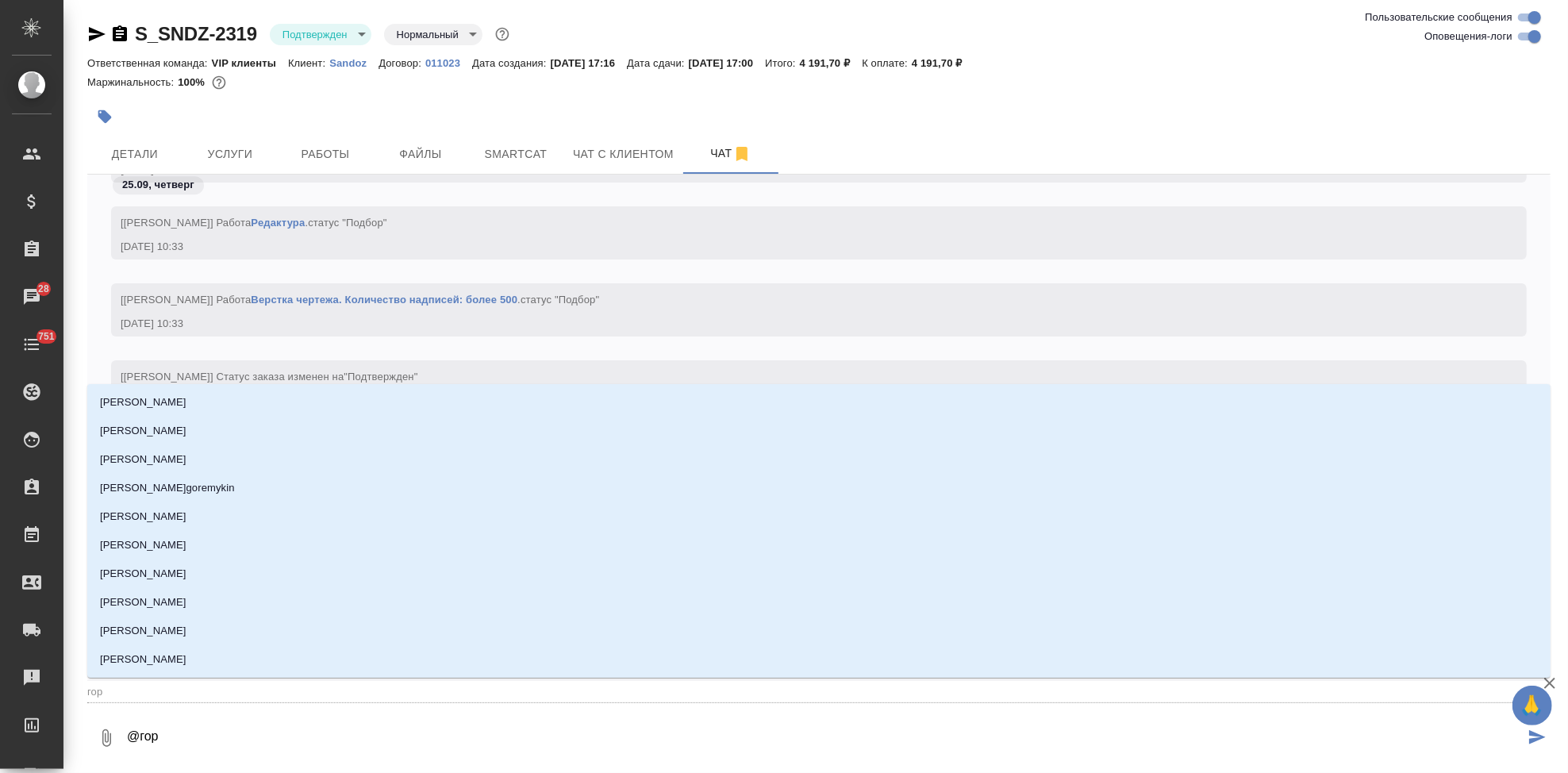
type textarea "@горш"
type input "горш"
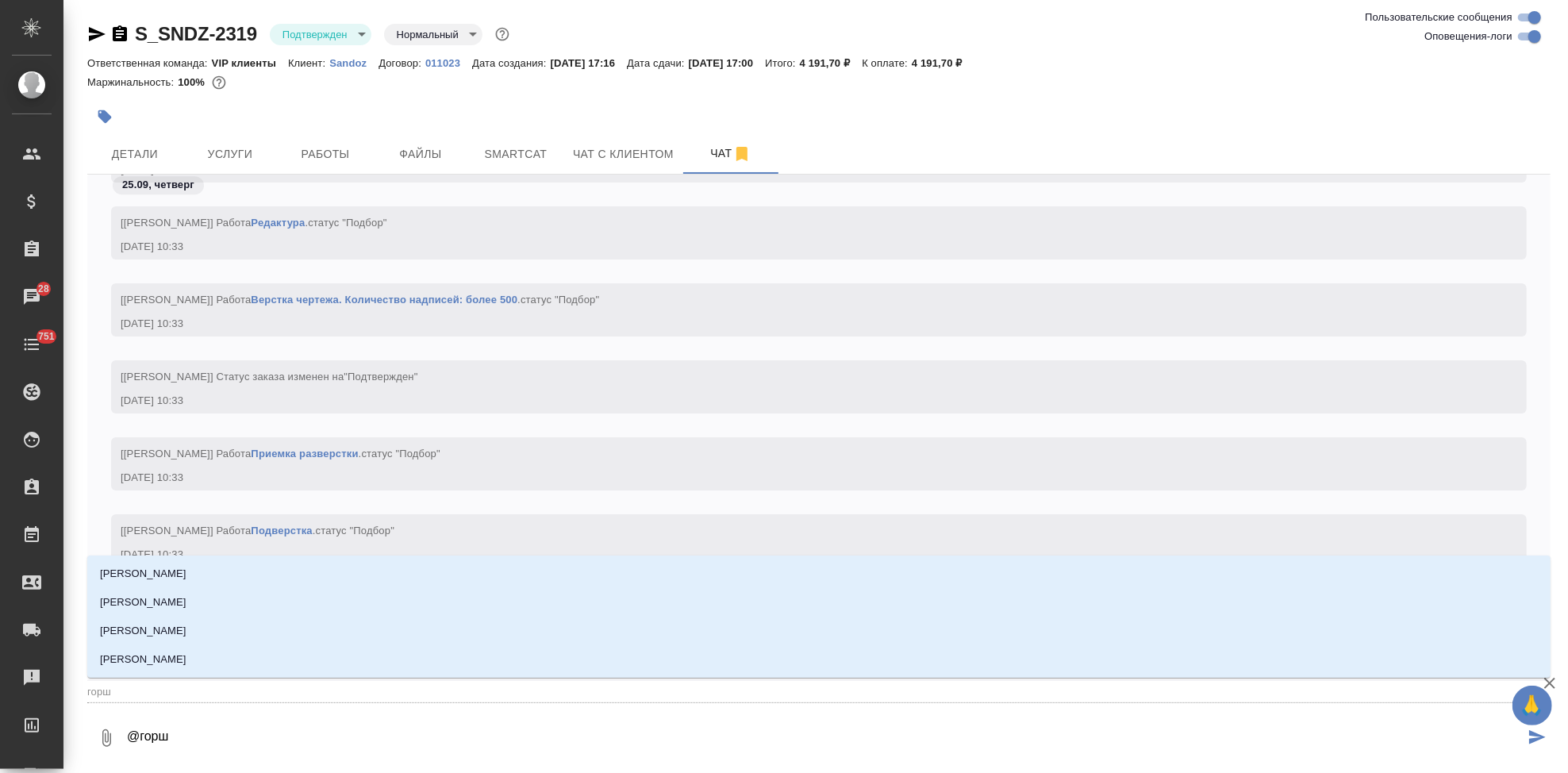
type textarea "@горшк"
type input "горшк"
type textarea "@горшко"
type input "горшко"
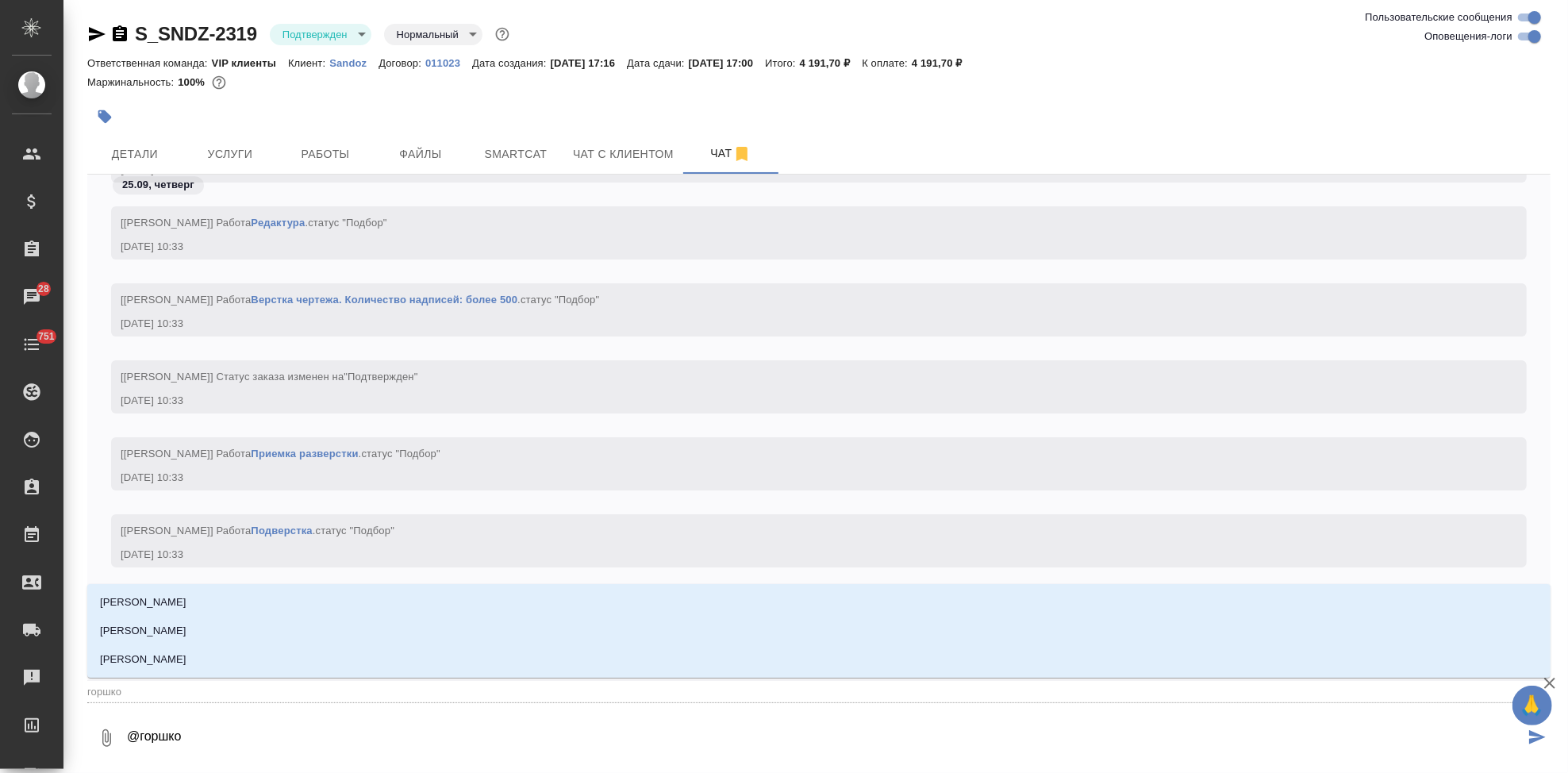
type textarea "@горшков"
type input "горшков"
type textarea "@[PERSON_NAME]"
type input "[PERSON_NAME]"
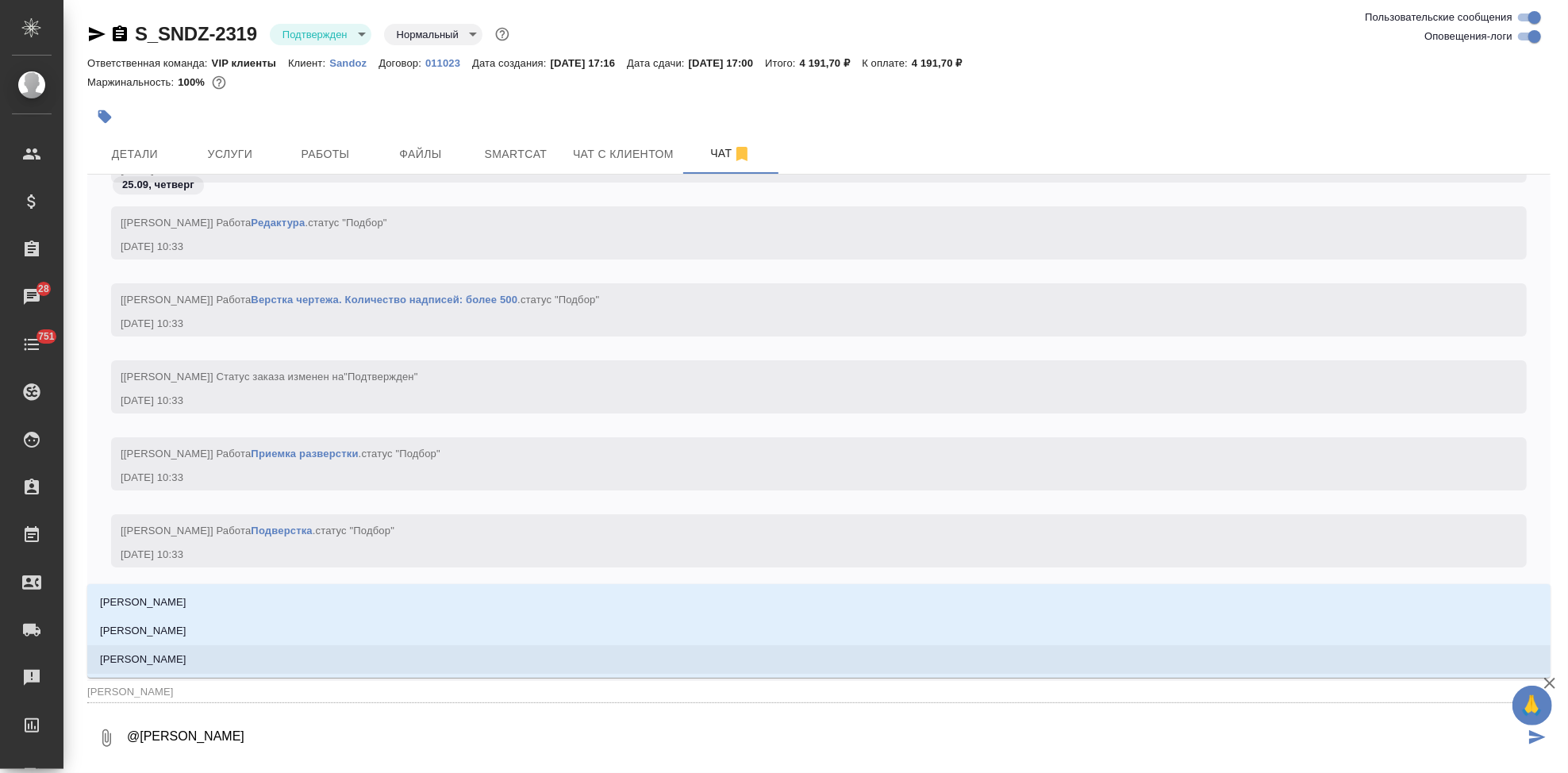
click at [210, 669] on li "[PERSON_NAME]" at bounding box center [818, 659] width 1464 height 28
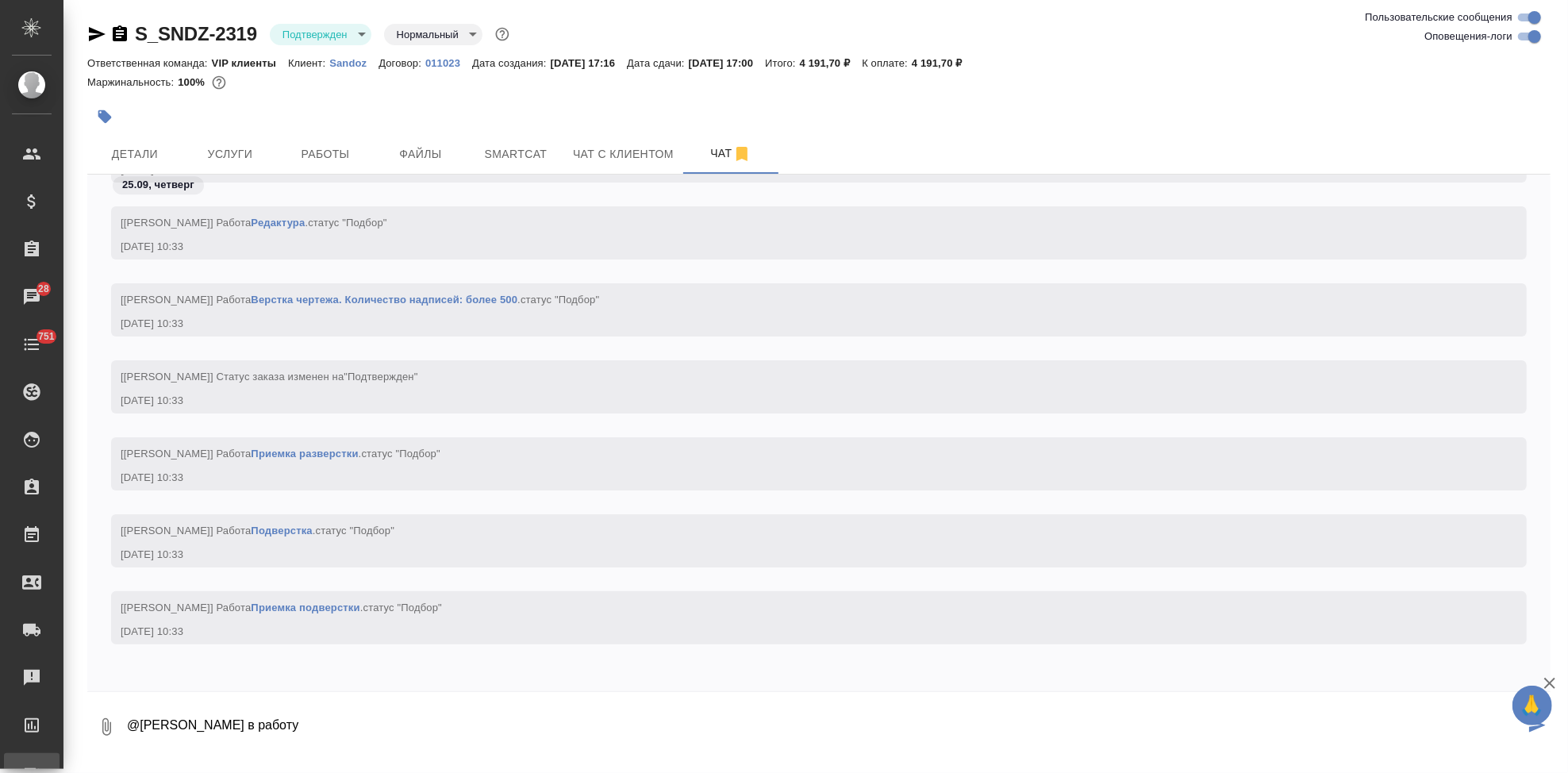
type textarea "@[PERSON_NAME] в работу"
